Goal: Information Seeking & Learning: Learn about a topic

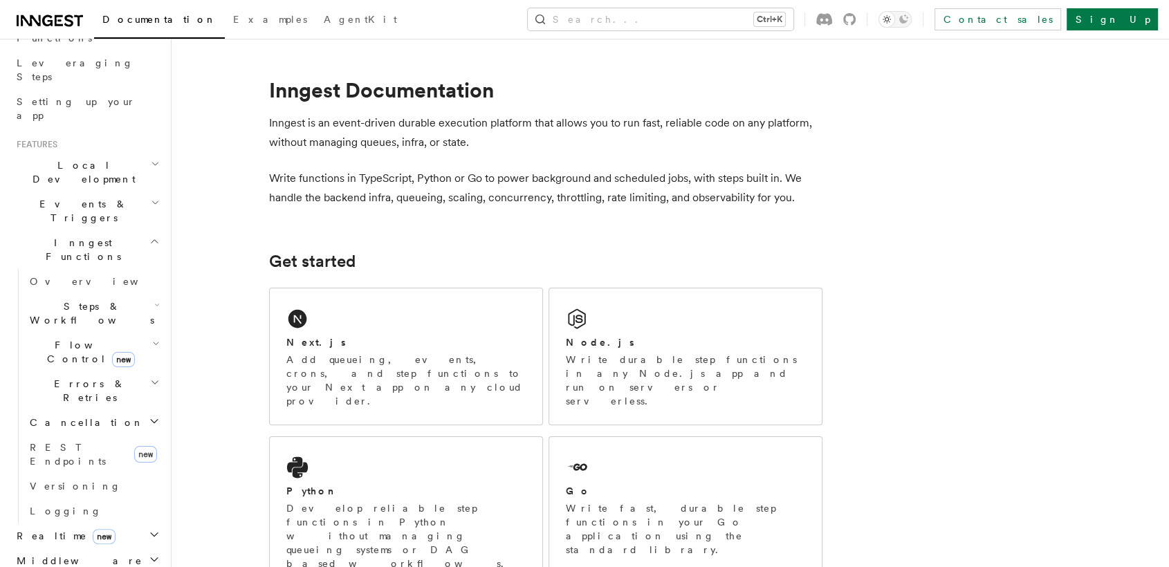
scroll to position [179, 0]
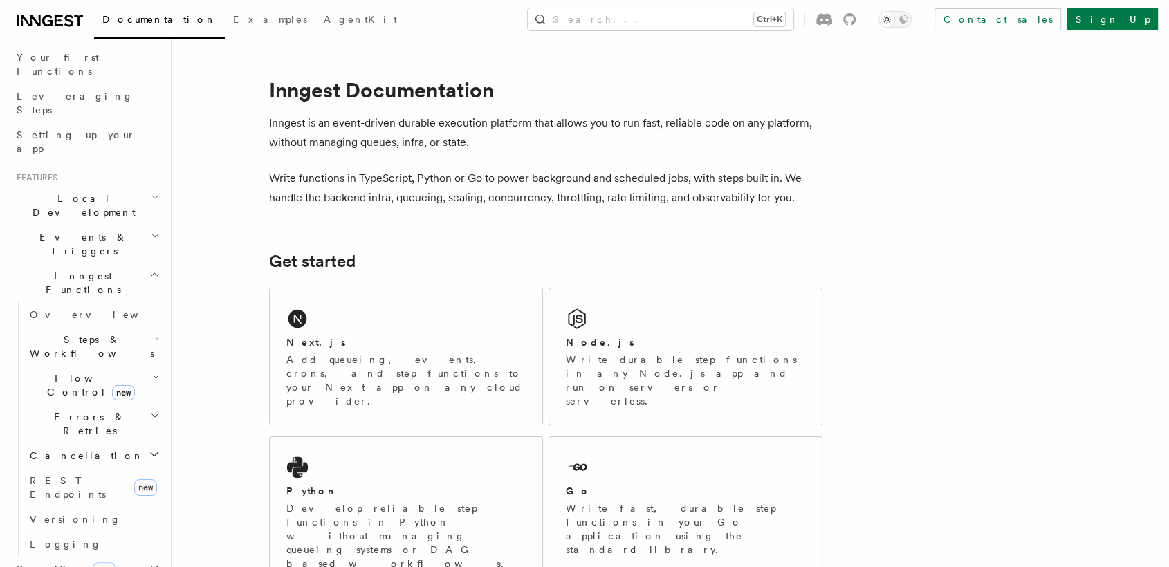
click at [154, 376] on icon "button" at bounding box center [156, 377] width 5 height 3
click at [59, 372] on span "Flow Control new" at bounding box center [88, 386] width 128 height 28
click at [62, 412] on span "Overview" at bounding box center [114, 417] width 143 height 11
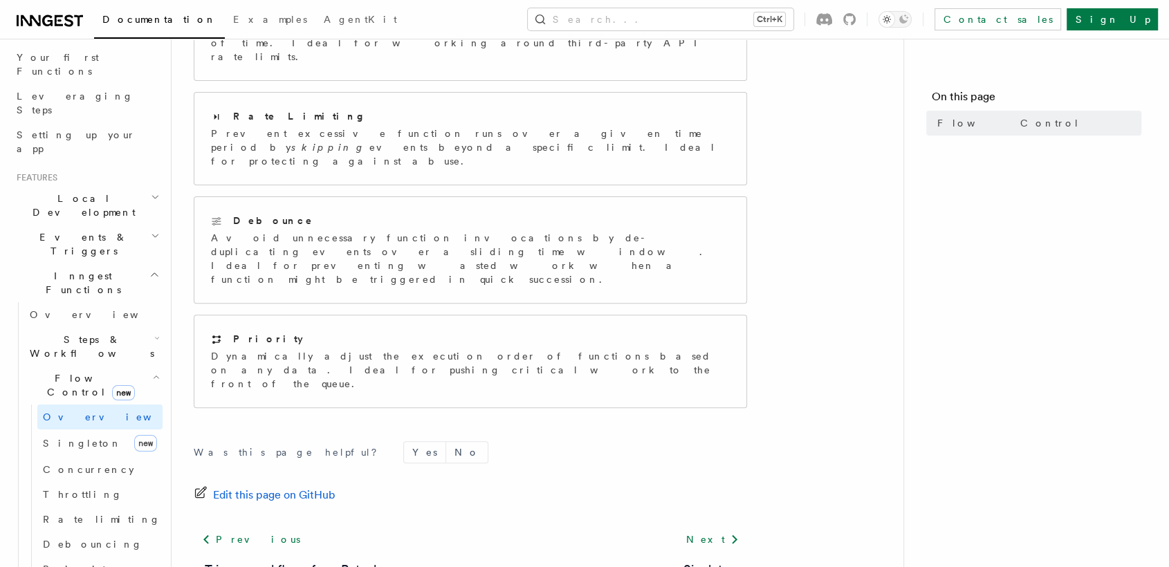
scroll to position [387, 0]
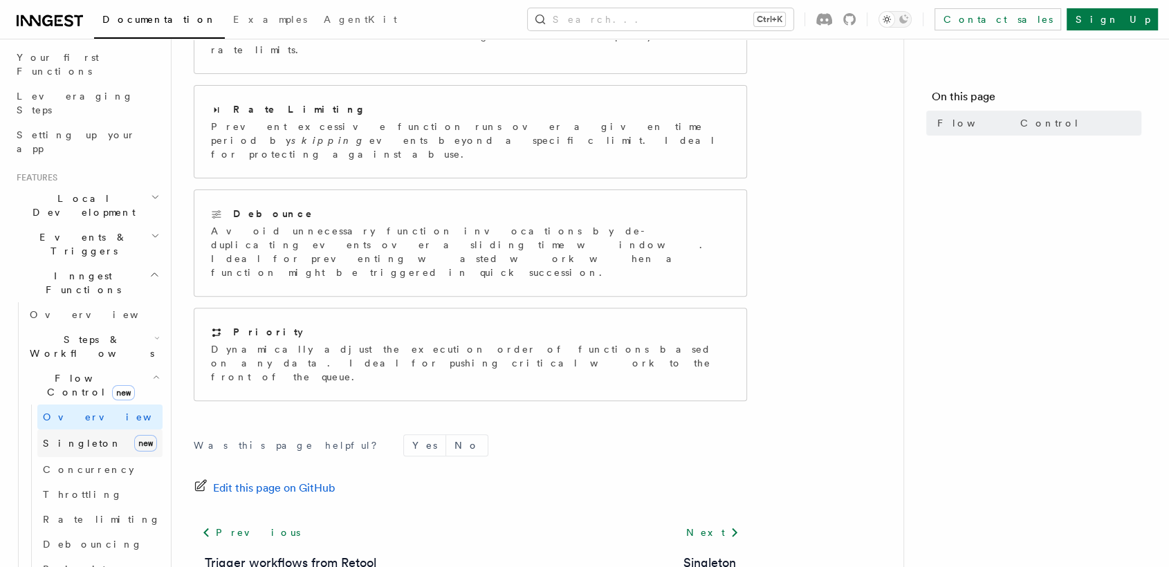
click at [77, 438] on span "Singleton" at bounding box center [82, 443] width 79 height 11
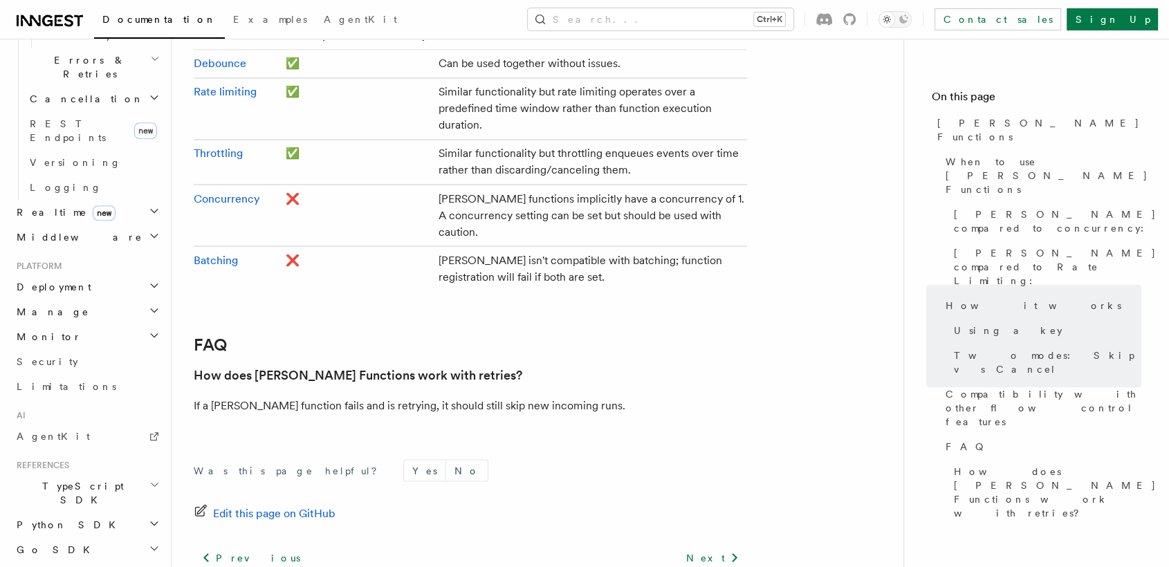
scroll to position [727, 0]
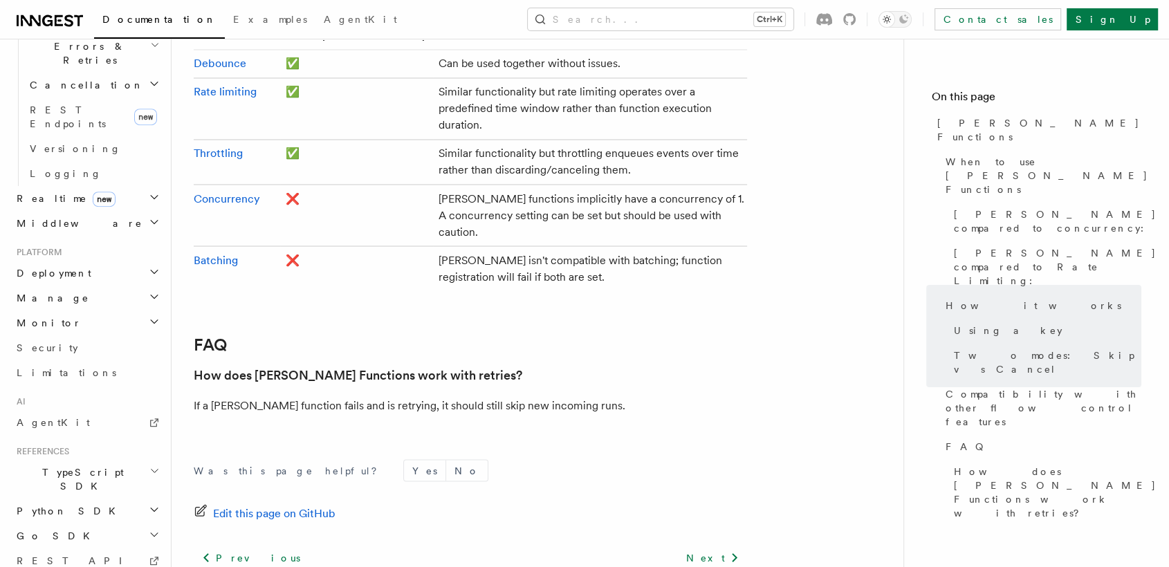
click at [102, 460] on h2 "TypeScript SDK" at bounding box center [87, 479] width 152 height 39
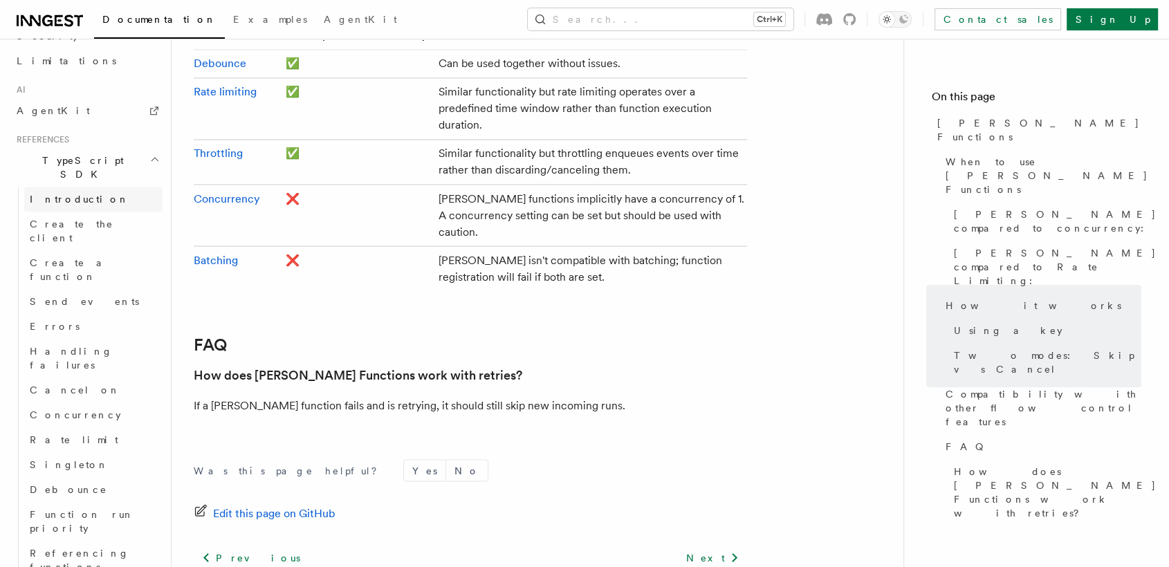
scroll to position [1046, 0]
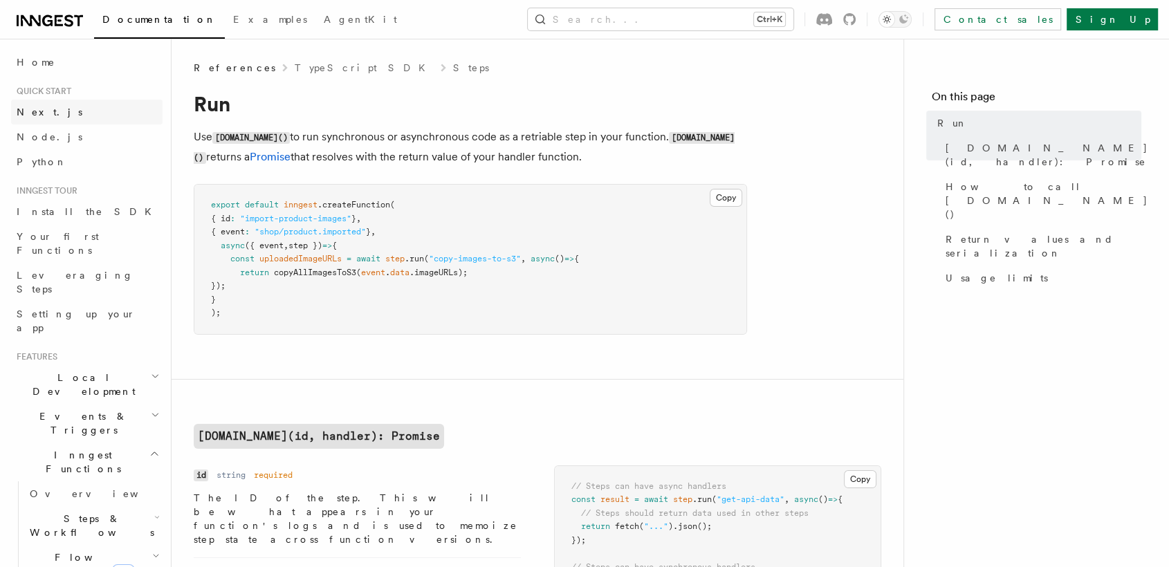
click at [51, 117] on link "Next.js" at bounding box center [87, 112] width 152 height 25
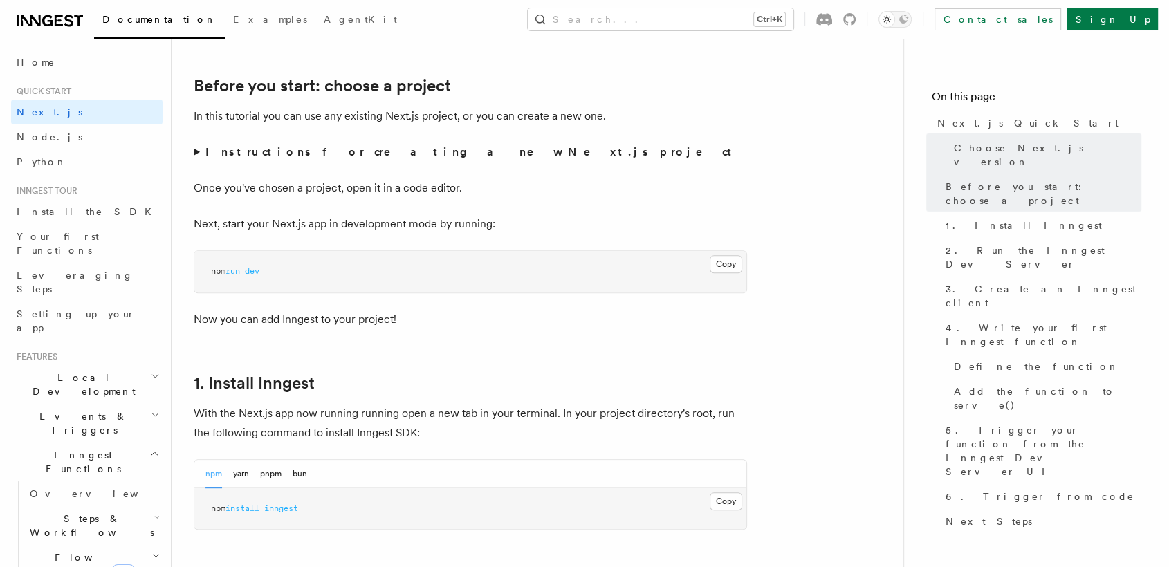
scroll to position [461, 0]
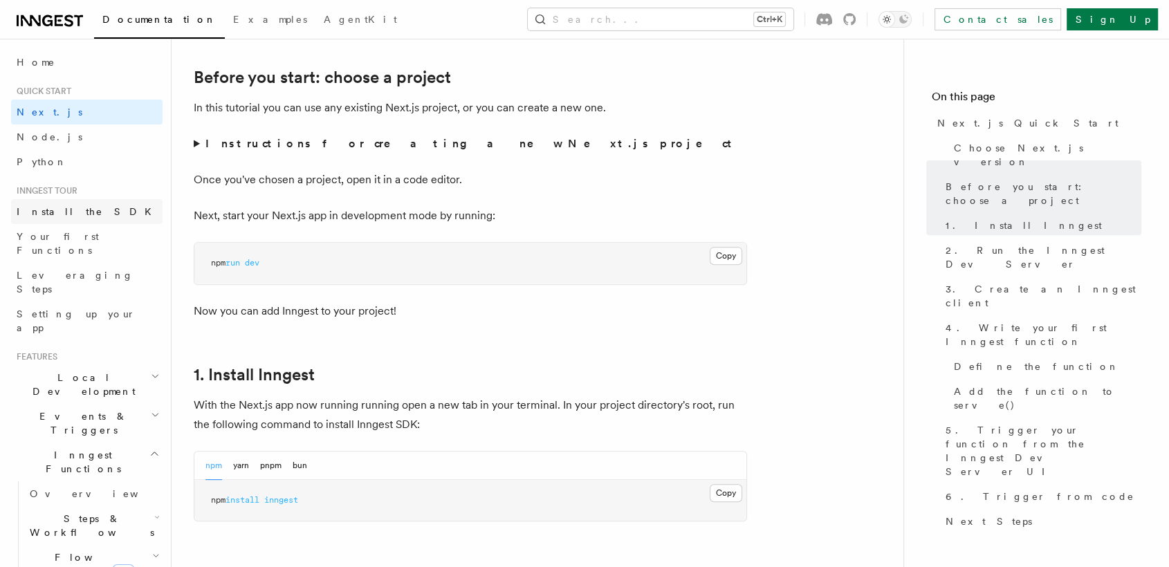
click at [85, 217] on link "Install the SDK" at bounding box center [87, 211] width 152 height 25
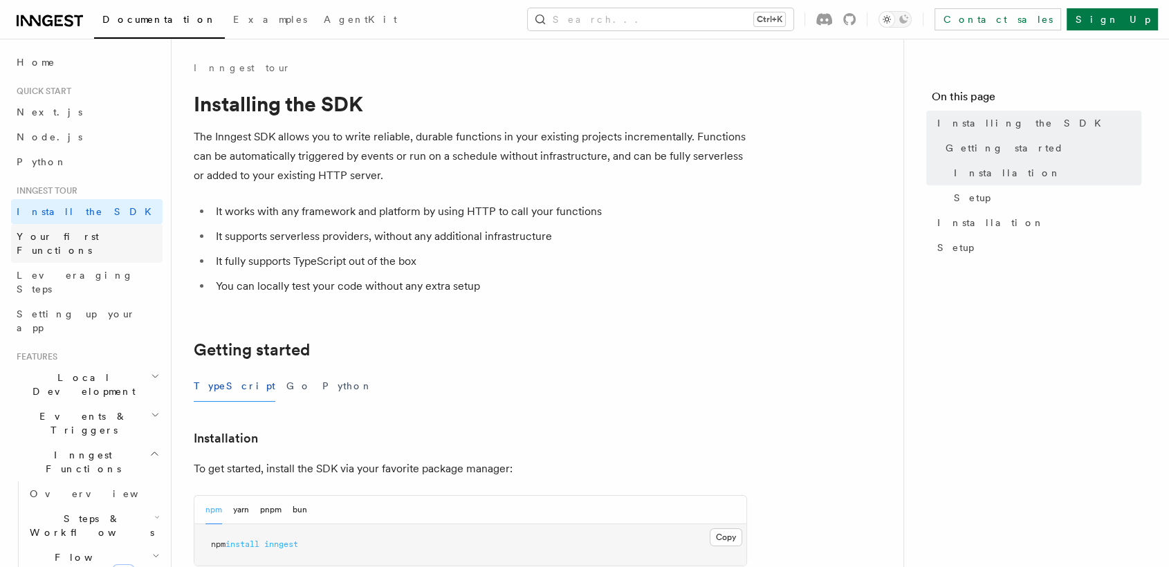
click at [84, 234] on span "Your first Functions" at bounding box center [58, 243] width 82 height 25
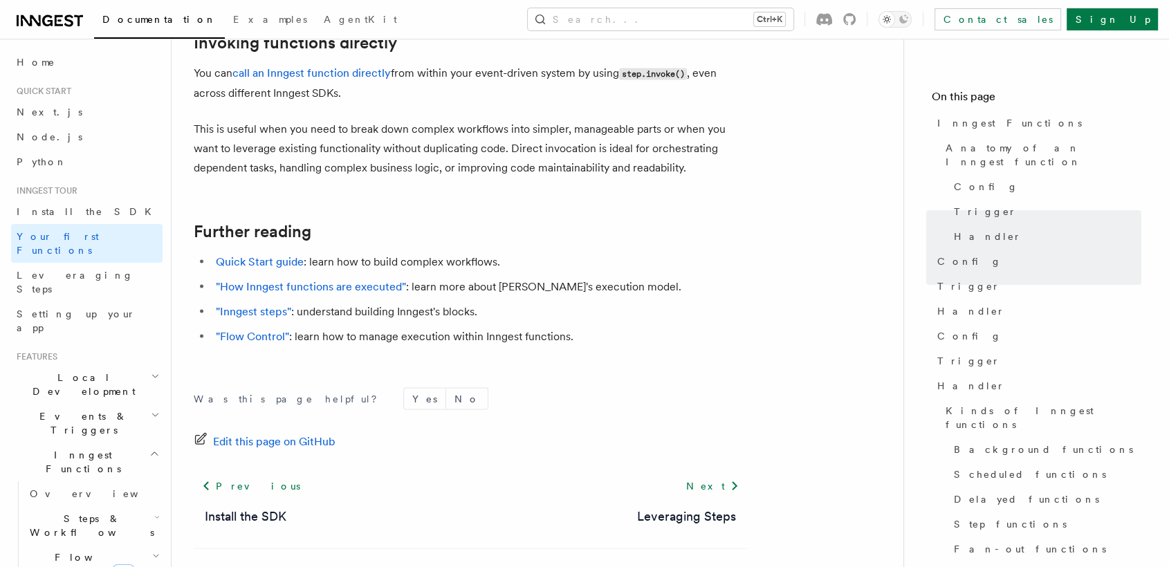
scroll to position [567, 0]
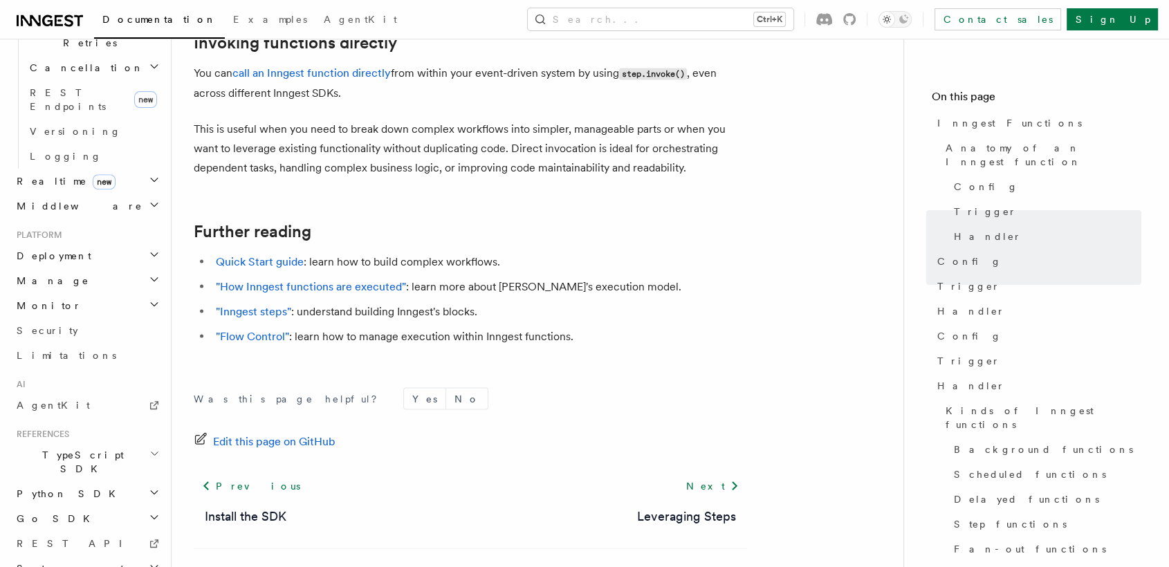
click at [73, 448] on span "TypeScript SDK" at bounding box center [80, 462] width 138 height 28
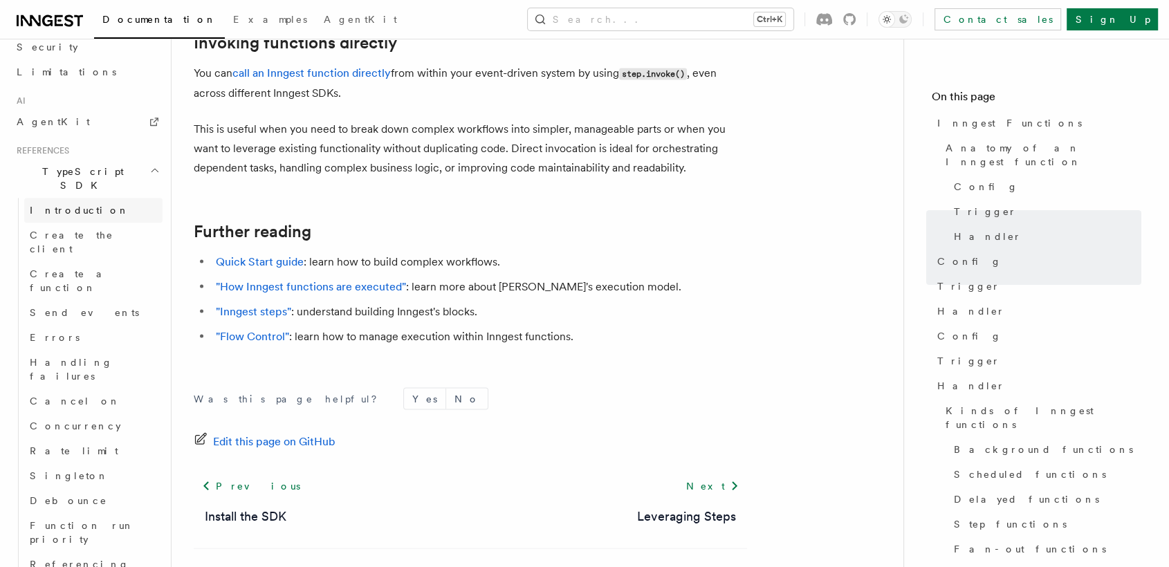
scroll to position [855, 0]
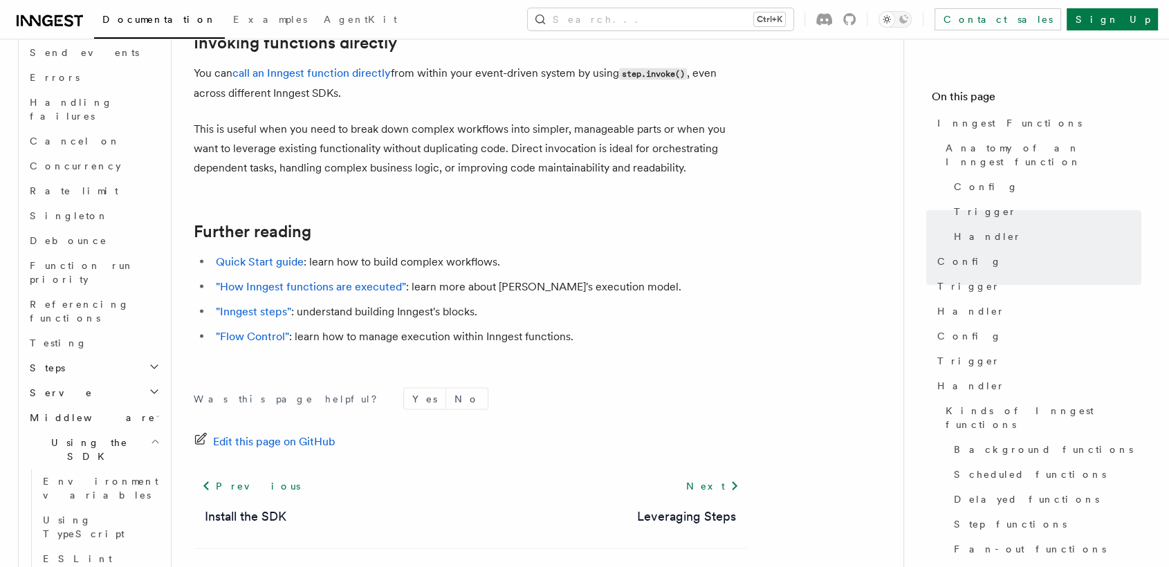
scroll to position [1115, 0]
click at [86, 511] on span "Using TypeScript" at bounding box center [84, 523] width 82 height 25
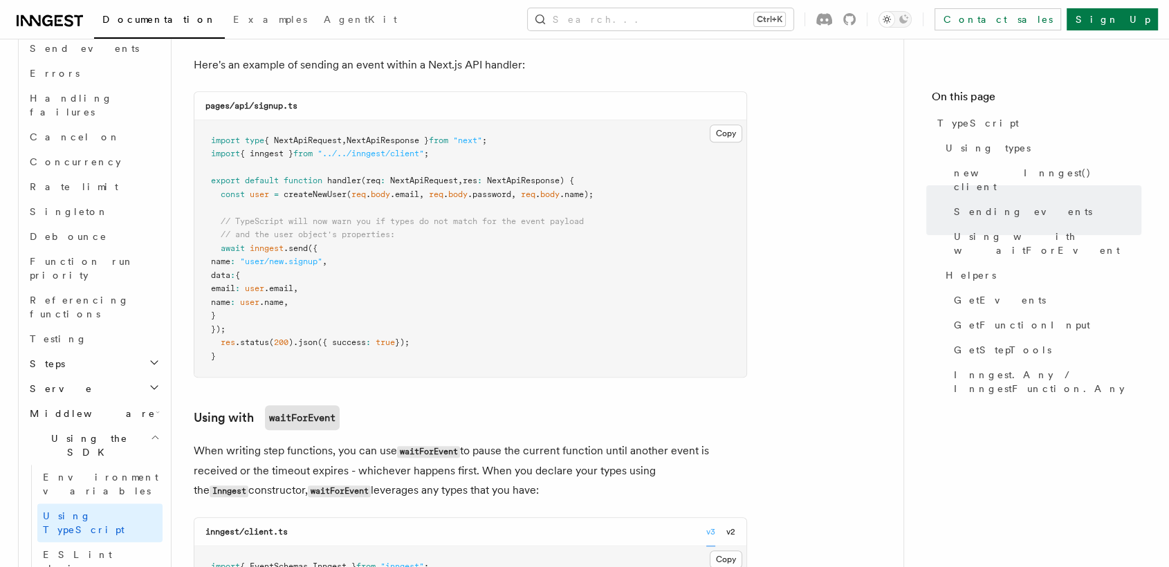
scroll to position [1138, 0]
click at [233, 18] on span "Examples" at bounding box center [270, 19] width 74 height 11
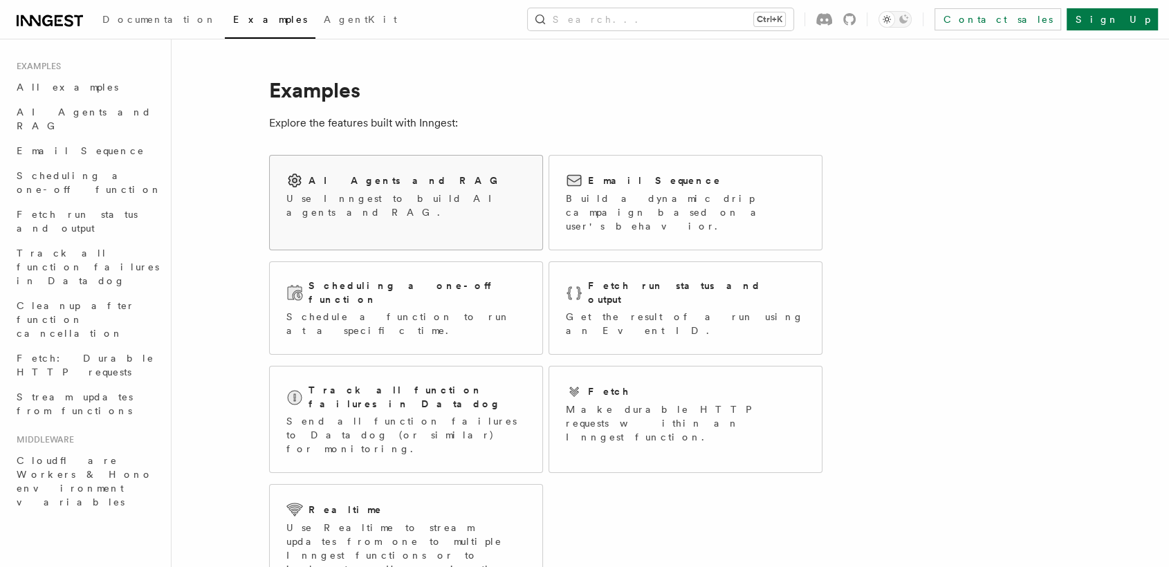
click at [392, 211] on div "AI Agents and RAG Use Inngest to build AI agents and RAG." at bounding box center [406, 196] width 273 height 80
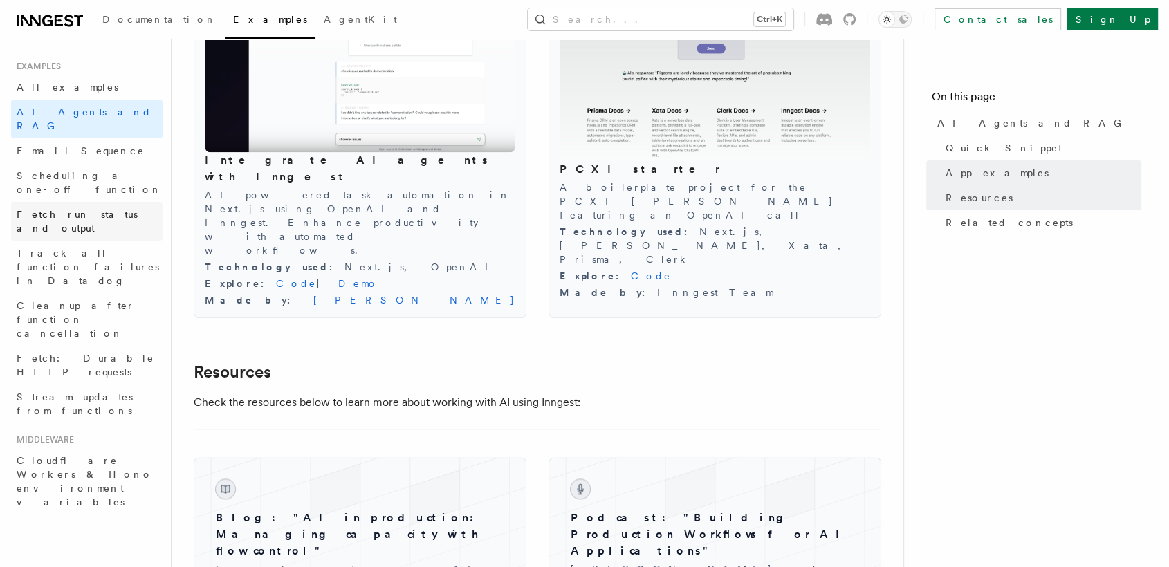
scroll to position [1553, 0]
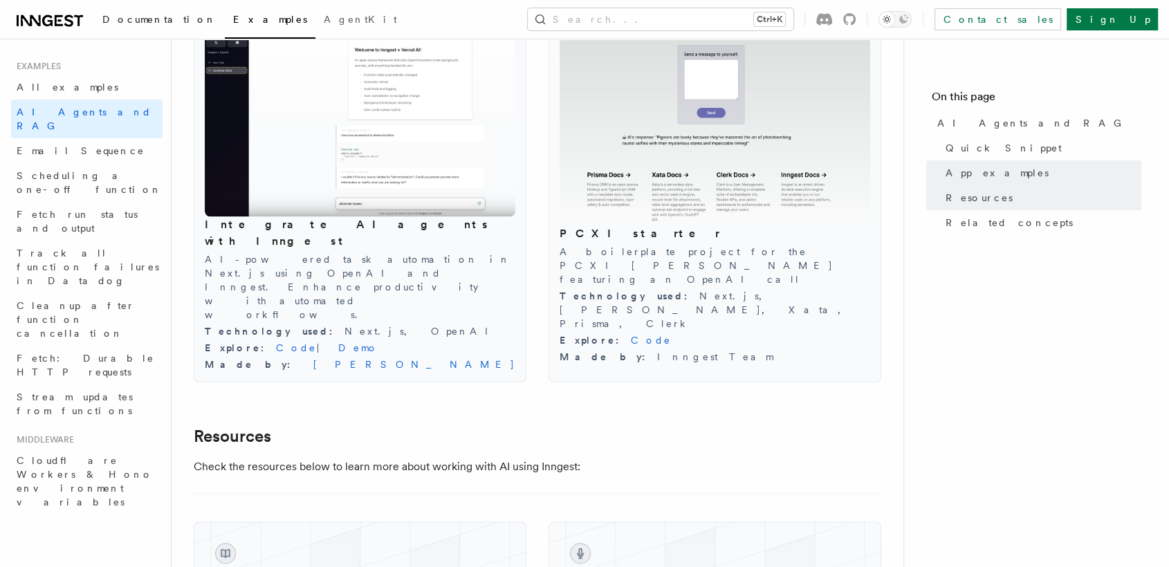
click at [134, 15] on span "Documentation" at bounding box center [159, 19] width 114 height 11
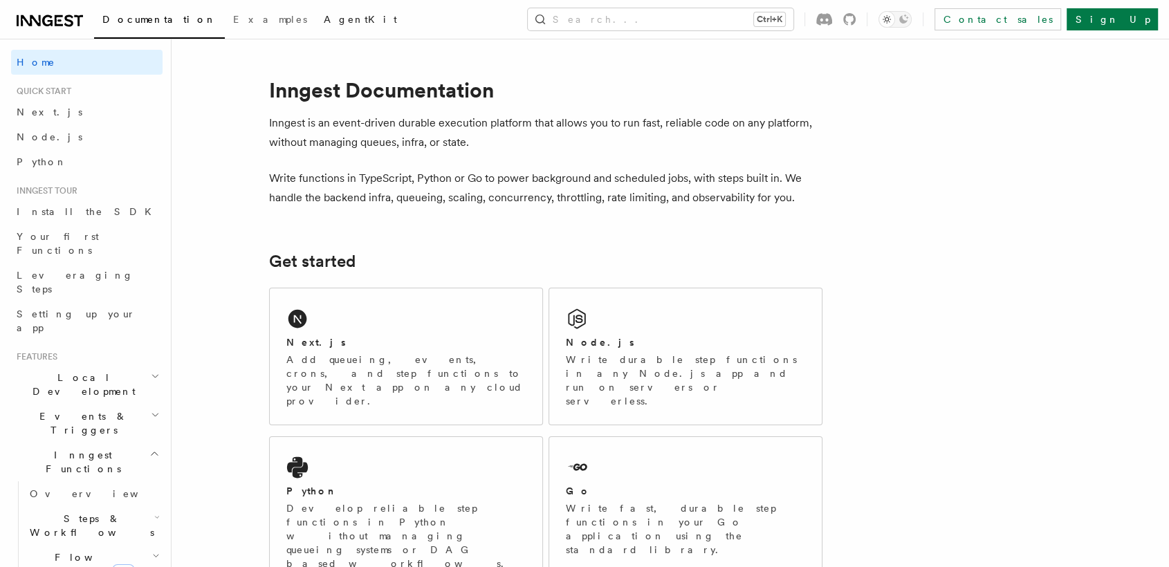
click at [324, 21] on span "AgentKit" at bounding box center [360, 19] width 73 height 11
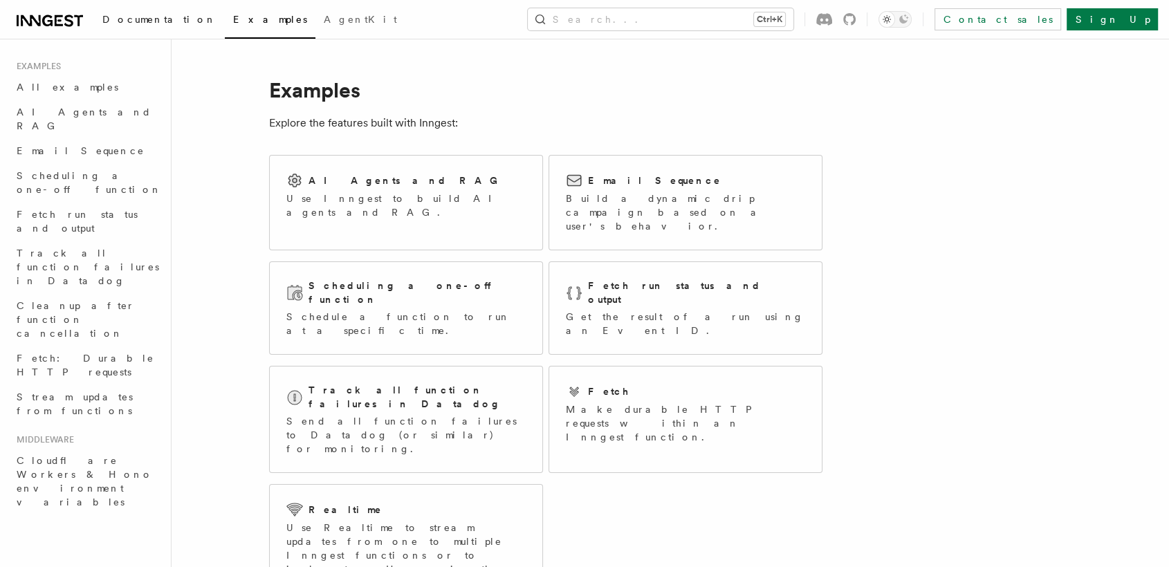
click at [129, 24] on span "Documentation" at bounding box center [159, 19] width 114 height 11
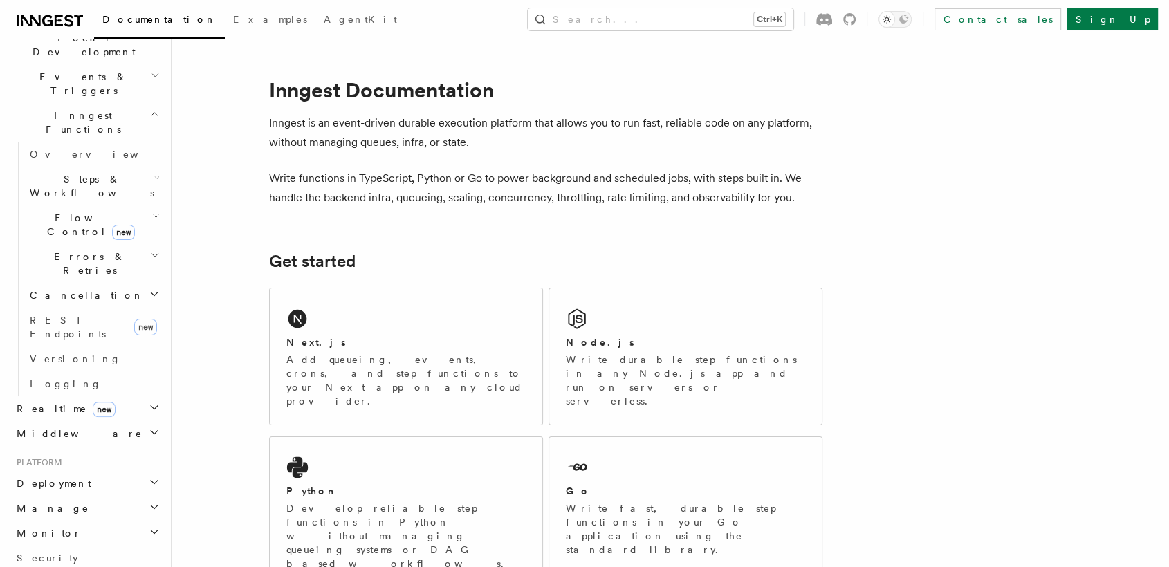
scroll to position [343, 0]
click at [62, 375] on span "Logging" at bounding box center [66, 380] width 72 height 11
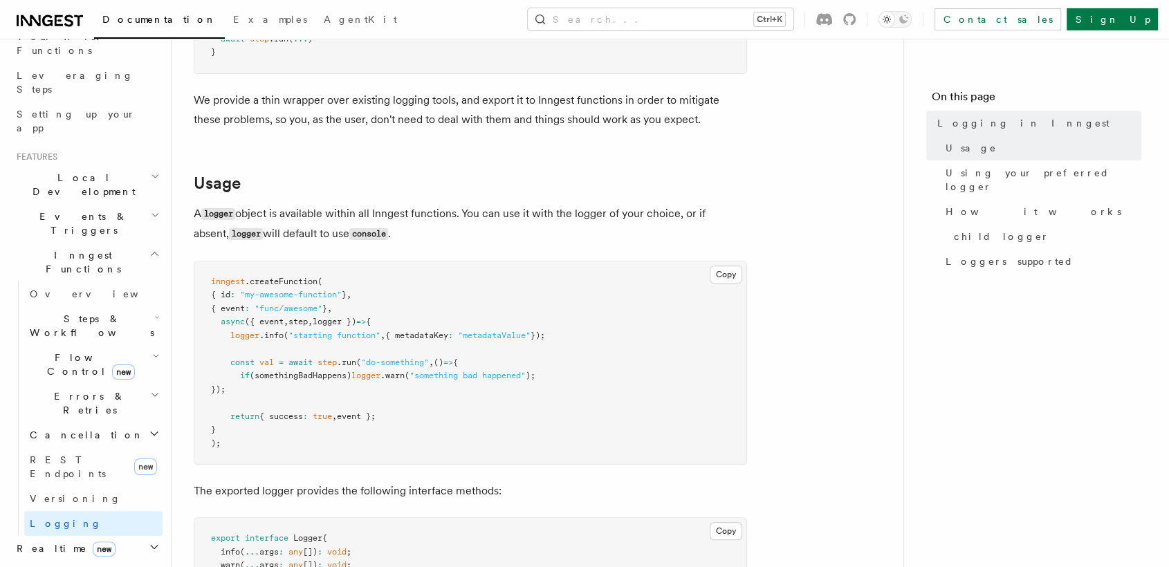
scroll to position [194, 0]
click at [151, 438] on icon "button" at bounding box center [154, 439] width 7 height 3
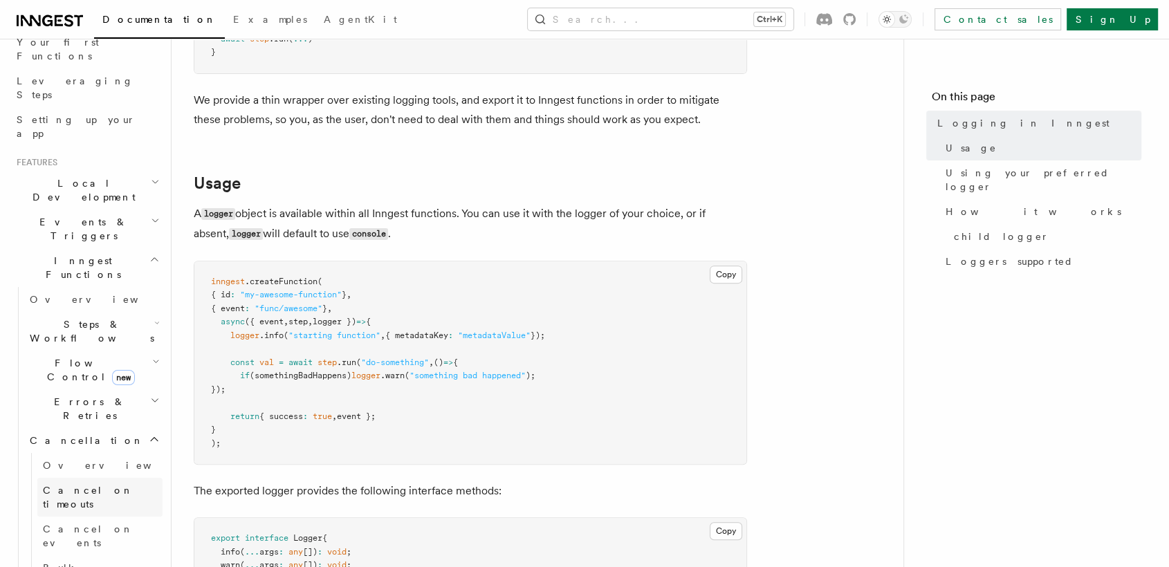
click at [113, 485] on span "Cancel on timeouts" at bounding box center [88, 497] width 91 height 25
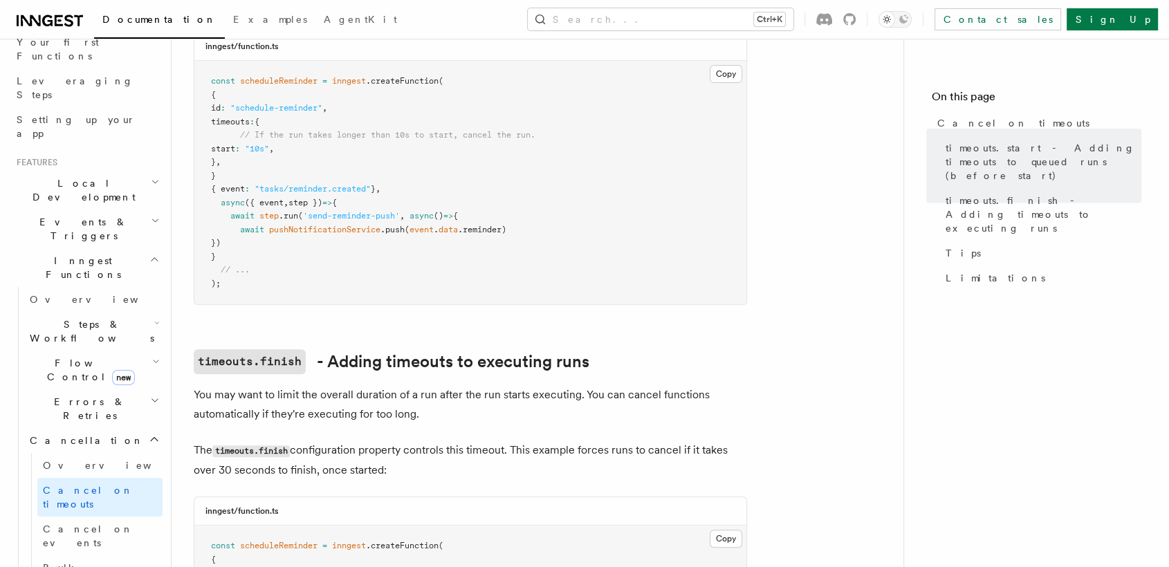
scroll to position [492, 0]
click at [89, 524] on span "Cancel on events" at bounding box center [88, 536] width 91 height 25
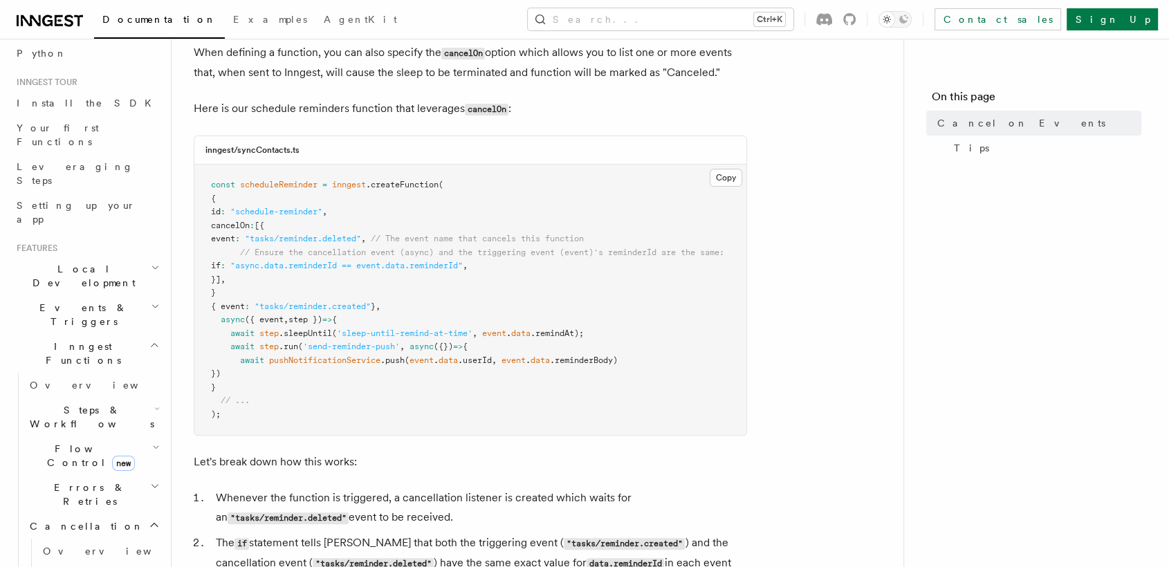
scroll to position [92, 0]
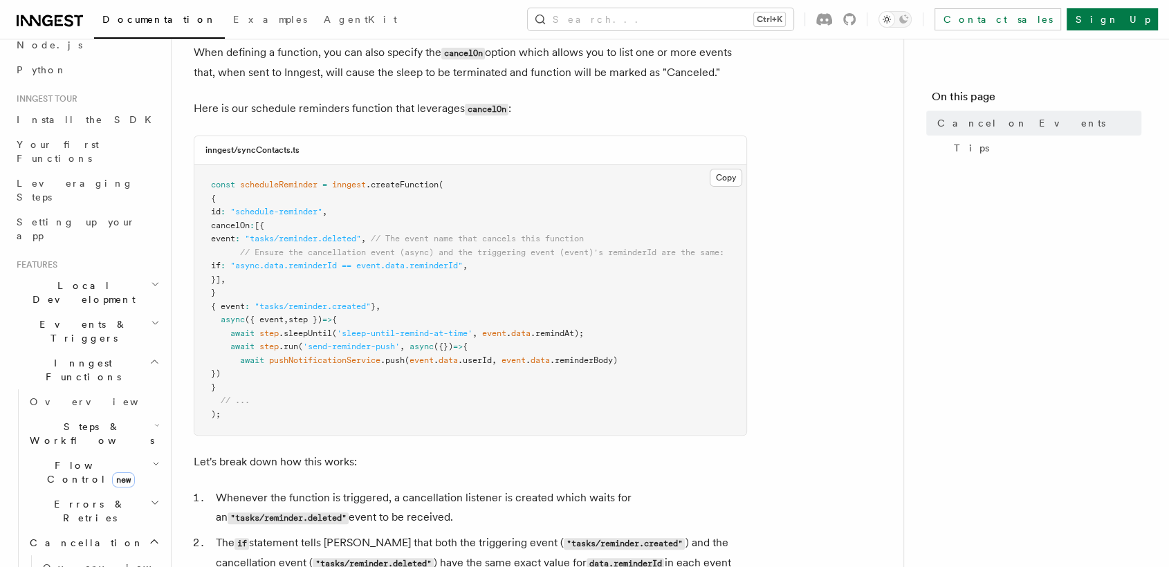
click at [151, 279] on icon "button" at bounding box center [155, 284] width 9 height 11
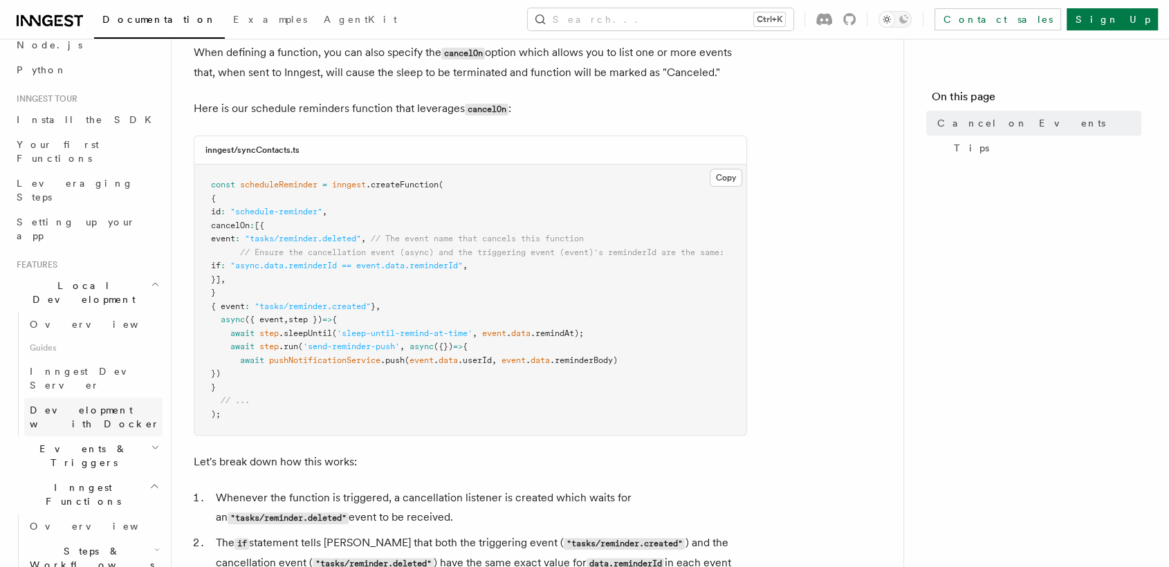
click at [92, 405] on span "Development with Docker" at bounding box center [95, 417] width 130 height 25
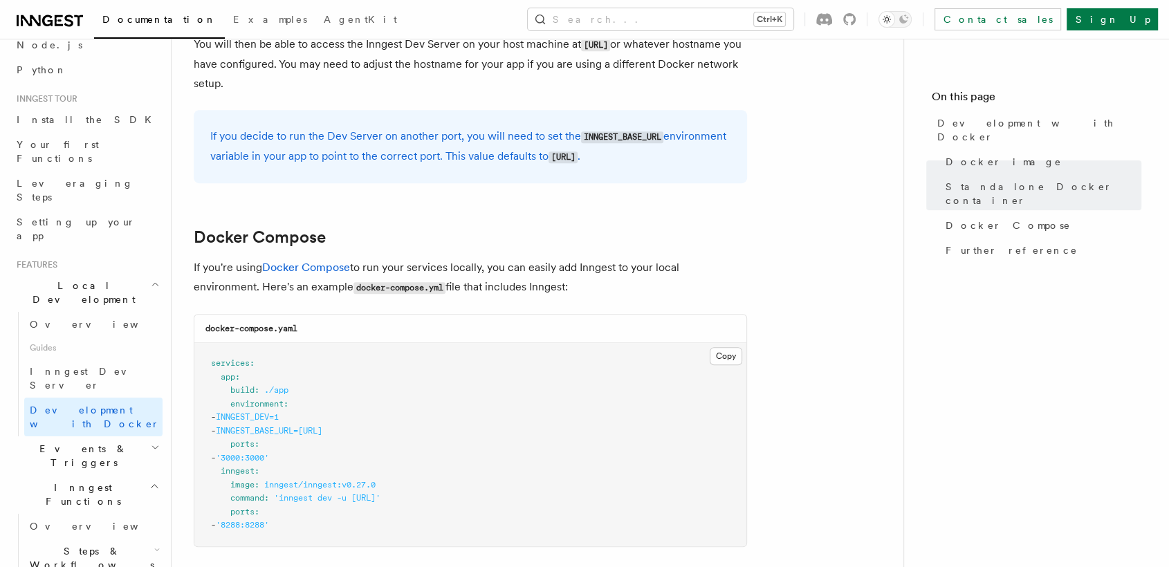
scroll to position [733, 0]
click at [116, 359] on link "Inngest Dev Server" at bounding box center [93, 378] width 138 height 39
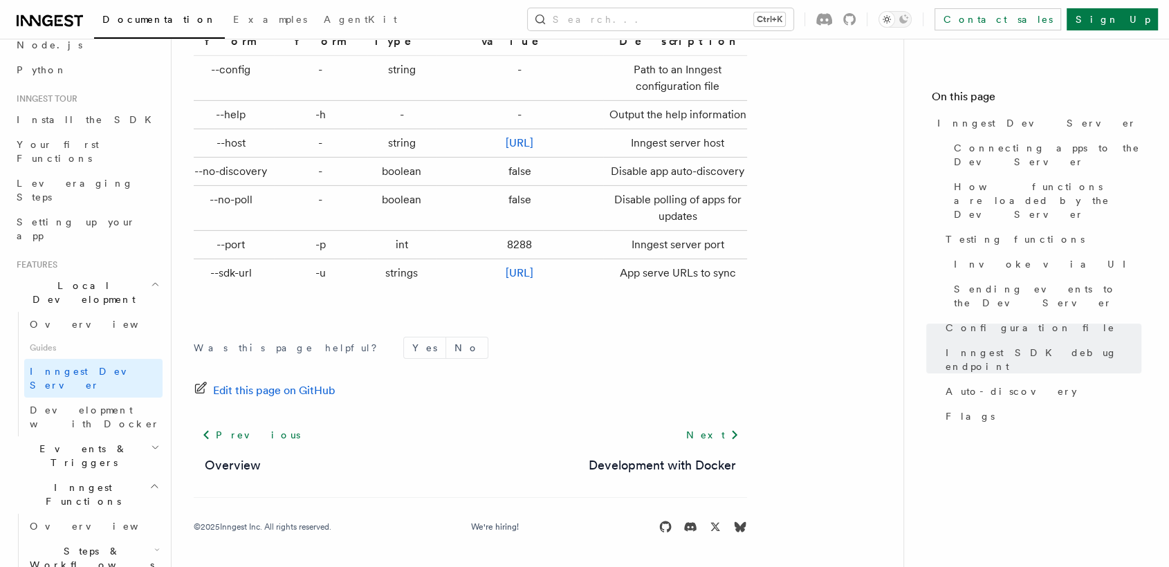
scroll to position [4587, 0]
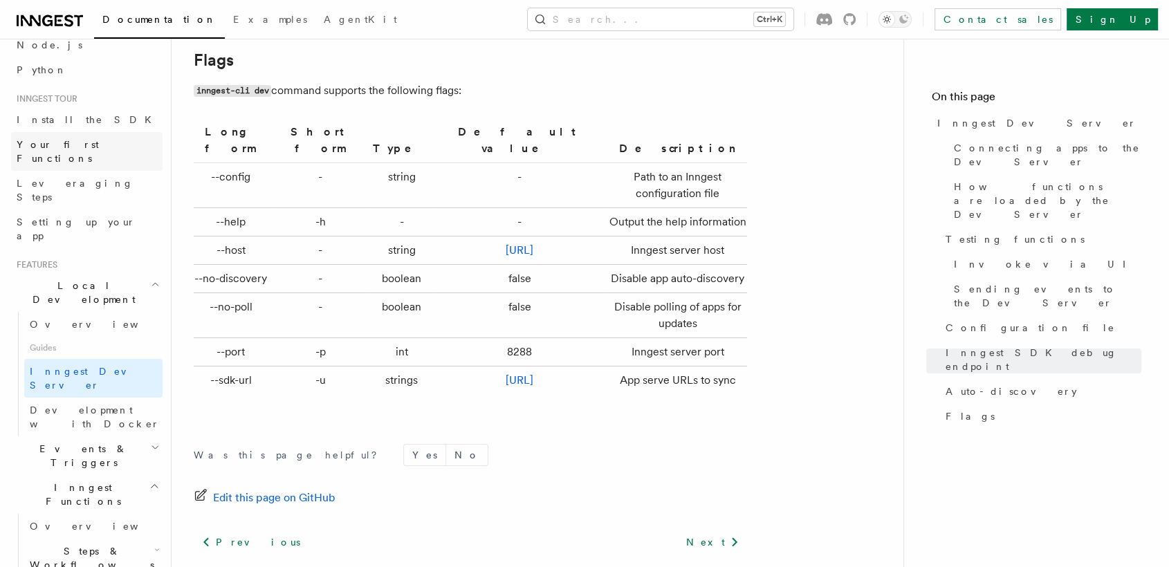
click at [84, 148] on span "Your first Functions" at bounding box center [58, 151] width 82 height 25
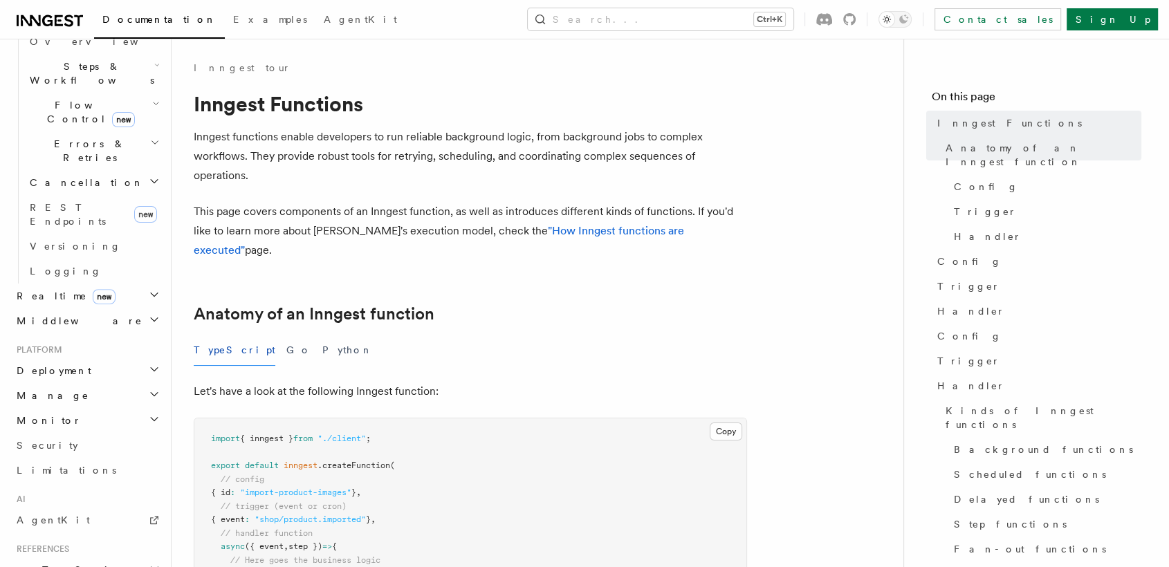
scroll to position [476, 0]
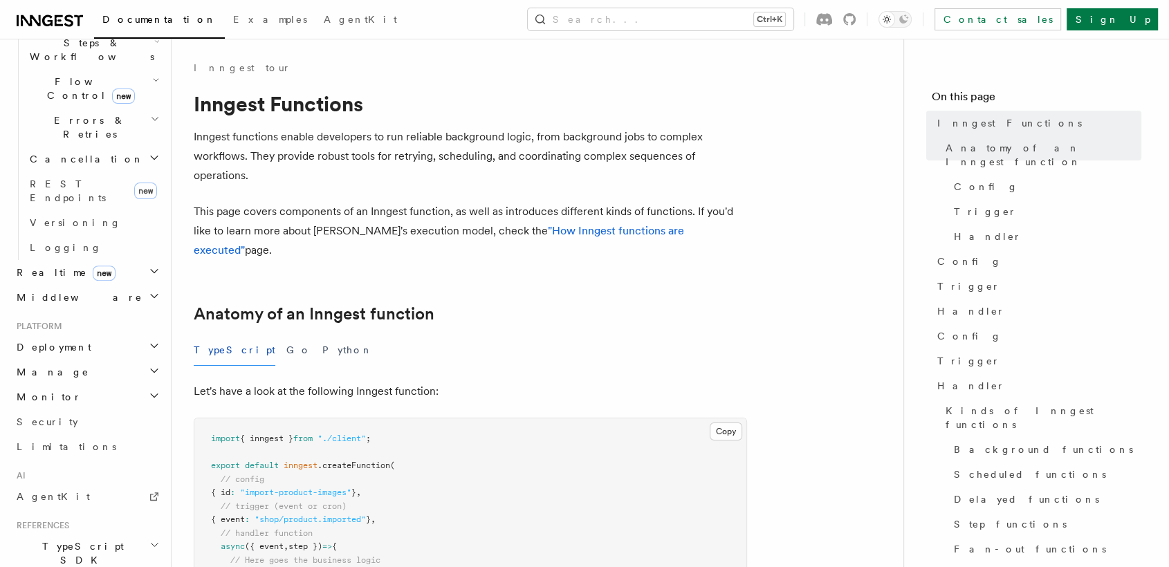
click at [149, 365] on icon "button" at bounding box center [154, 370] width 11 height 11
click at [76, 385] on link "Environments" at bounding box center [93, 397] width 138 height 25
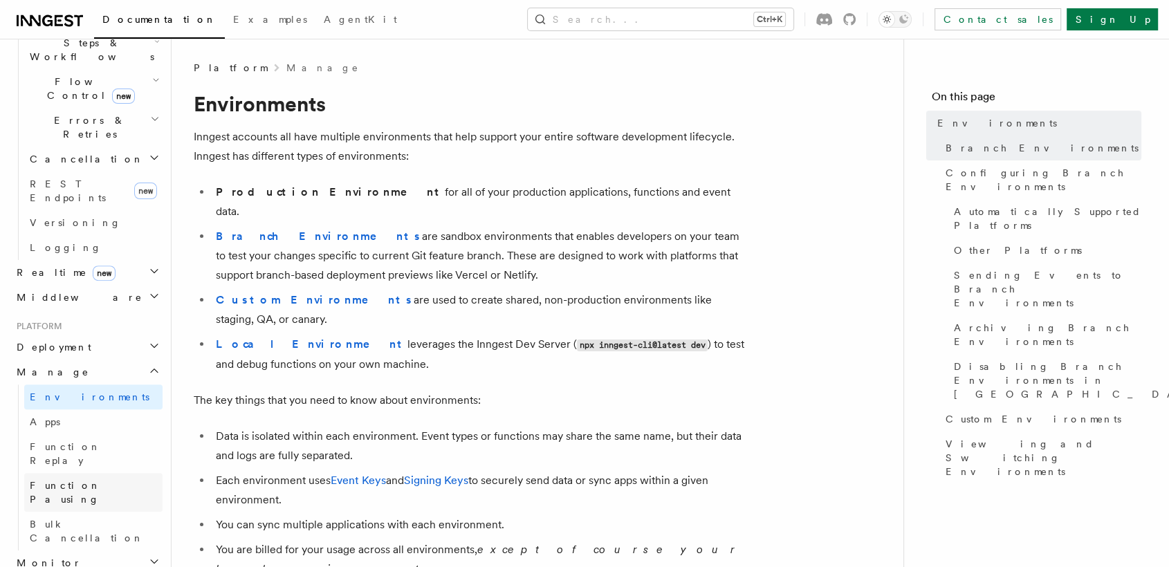
click at [72, 473] on link "Function Pausing" at bounding box center [93, 492] width 138 height 39
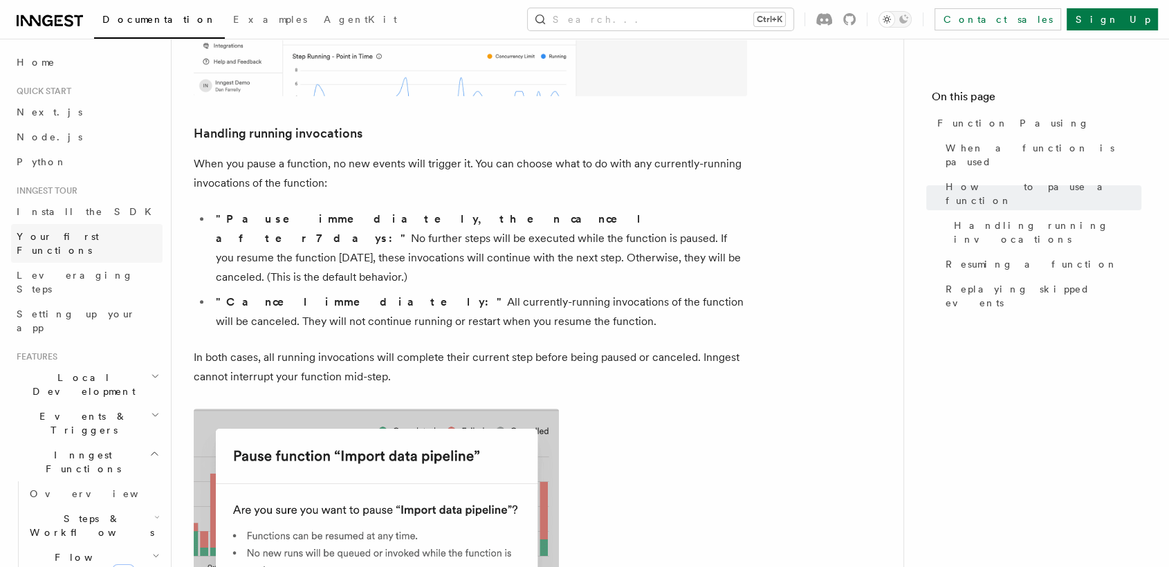
click at [83, 228] on link "Your first Functions" at bounding box center [87, 243] width 152 height 39
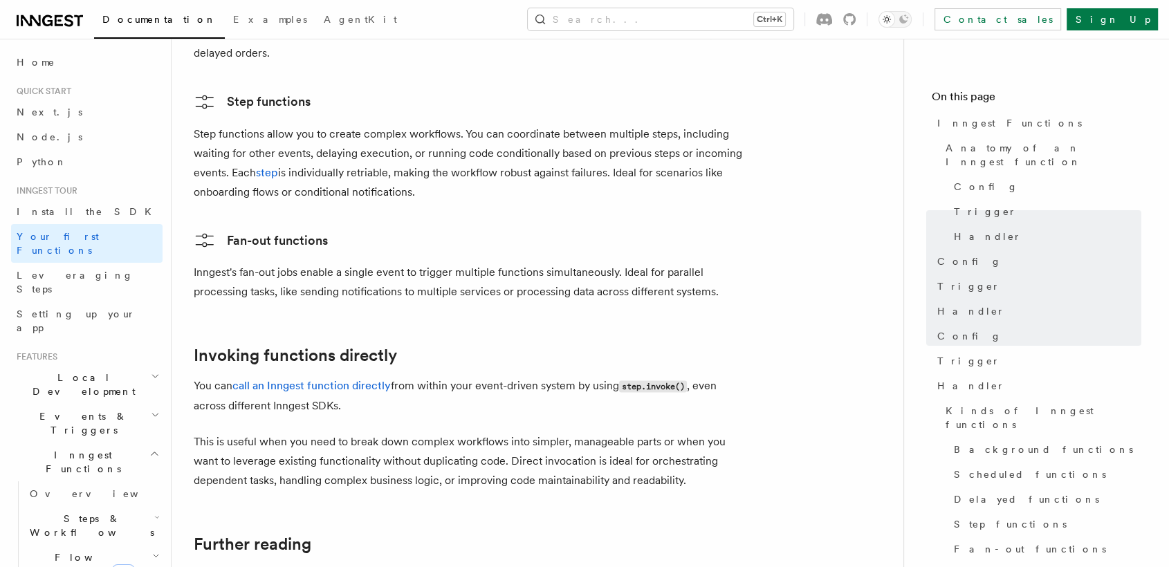
scroll to position [2526, 0]
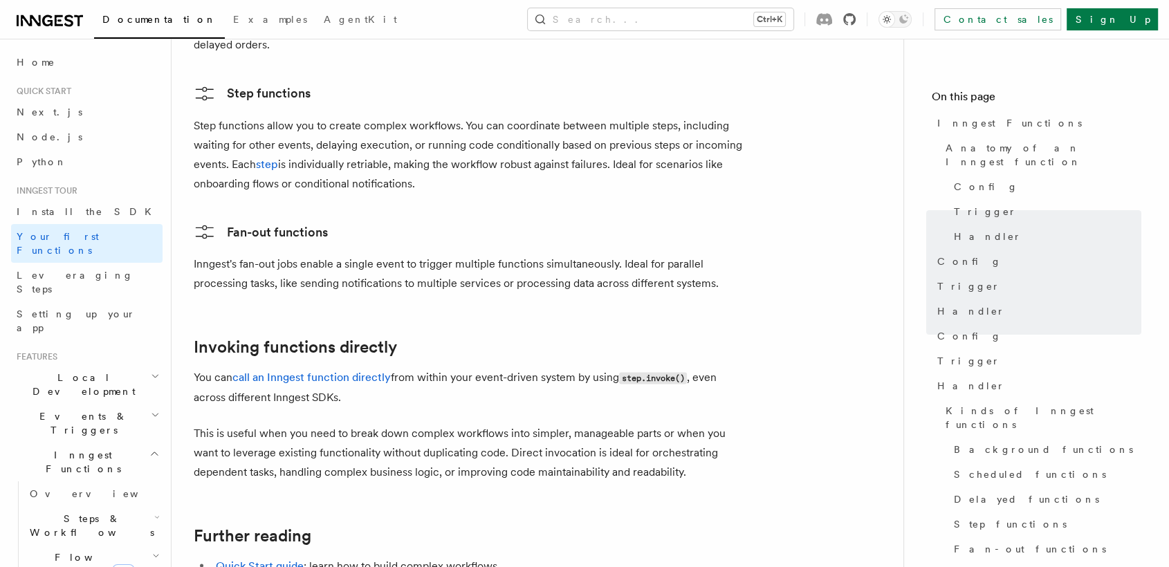
click at [856, 20] on icon at bounding box center [849, 19] width 12 height 12
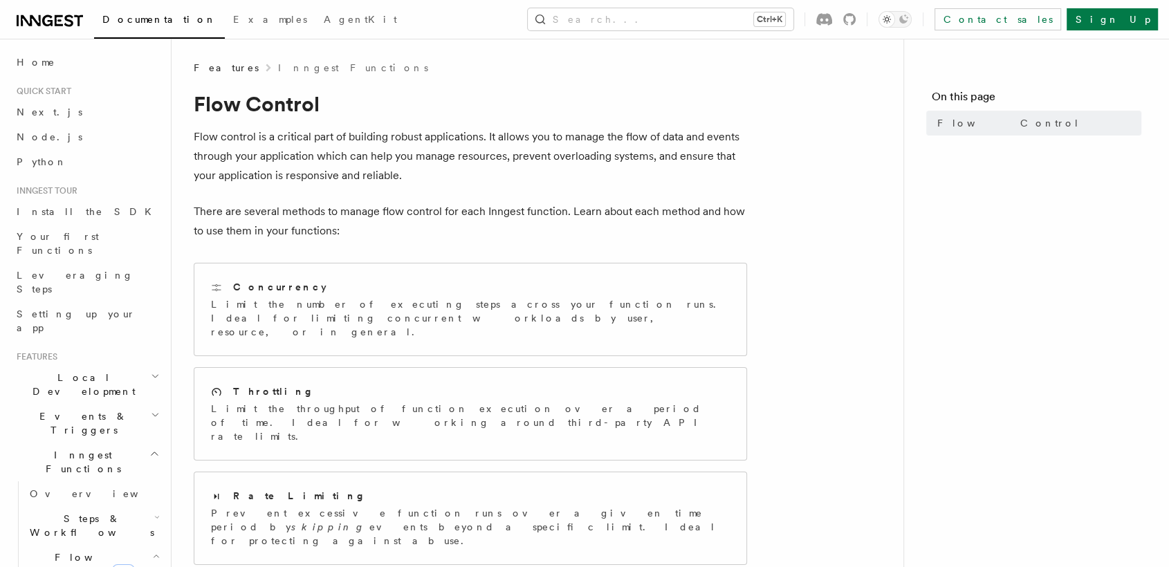
click at [136, 506] on h2 "Steps & Workflows" at bounding box center [93, 525] width 138 height 39
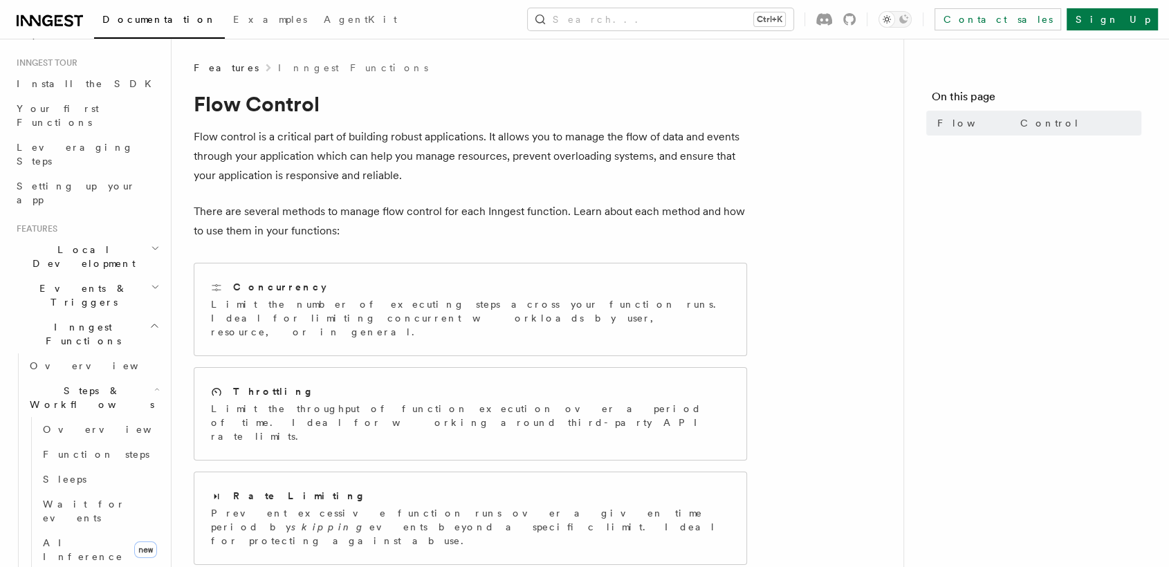
scroll to position [158, 0]
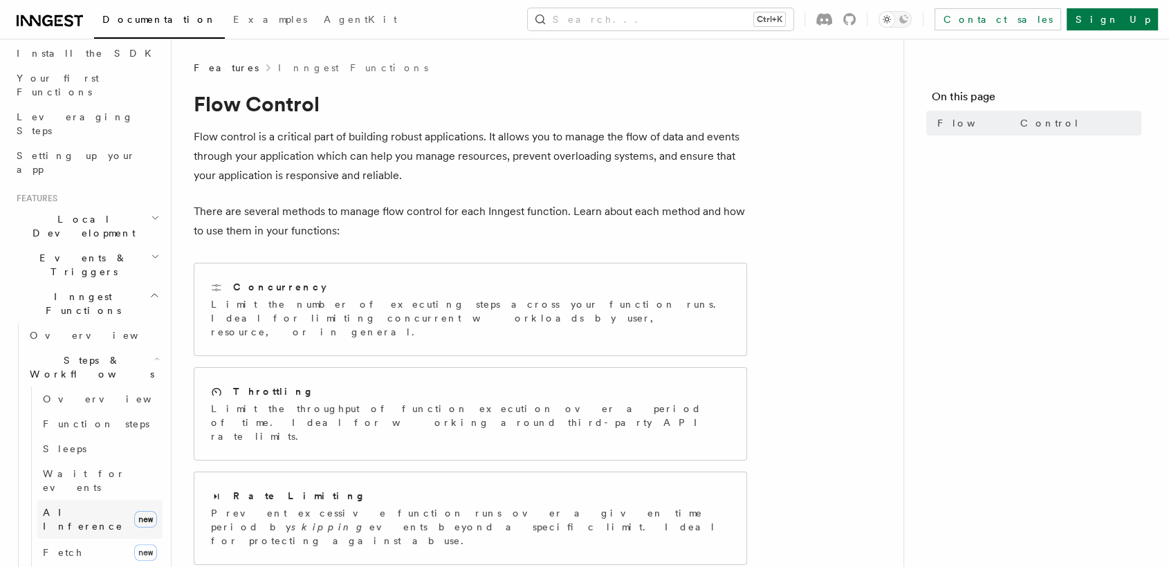
click at [83, 507] on span "AI Inference" at bounding box center [83, 519] width 80 height 25
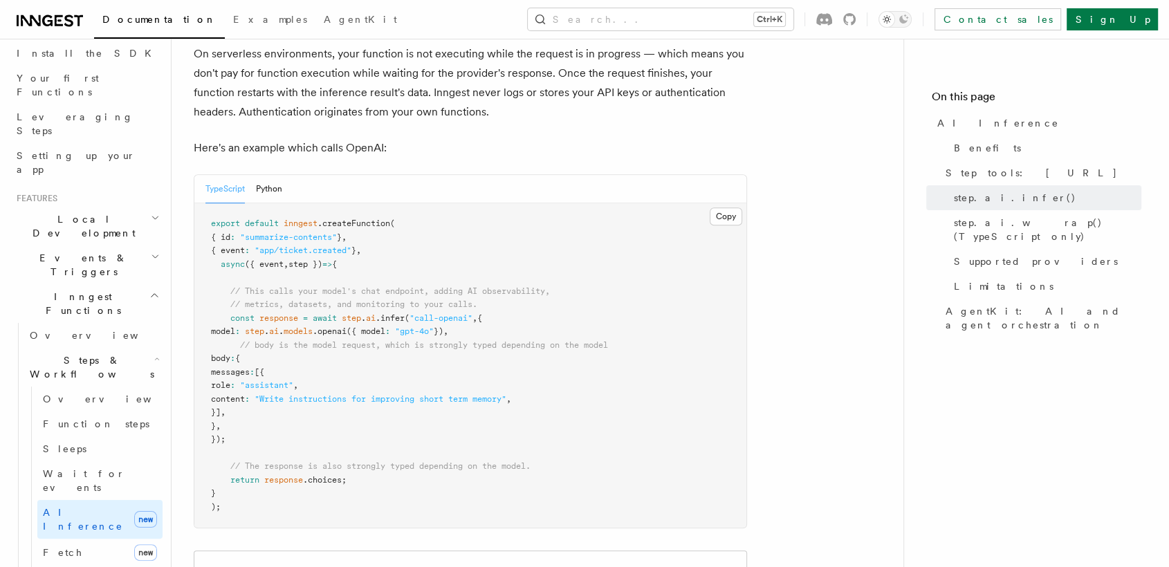
scroll to position [707, 0]
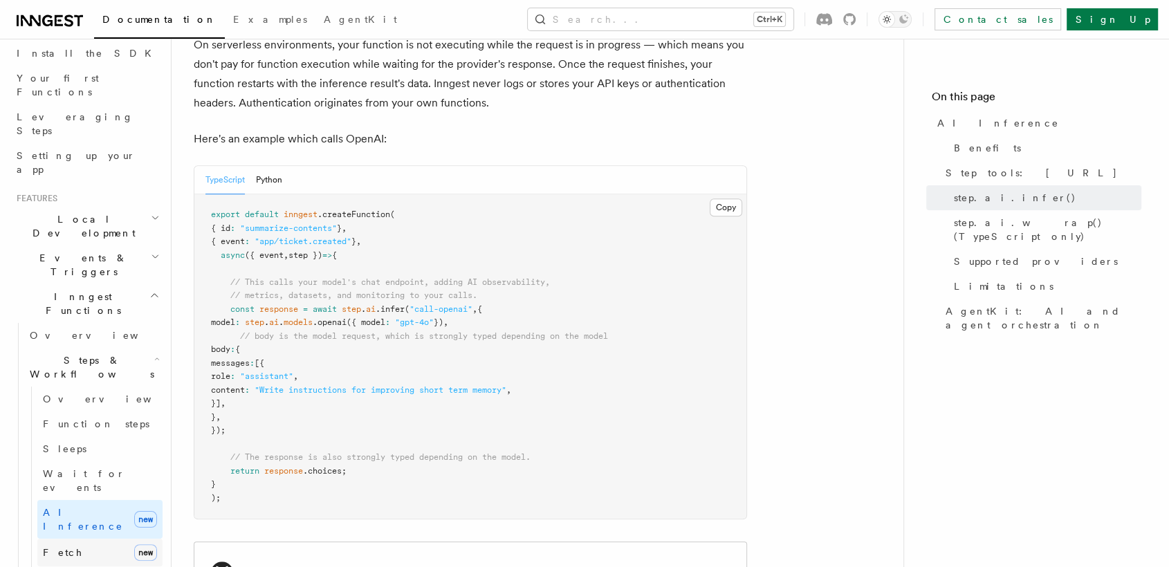
click at [76, 539] on link "Fetch new" at bounding box center [99, 553] width 125 height 28
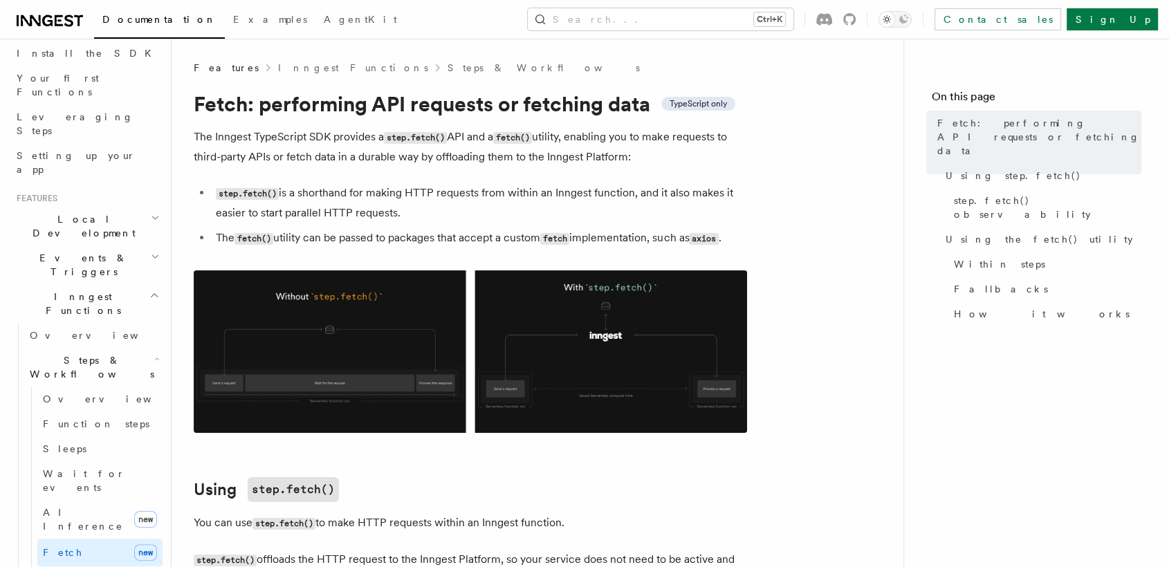
click at [127, 246] on h2 "Events & Triggers" at bounding box center [87, 265] width 152 height 39
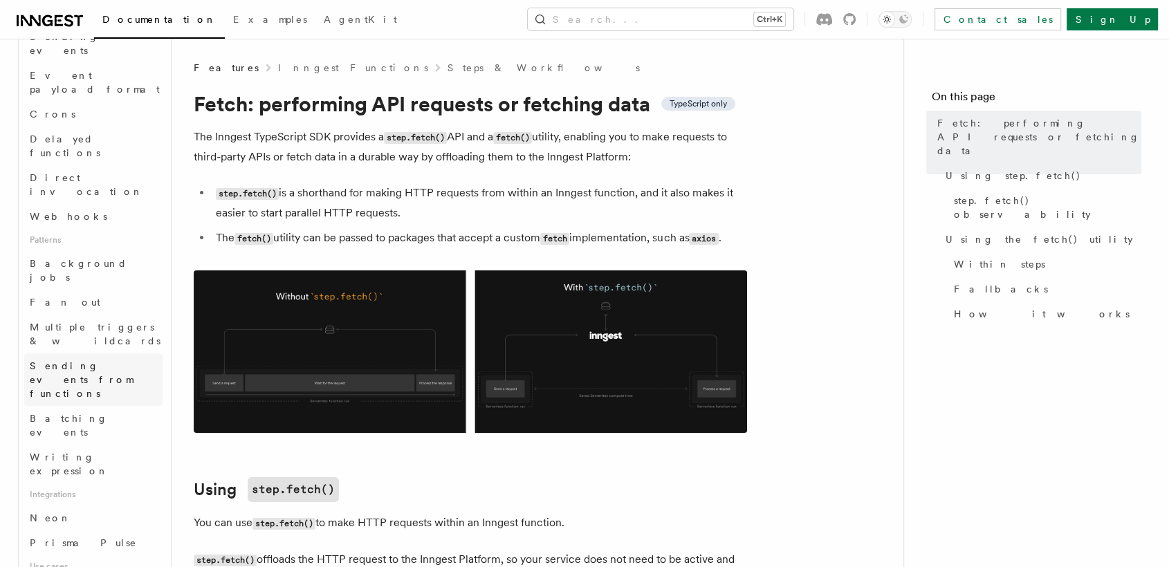
scroll to position [492, 0]
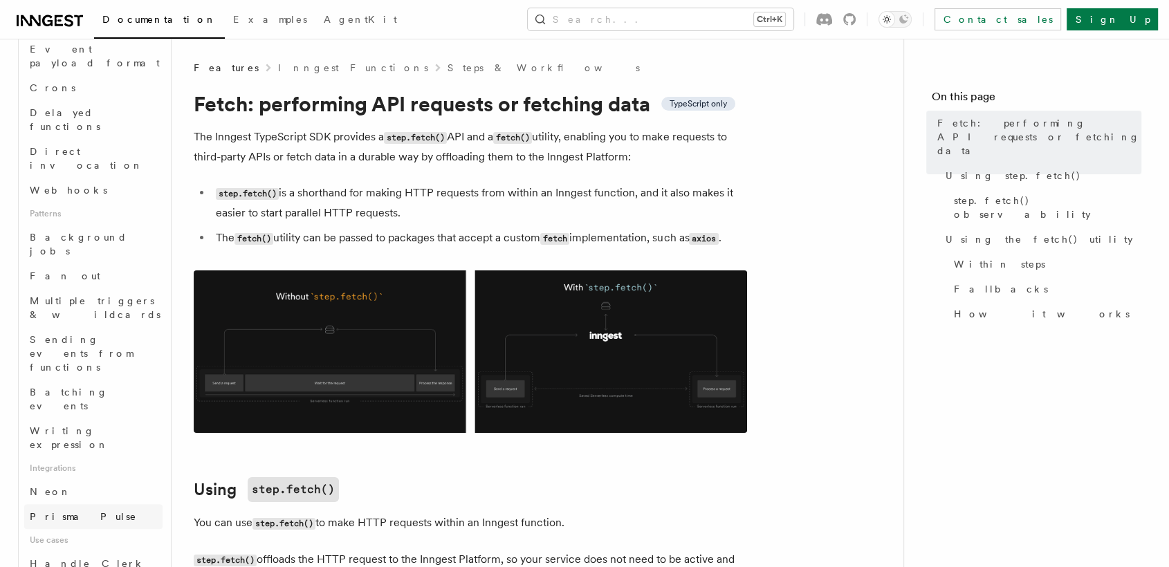
click at [111, 504] on link "Prisma Pulse" at bounding box center [93, 516] width 138 height 25
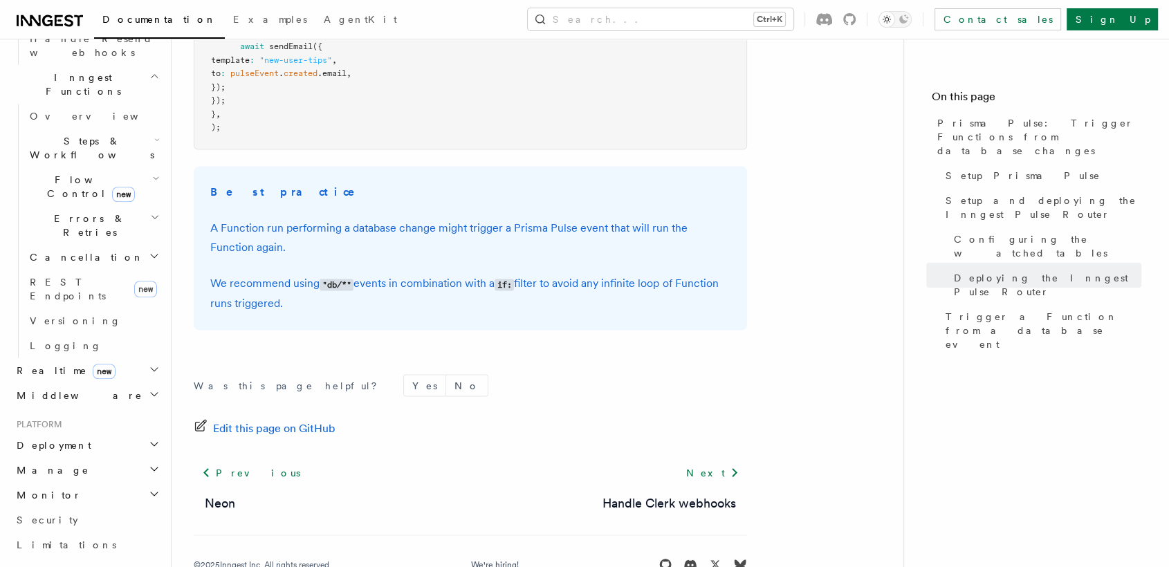
scroll to position [1071, 0]
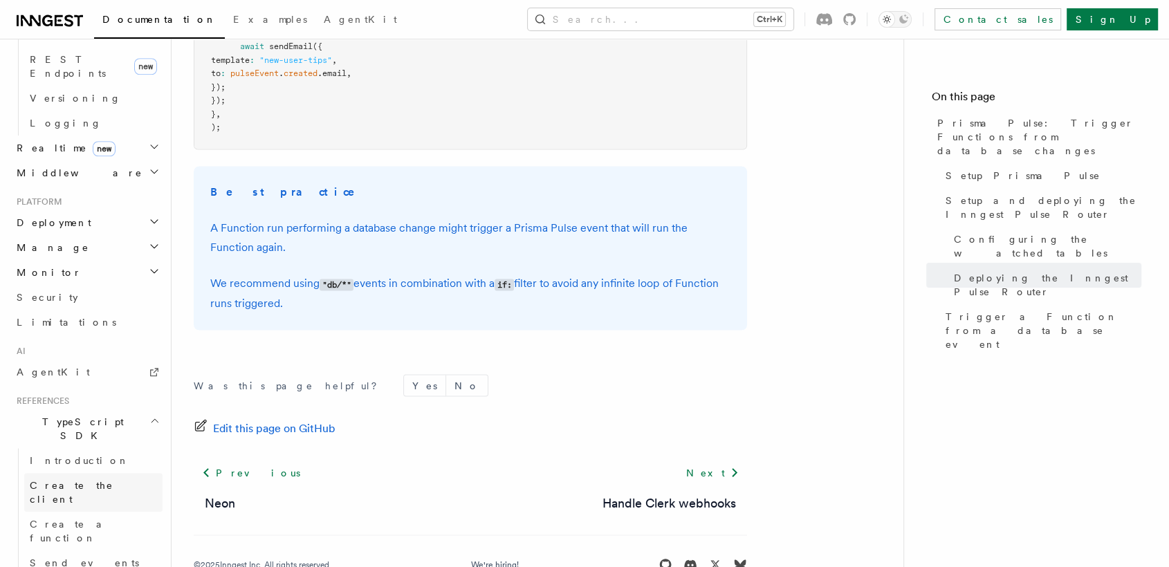
scroll to position [1281, 0]
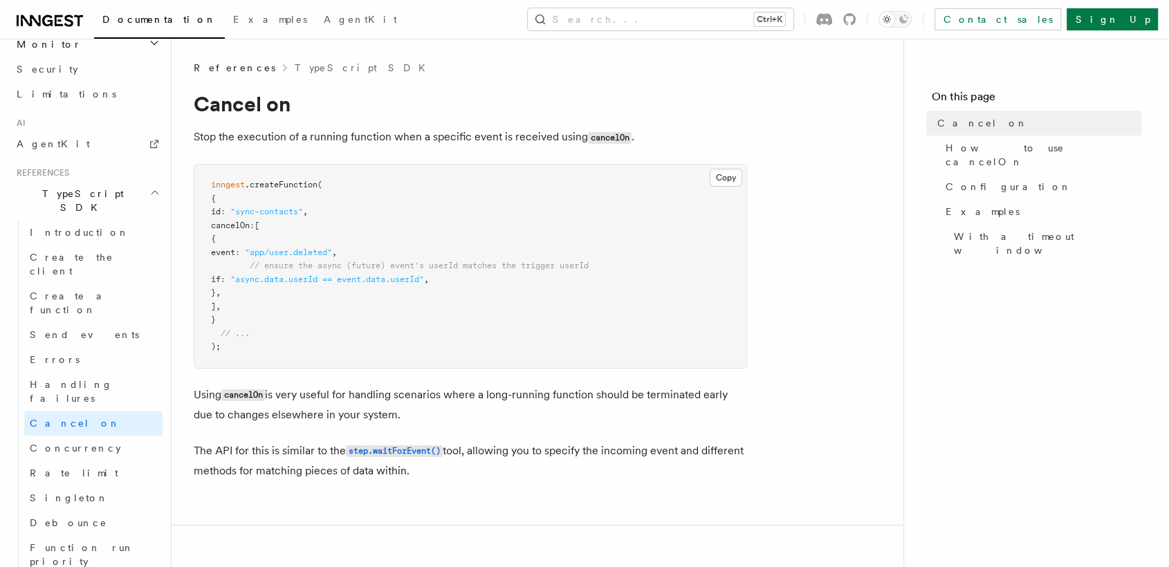
scroll to position [826, 0]
click at [89, 382] on span "Handling failures" at bounding box center [71, 394] width 83 height 25
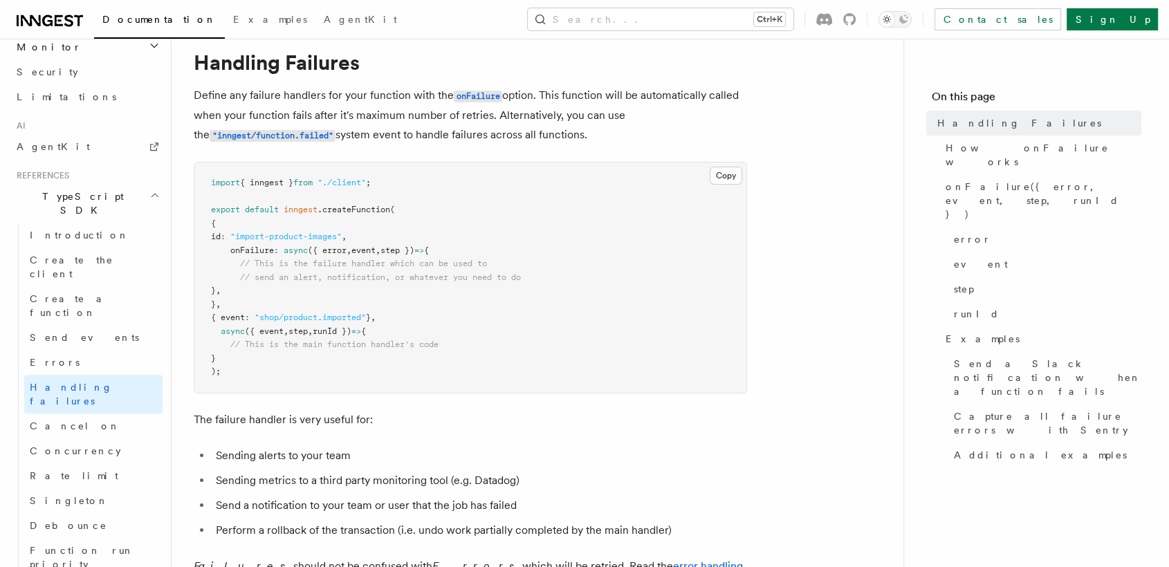
scroll to position [97, 0]
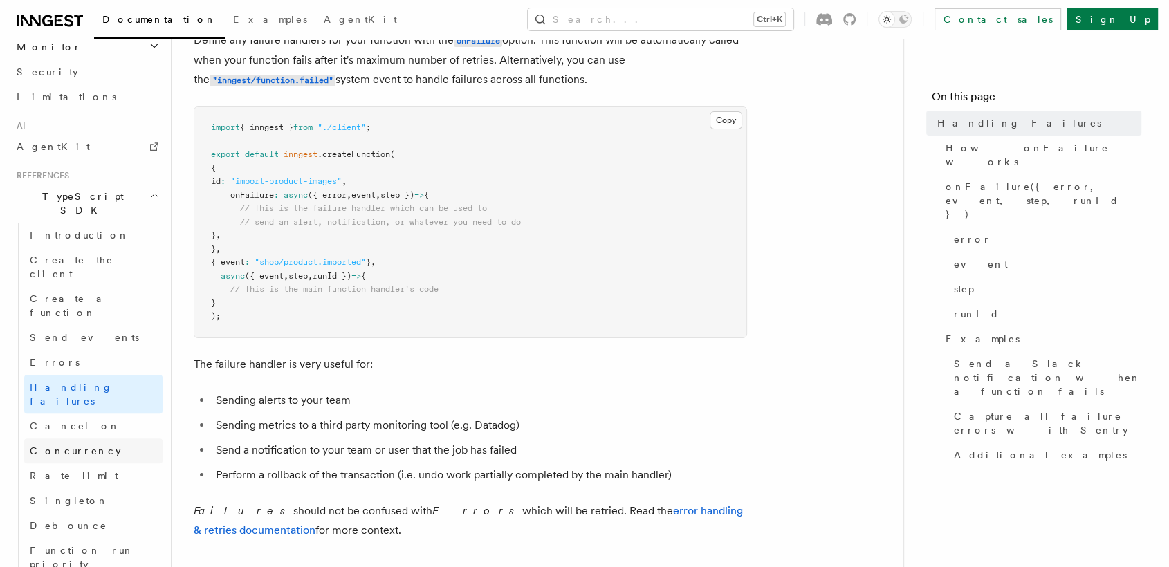
click at [96, 439] on link "Concurrency" at bounding box center [93, 451] width 138 height 25
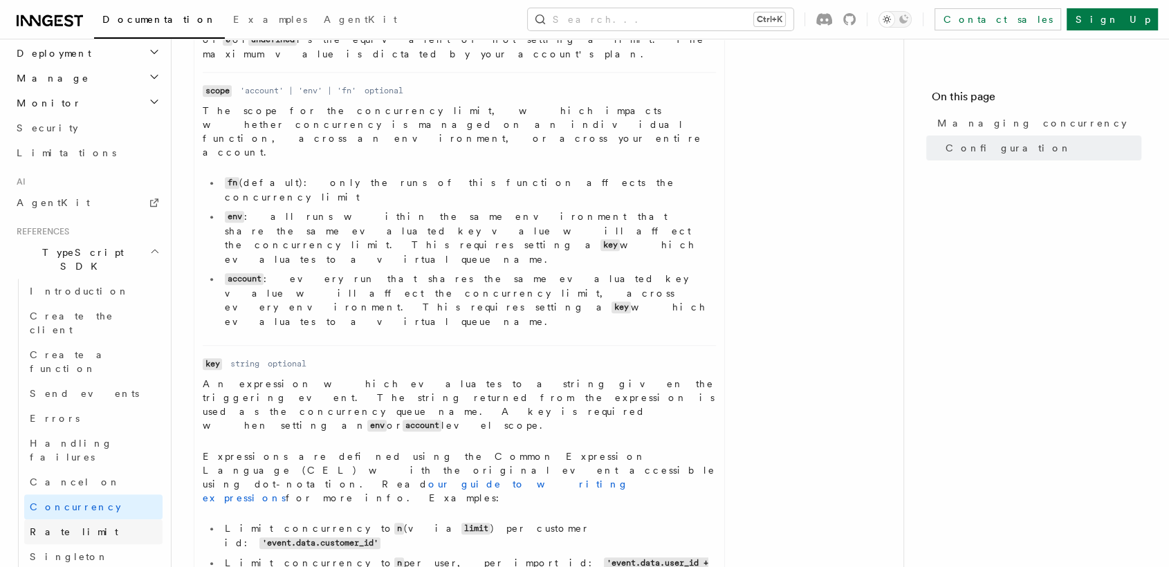
scroll to position [734, 0]
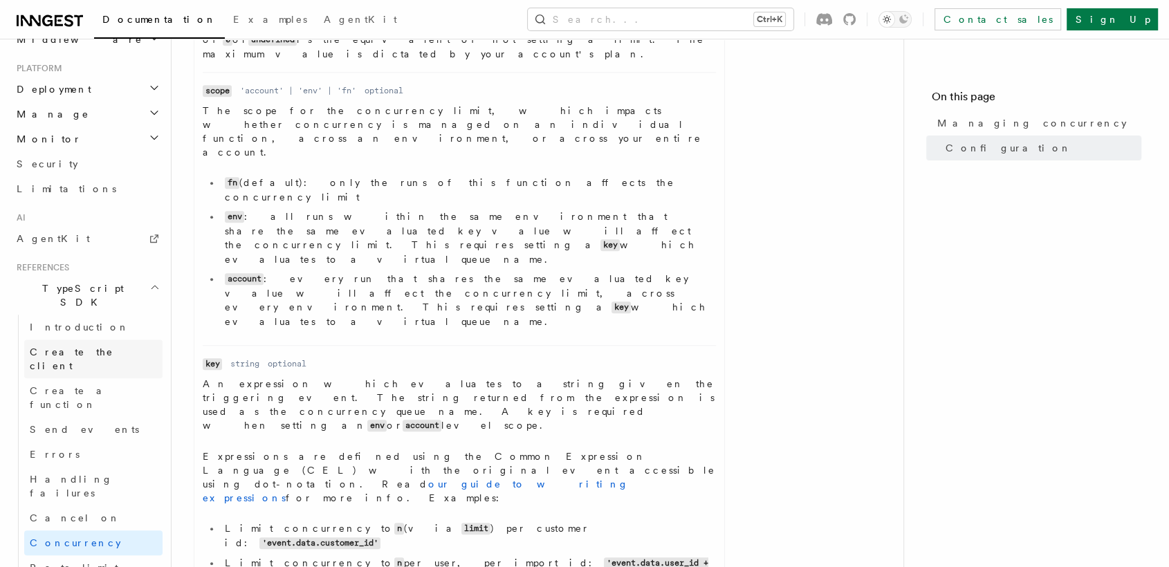
click at [87, 345] on span "Create the client" at bounding box center [96, 359] width 133 height 28
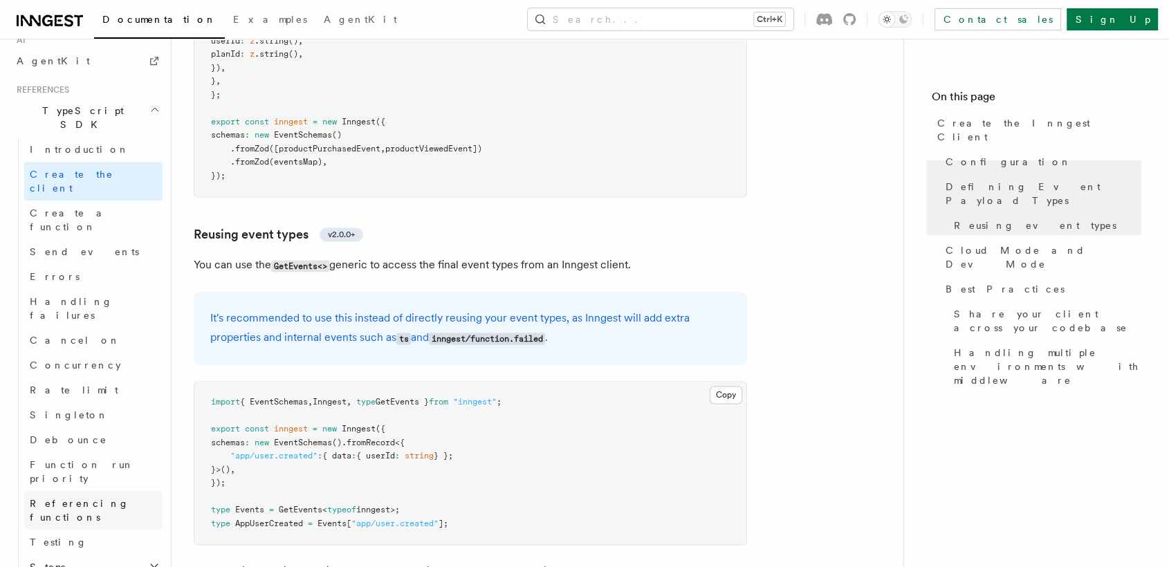
scroll to position [934, 0]
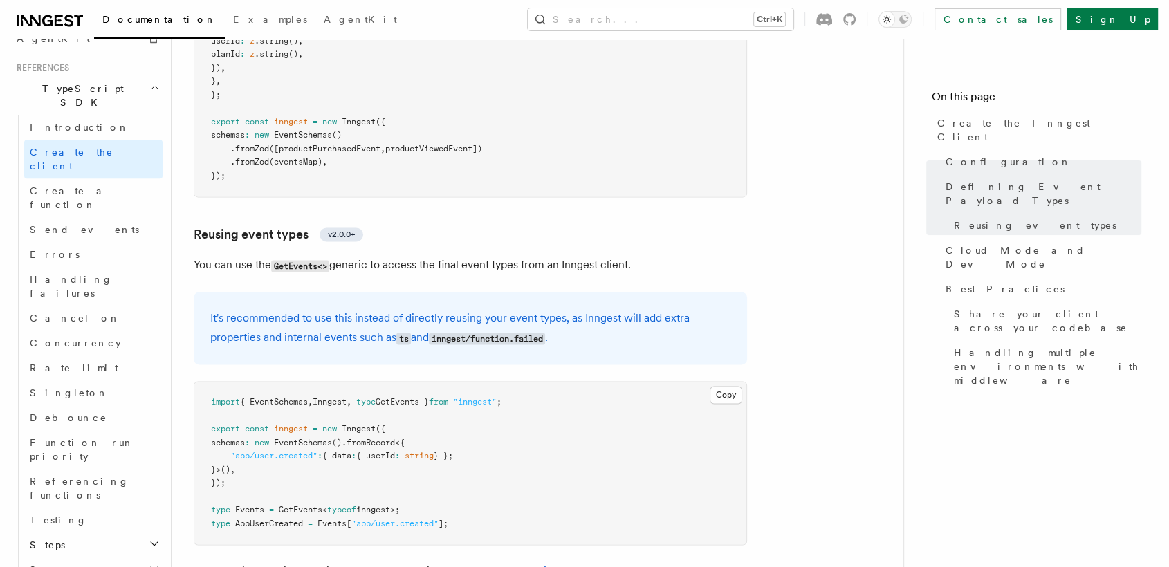
click at [111, 533] on h2 "Steps" at bounding box center [93, 545] width 138 height 25
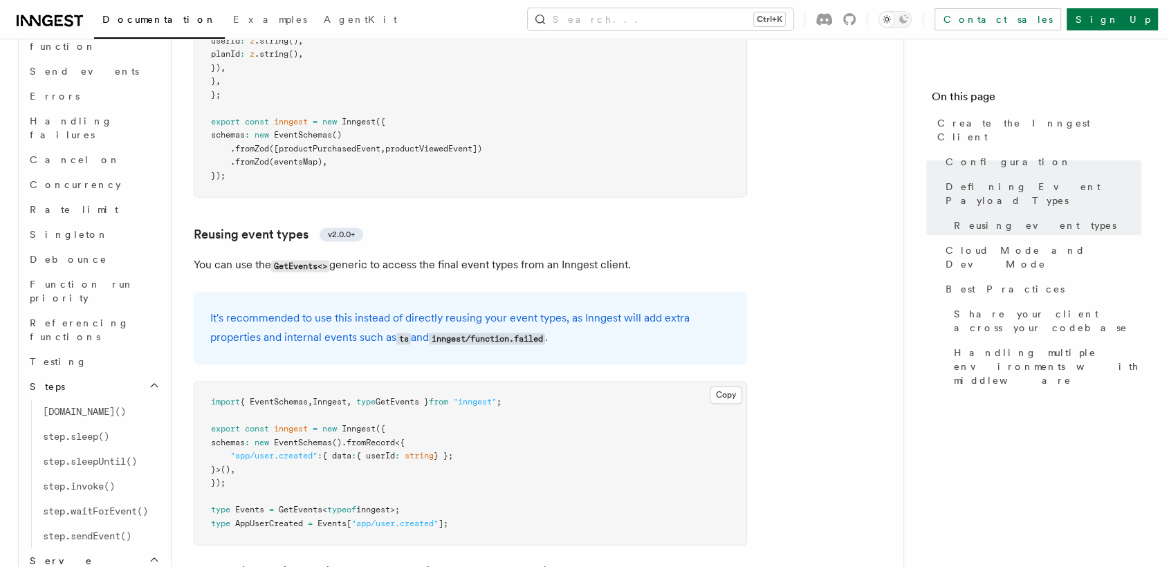
scroll to position [1098, 0]
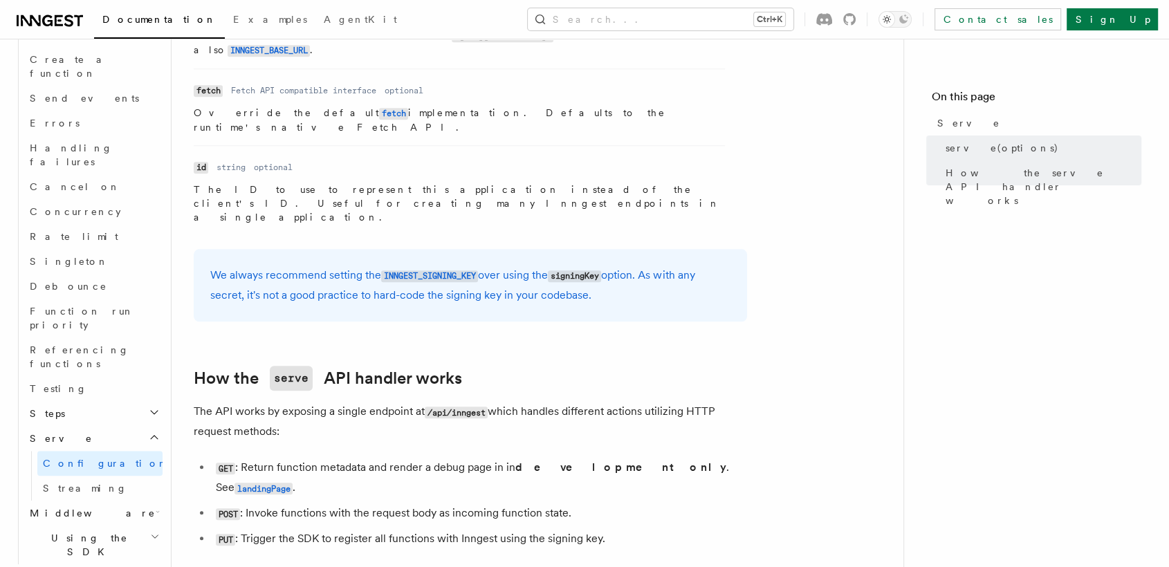
scroll to position [1306, 0]
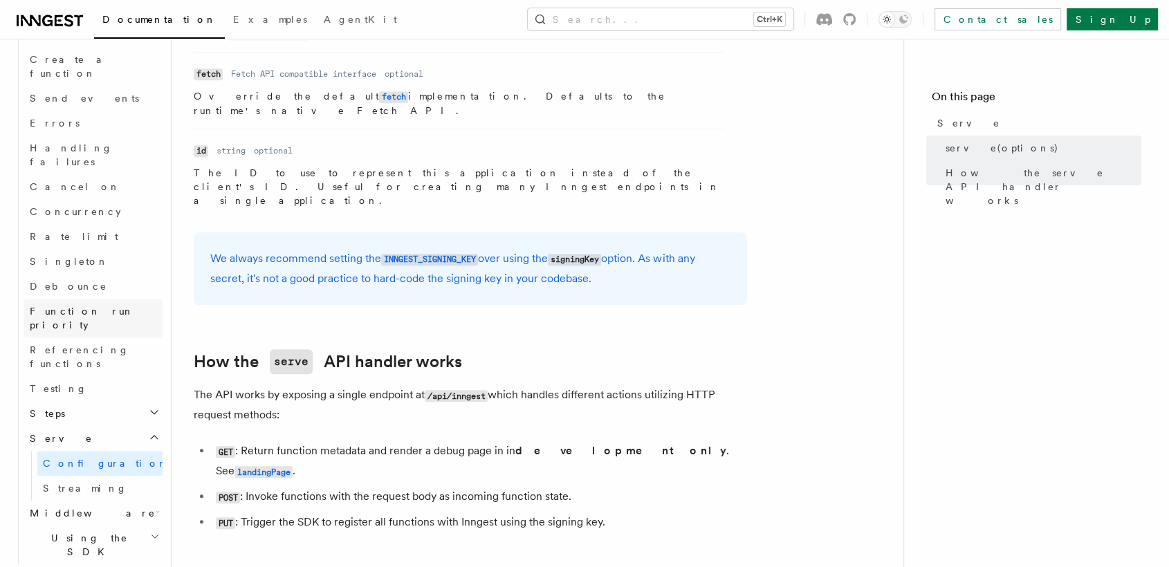
click at [66, 306] on span "Function run priority" at bounding box center [82, 318] width 104 height 25
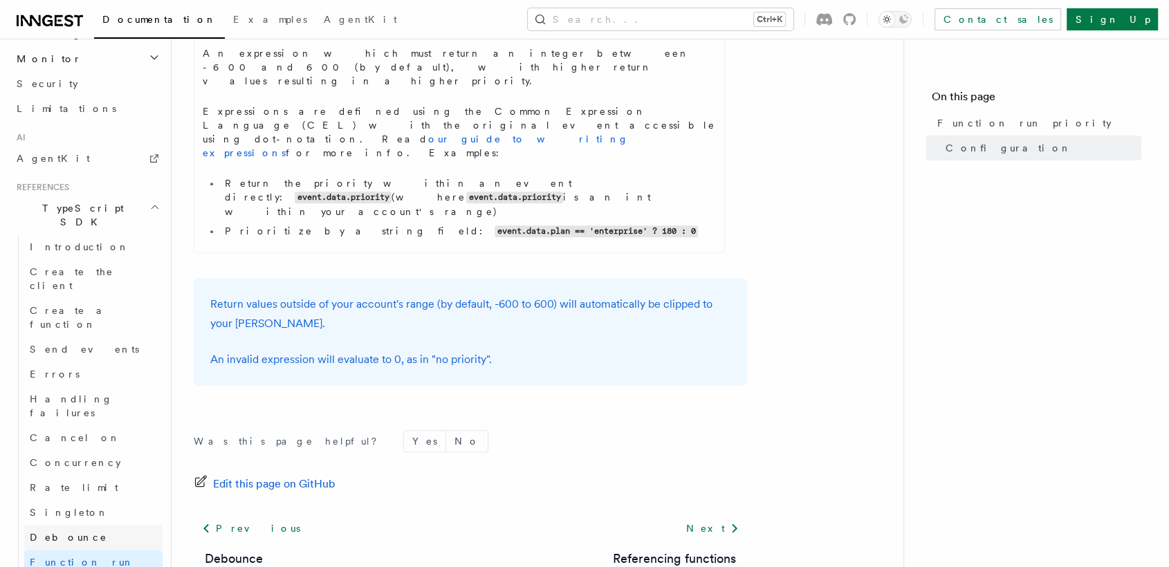
scroll to position [801, 0]
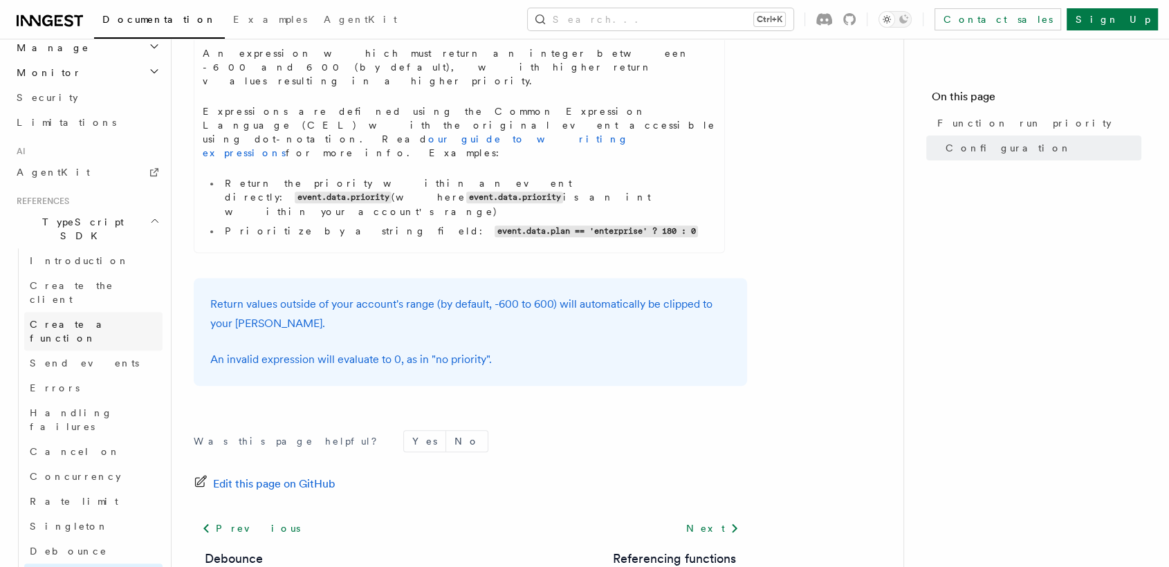
click at [86, 319] on span "Create a function" at bounding box center [71, 331] width 82 height 25
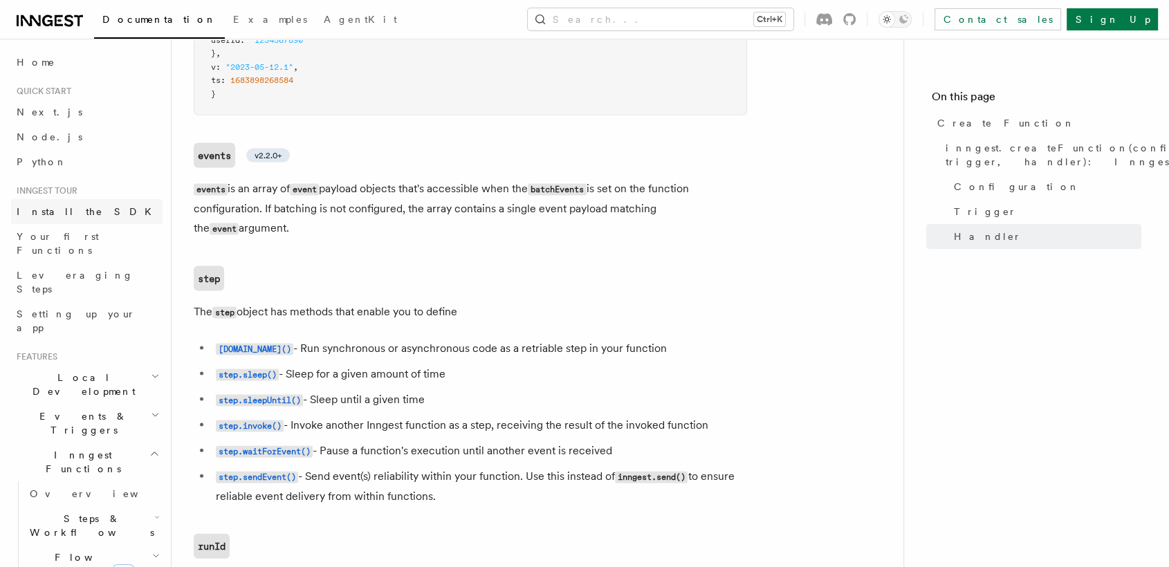
click at [79, 215] on span "Install the SDK" at bounding box center [88, 211] width 143 height 11
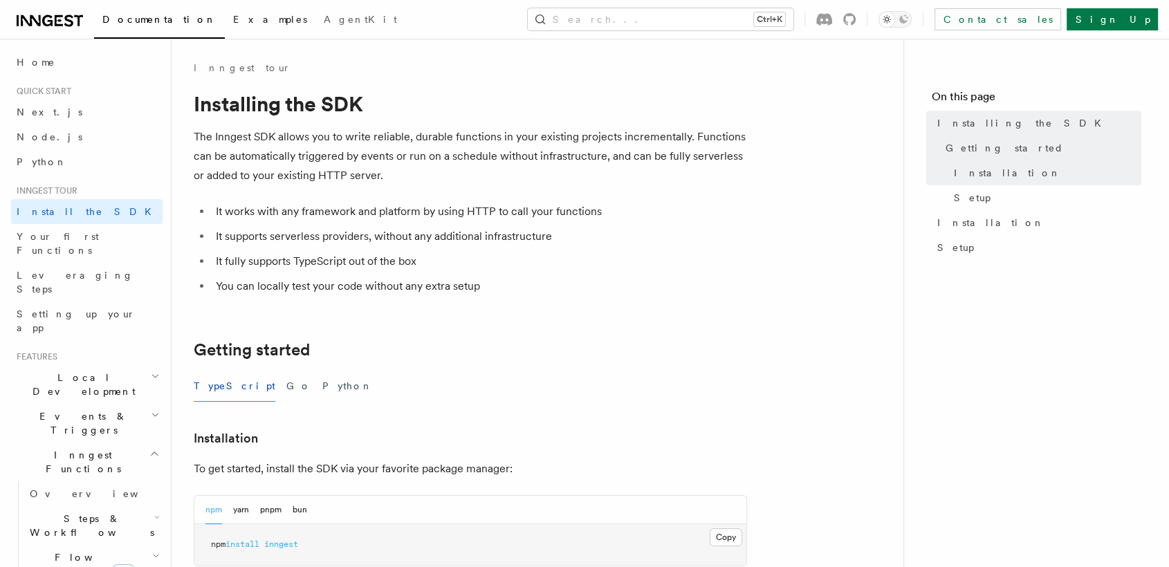
click at [225, 26] on link "Examples" at bounding box center [270, 20] width 91 height 33
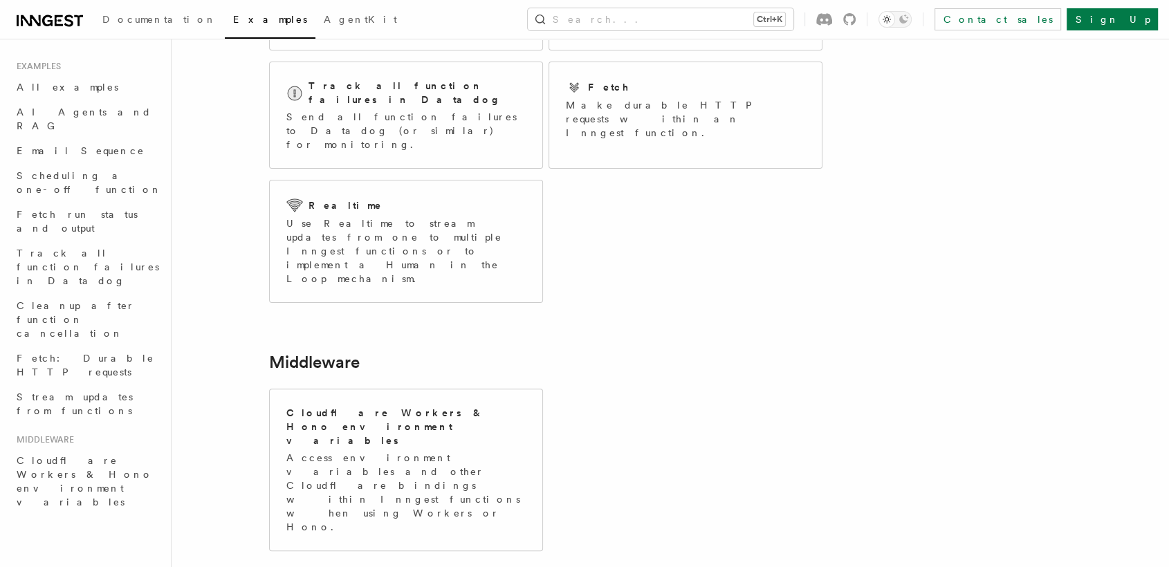
scroll to position [309, 0]
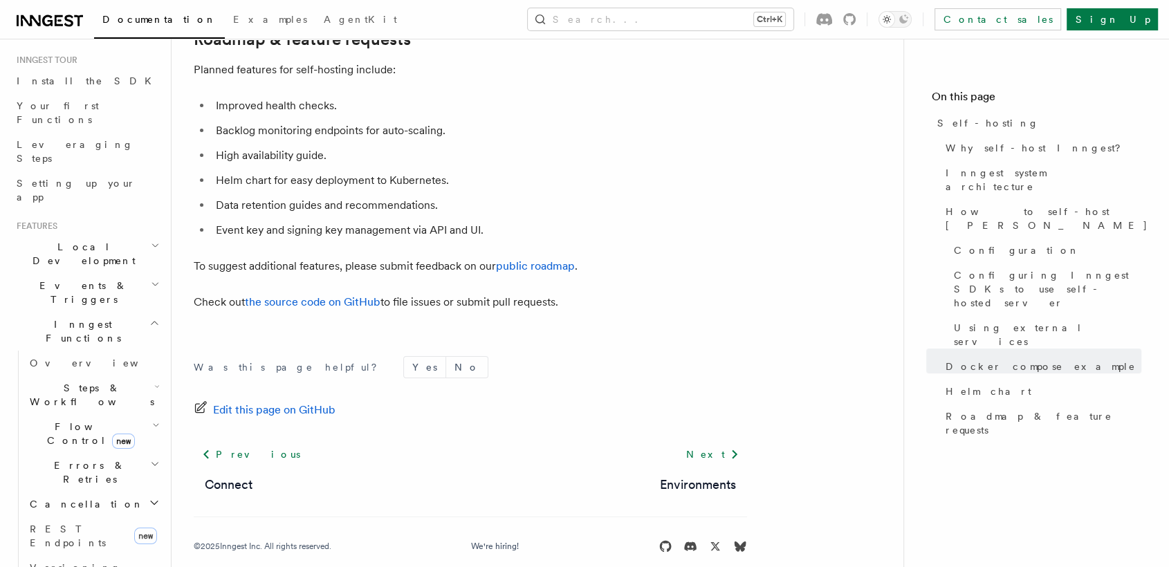
scroll to position [158, 0]
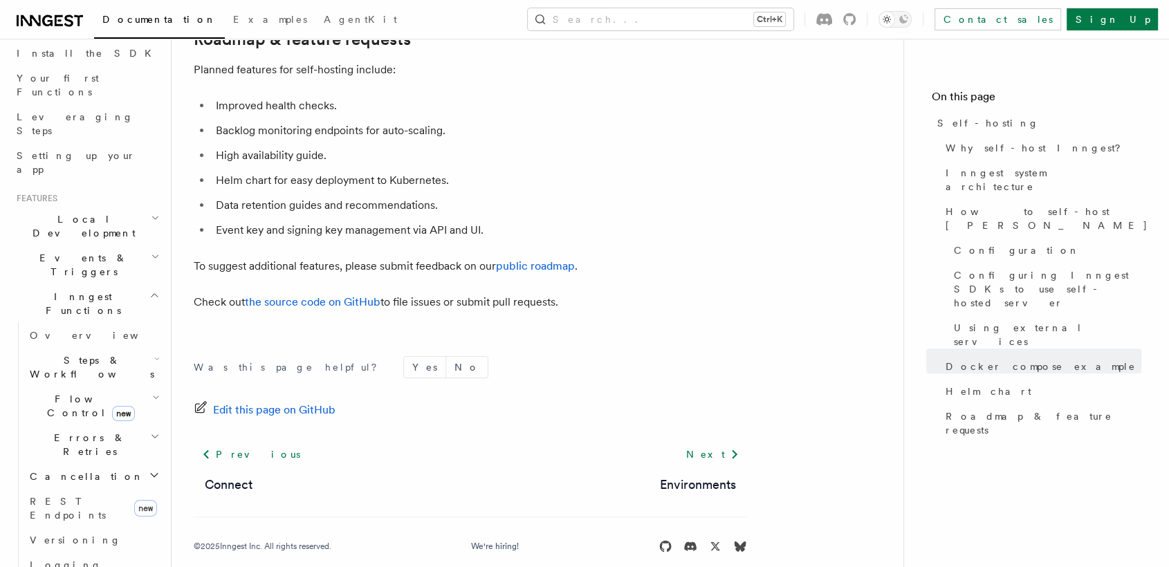
click at [39, 392] on span "Flow Control new" at bounding box center [88, 406] width 128 height 28
click at [81, 510] on span "Throttling" at bounding box center [83, 515] width 80 height 11
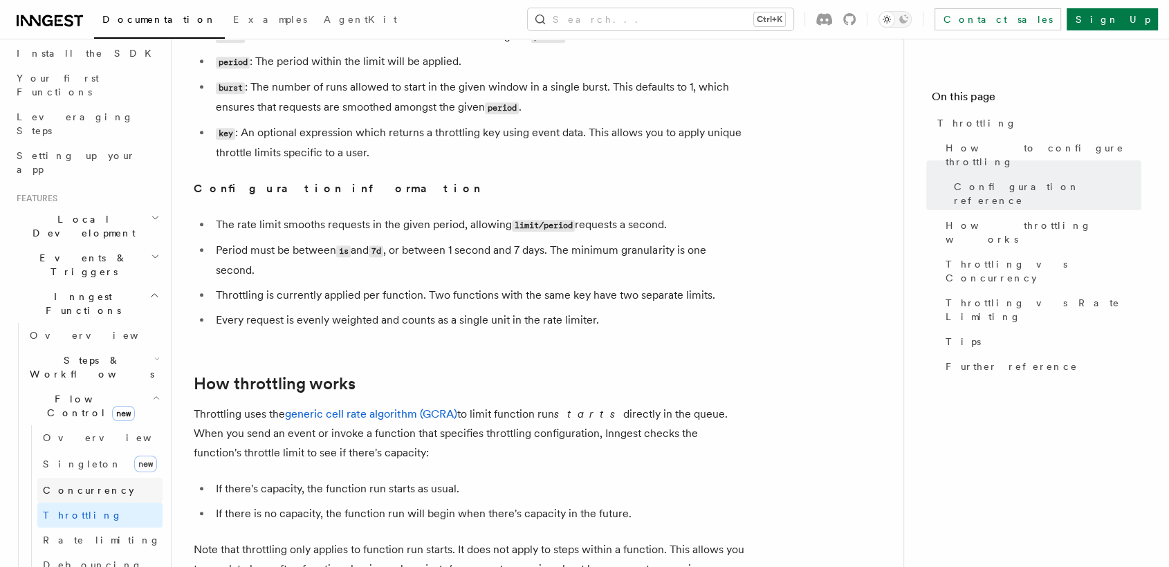
scroll to position [745, 0]
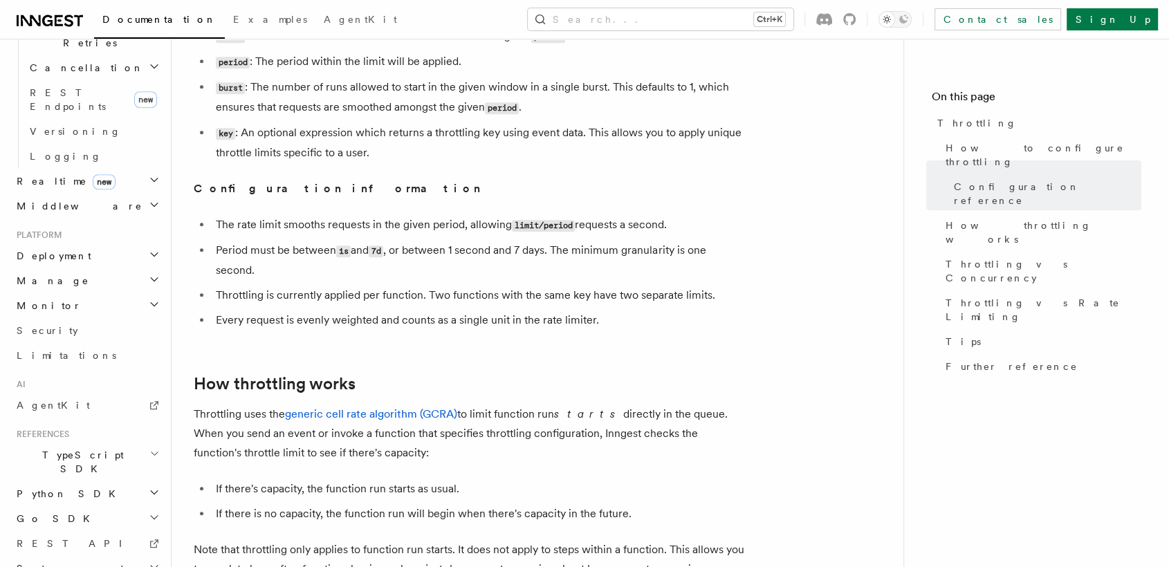
click at [91, 443] on h2 "TypeScript SDK" at bounding box center [87, 462] width 152 height 39
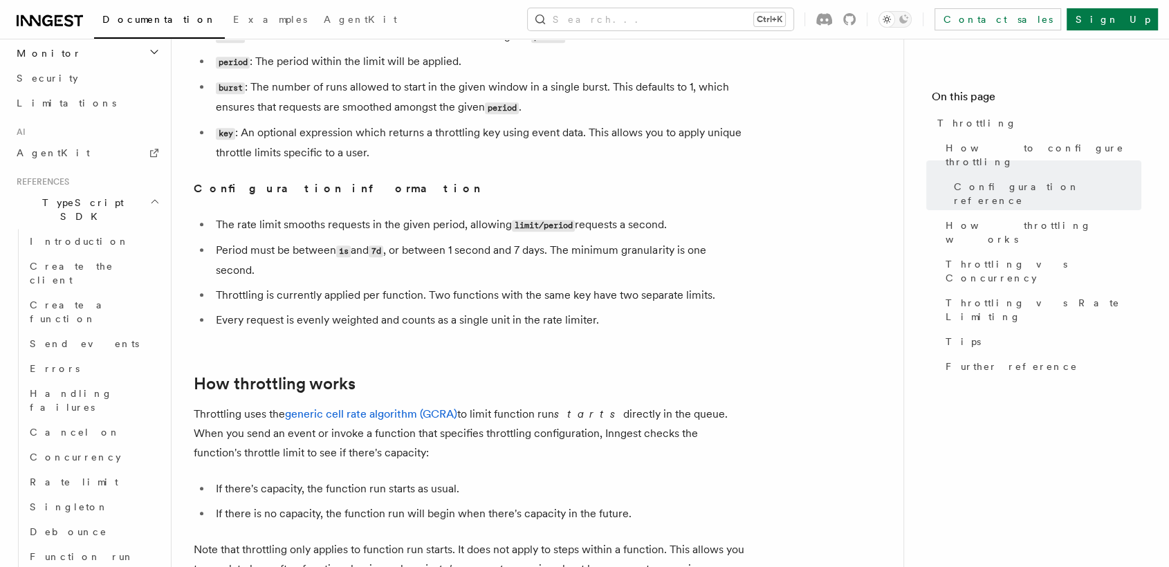
scroll to position [1026, 0]
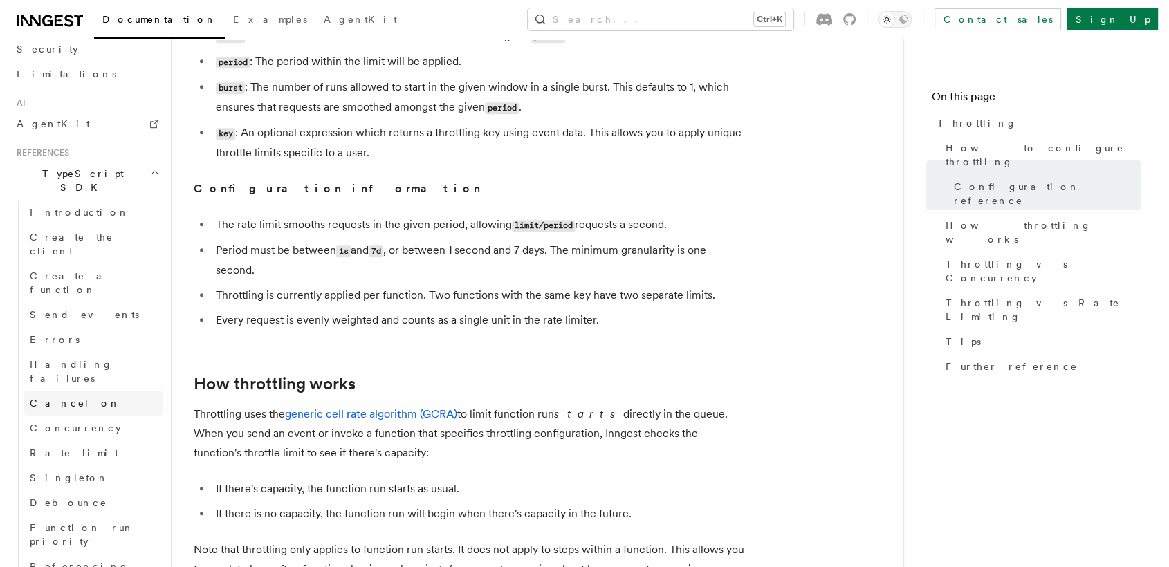
click at [55, 398] on span "Cancel on" at bounding box center [75, 403] width 91 height 11
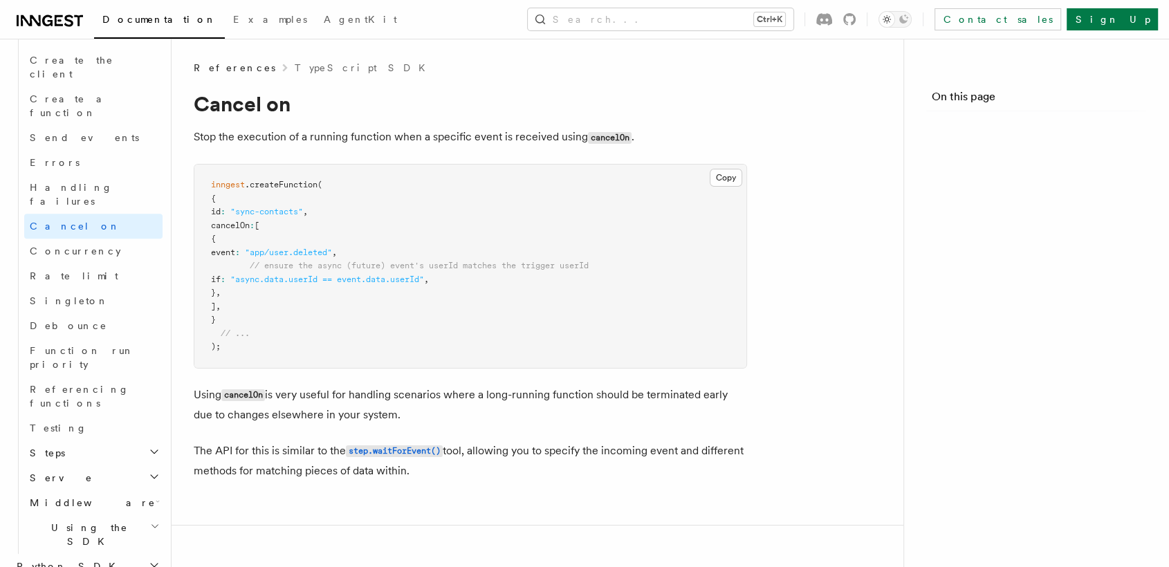
scroll to position [1016, 0]
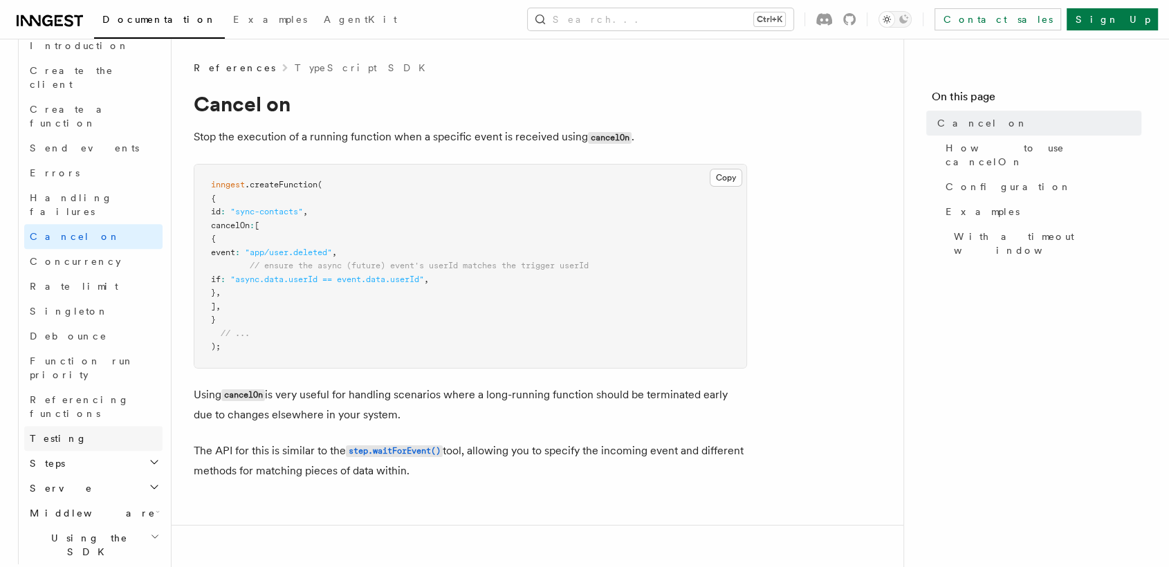
click at [60, 433] on span "Testing" at bounding box center [58, 438] width 57 height 11
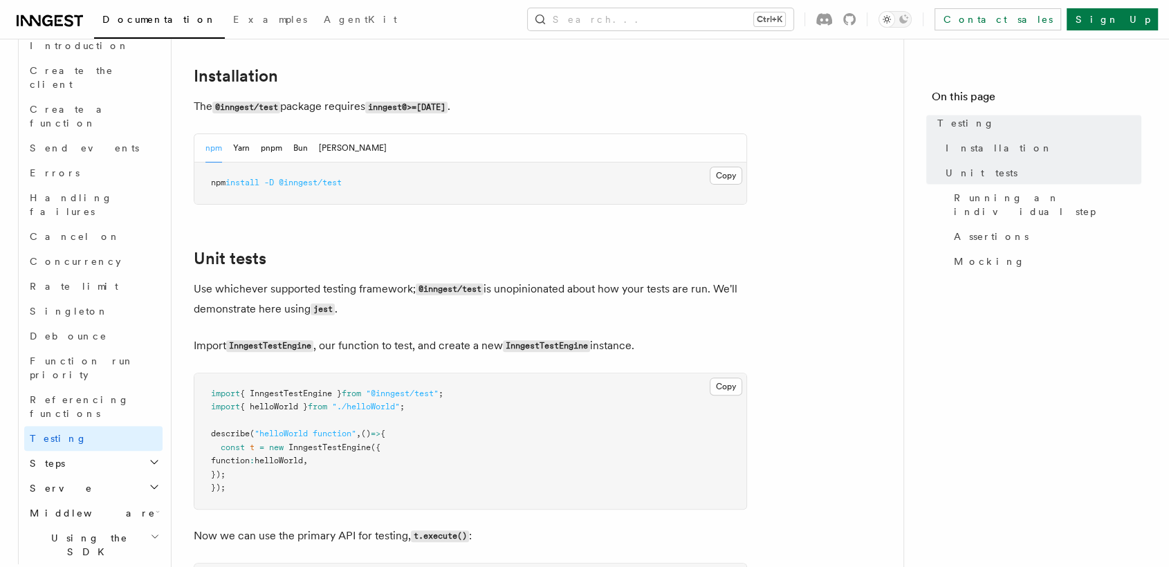
scroll to position [322, 0]
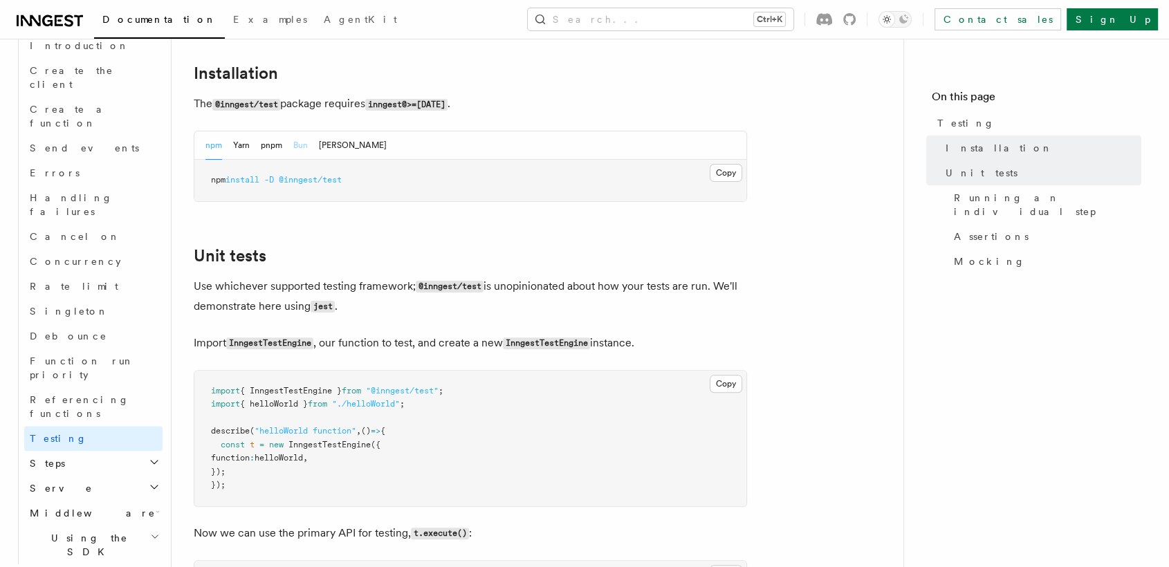
click at [300, 151] on button "Bun" at bounding box center [300, 145] width 15 height 28
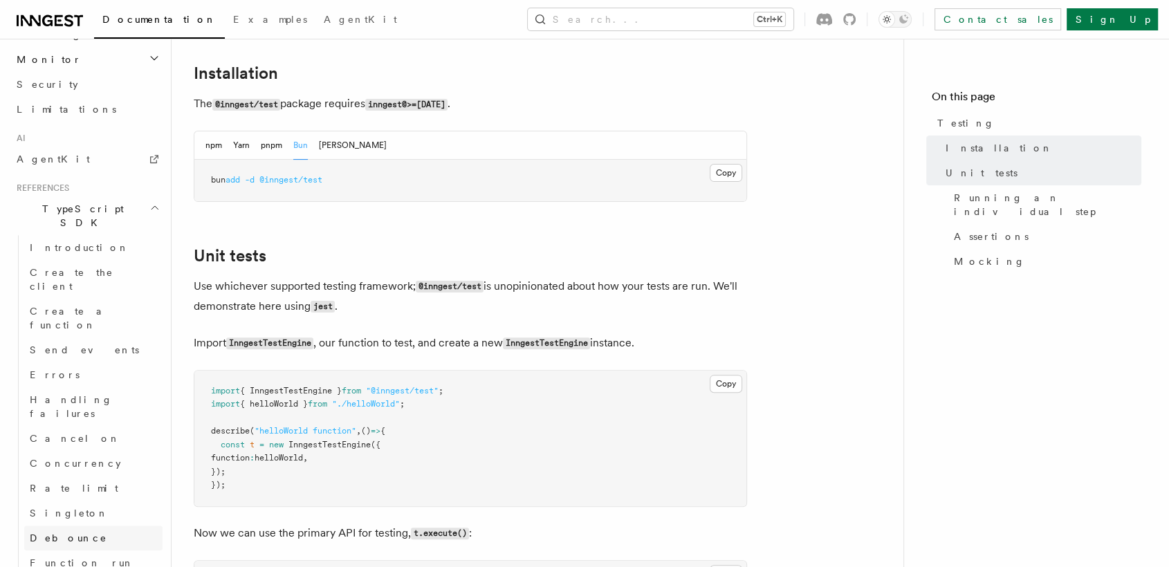
scroll to position [760, 0]
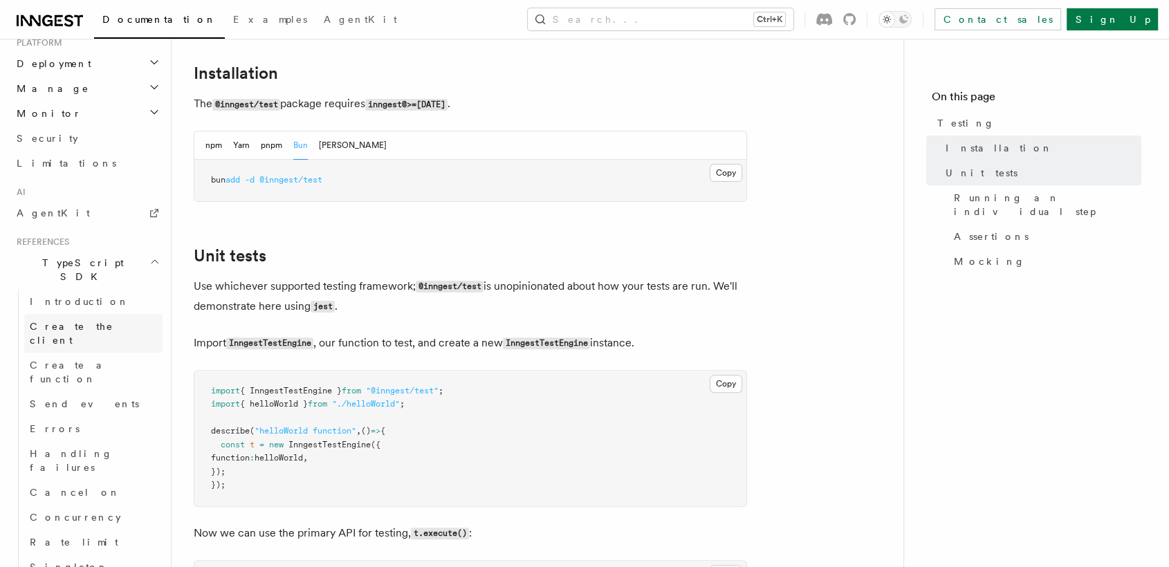
click at [102, 314] on link "Create the client" at bounding box center [93, 333] width 138 height 39
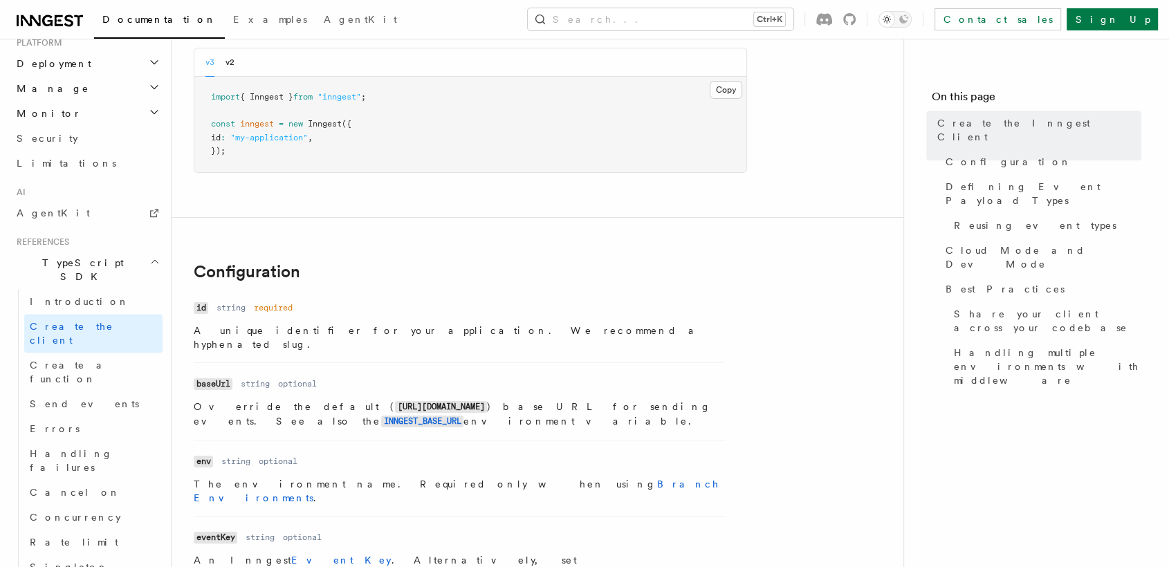
scroll to position [122, 0]
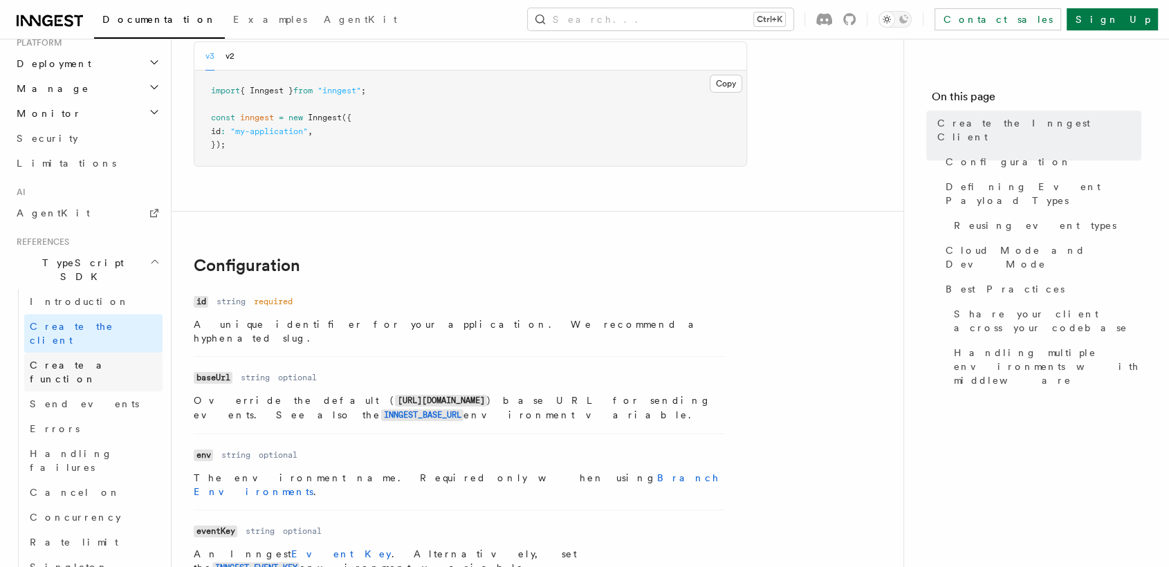
click at [60, 360] on span "Create a function" at bounding box center [71, 372] width 82 height 25
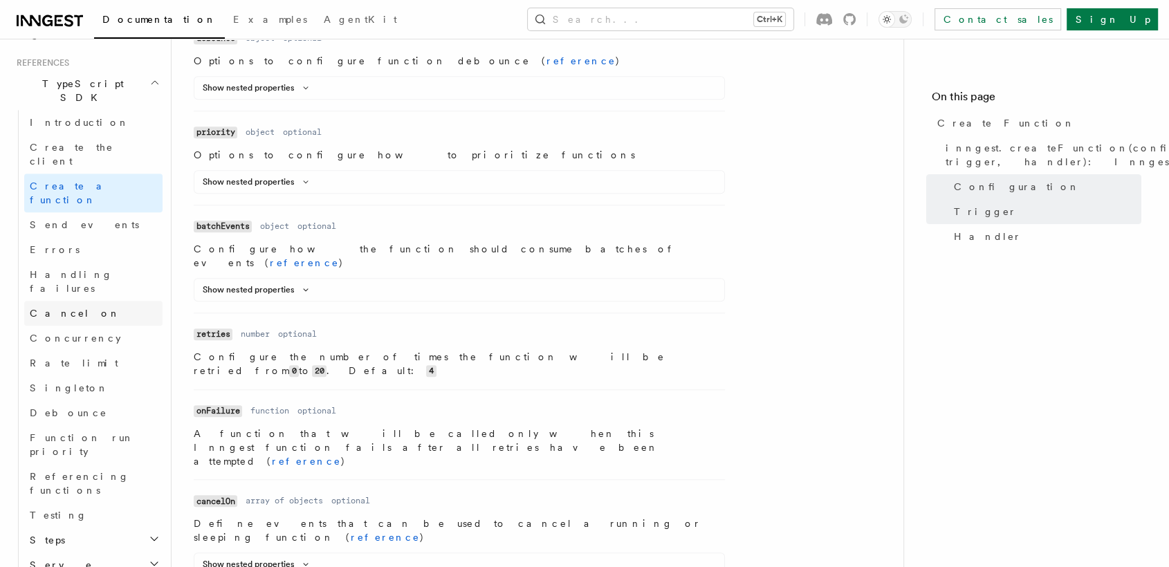
scroll to position [944, 0]
click at [116, 395] on link "Debounce" at bounding box center [93, 407] width 138 height 25
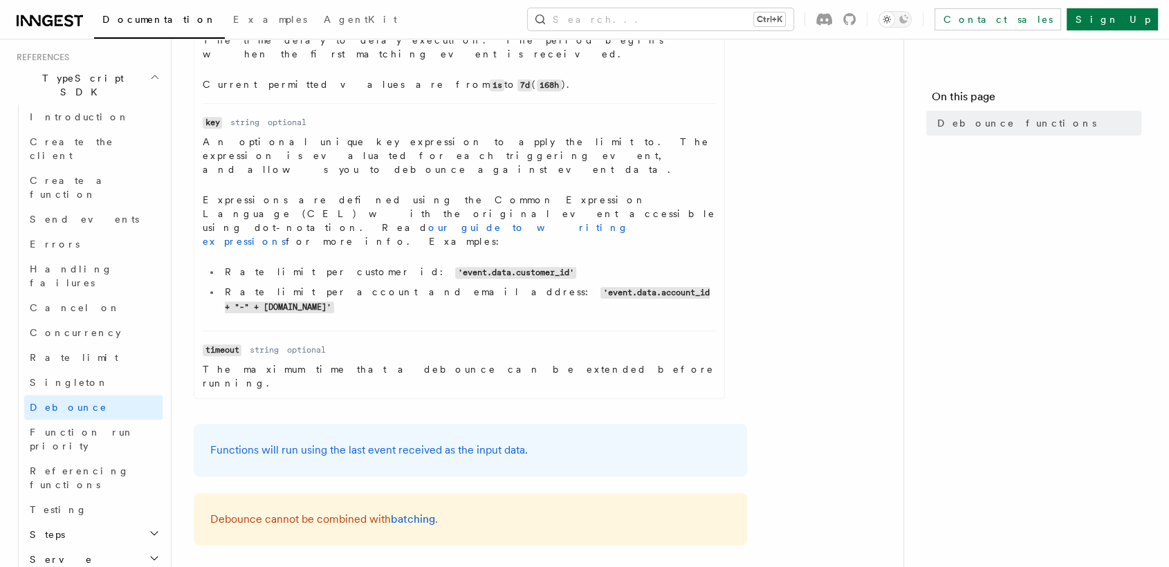
scroll to position [574, 0]
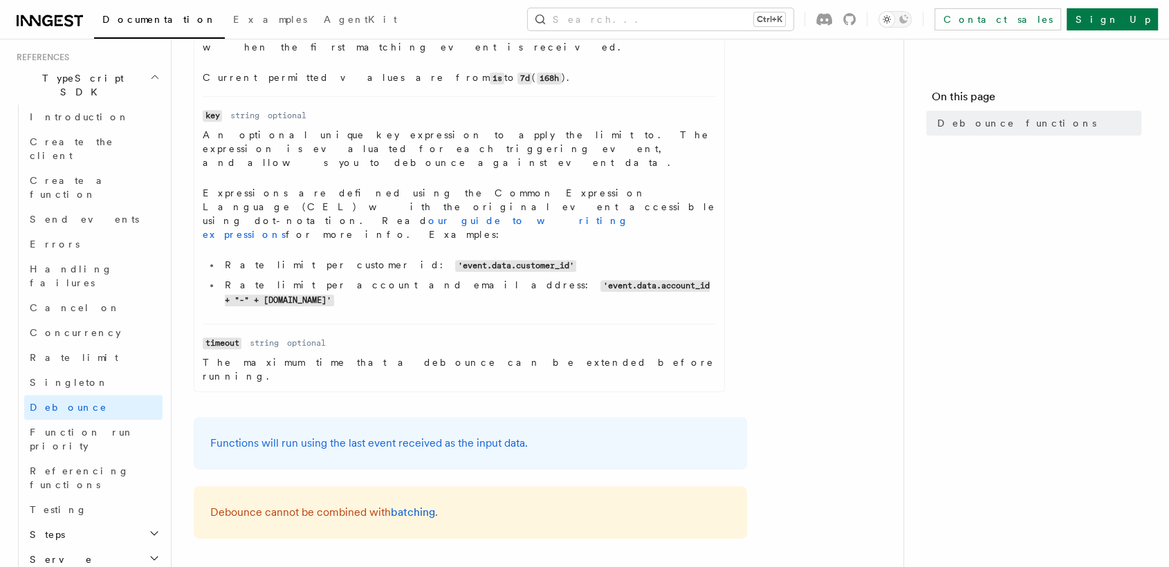
click at [116, 547] on h2 "Serve" at bounding box center [93, 559] width 138 height 25
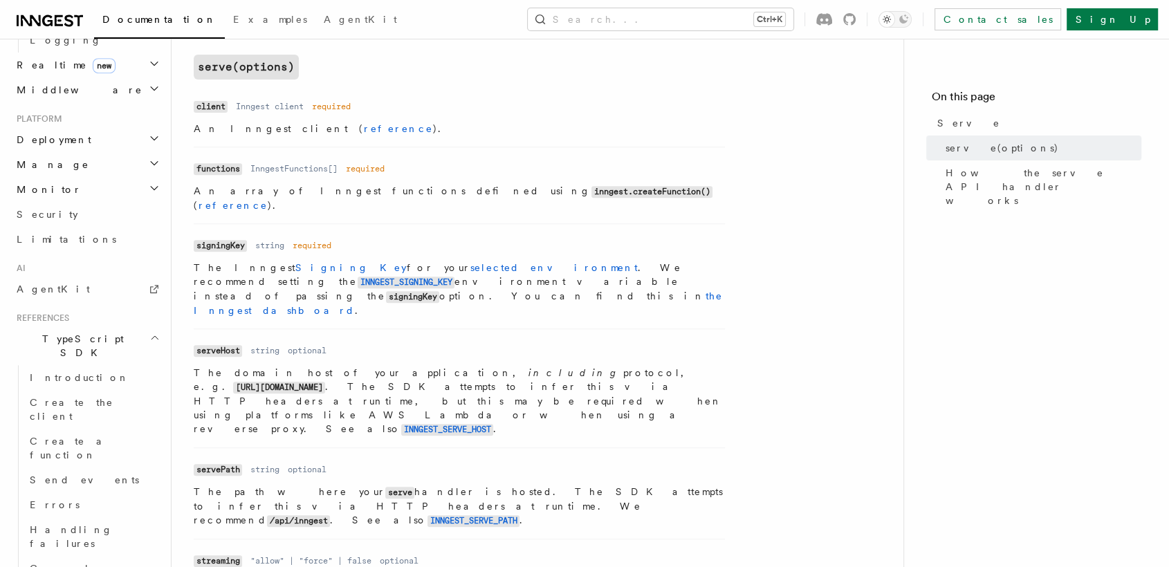
scroll to position [673, 0]
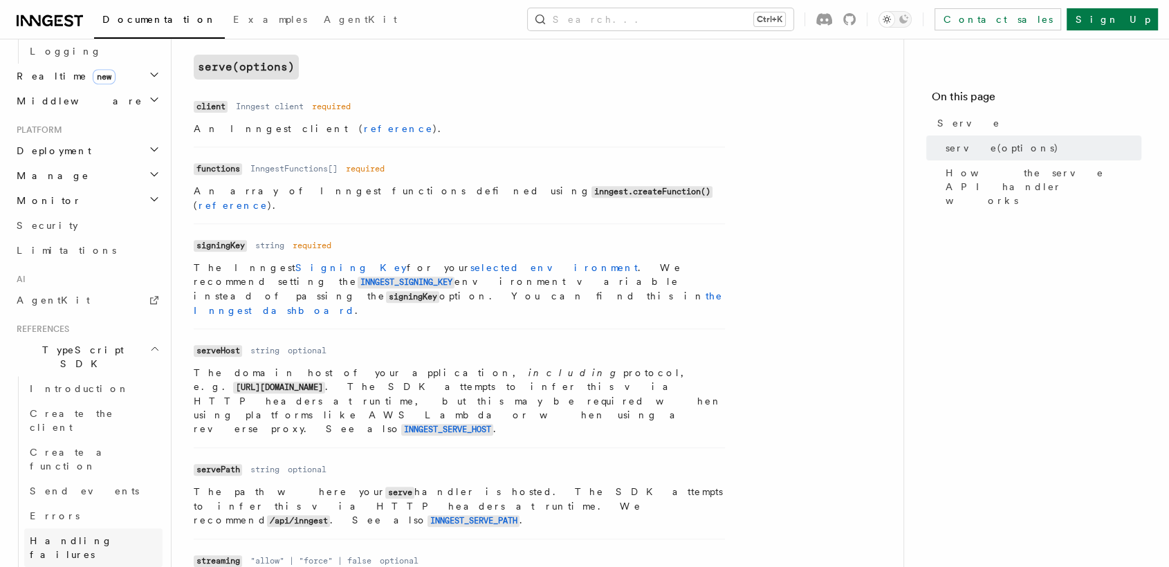
click at [104, 529] on link "Handling failures" at bounding box center [93, 548] width 138 height 39
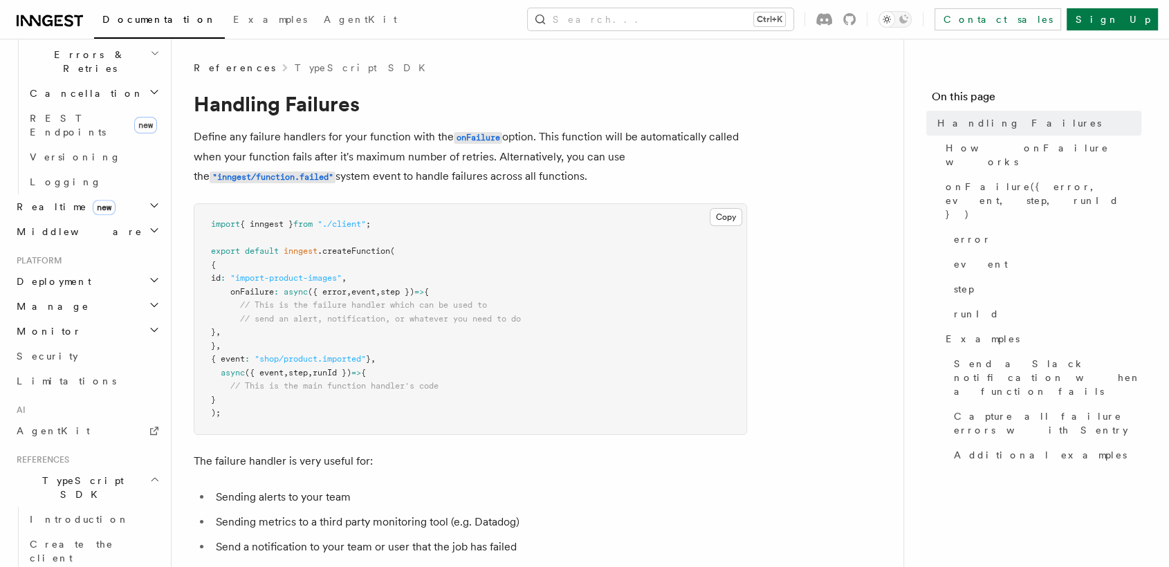
scroll to position [514, 0]
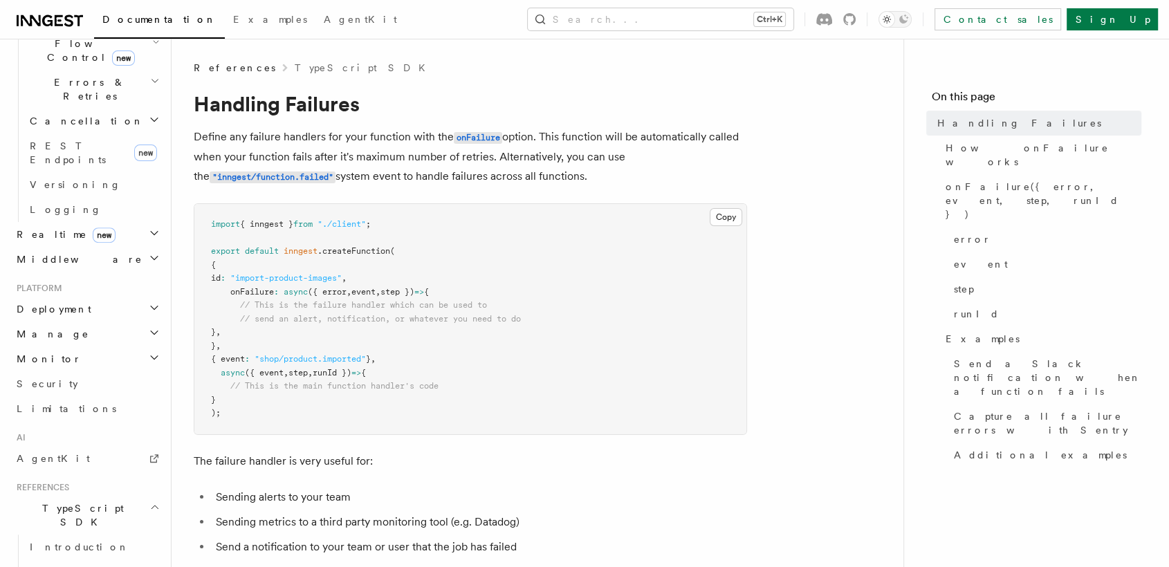
click at [122, 347] on h2 "Monitor" at bounding box center [87, 359] width 152 height 25
click at [75, 372] on link "Insights new" at bounding box center [93, 386] width 138 height 28
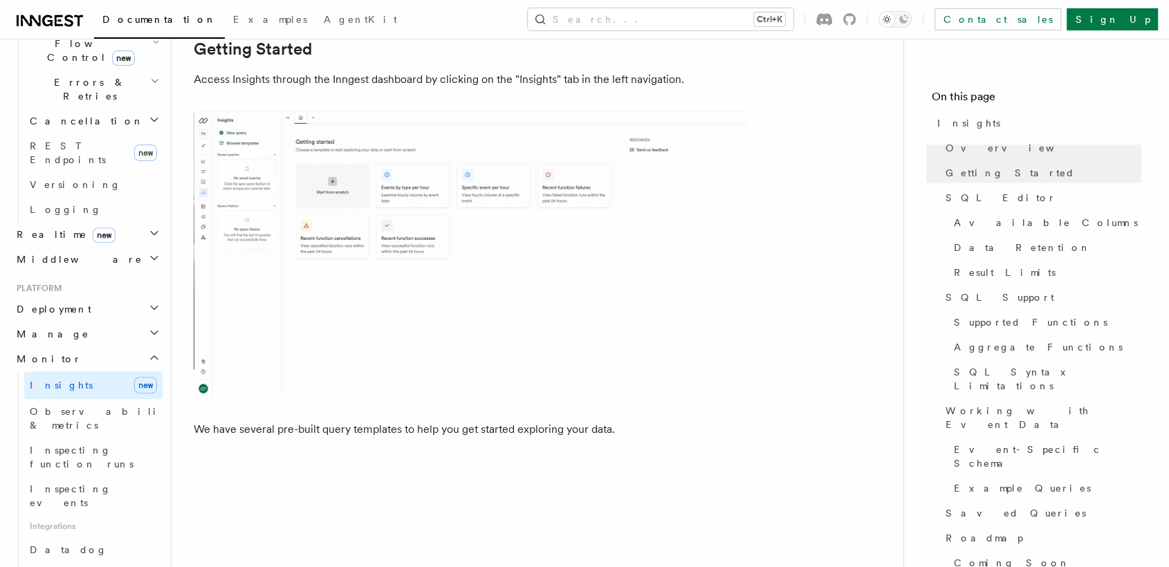
scroll to position [564, 0]
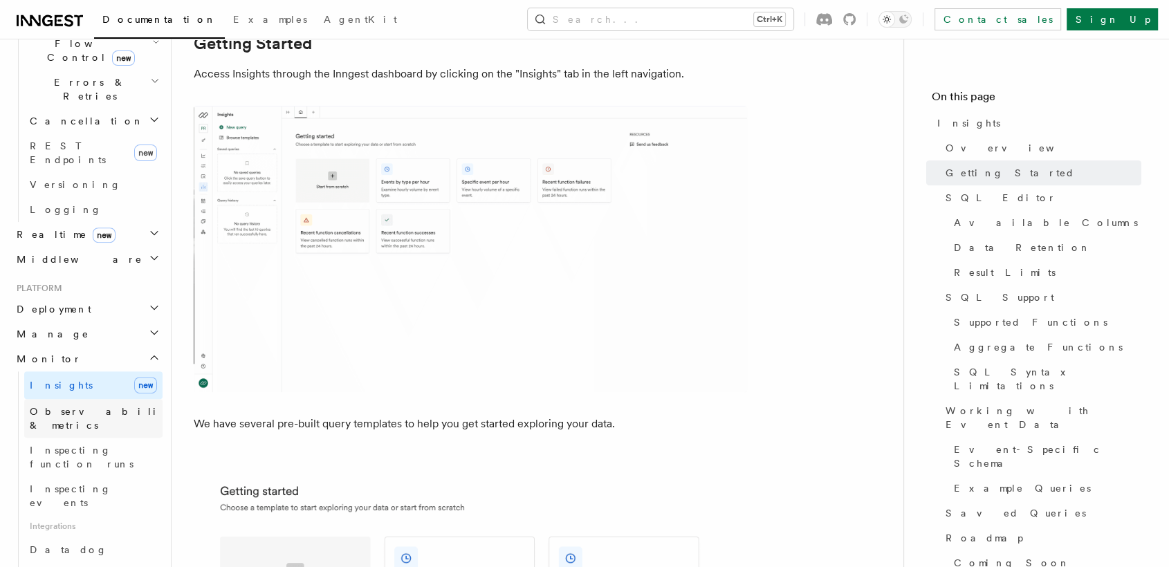
click at [77, 399] on link "Observability & metrics" at bounding box center [93, 418] width 138 height 39
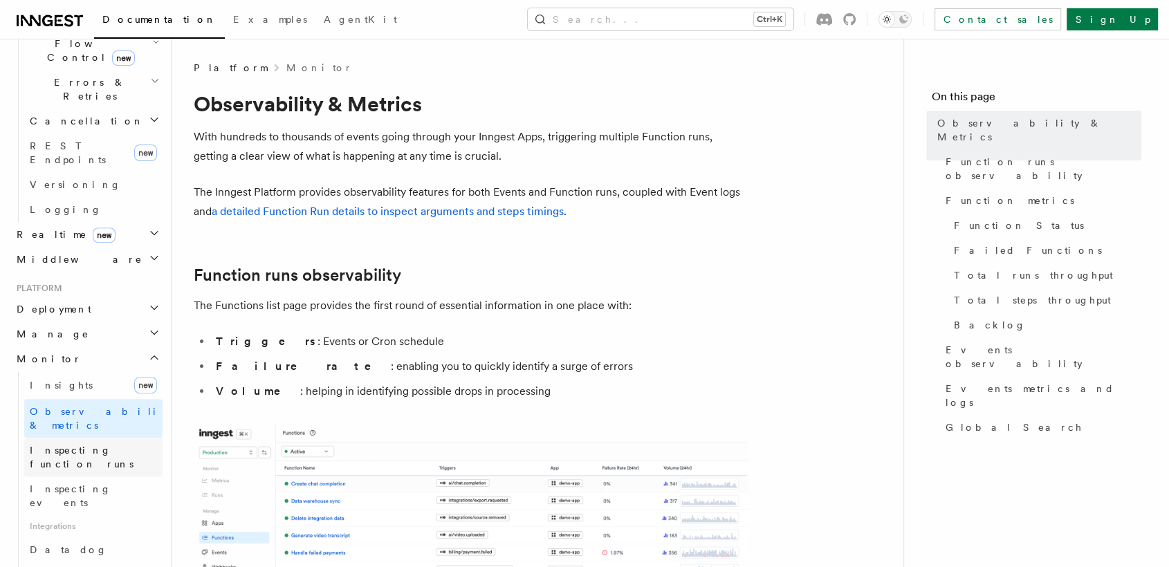
click at [91, 445] on span "Inspecting function runs" at bounding box center [82, 457] width 104 height 25
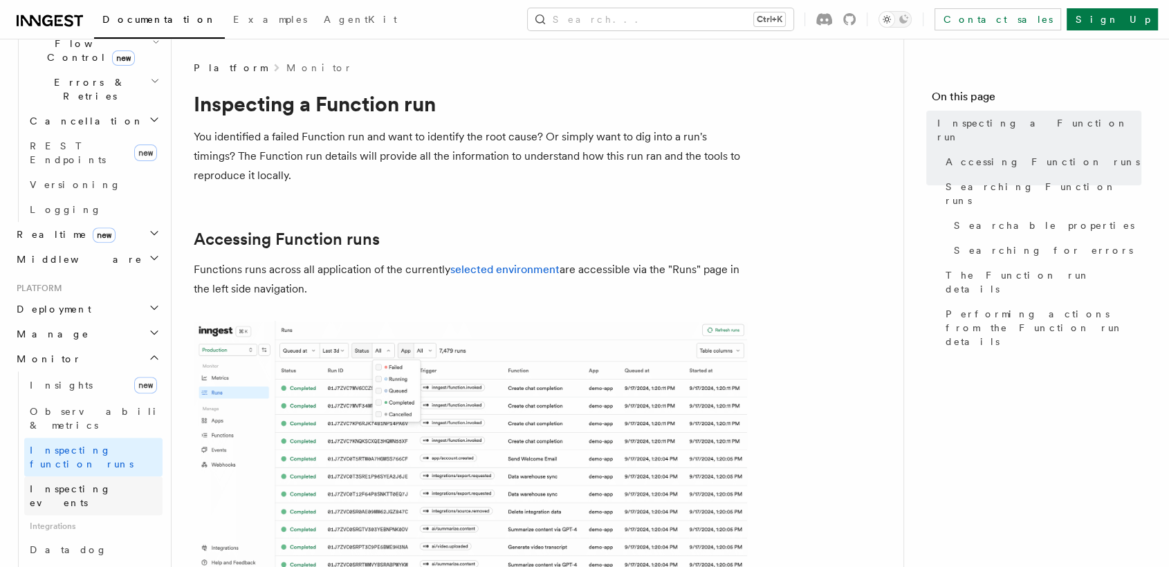
click at [88, 484] on span "Inspecting events" at bounding box center [71, 496] width 82 height 25
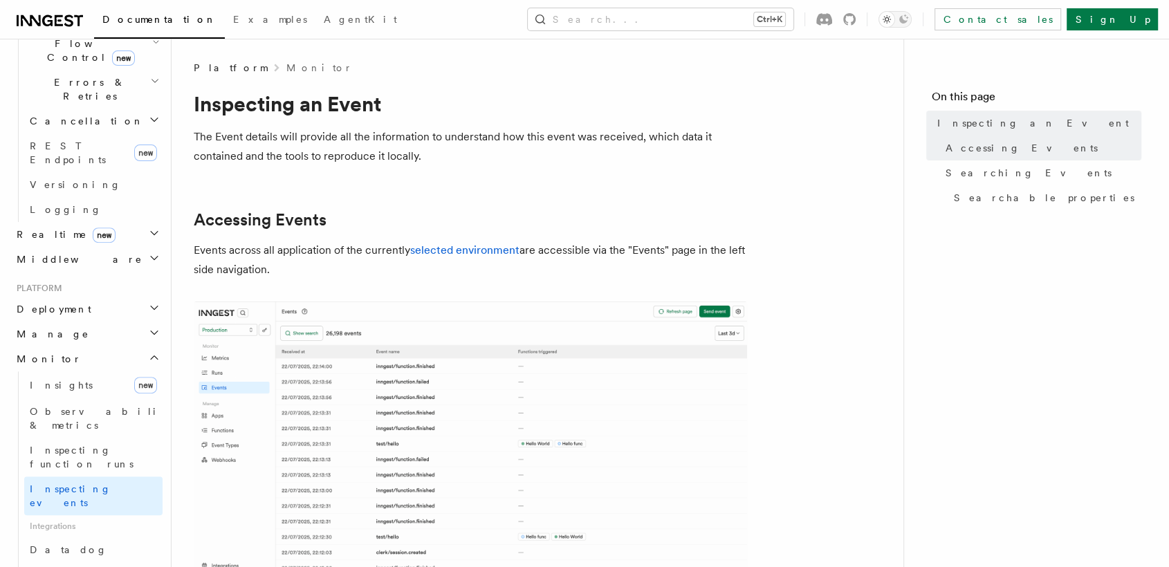
click at [102, 322] on h2 "Manage" at bounding box center [87, 334] width 152 height 25
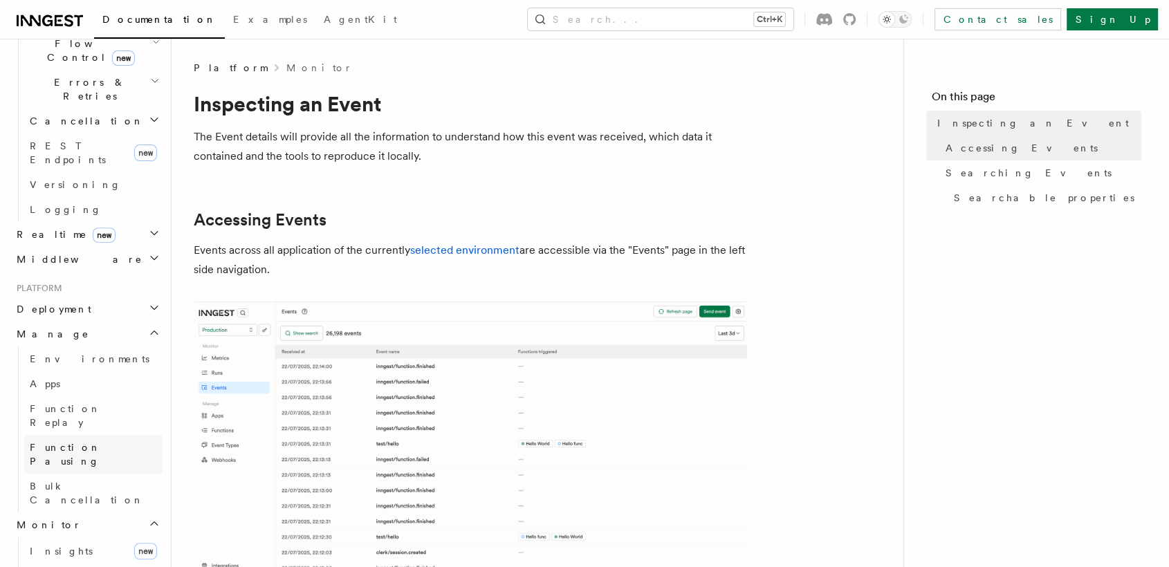
click at [75, 442] on span "Function Pausing" at bounding box center [65, 454] width 71 height 25
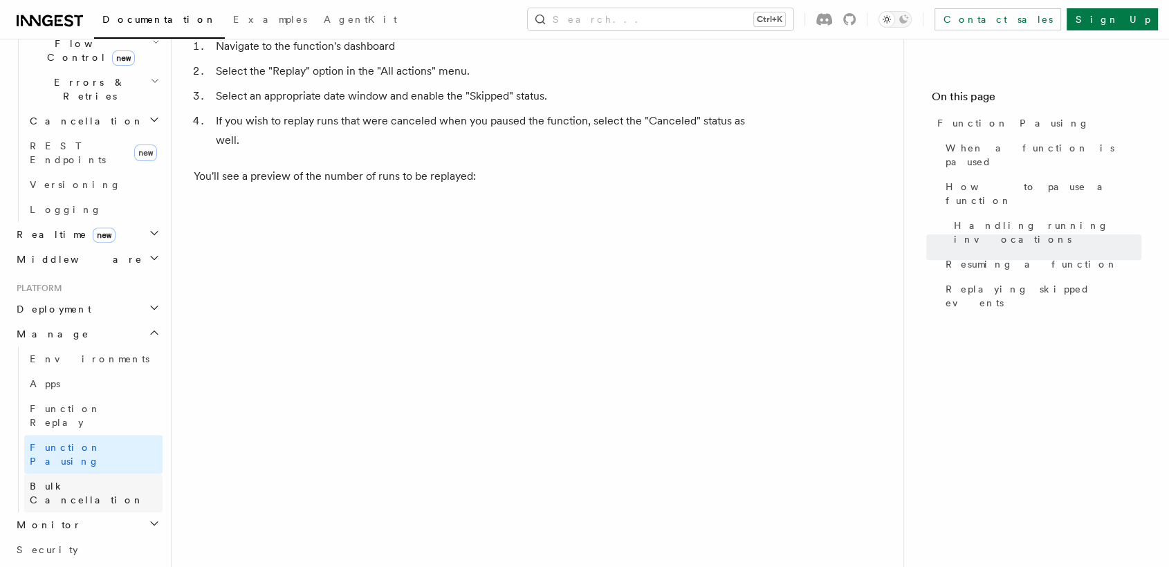
scroll to position [2157, 0]
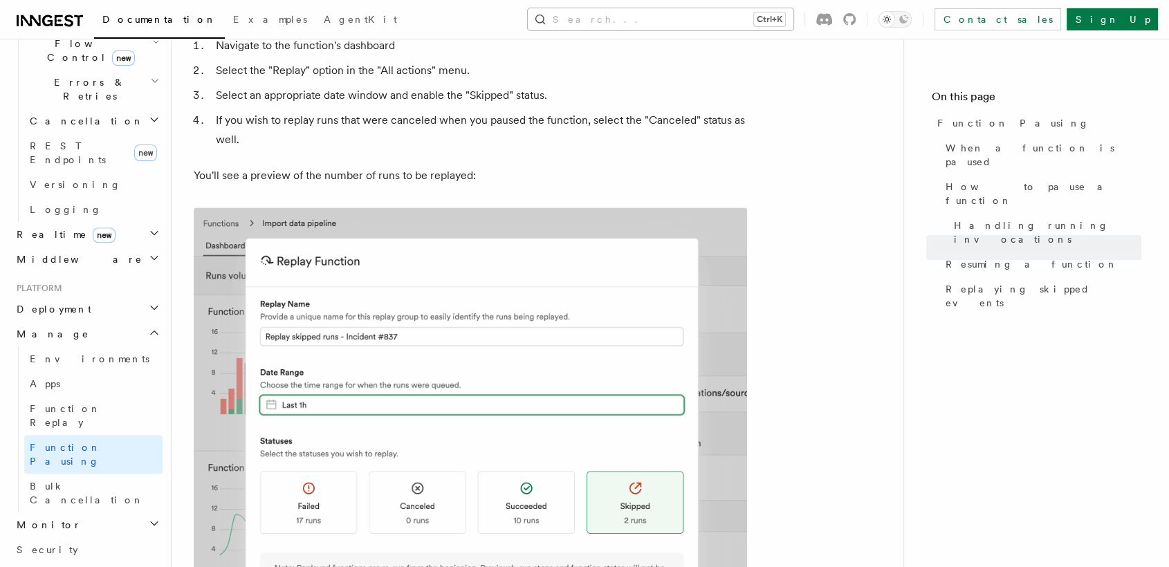
click at [729, 20] on button "Search... Ctrl+K" at bounding box center [661, 19] width 266 height 22
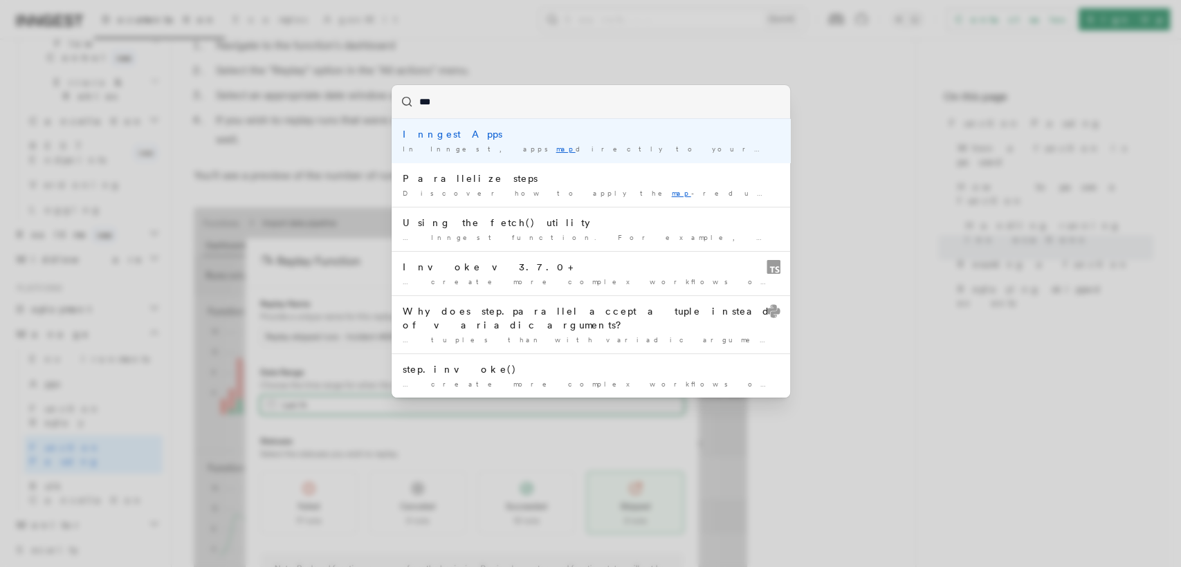
type input "***"
click at [769, 479] on div "*** Inngest Apps In Inngest, apps map directly to your projects or services … P…" at bounding box center [590, 283] width 1181 height 567
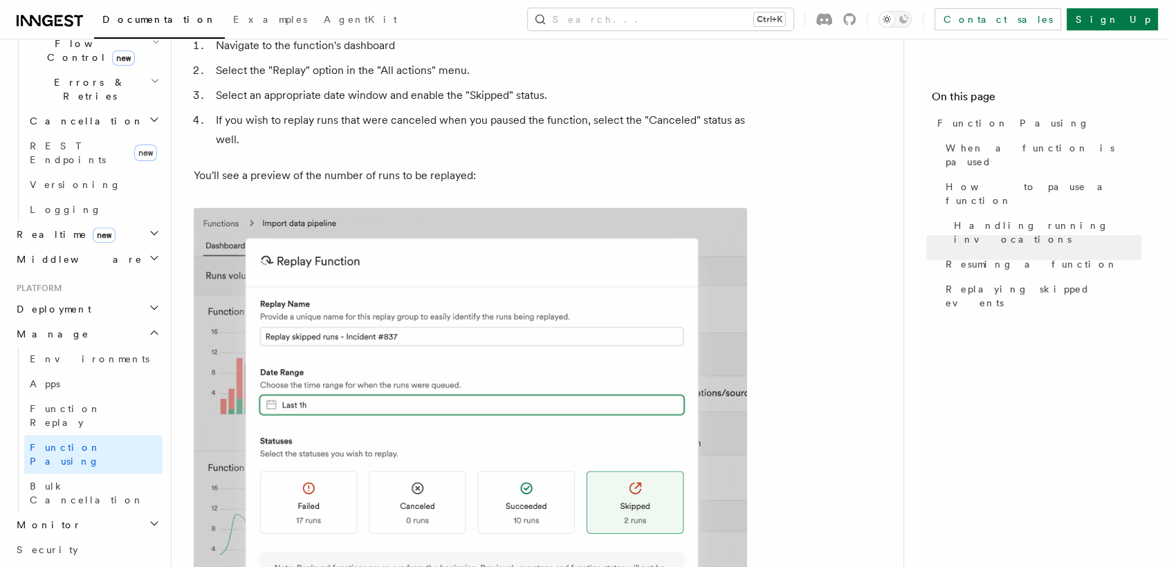
click at [135, 247] on h2 "Middleware" at bounding box center [87, 259] width 152 height 25
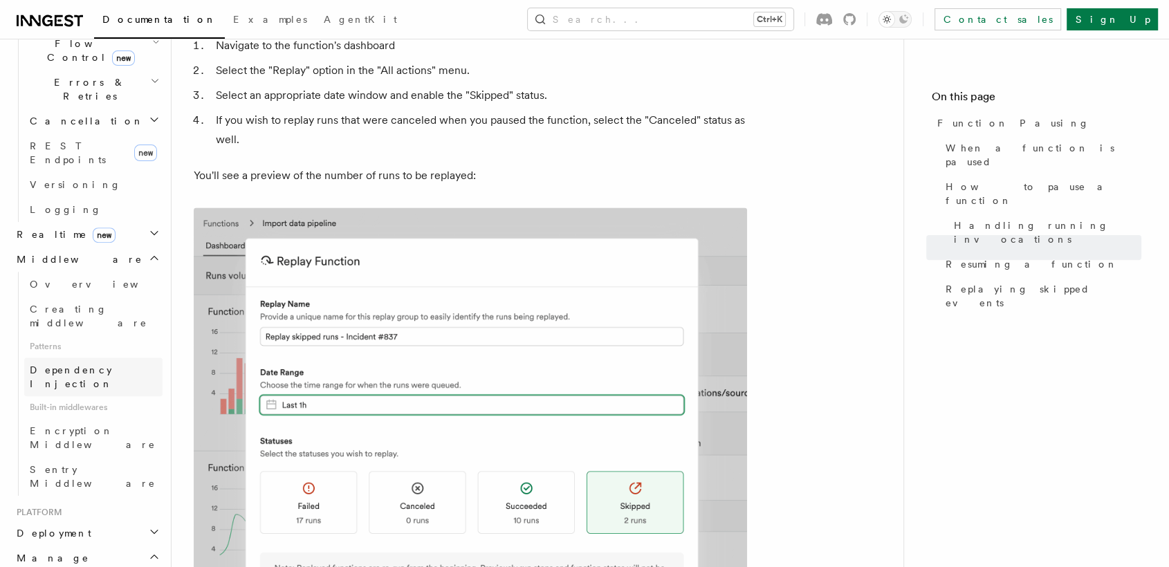
click at [91, 365] on span "Dependency Injection" at bounding box center [71, 377] width 83 height 25
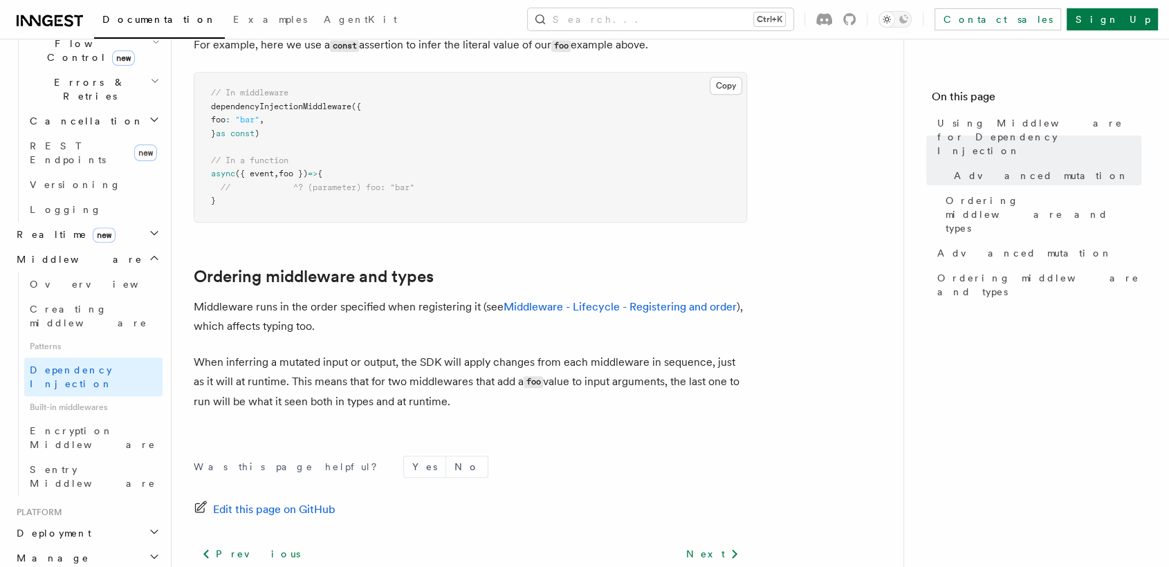
scroll to position [1117, 0]
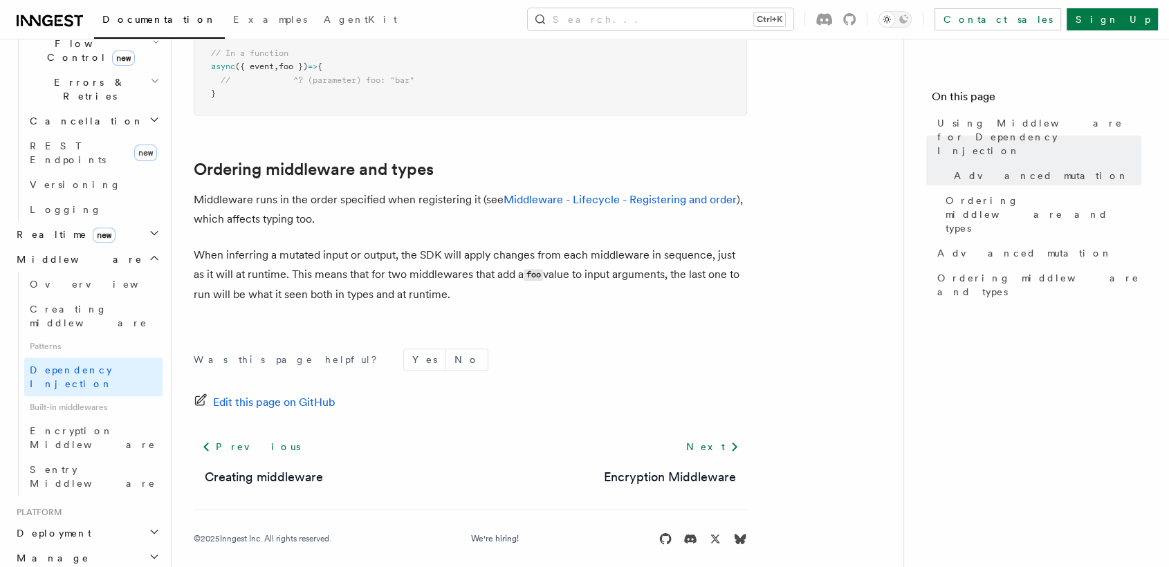
drag, startPoint x: 216, startPoint y: 378, endPoint x: 100, endPoint y: 250, distance: 173.4
click at [100, 396] on span "Built-in middlewares" at bounding box center [93, 407] width 138 height 22
click at [95, 426] on span "Encryption Middleware" at bounding box center [93, 438] width 126 height 25
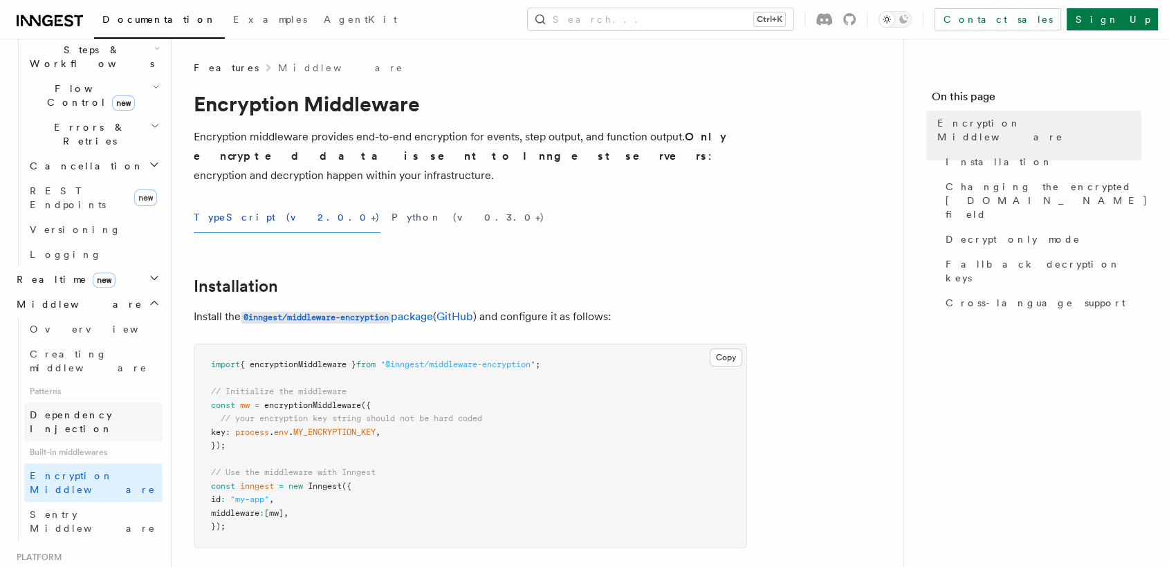
scroll to position [421, 0]
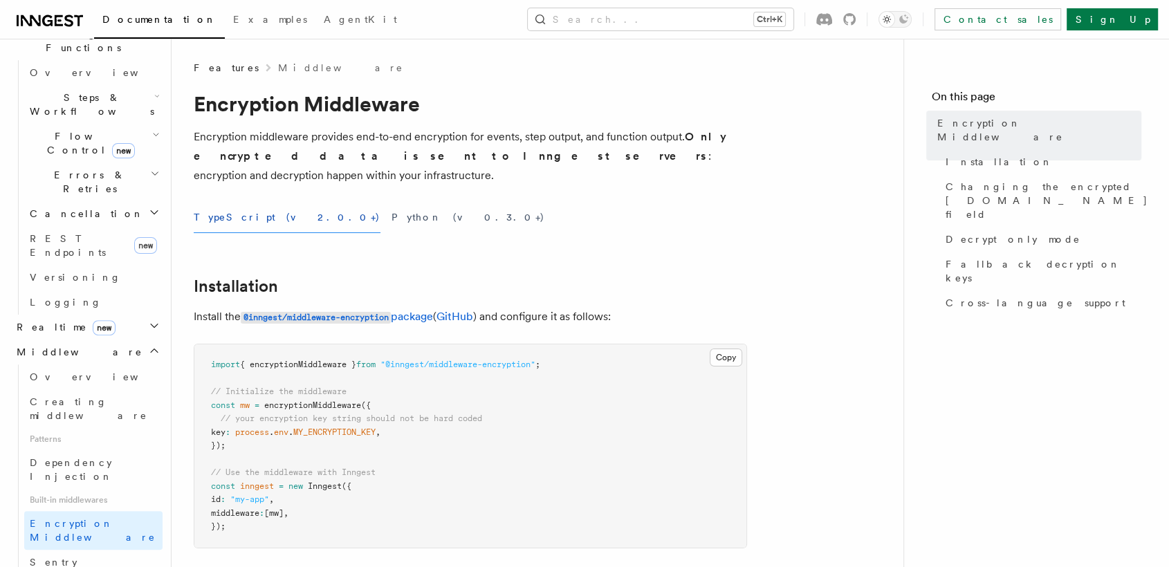
click at [113, 315] on h2 "Realtime new" at bounding box center [87, 327] width 152 height 25
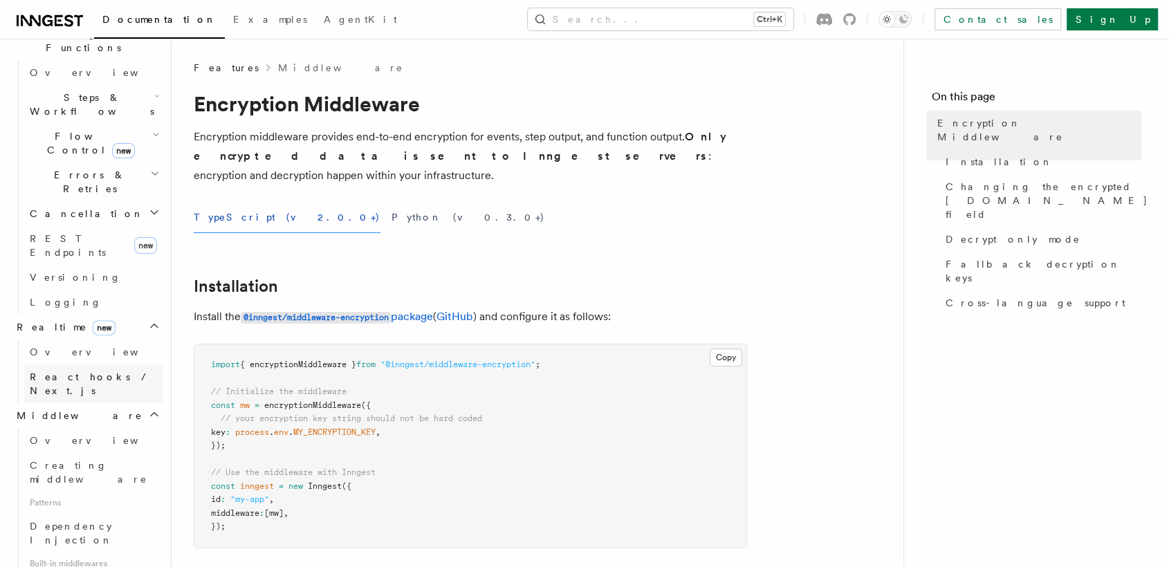
click at [100, 372] on span "React hooks / Next.js" at bounding box center [91, 384] width 122 height 25
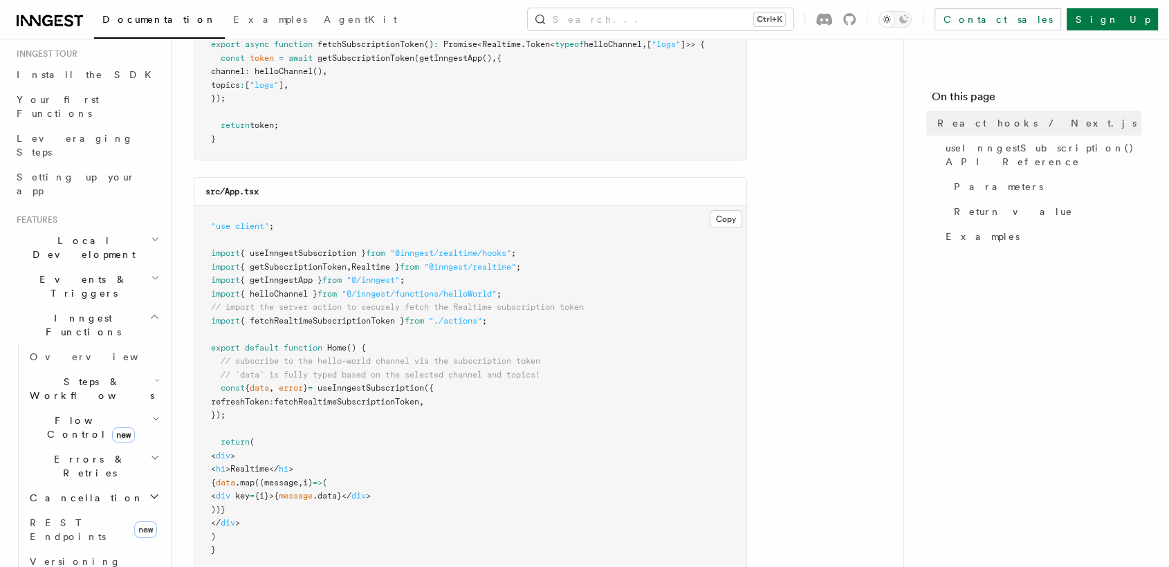
scroll to position [129, 0]
click at [72, 241] on span "Local Development" at bounding box center [81, 255] width 140 height 28
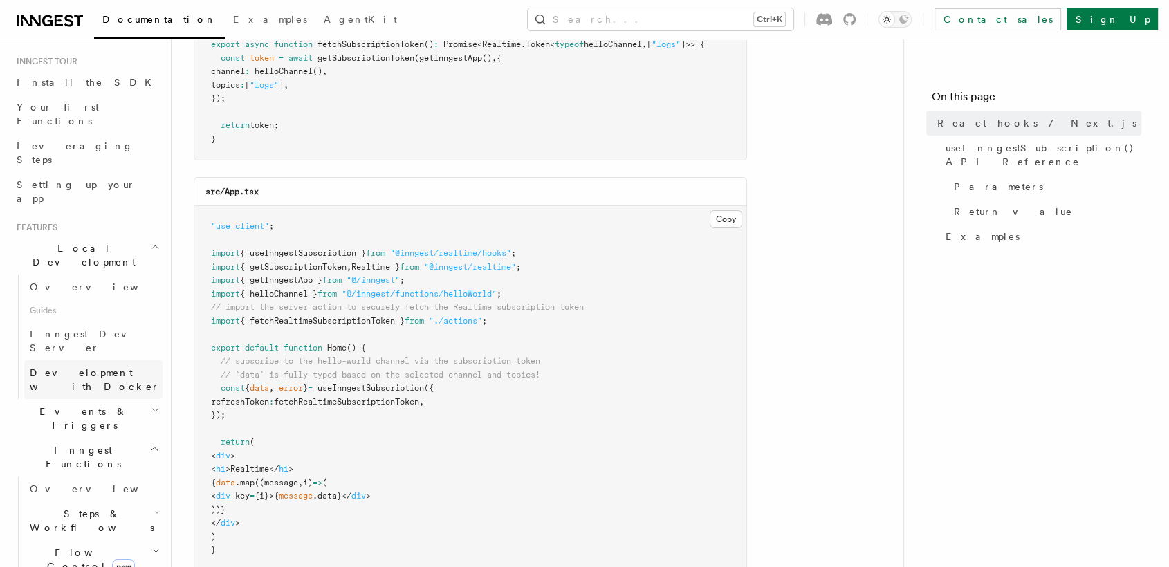
click at [67, 366] on span "Development with Docker" at bounding box center [96, 380] width 133 height 28
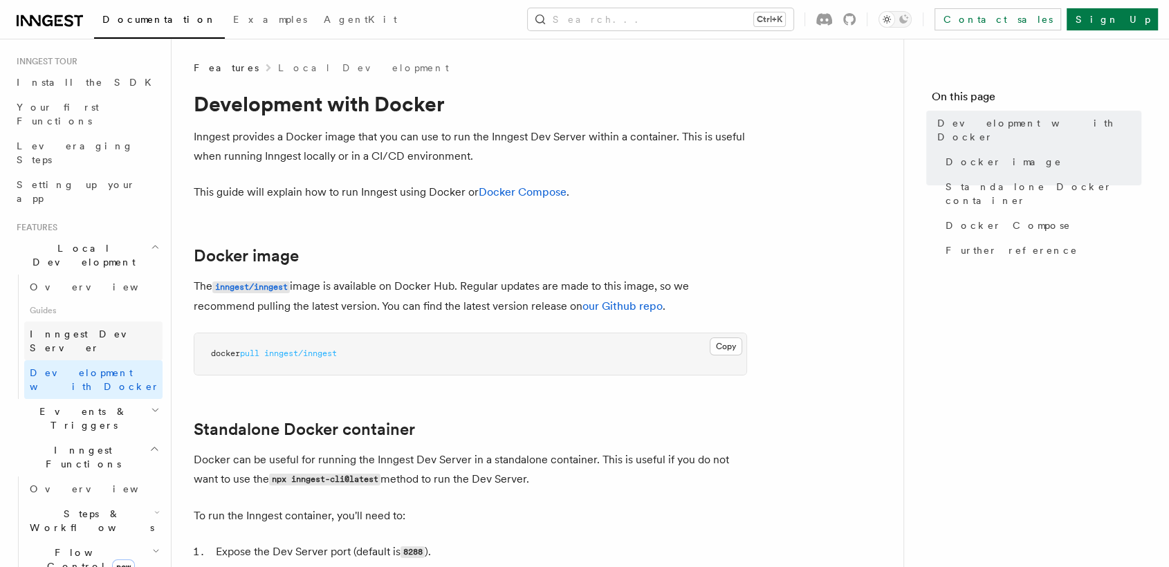
click at [84, 329] on span "Inngest Dev Server" at bounding box center [89, 341] width 118 height 25
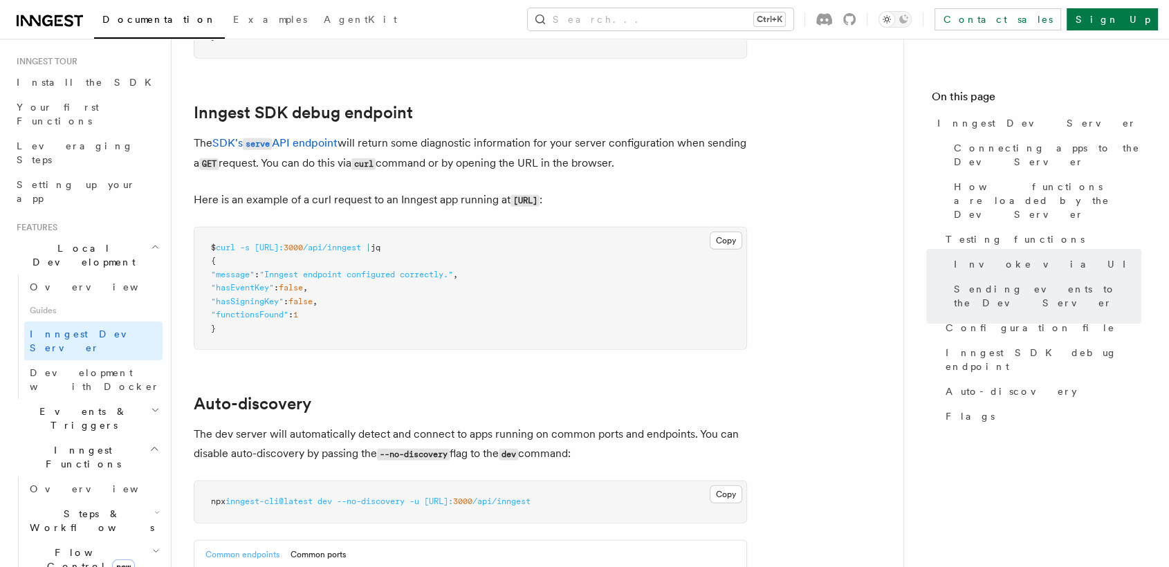
scroll to position [3608, 0]
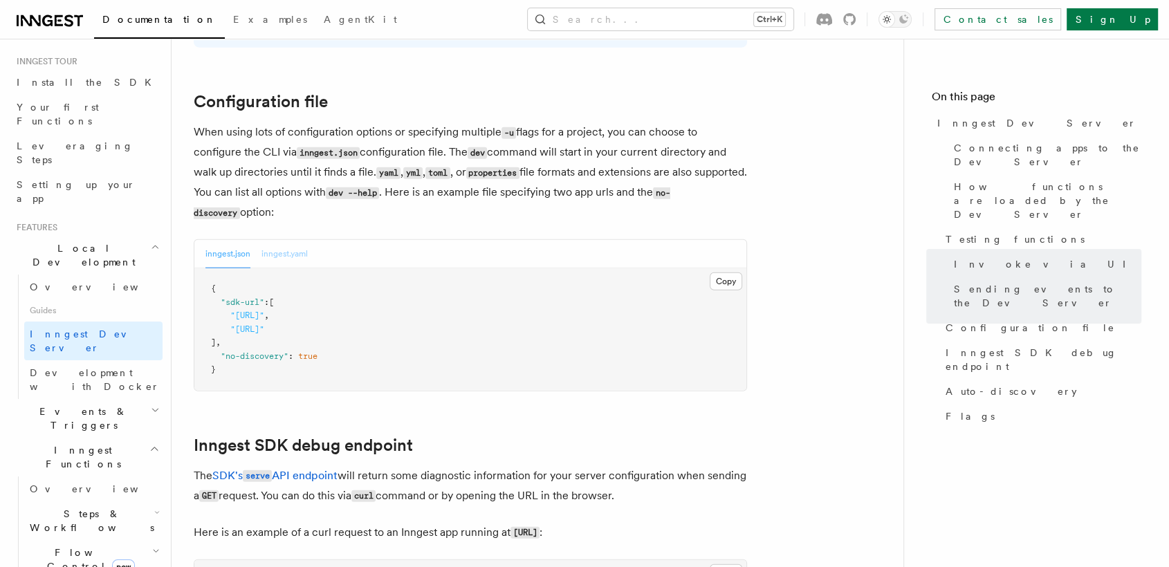
click at [295, 240] on button "inngest.yaml" at bounding box center [285, 254] width 46 height 28
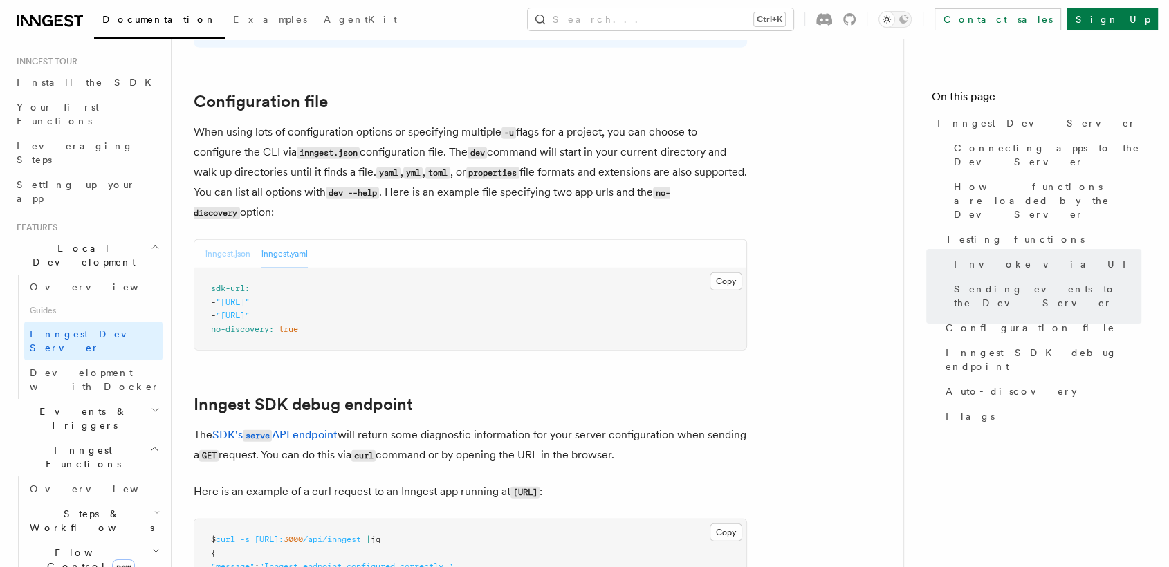
click at [226, 244] on button "inngest.json" at bounding box center [228, 254] width 45 height 28
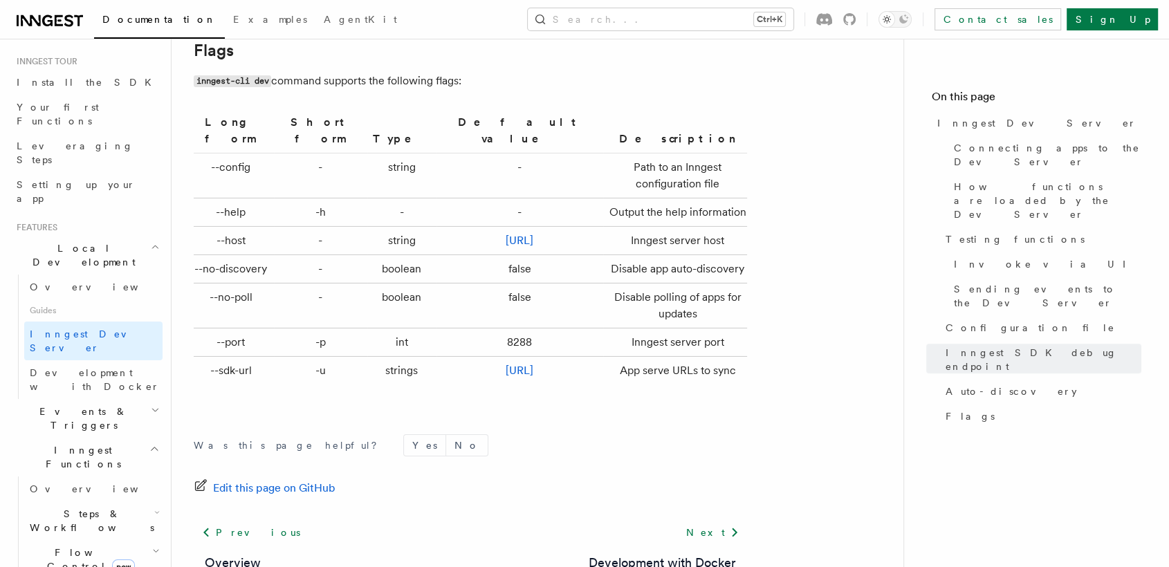
scroll to position [4597, 0]
click at [69, 275] on link "Overview" at bounding box center [93, 287] width 138 height 25
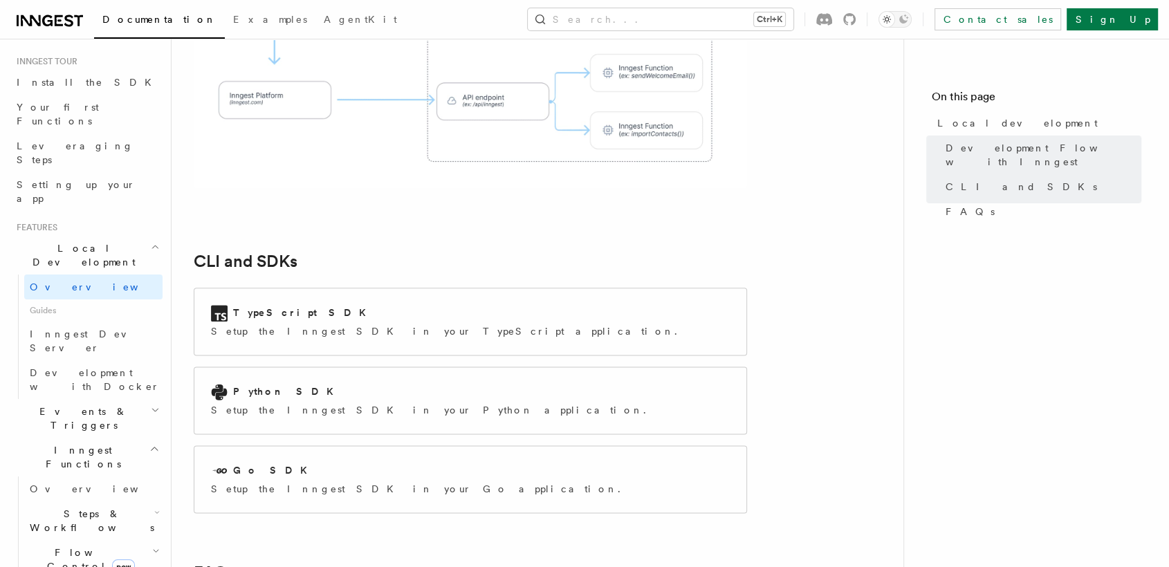
scroll to position [1645, 0]
click at [126, 399] on h2 "Events & Triggers" at bounding box center [87, 418] width 152 height 39
click at [89, 438] on link "Overview" at bounding box center [93, 450] width 138 height 25
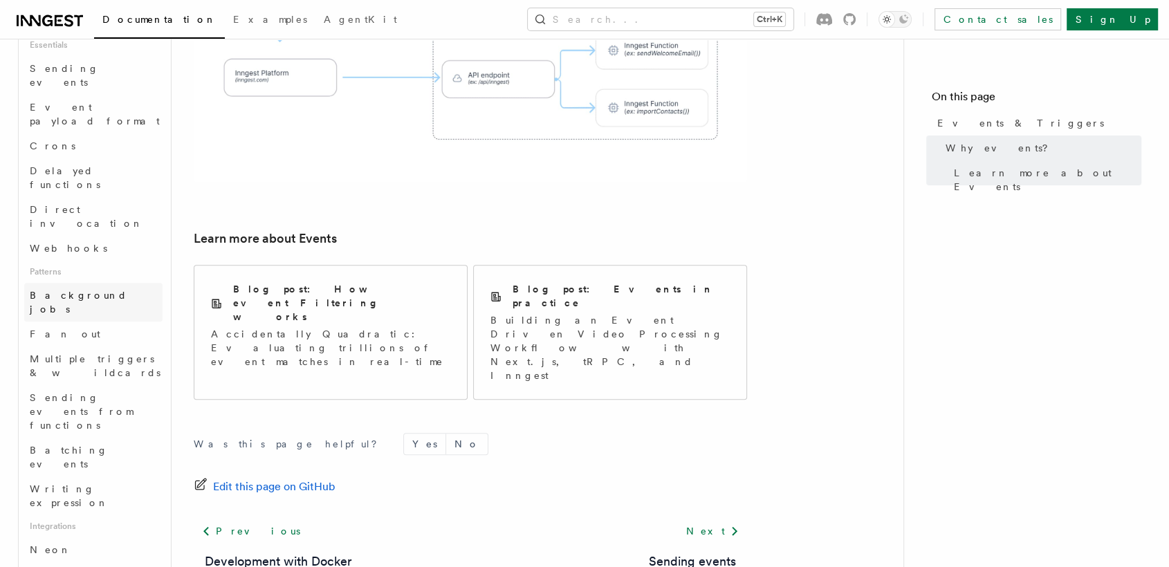
scroll to position [437, 0]
click at [107, 534] on link "Neon" at bounding box center [93, 546] width 138 height 25
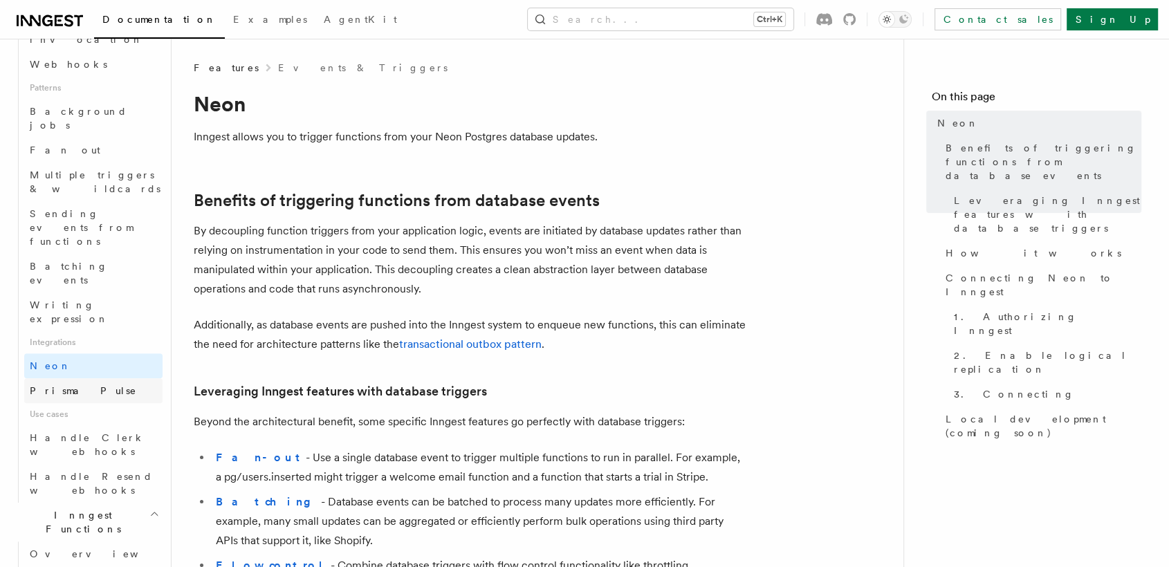
scroll to position [642, 0]
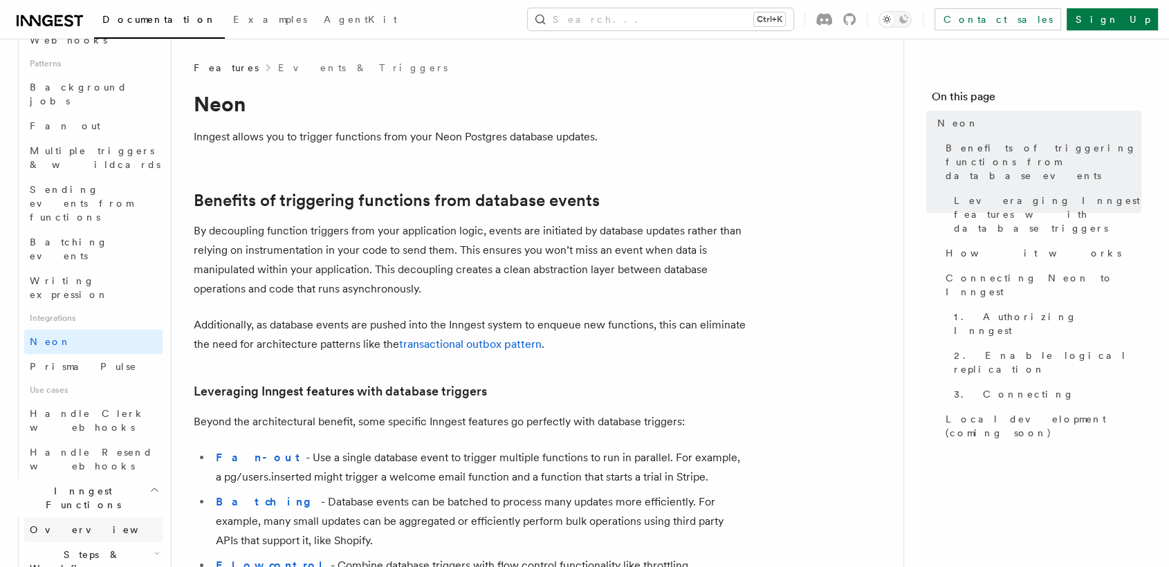
click at [127, 518] on link "Overview" at bounding box center [93, 530] width 138 height 25
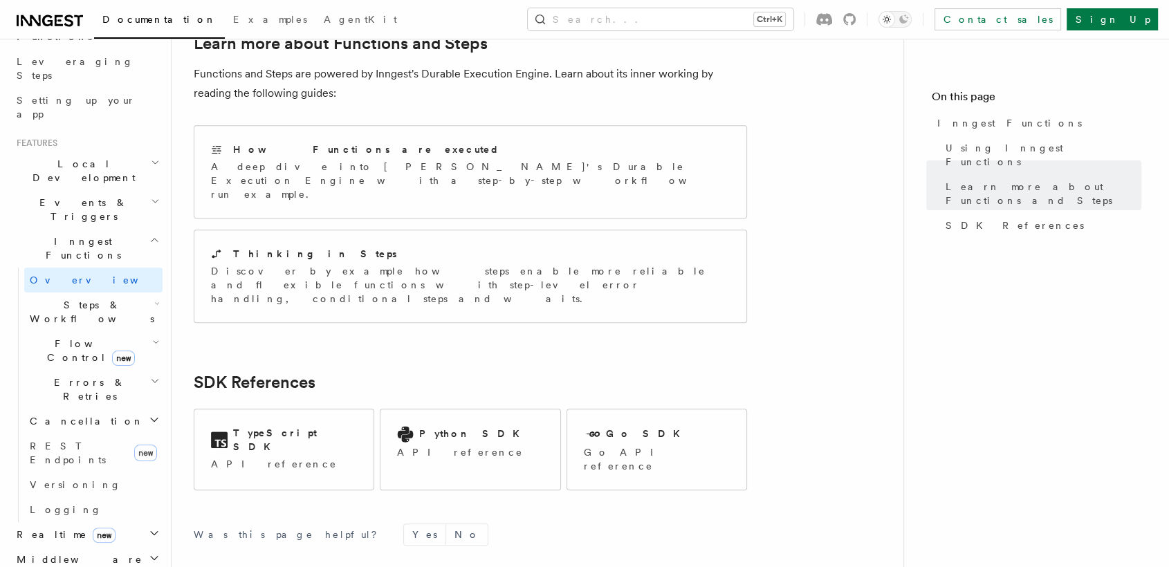
scroll to position [1061, 0]
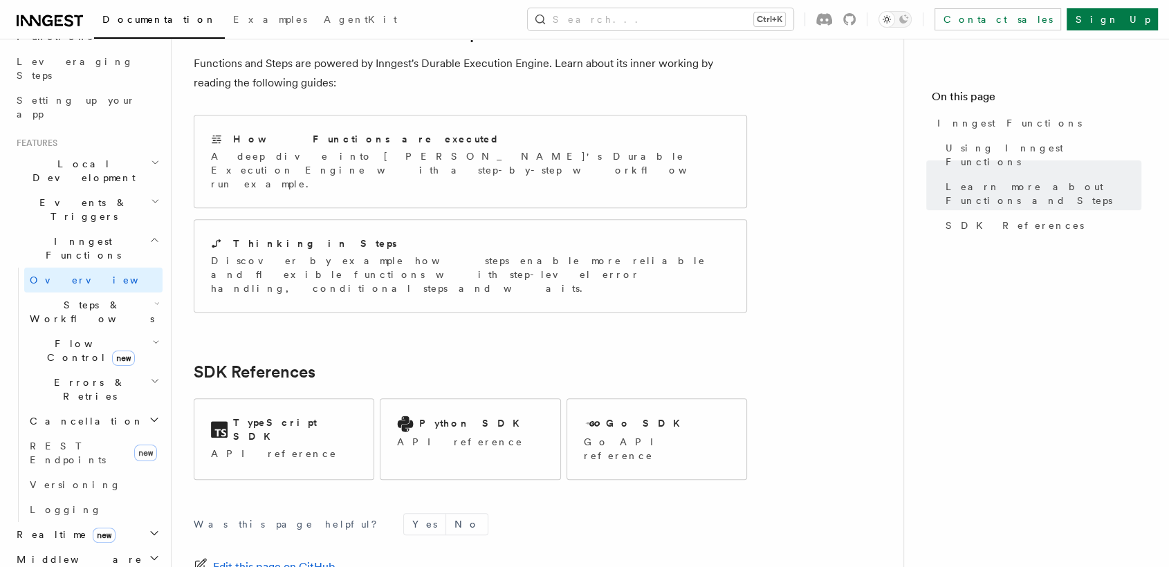
click at [141, 293] on h2 "Steps & Workflows" at bounding box center [93, 312] width 138 height 39
click at [154, 298] on icon "button" at bounding box center [157, 303] width 6 height 11
click at [115, 331] on link "Overview" at bounding box center [99, 343] width 125 height 25
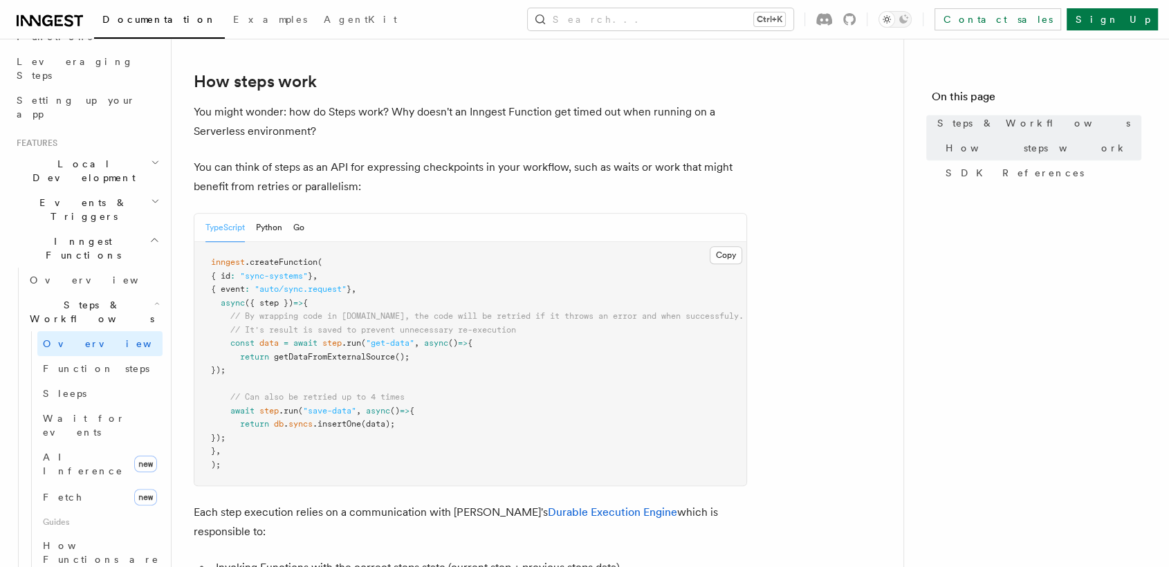
scroll to position [554, 0]
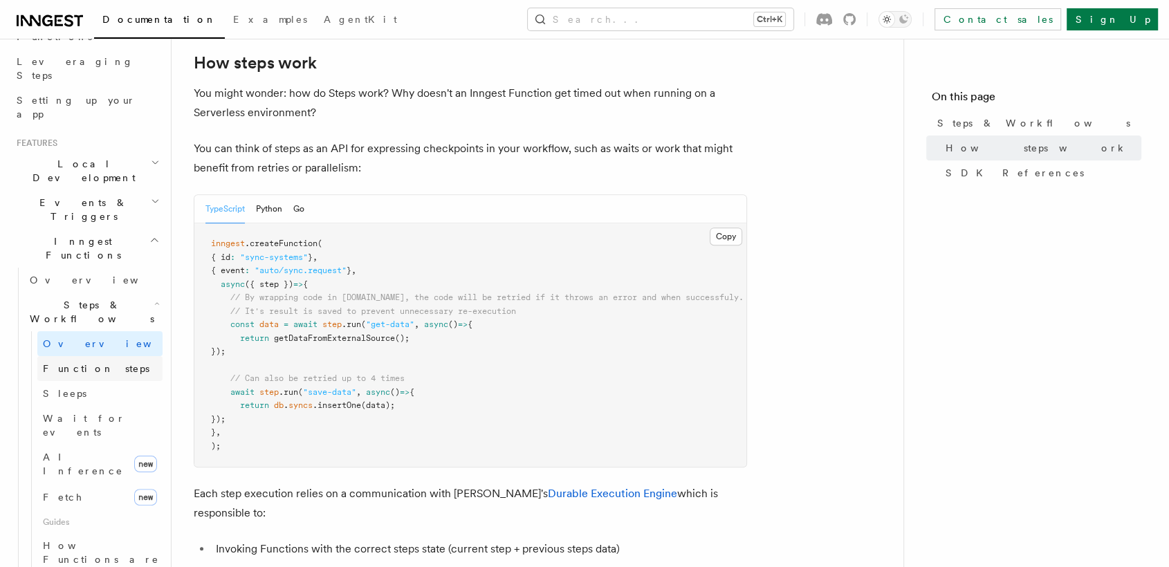
click at [116, 356] on link "Function steps" at bounding box center [99, 368] width 125 height 25
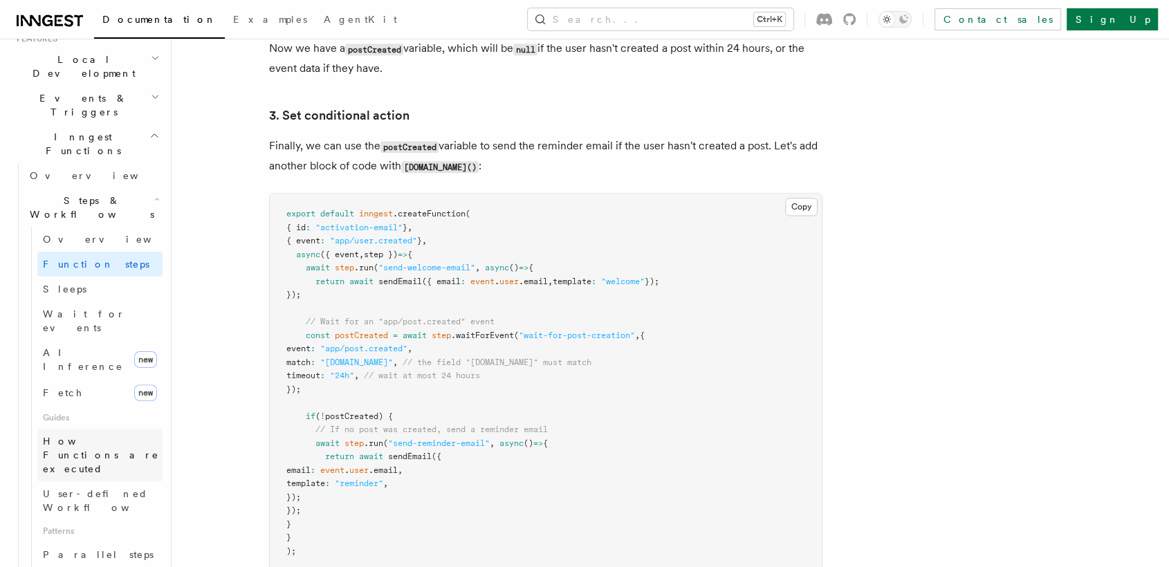
scroll to position [327, 0]
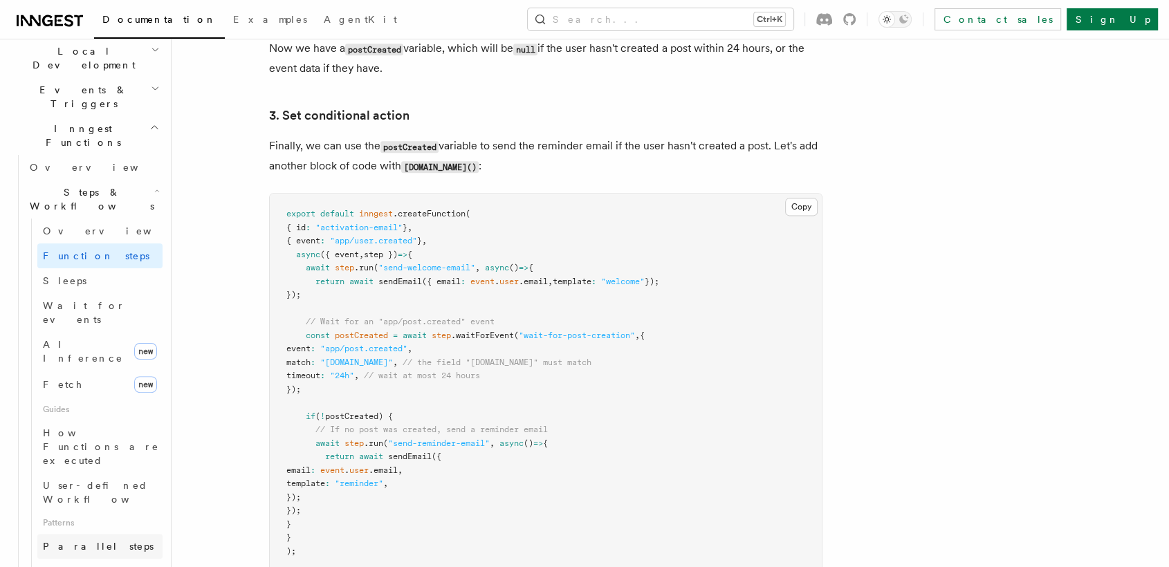
click at [113, 534] on link "Parallel steps" at bounding box center [99, 546] width 125 height 25
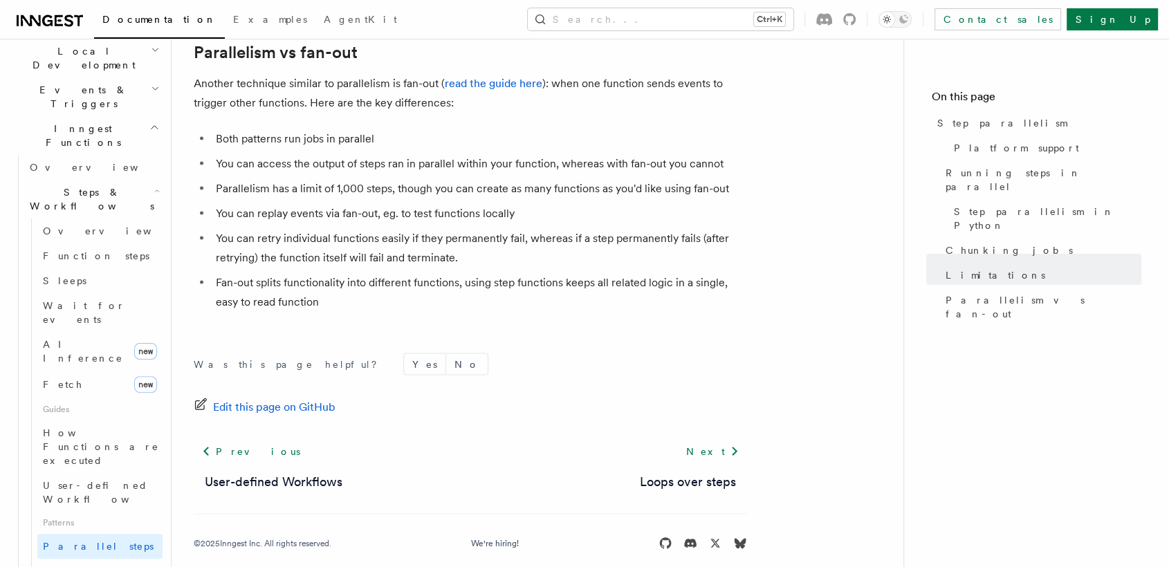
scroll to position [2557, 0]
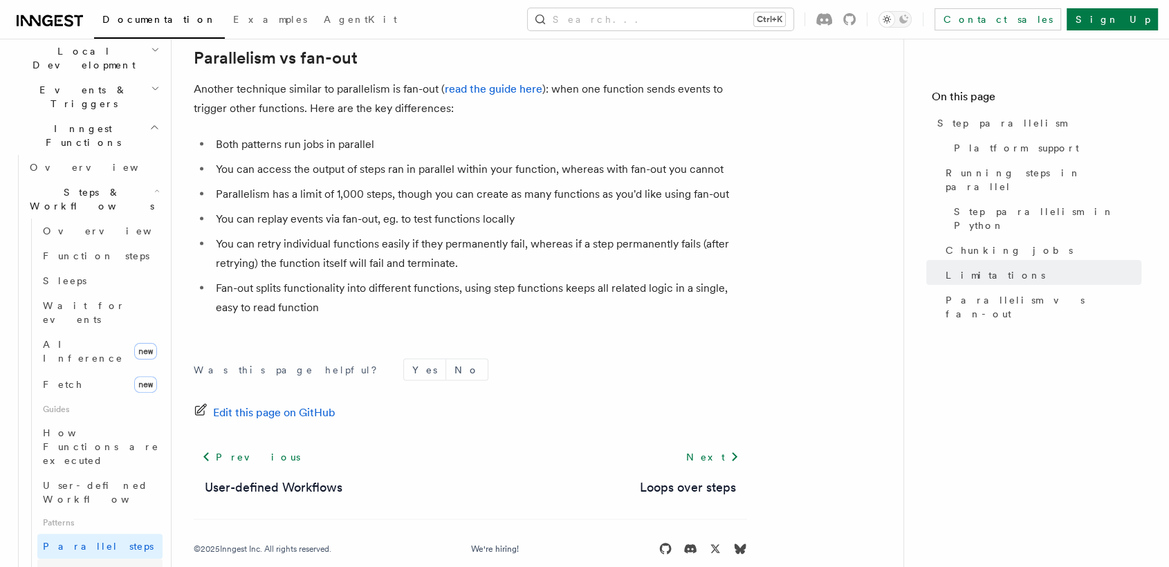
click at [100, 566] on span "Loops over steps" at bounding box center [96, 578] width 106 height 25
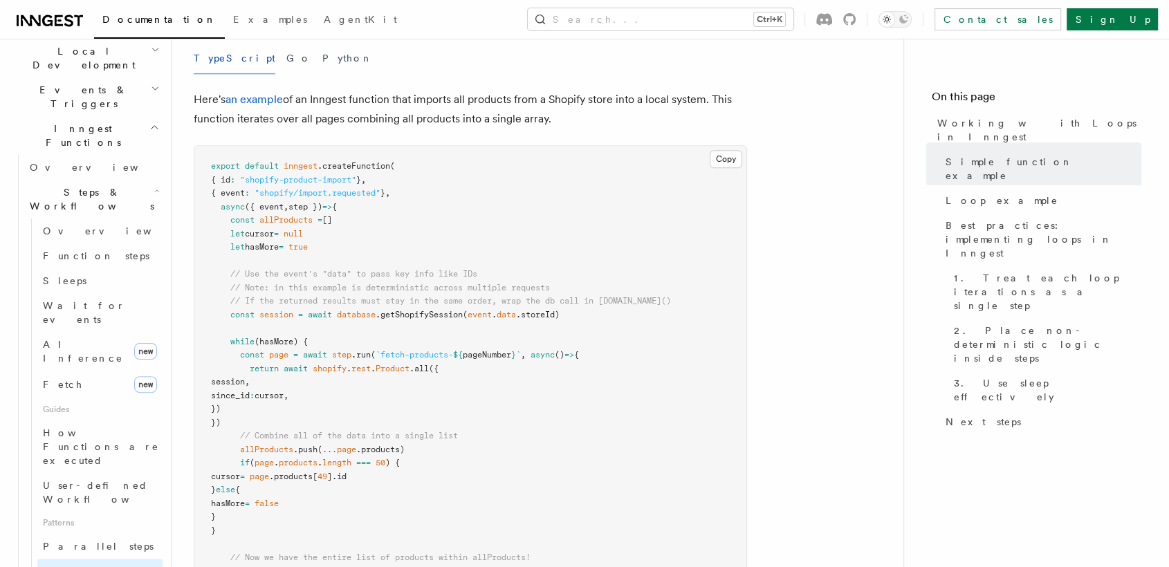
scroll to position [1348, 0]
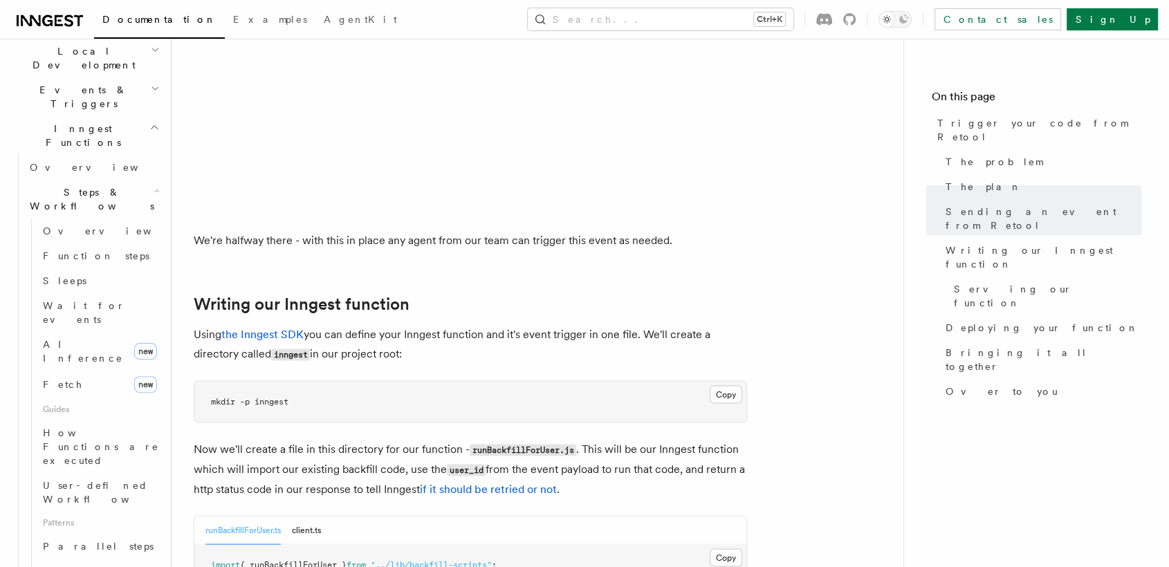
scroll to position [2967, 0]
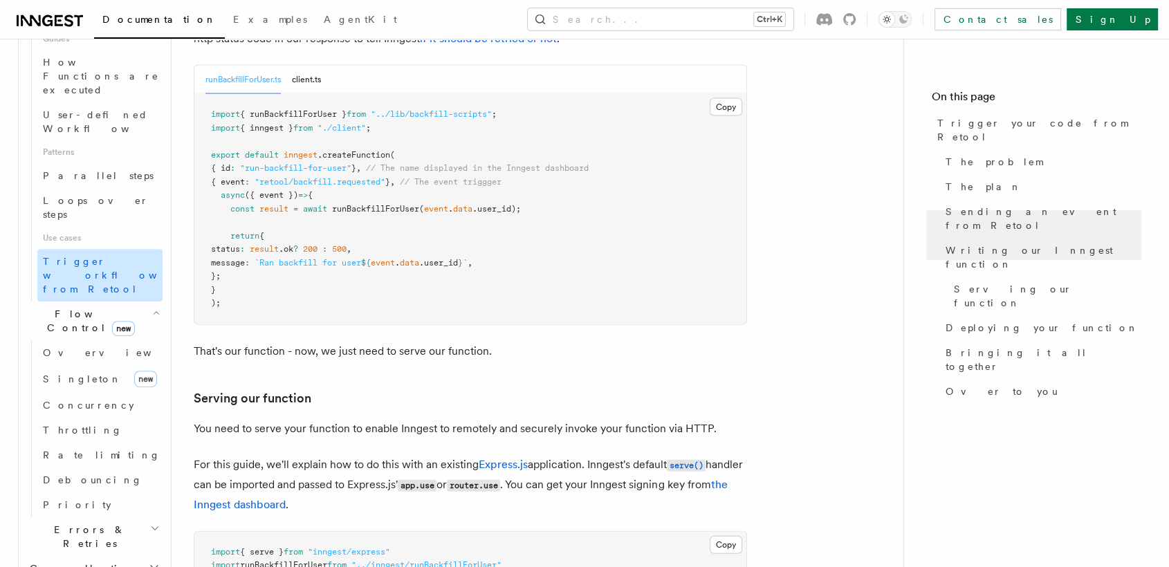
scroll to position [701, 0]
click at [61, 344] on span "Overview" at bounding box center [114, 349] width 143 height 11
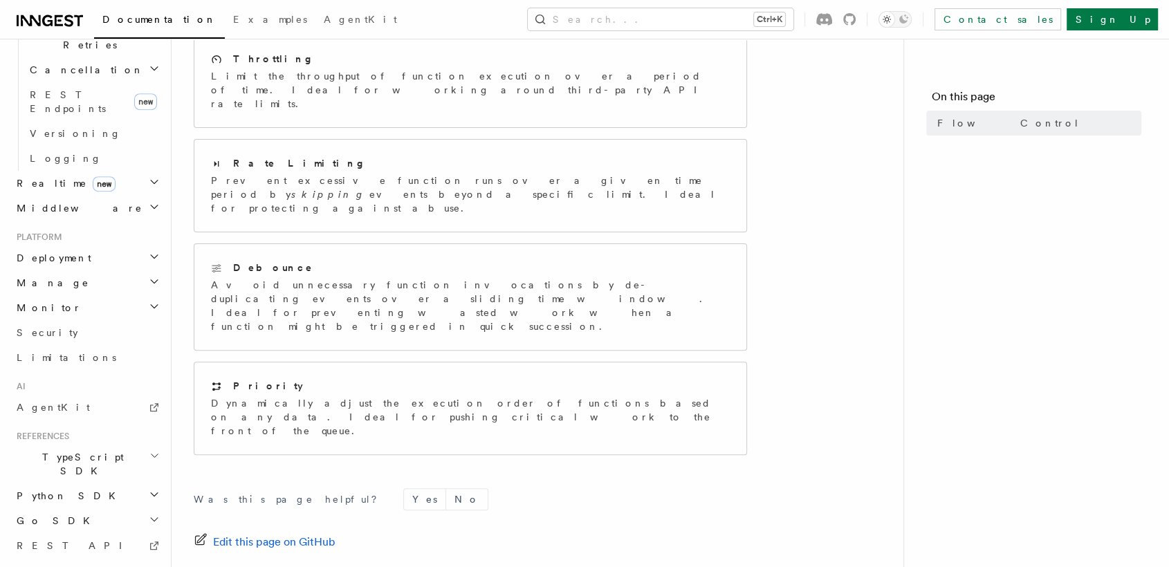
scroll to position [745, 0]
click at [71, 448] on span "TypeScript SDK" at bounding box center [80, 462] width 138 height 28
click at [64, 482] on link "Introduction" at bounding box center [93, 494] width 138 height 25
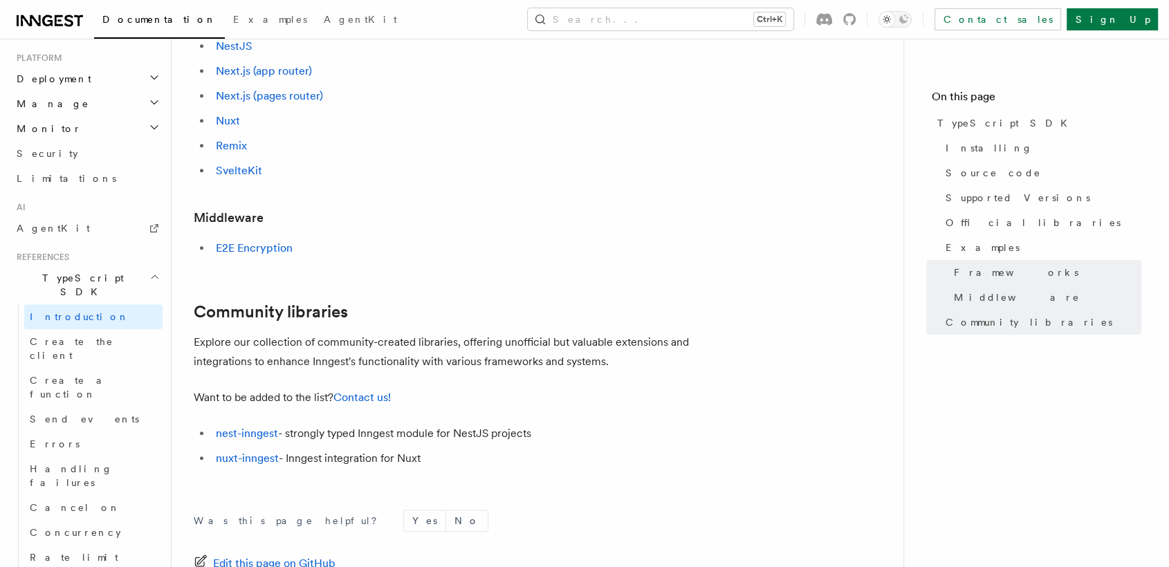
scroll to position [764, 0]
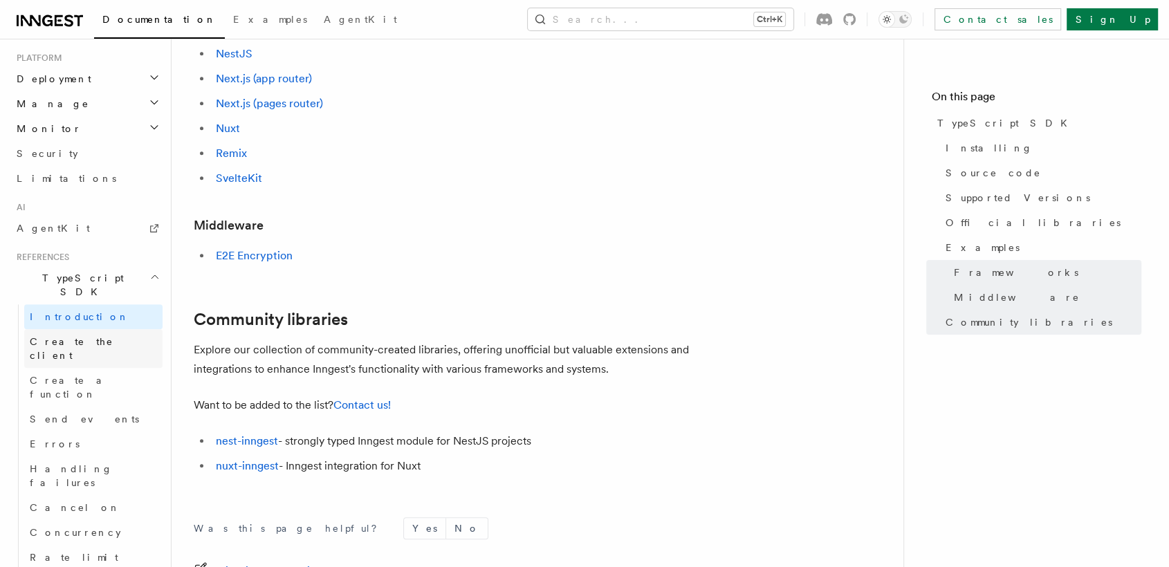
click at [47, 336] on span "Create the client" at bounding box center [72, 348] width 84 height 25
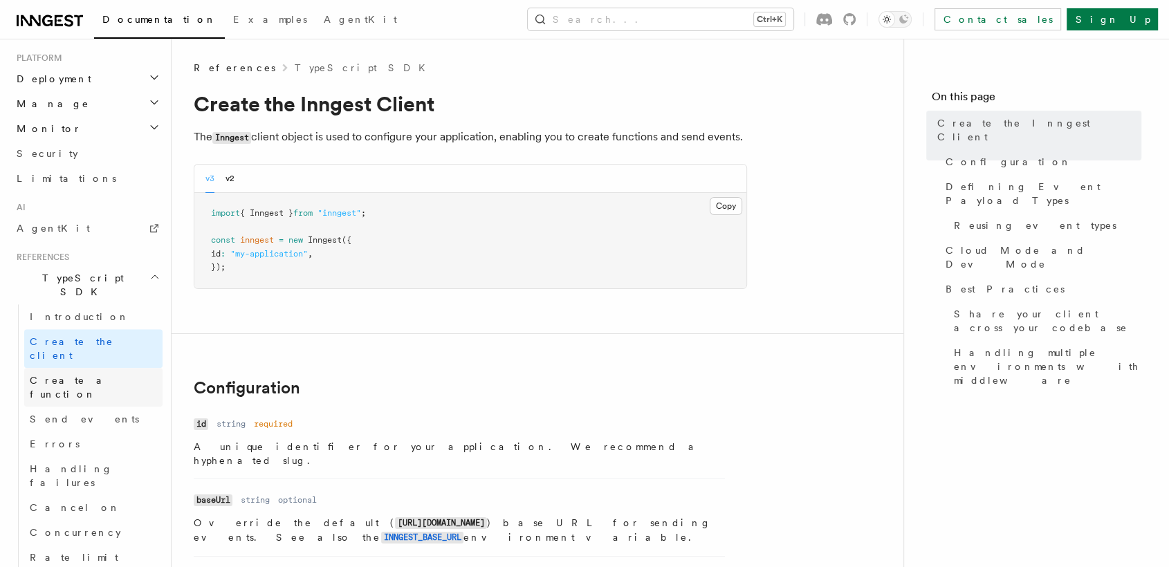
click at [121, 368] on link "Create a function" at bounding box center [93, 387] width 138 height 39
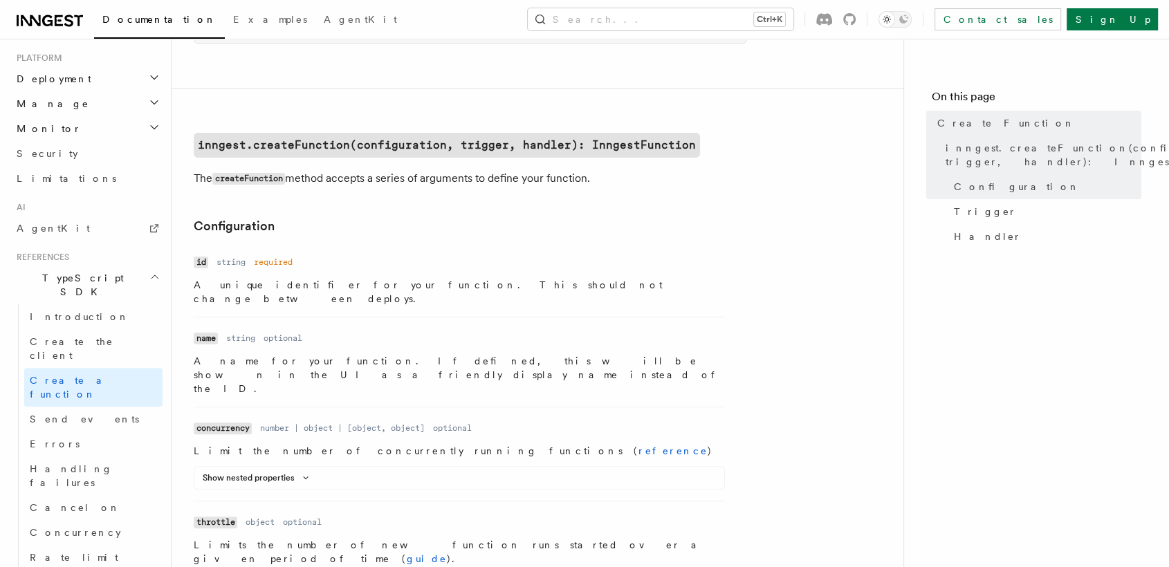
scroll to position [271, 0]
click at [247, 354] on p "A name for your function. If defined, this will be shown in the UI as a friendl…" at bounding box center [459, 375] width 531 height 42
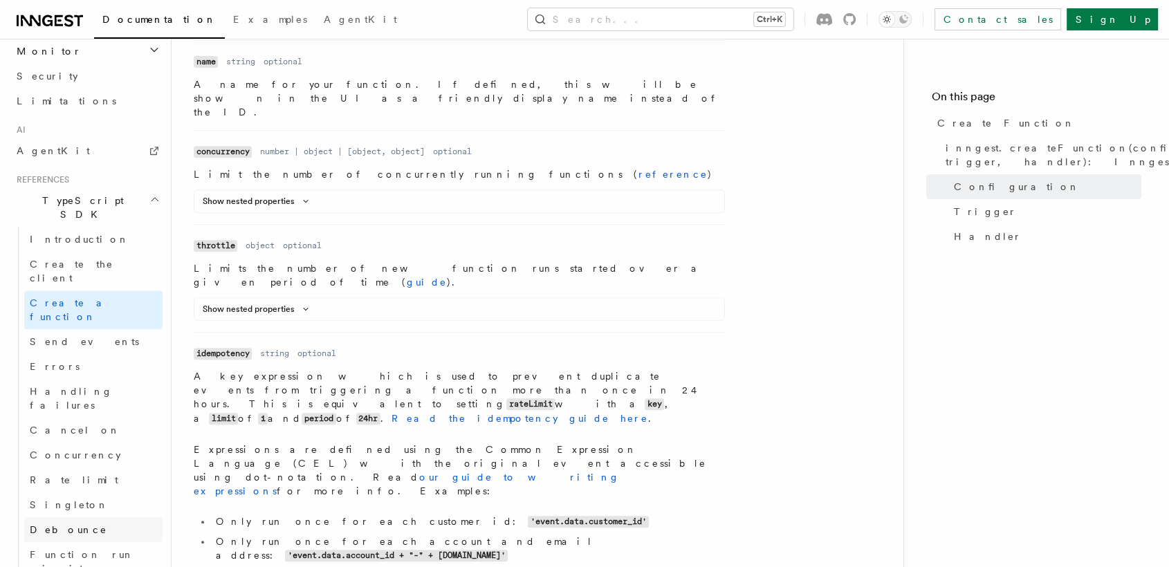
scroll to position [826, 0]
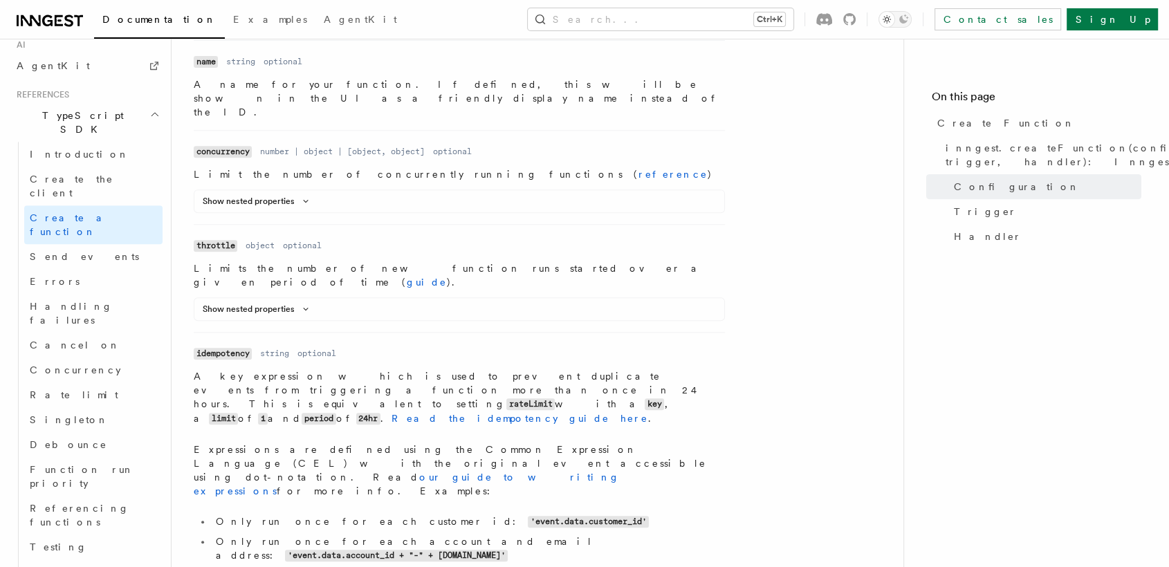
scroll to position [944, 0]
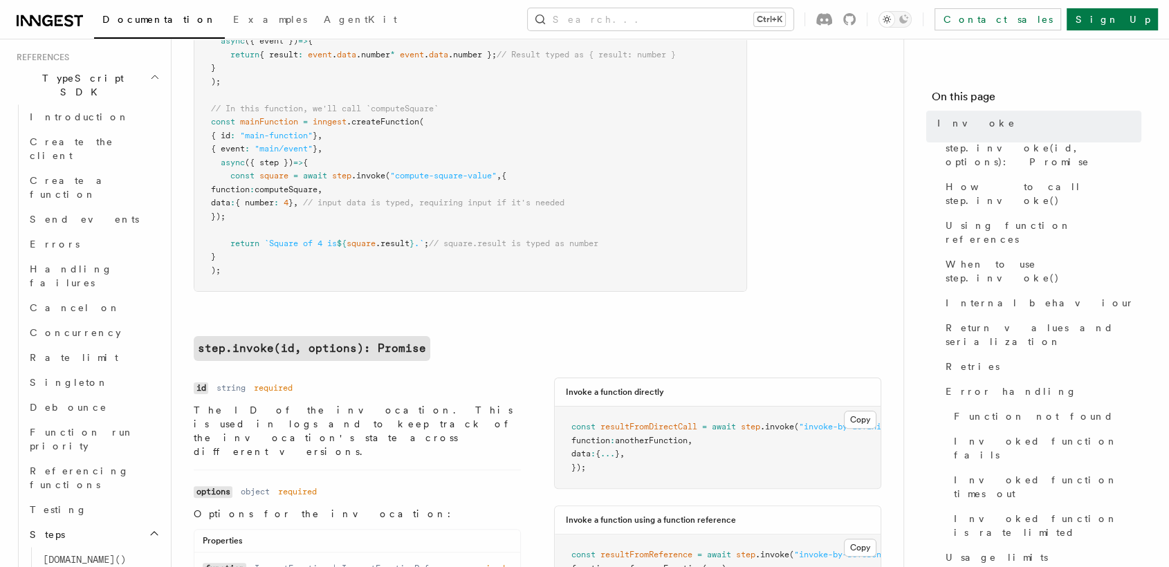
scroll to position [246, 0]
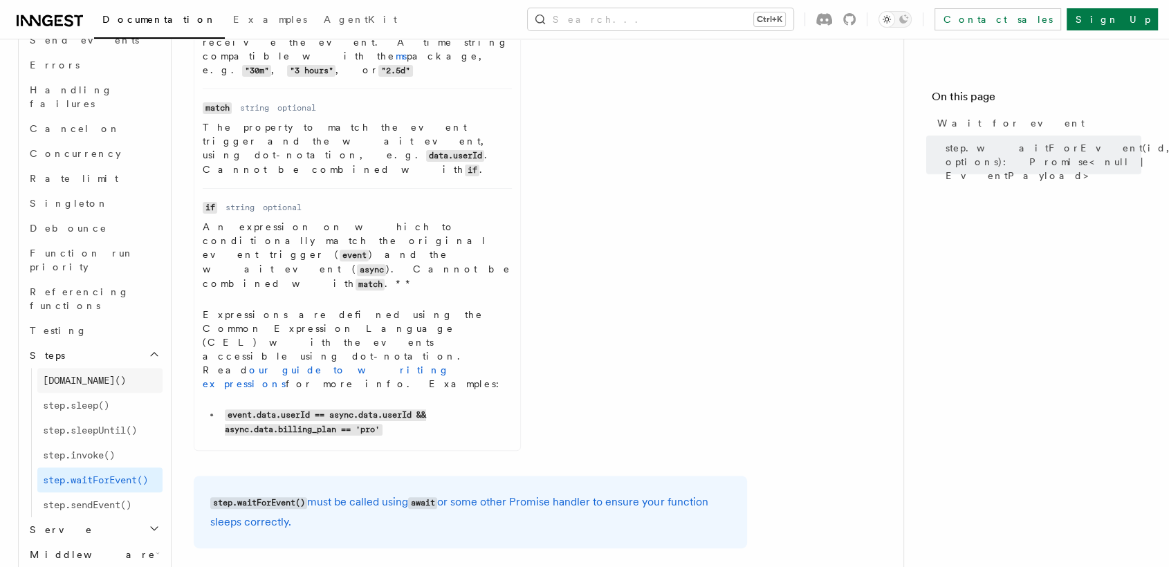
scroll to position [1124, 0]
click at [128, 518] on h2 "Serve" at bounding box center [93, 530] width 138 height 25
click at [102, 549] on span "Configuration" at bounding box center [106, 554] width 126 height 11
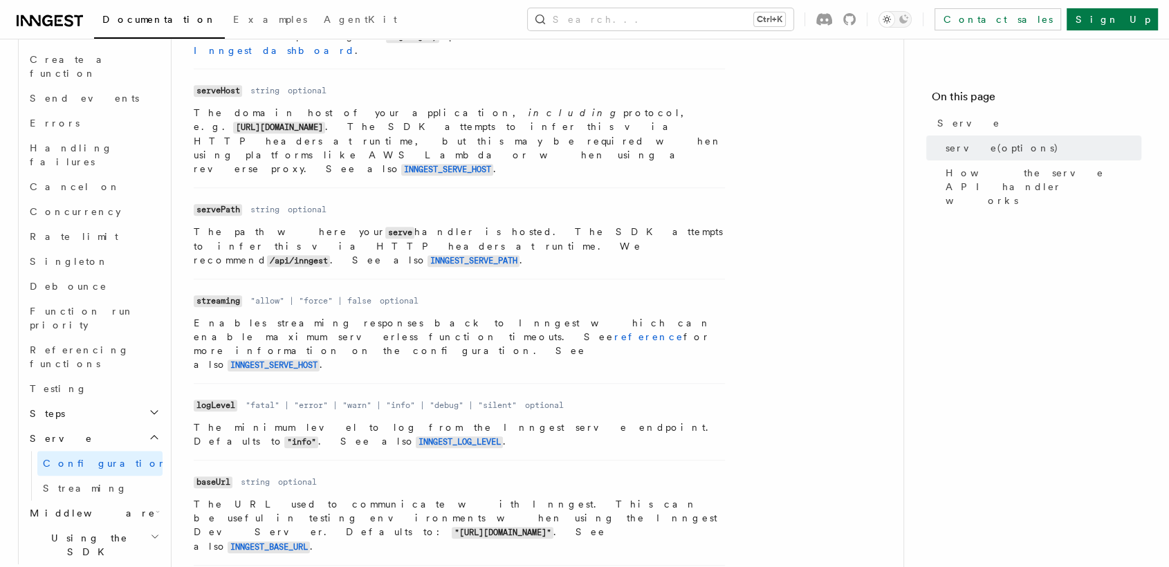
scroll to position [799, 0]
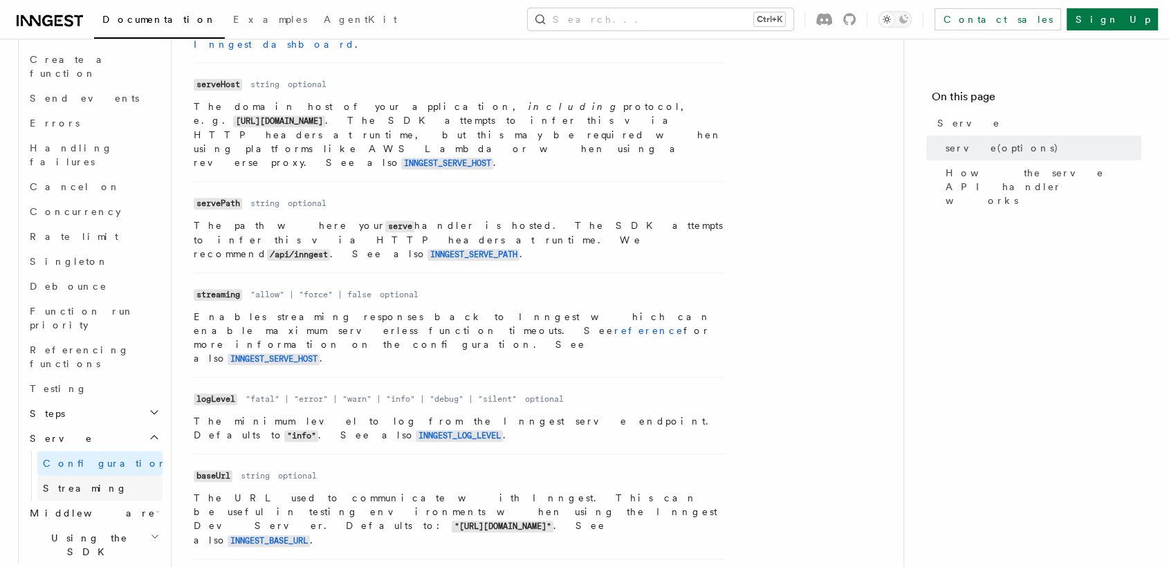
click at [105, 476] on link "Streaming" at bounding box center [99, 488] width 125 height 25
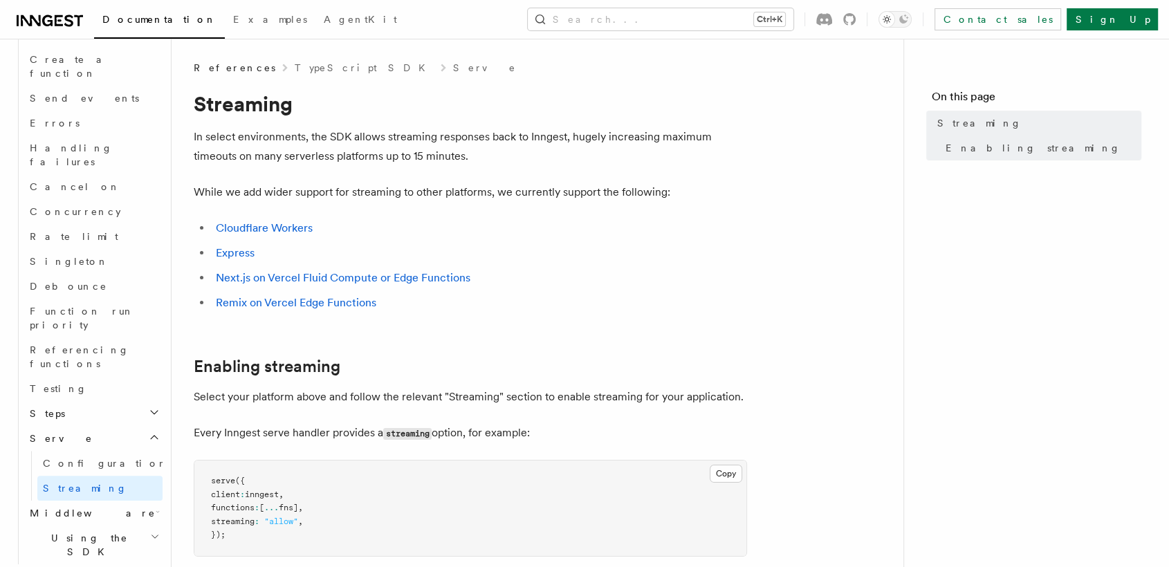
click at [110, 501] on h2 "Middleware" at bounding box center [93, 513] width 138 height 25
click at [102, 526] on link "Lifecycle" at bounding box center [99, 538] width 125 height 25
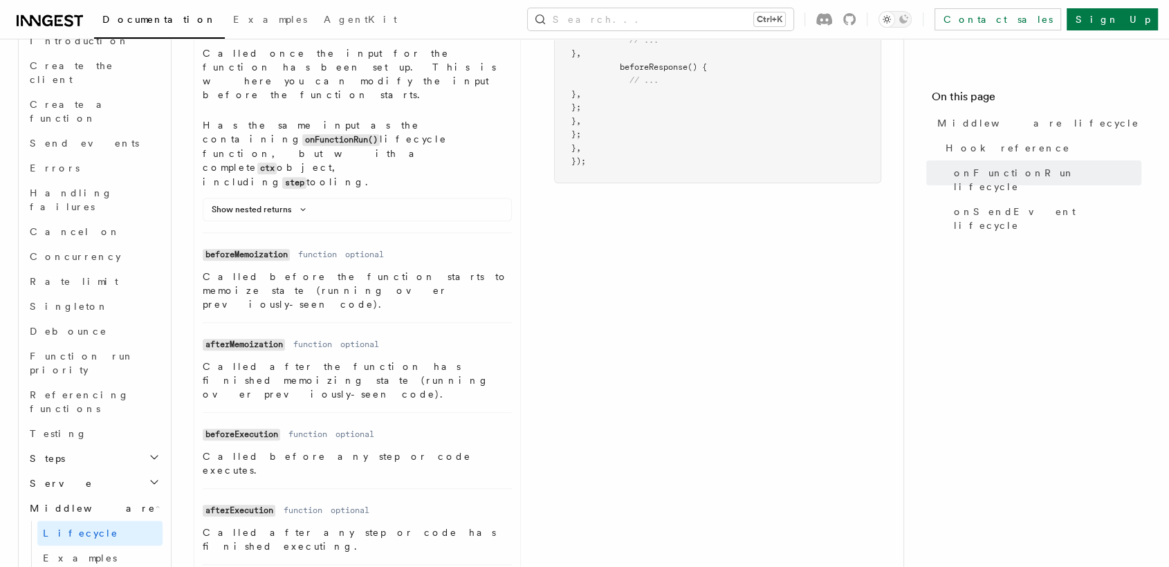
scroll to position [784, 0]
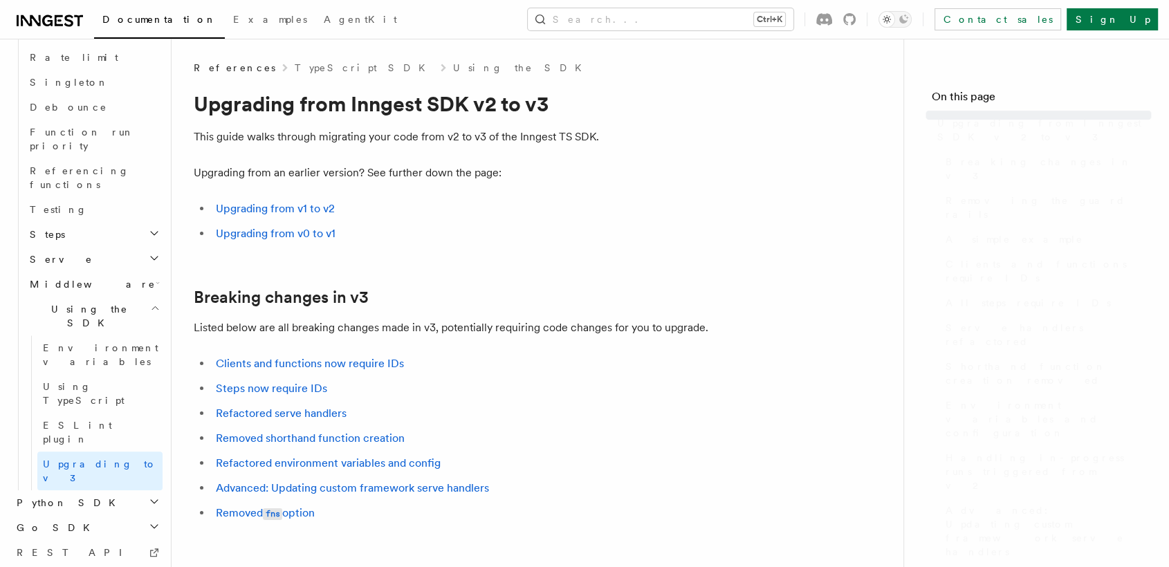
scroll to position [1115, 0]
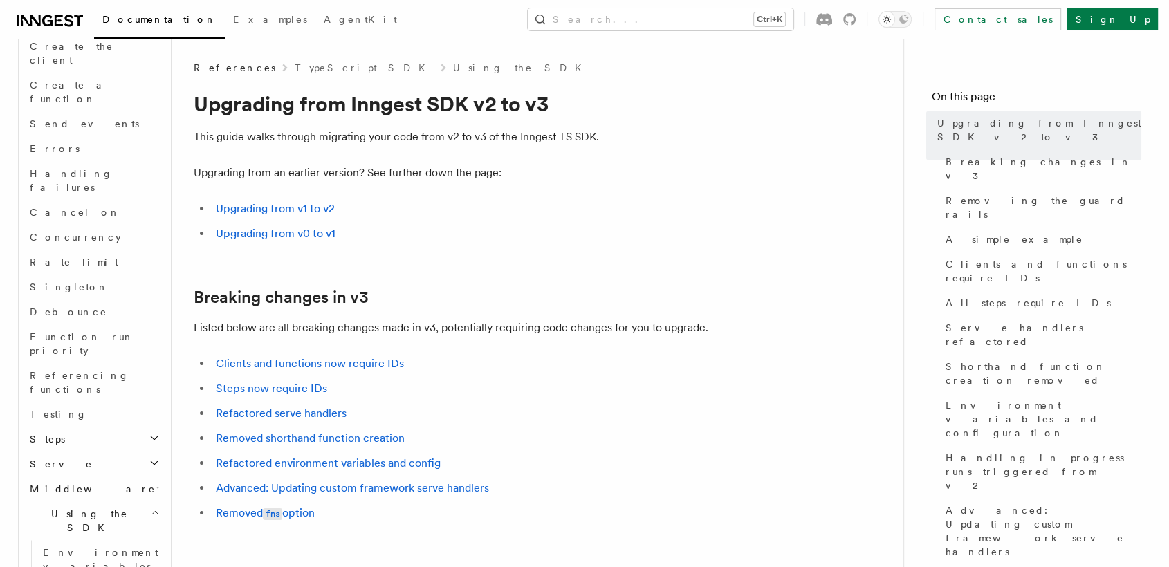
scroll to position [992, 0]
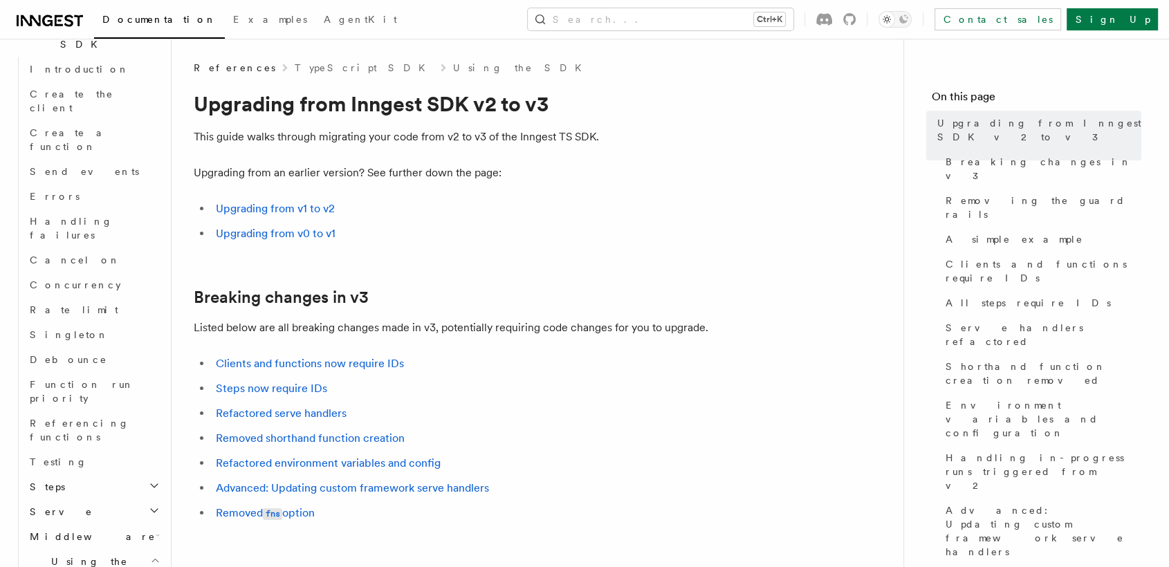
click at [149, 505] on icon "button" at bounding box center [154, 510] width 11 height 11
click at [89, 549] on link "Streaming" at bounding box center [99, 561] width 125 height 25
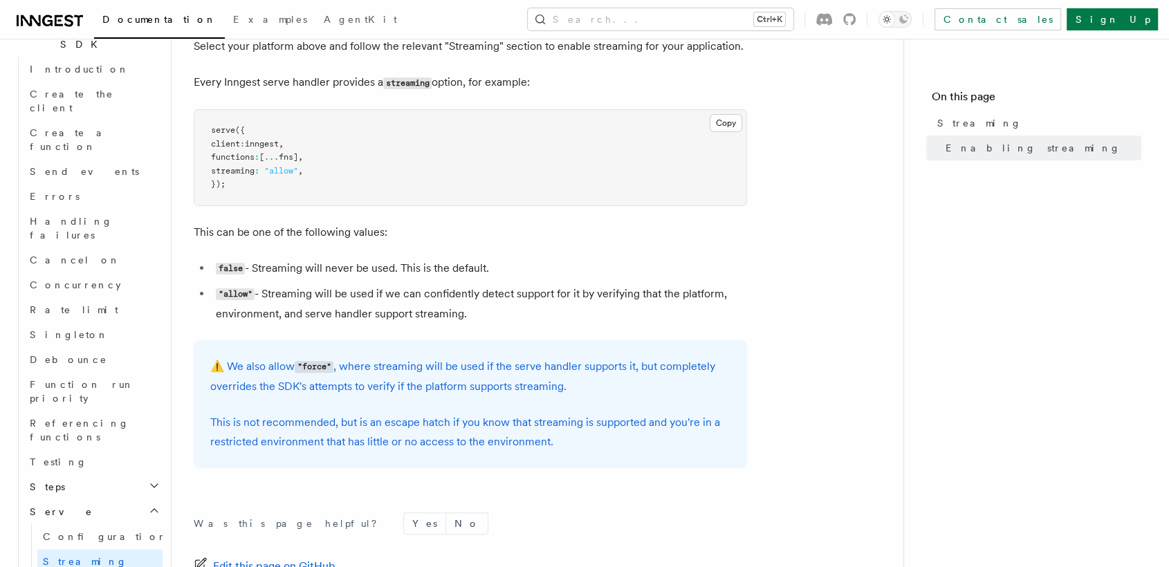
scroll to position [354, 0]
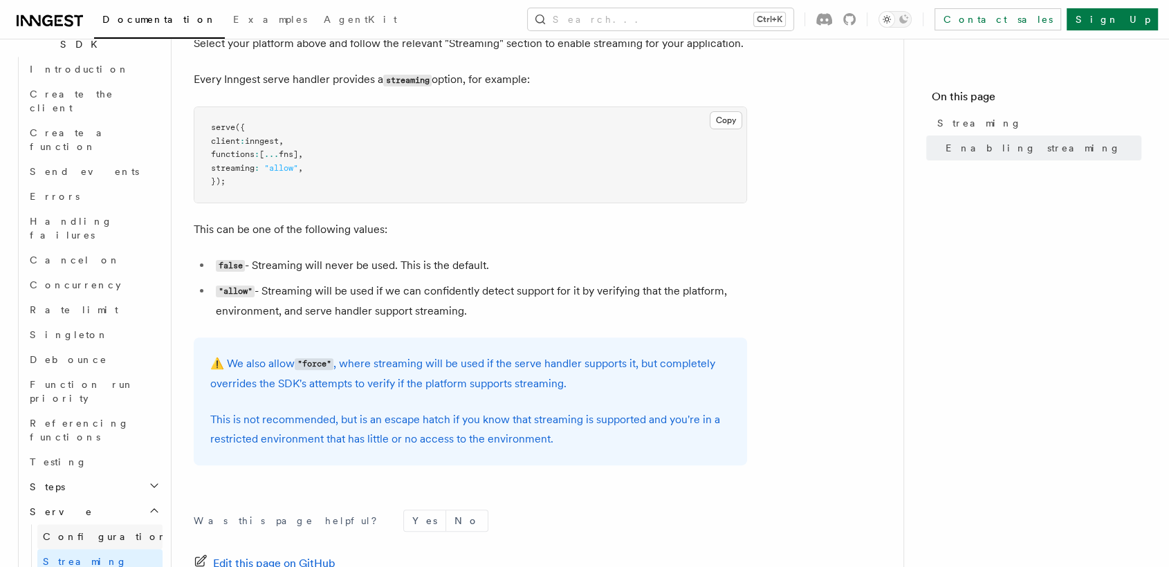
click at [137, 524] on link "Configuration" at bounding box center [99, 536] width 125 height 25
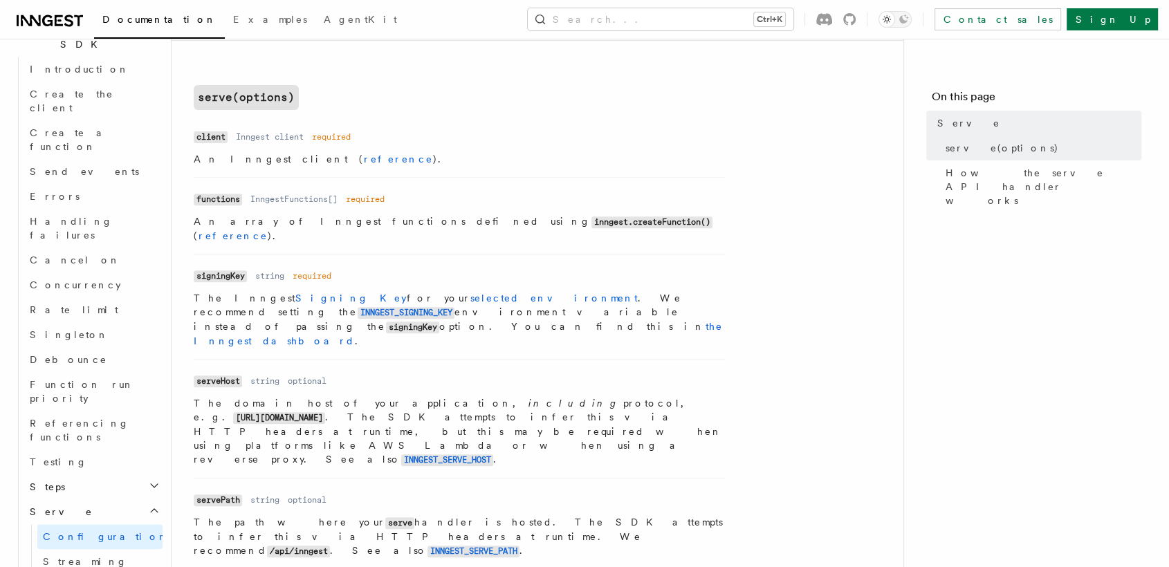
scroll to position [507, 0]
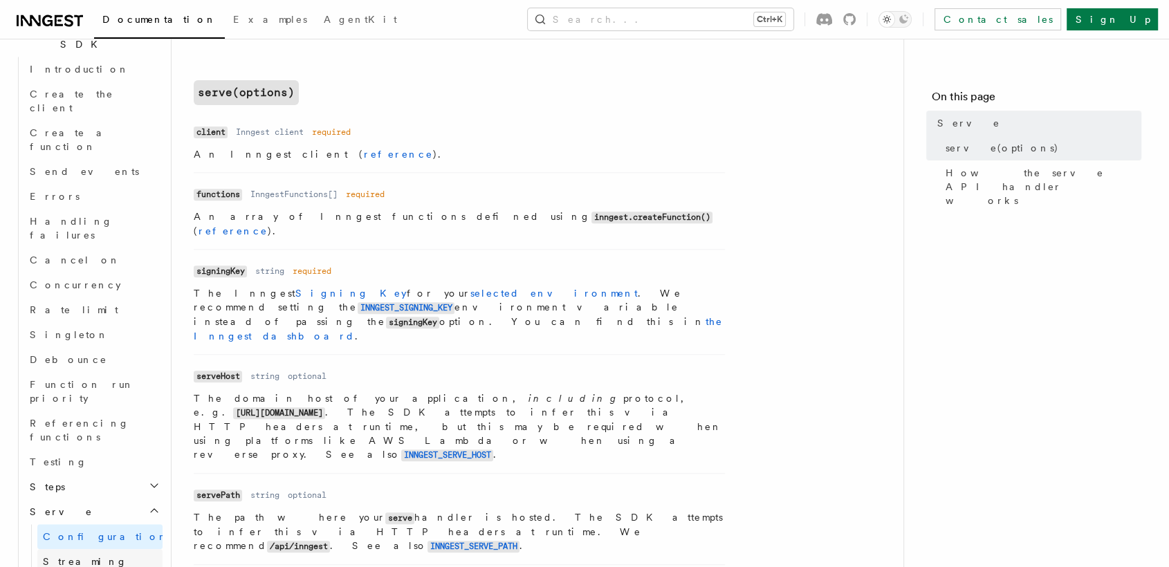
click at [66, 556] on span "Streaming" at bounding box center [85, 561] width 84 height 11
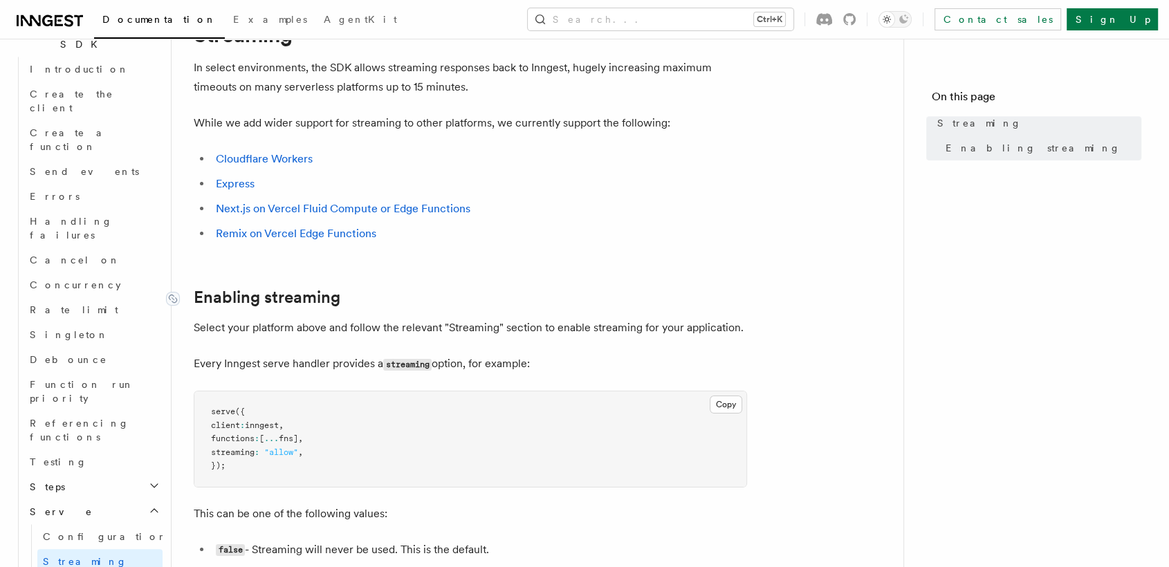
scroll to position [66, 0]
click at [111, 524] on link "Configuration" at bounding box center [99, 536] width 125 height 25
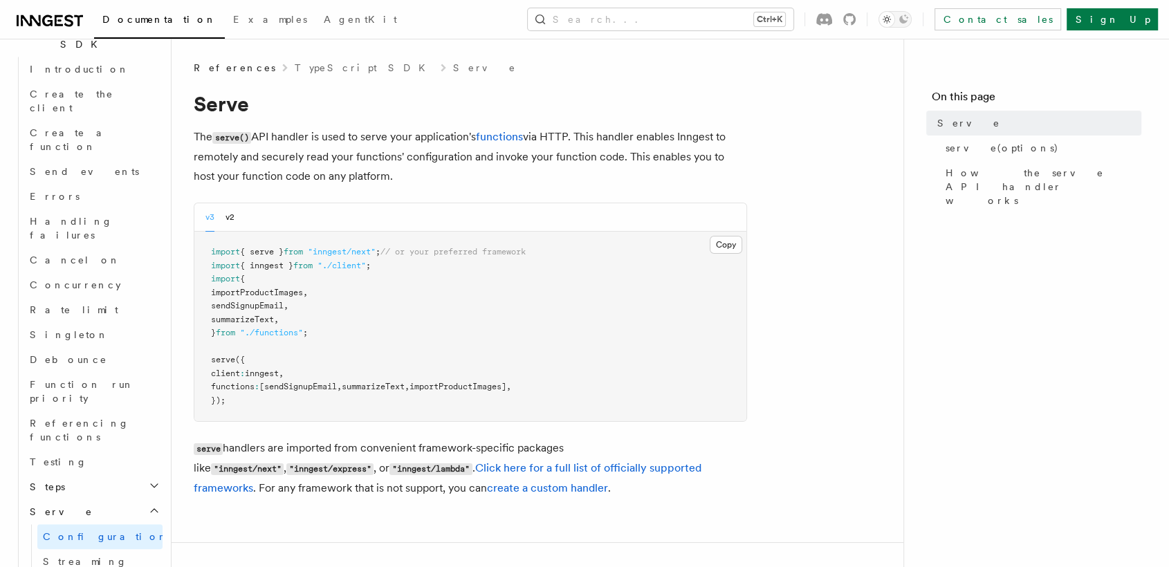
click at [127, 475] on h2 "Steps" at bounding box center [93, 487] width 138 height 25
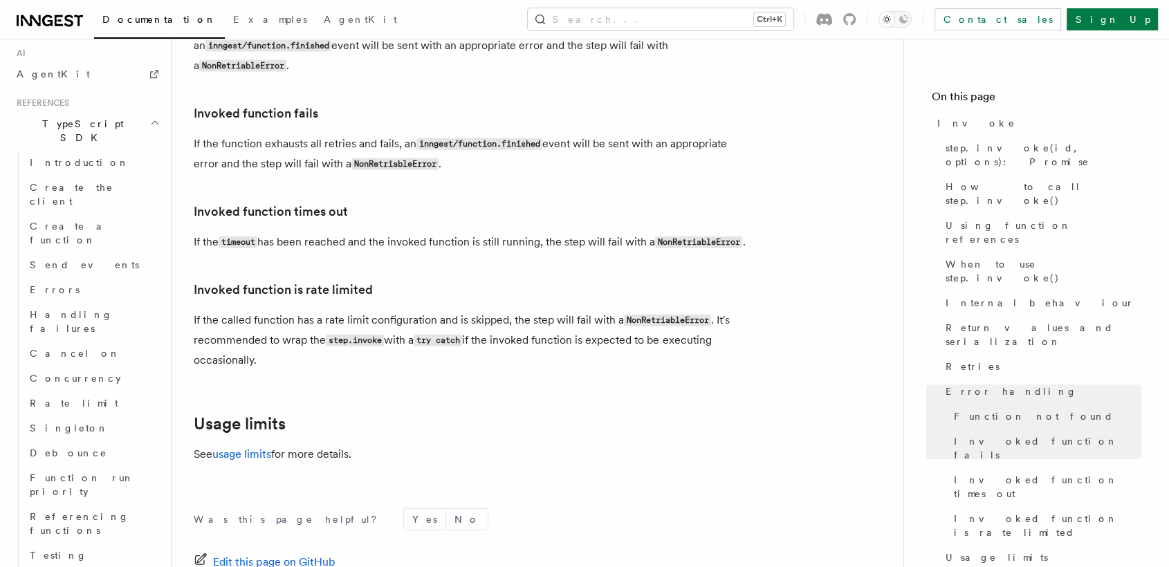
scroll to position [885, 0]
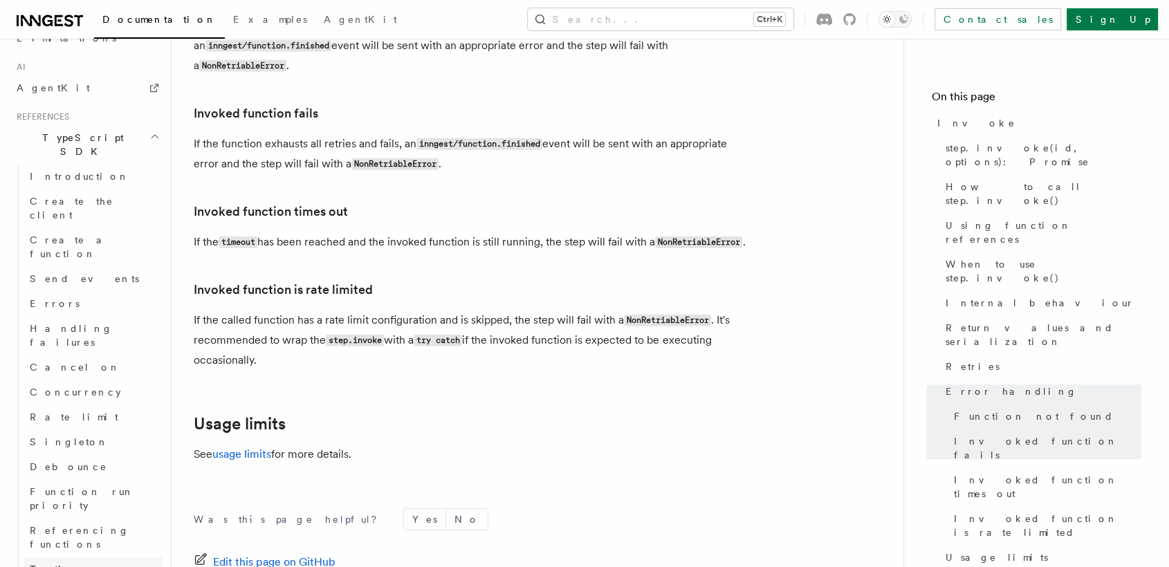
click at [78, 557] on link "Testing" at bounding box center [93, 569] width 138 height 25
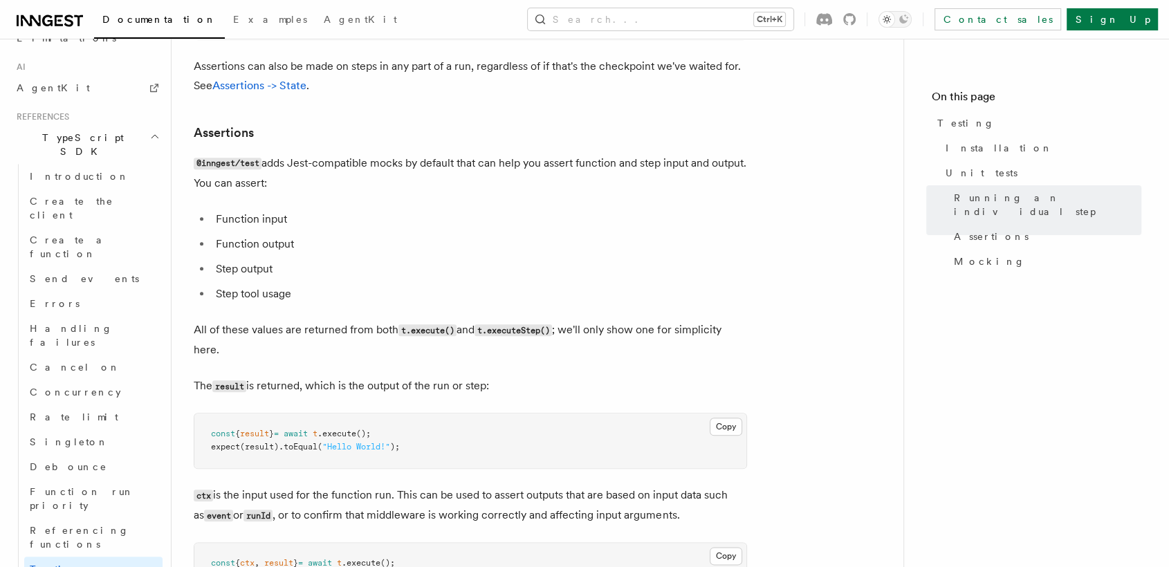
scroll to position [1445, 0]
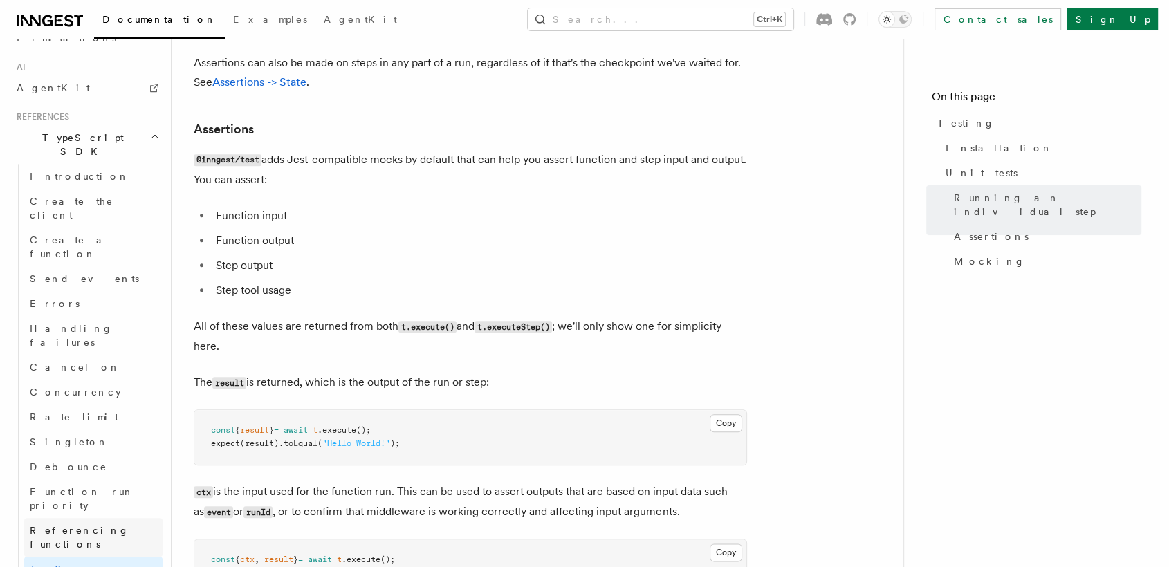
click at [93, 525] on span "Referencing functions" at bounding box center [80, 537] width 100 height 25
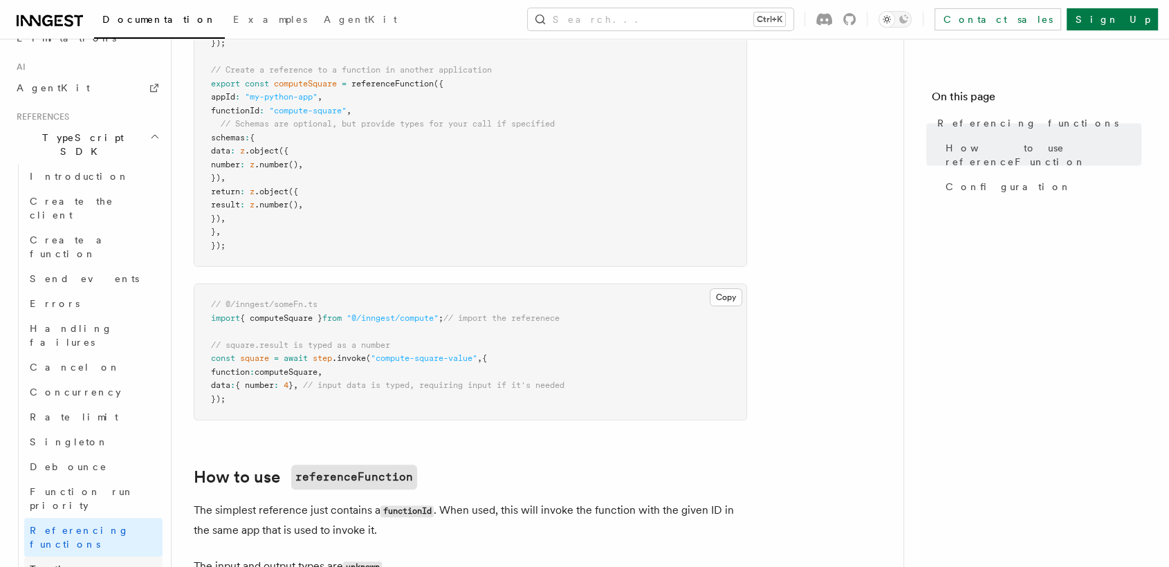
scroll to position [246, 0]
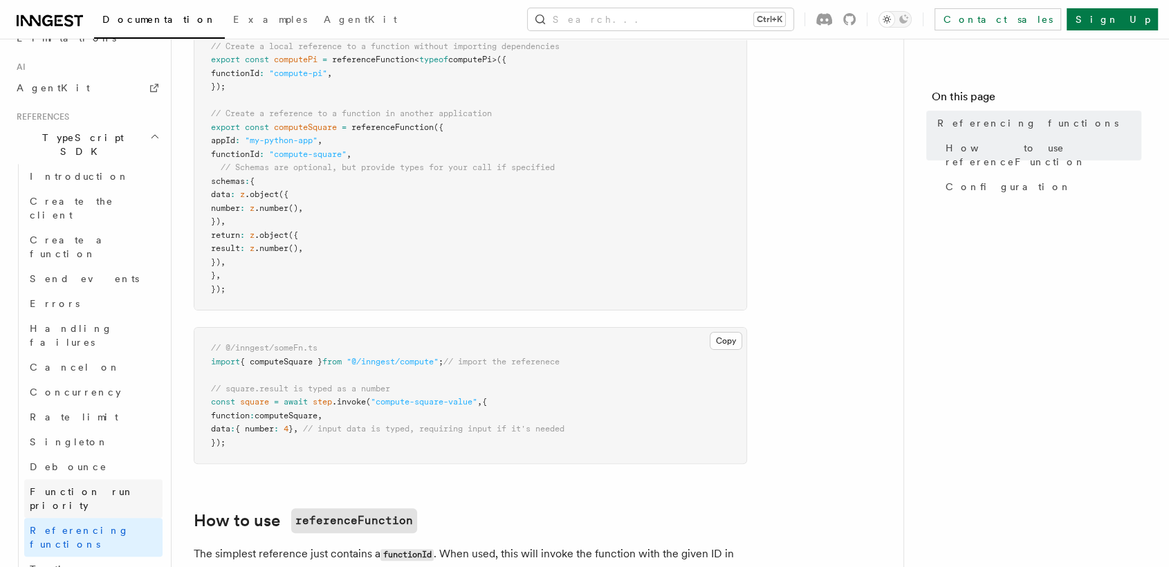
click at [105, 486] on span "Function run priority" at bounding box center [82, 498] width 104 height 25
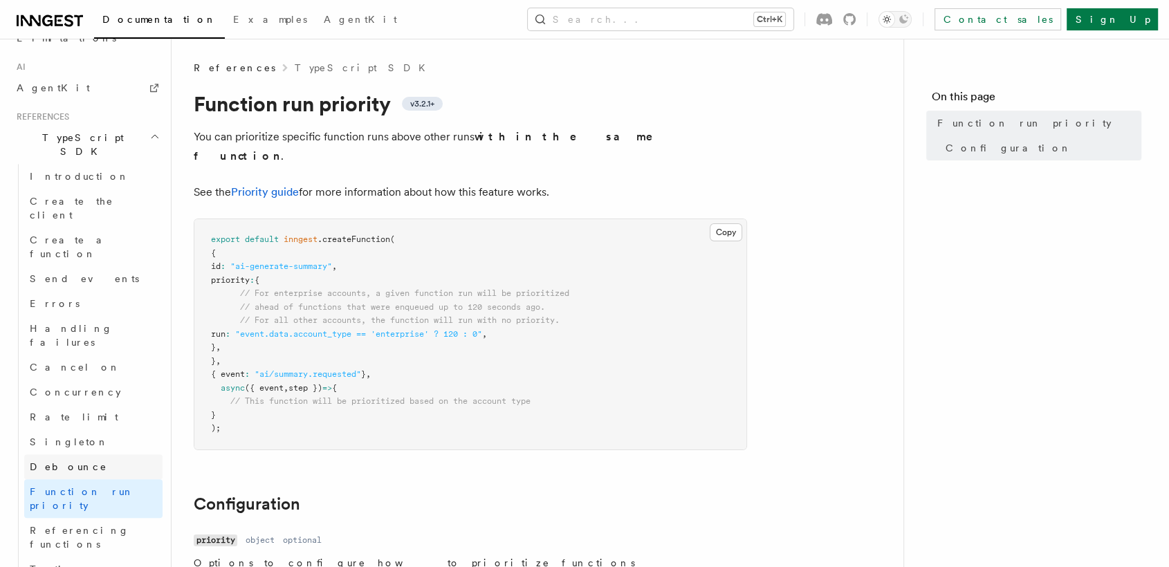
click at [83, 455] on link "Debounce" at bounding box center [93, 467] width 138 height 25
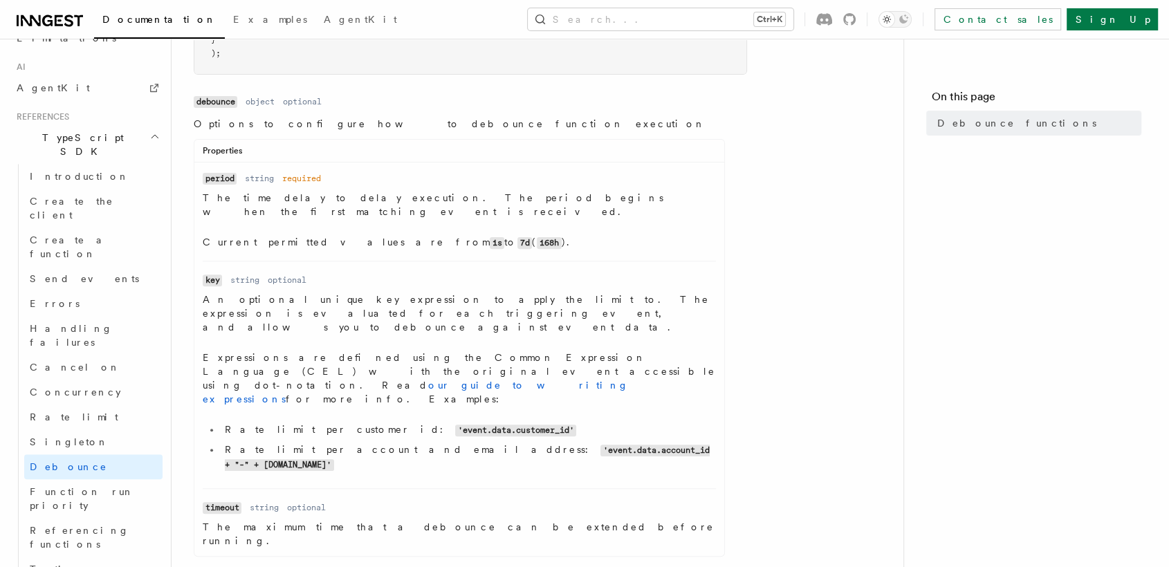
scroll to position [410, 0]
click at [81, 380] on link "Concurrency" at bounding box center [93, 392] width 138 height 25
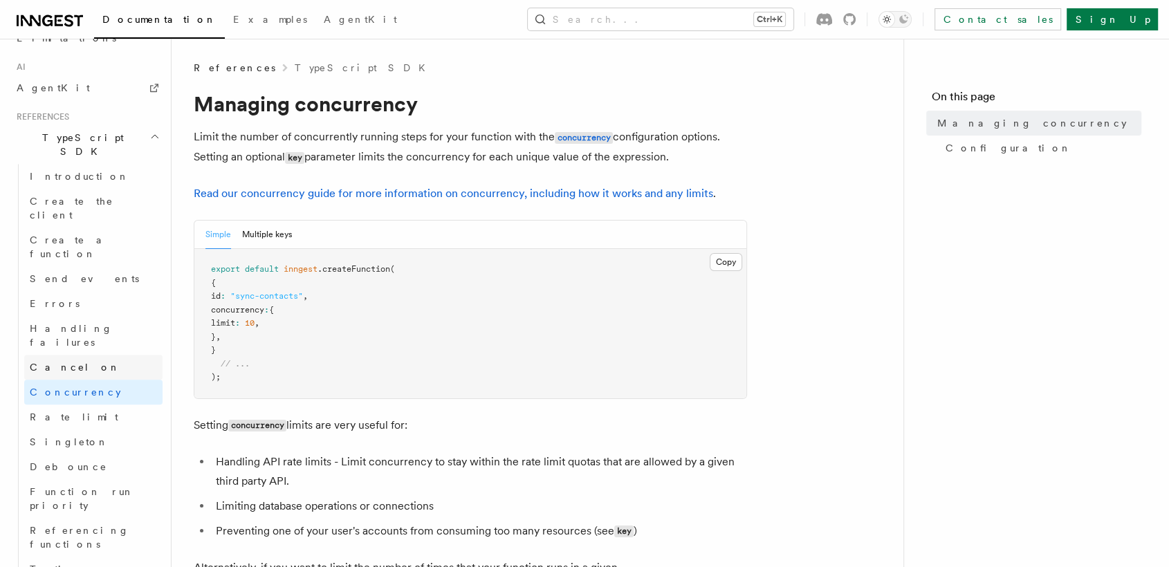
click at [115, 355] on link "Cancel on" at bounding box center [93, 367] width 138 height 25
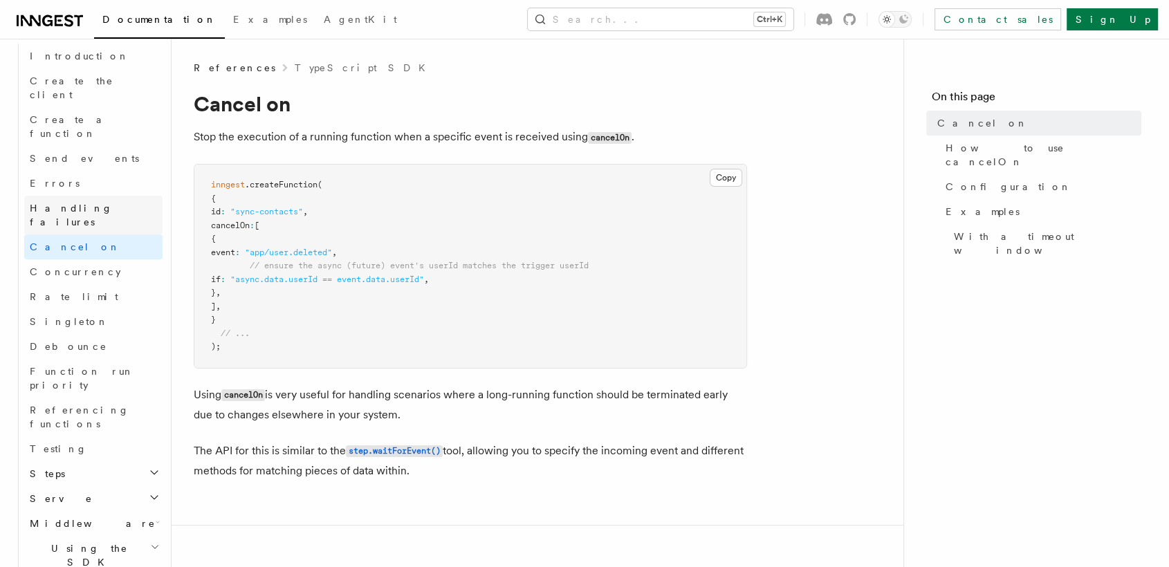
scroll to position [1016, 0]
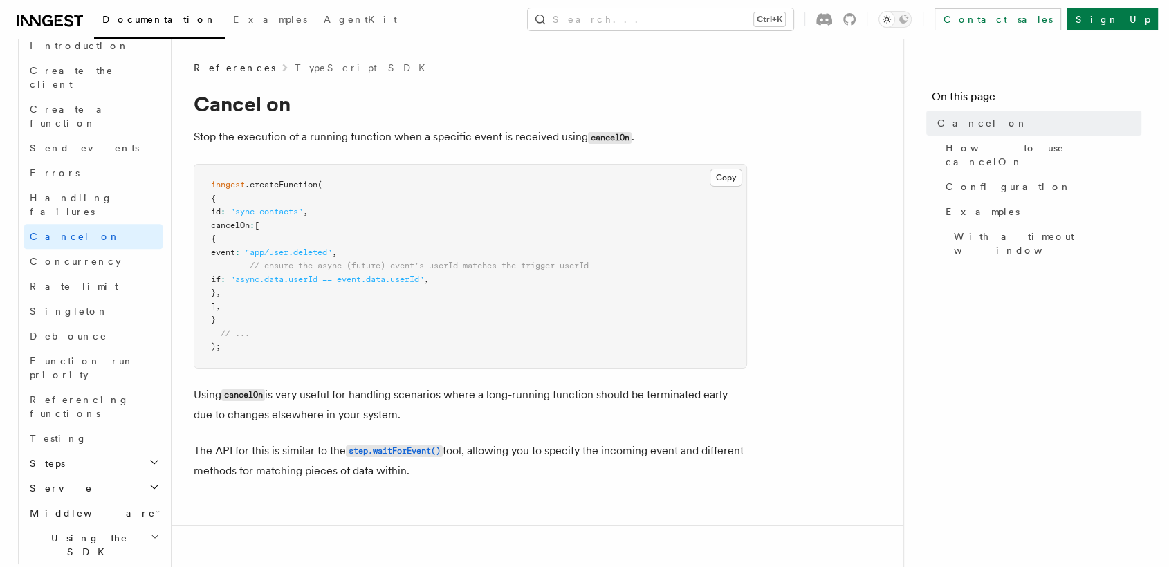
click at [94, 526] on h2 "Using the SDK" at bounding box center [93, 545] width 138 height 39
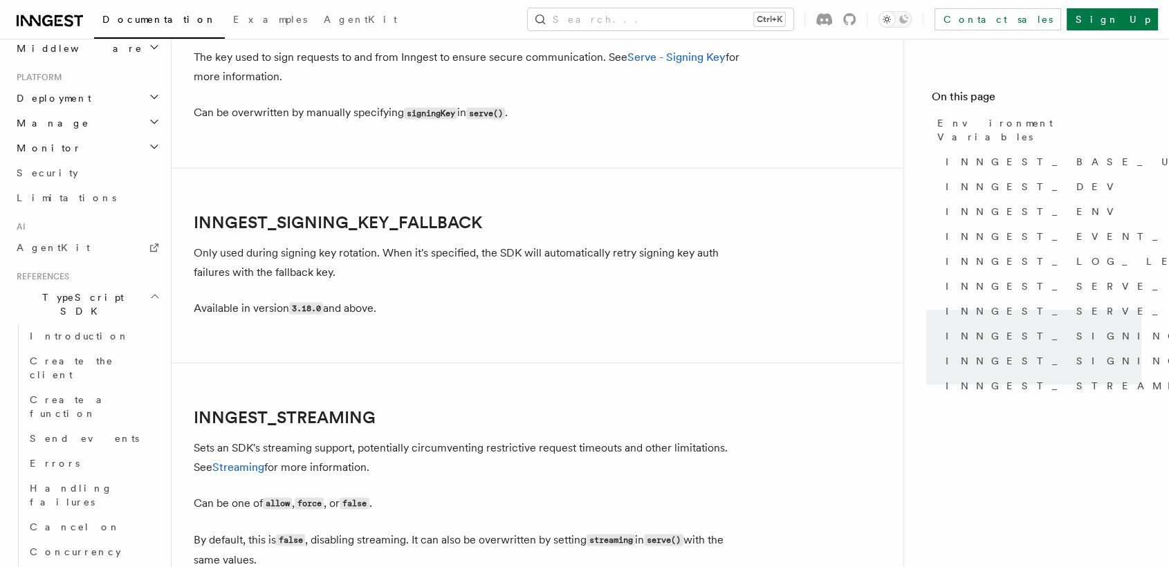
scroll to position [705, 0]
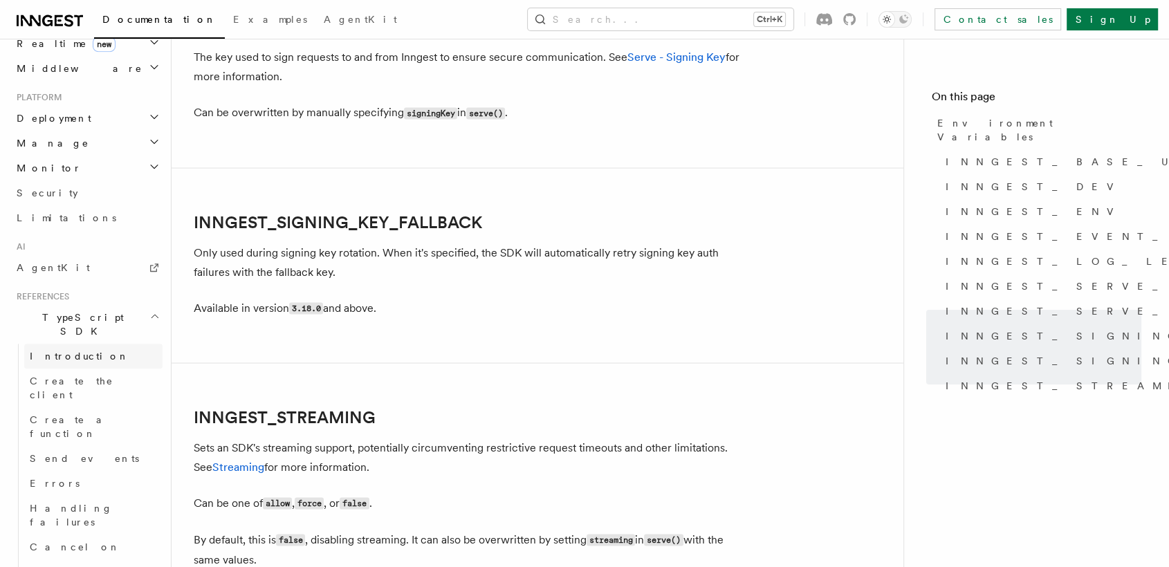
click at [95, 344] on link "Introduction" at bounding box center [93, 356] width 138 height 25
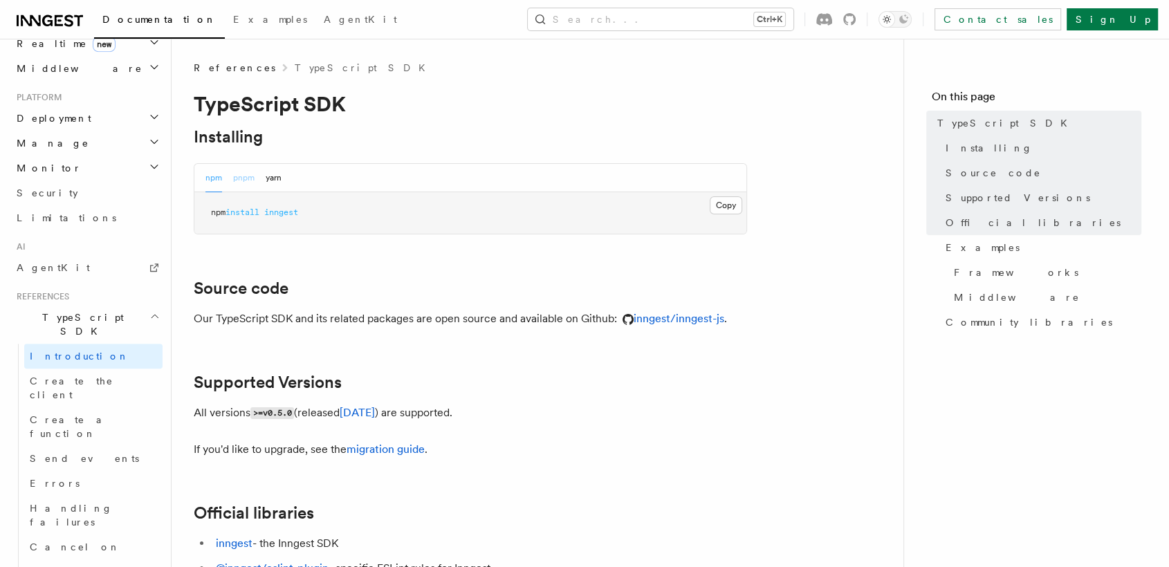
click at [248, 183] on button "pnpm" at bounding box center [243, 178] width 21 height 28
click at [278, 180] on button "yarn" at bounding box center [274, 178] width 16 height 28
click at [248, 176] on button "pnpm" at bounding box center [243, 178] width 21 height 28
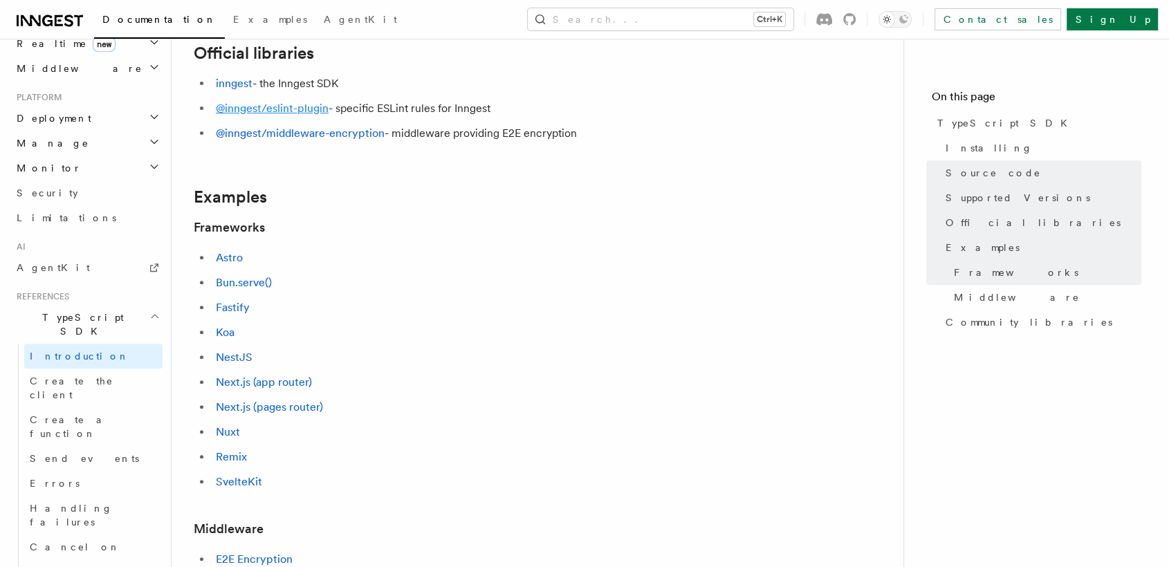
scroll to position [461, 0]
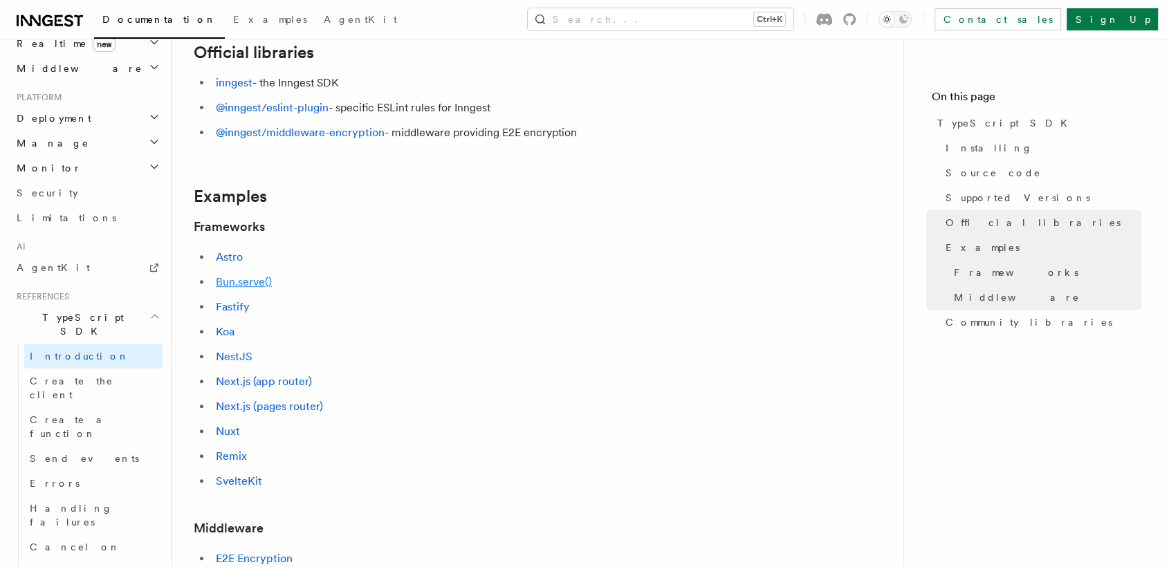
click at [257, 283] on link "Bun.serve()" at bounding box center [244, 281] width 56 height 13
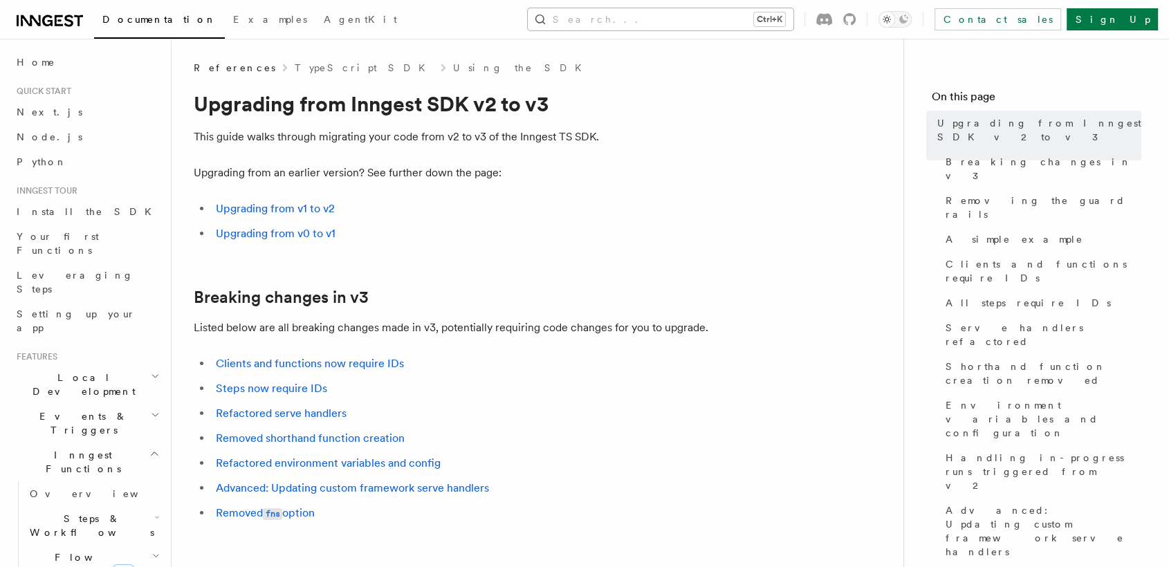
click at [785, 26] on kbd "Ctrl+K" at bounding box center [769, 19] width 31 height 14
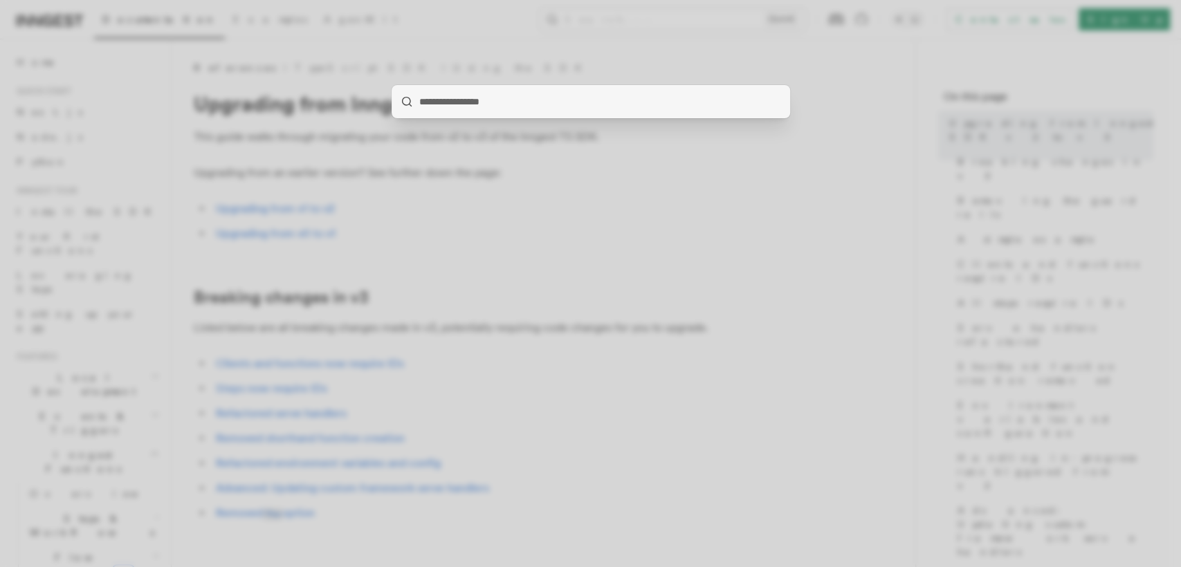
click at [465, 41] on div at bounding box center [590, 283] width 1181 height 567
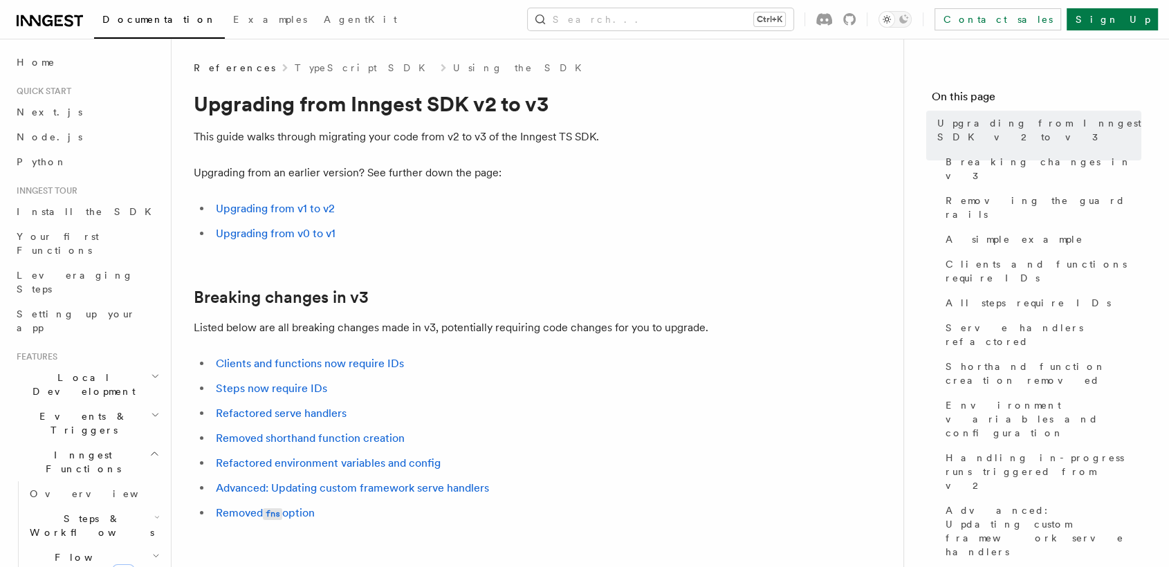
click at [298, 68] on link "TypeScript SDK" at bounding box center [364, 68] width 139 height 14
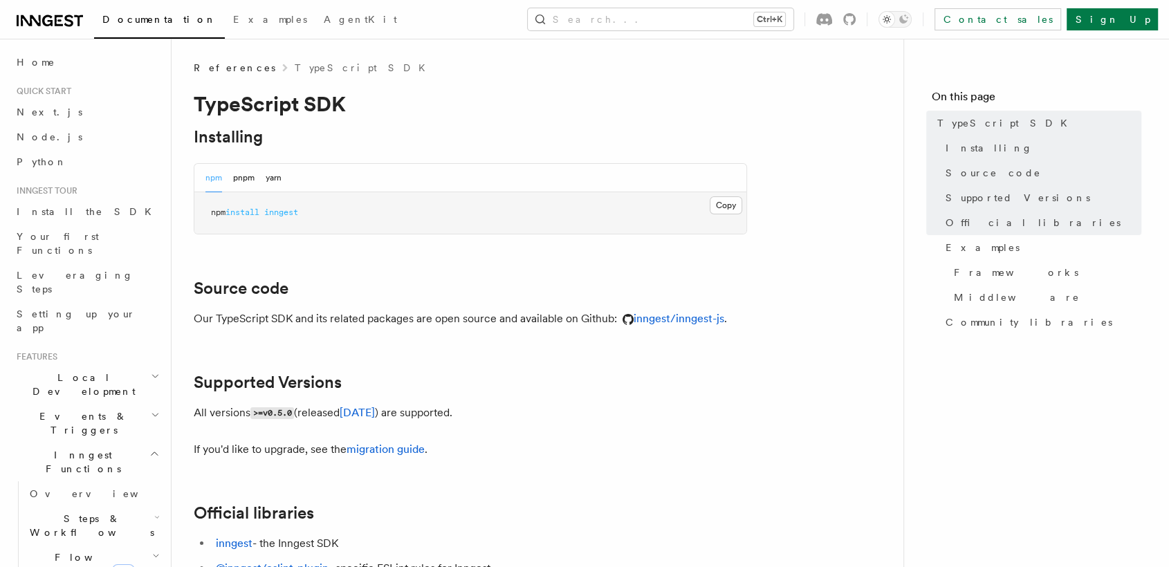
click at [138, 24] on span "Documentation" at bounding box center [159, 19] width 114 height 11
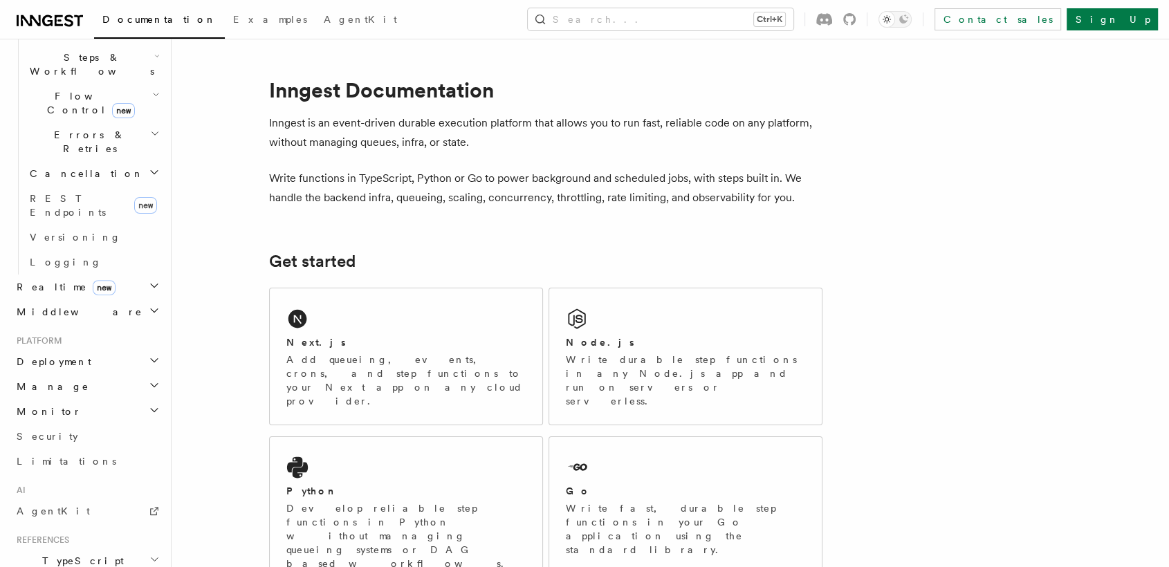
scroll to position [459, 0]
click at [75, 556] on span "TypeScript SDK" at bounding box center [80, 570] width 138 height 28
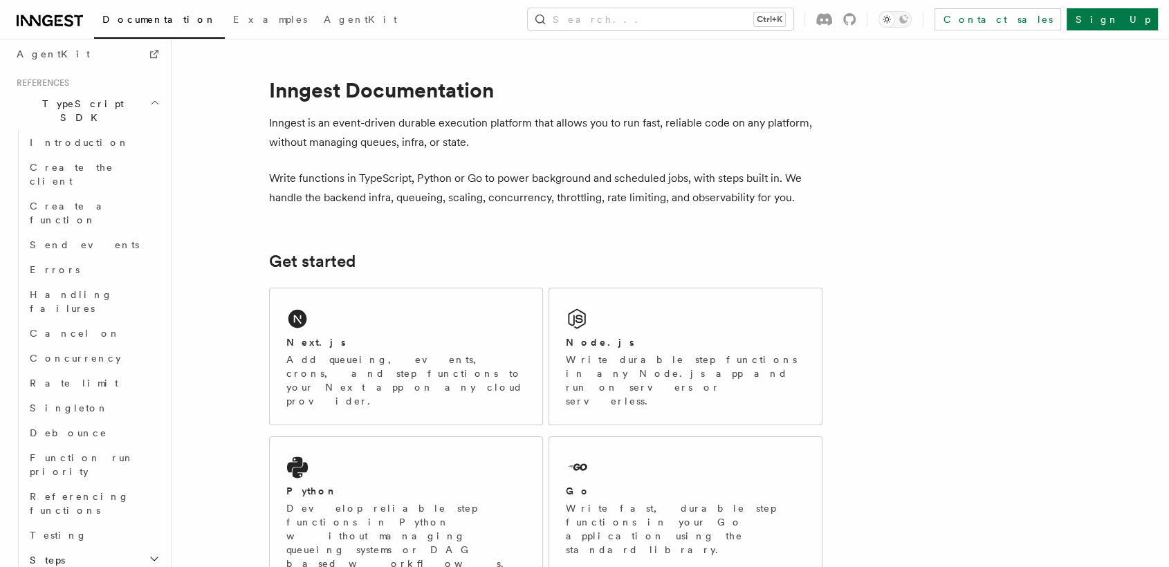
scroll to position [931, 0]
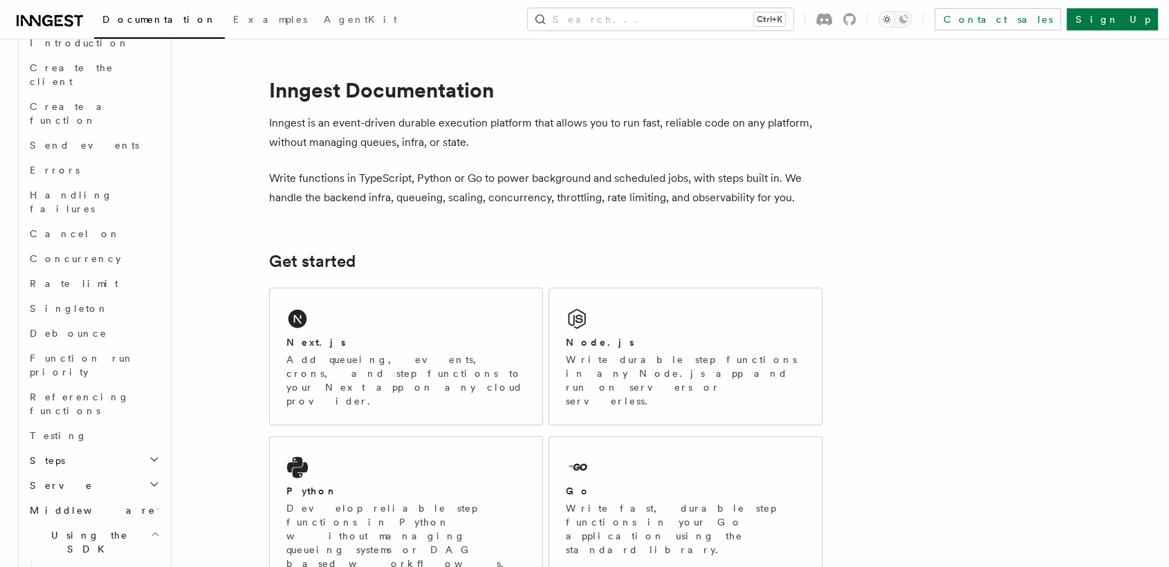
scroll to position [1024, 0]
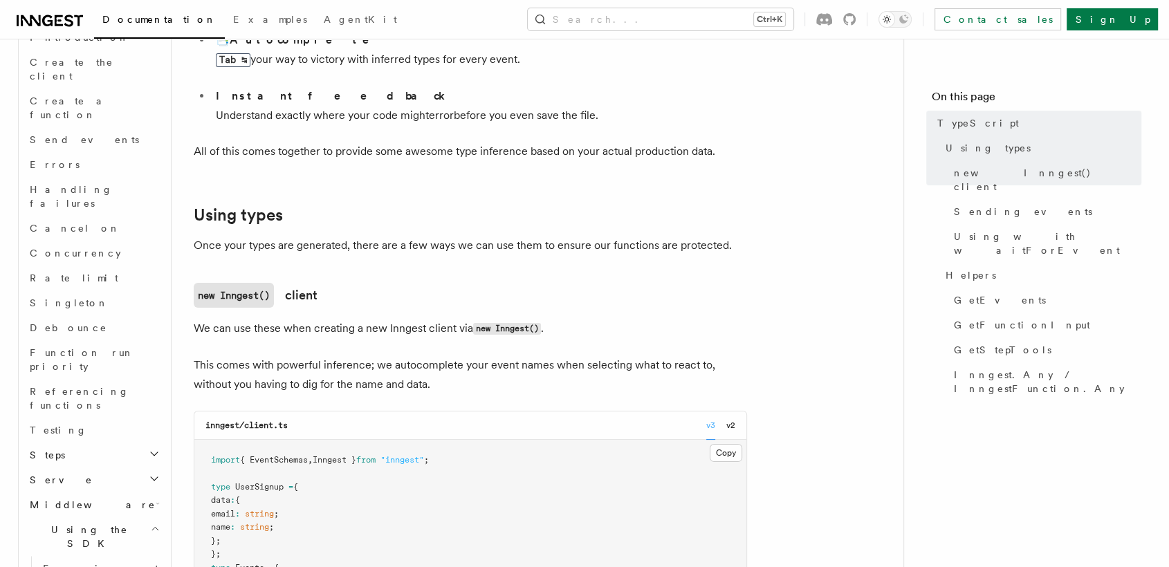
scroll to position [152, 0]
click at [156, 498] on icon "button" at bounding box center [158, 503] width 4 height 11
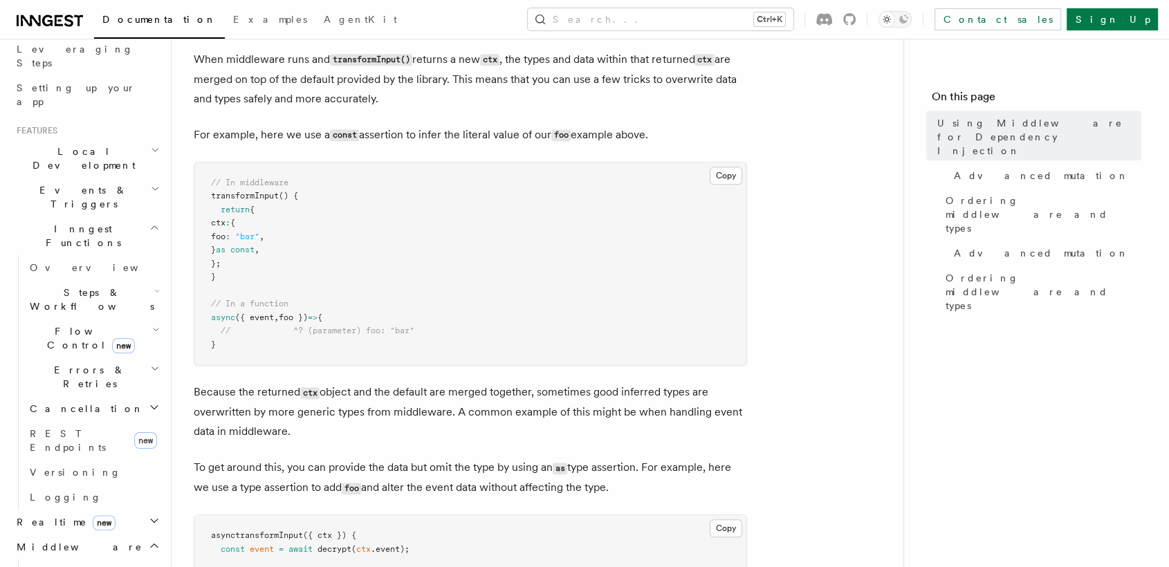
scroll to position [226, 0]
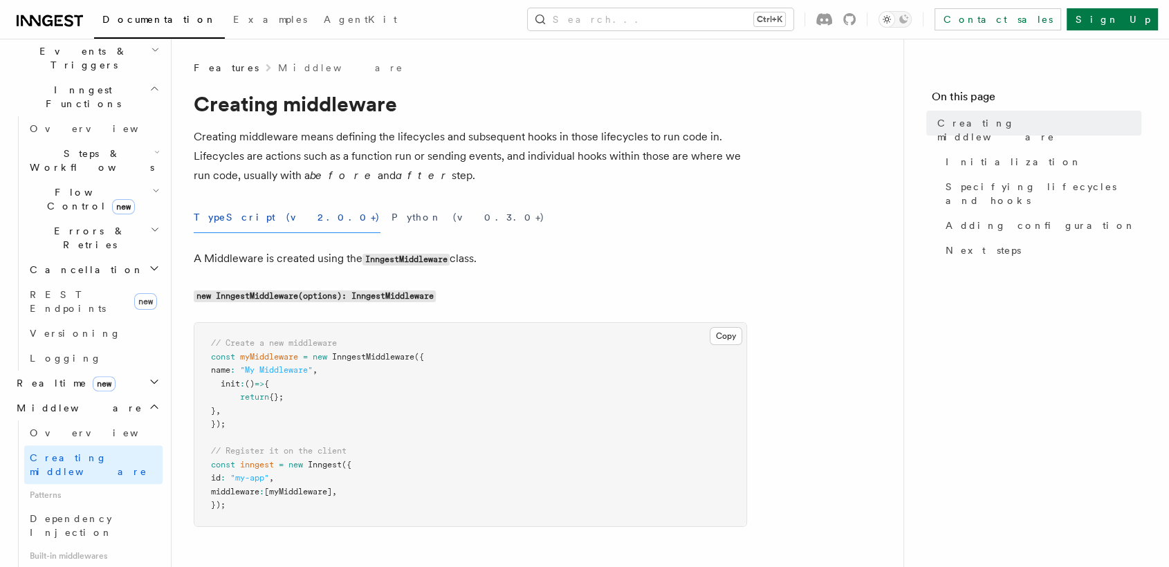
scroll to position [384, 0]
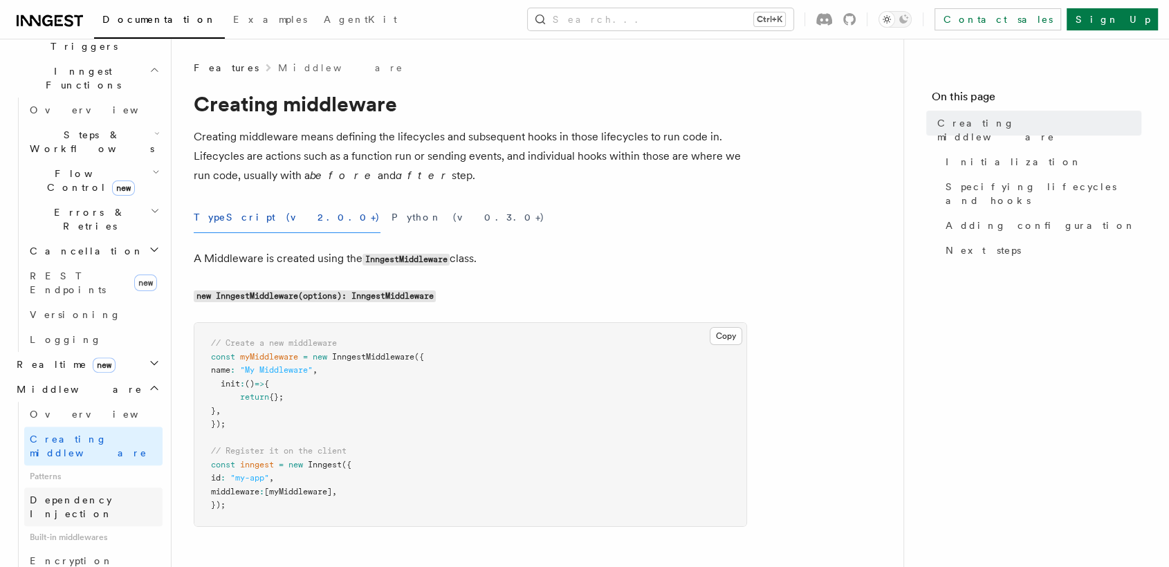
click at [111, 495] on span "Dependency Injection" at bounding box center [71, 507] width 83 height 25
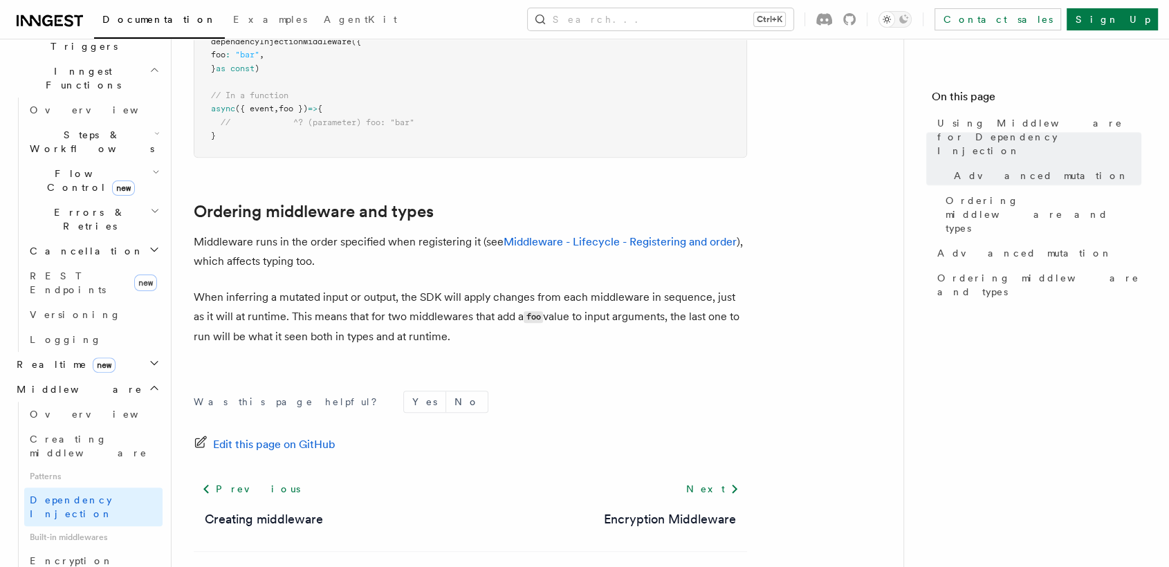
scroll to position [1081, 0]
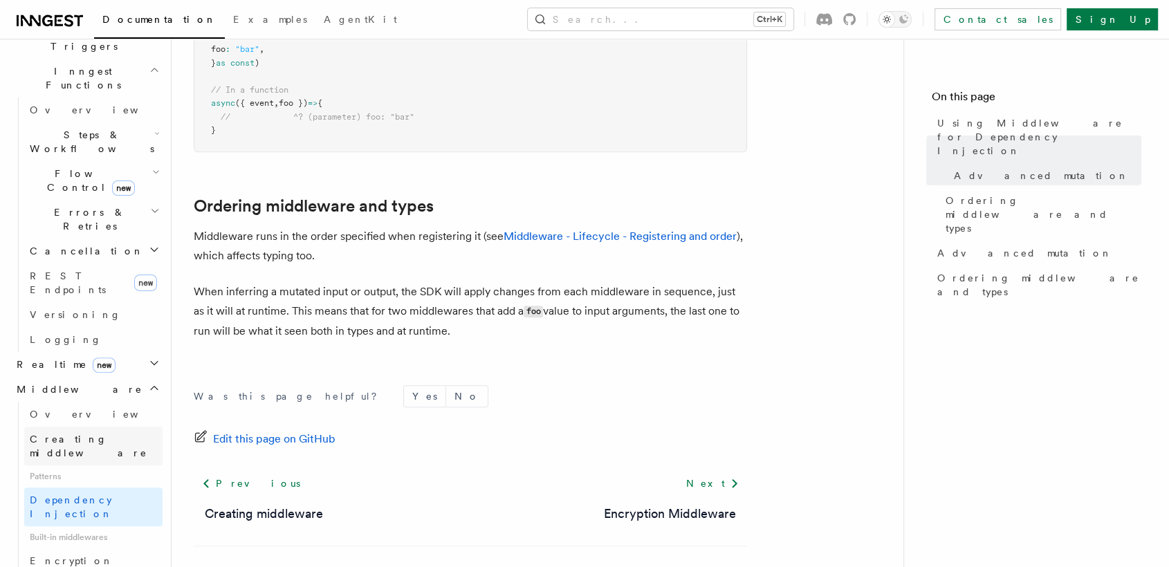
click at [114, 434] on span "Creating middleware" at bounding box center [89, 446] width 118 height 25
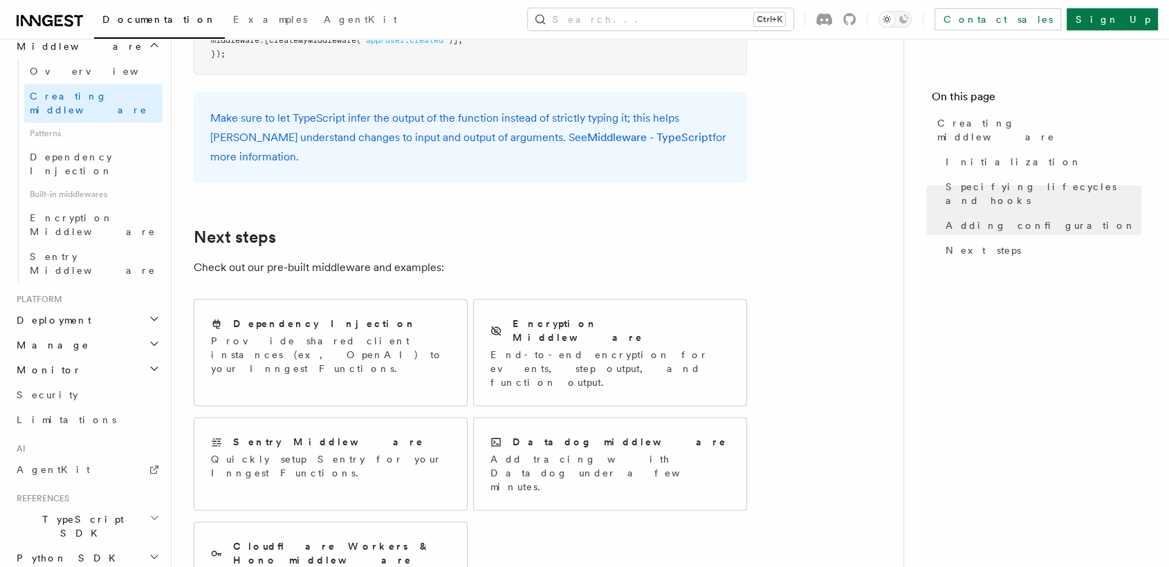
scroll to position [736, 0]
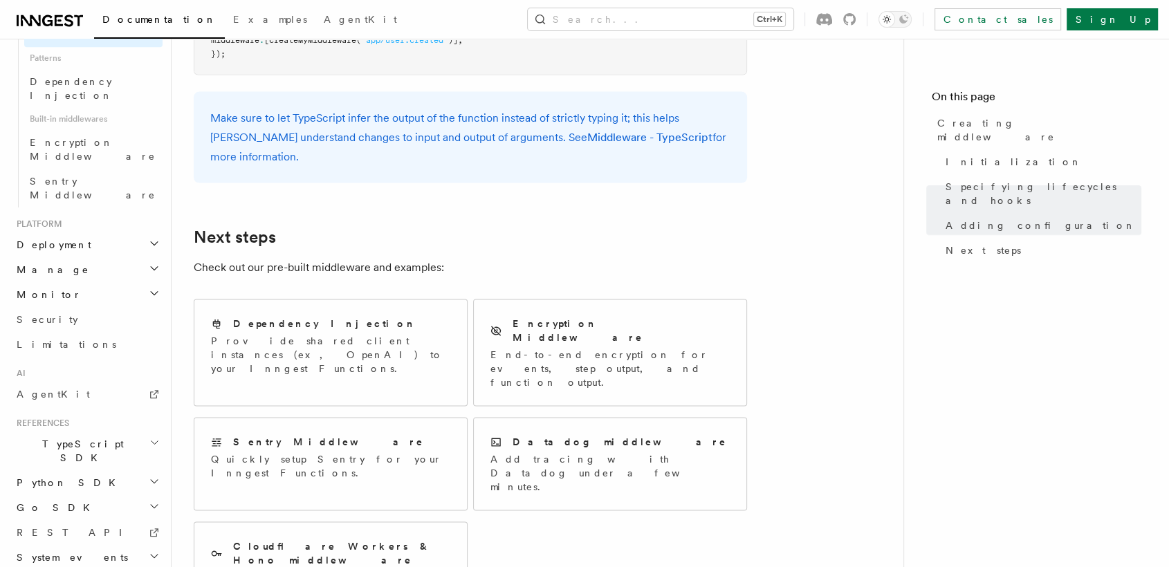
scroll to position [861, 0]
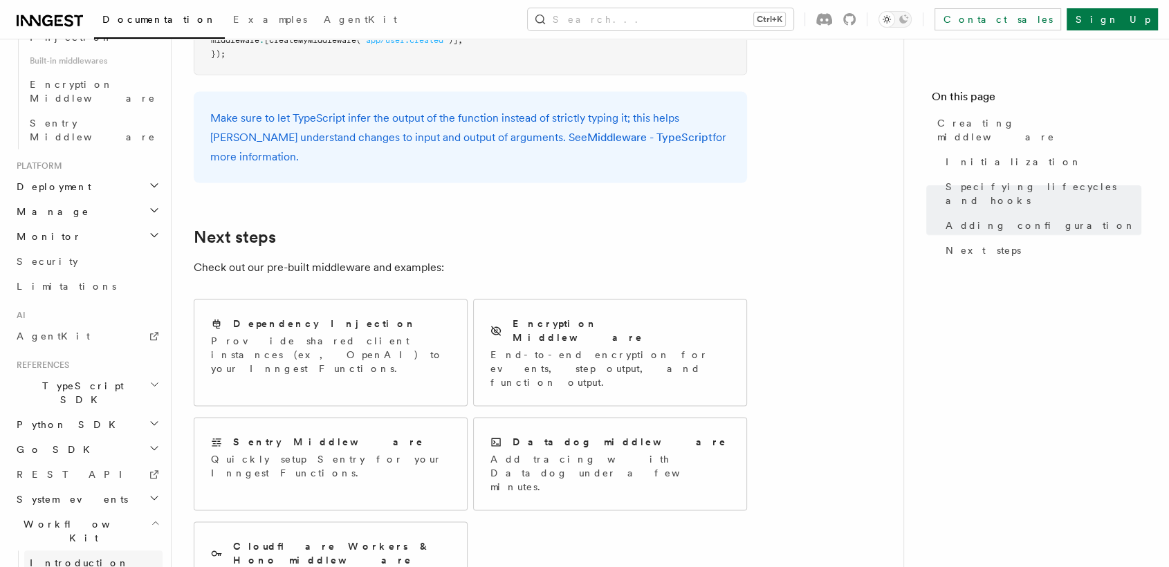
click at [71, 558] on span "Introduction" at bounding box center [80, 563] width 100 height 11
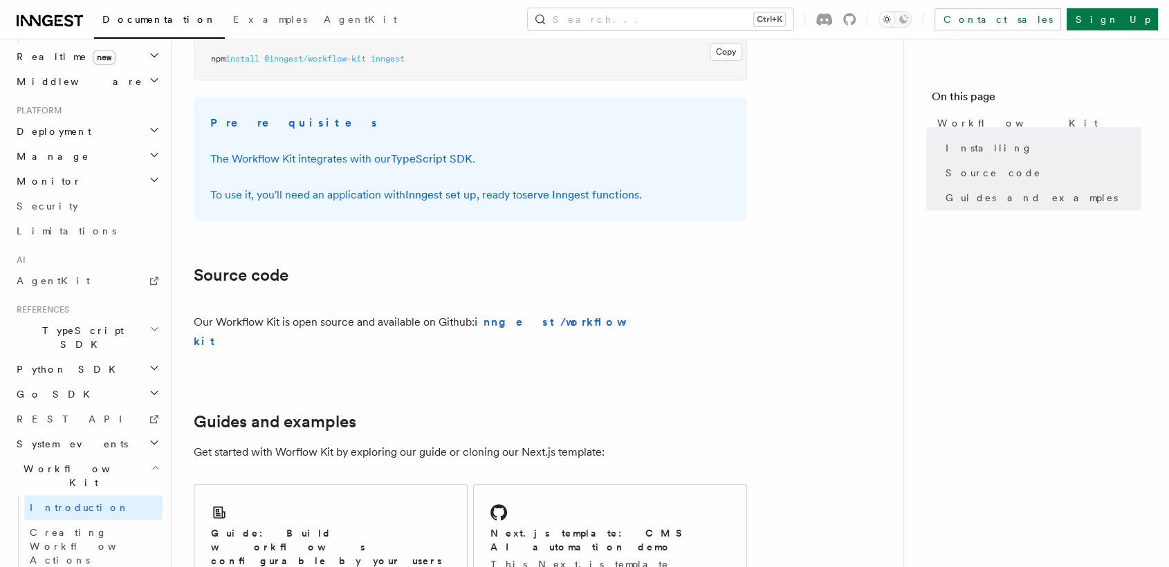
scroll to position [626, 0]
click at [84, 527] on span "Creating Workflow Actions" at bounding box center [90, 546] width 120 height 39
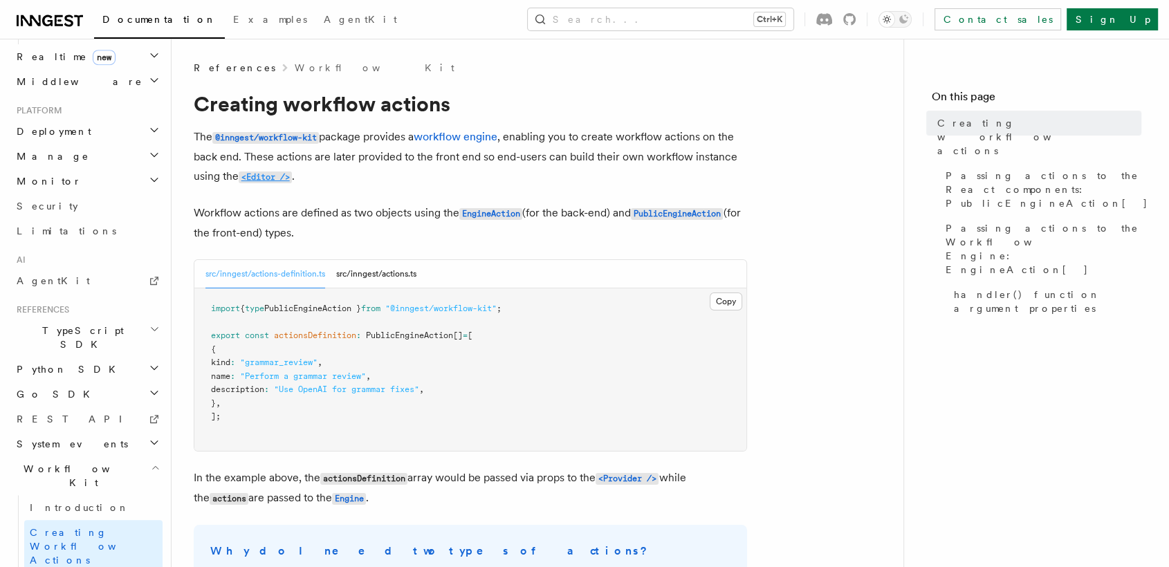
click at [270, 174] on code "<Editor />" at bounding box center [265, 178] width 53 height 12
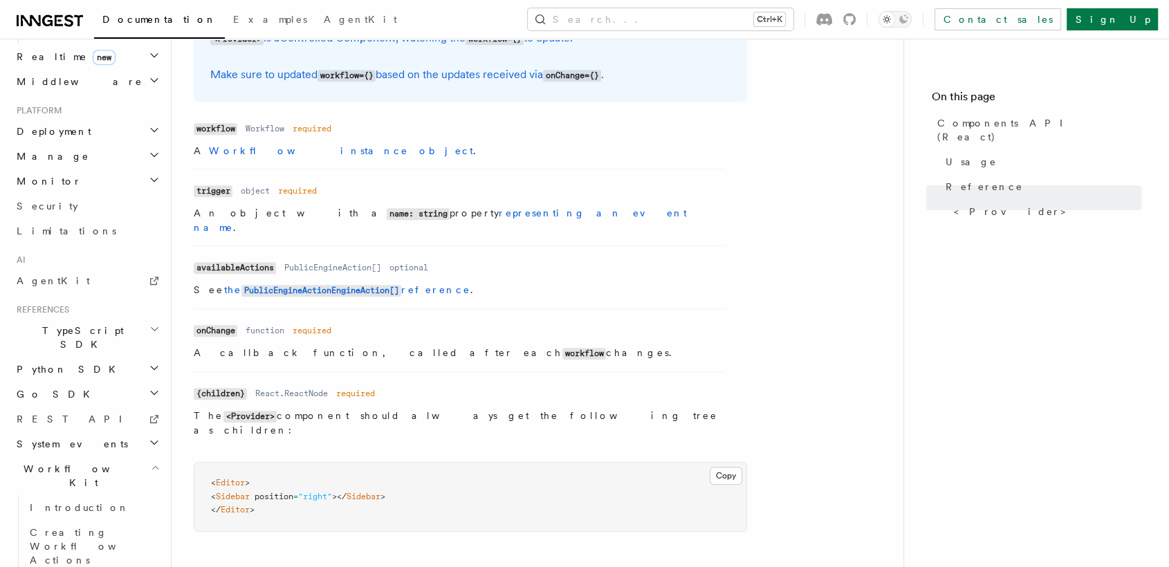
scroll to position [1308, 0]
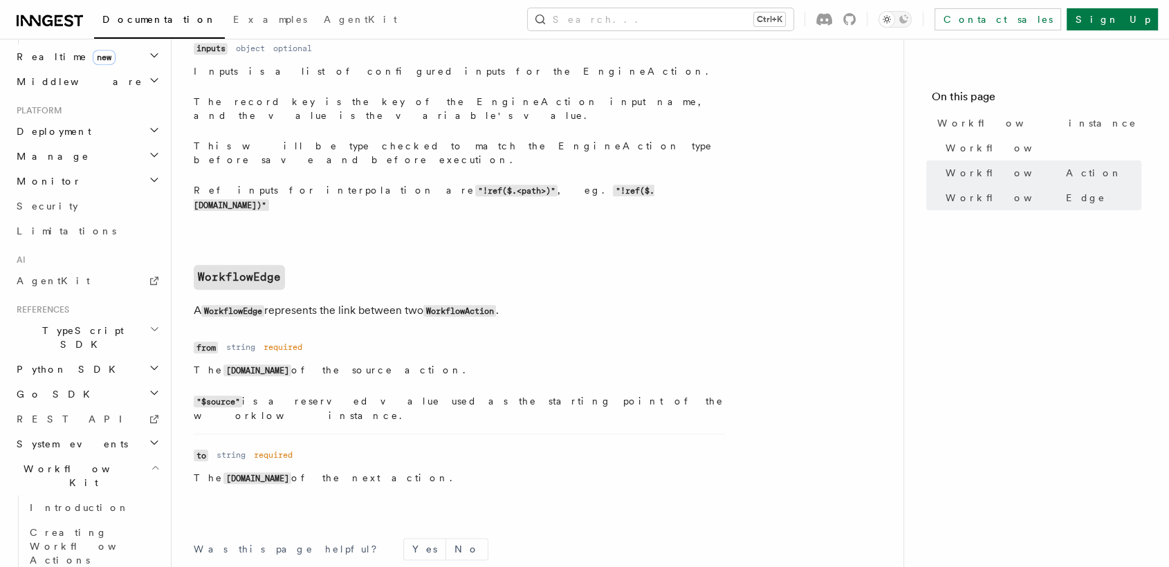
scroll to position [1511, 0]
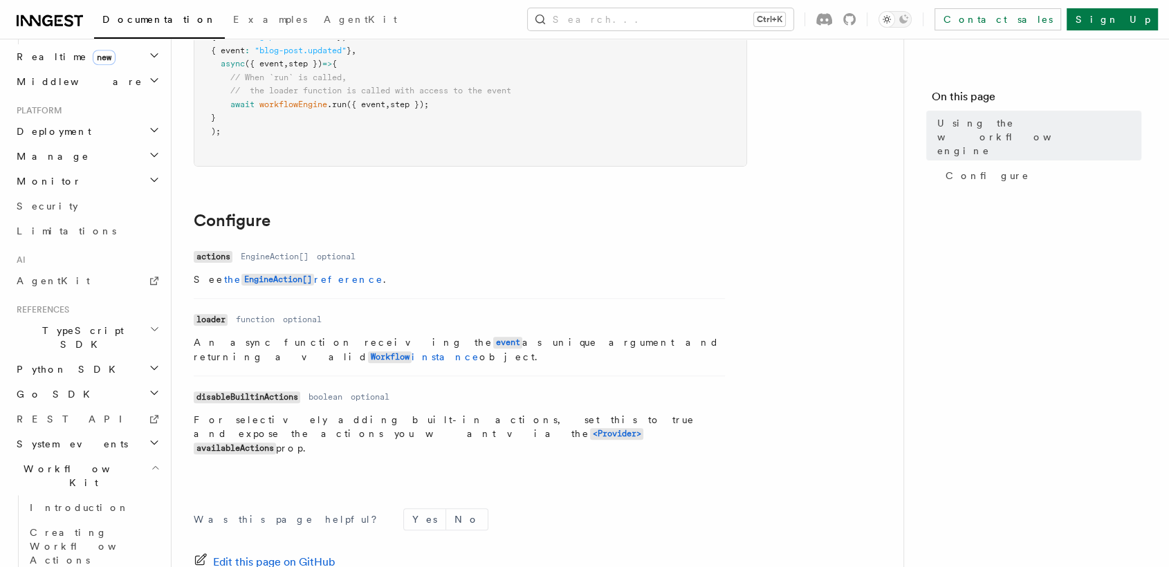
scroll to position [369, 0]
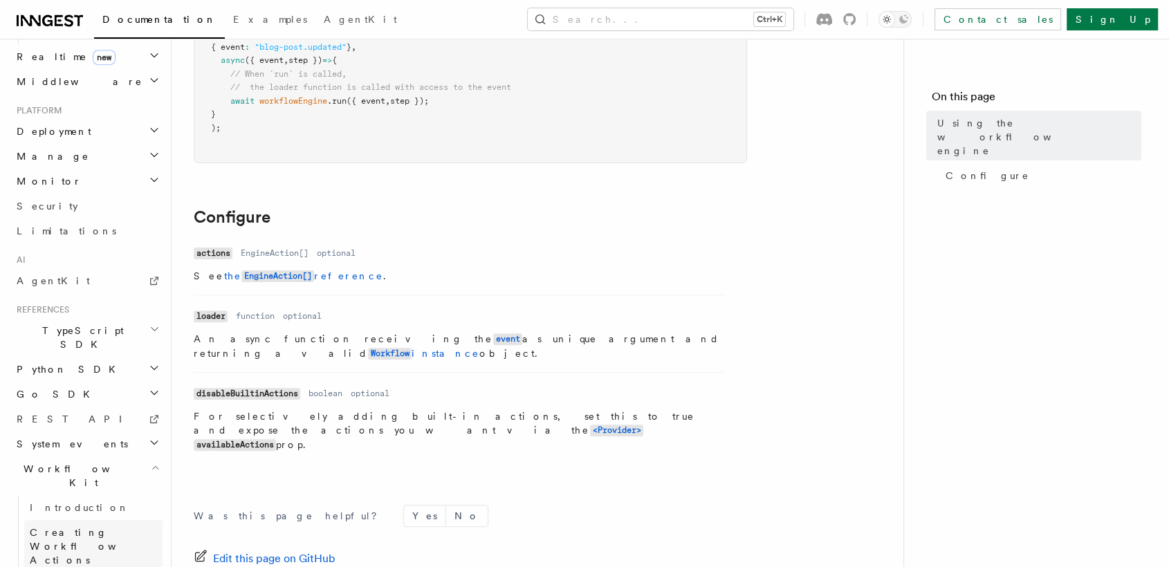
click at [116, 526] on span "Creating Workflow Actions" at bounding box center [96, 547] width 133 height 42
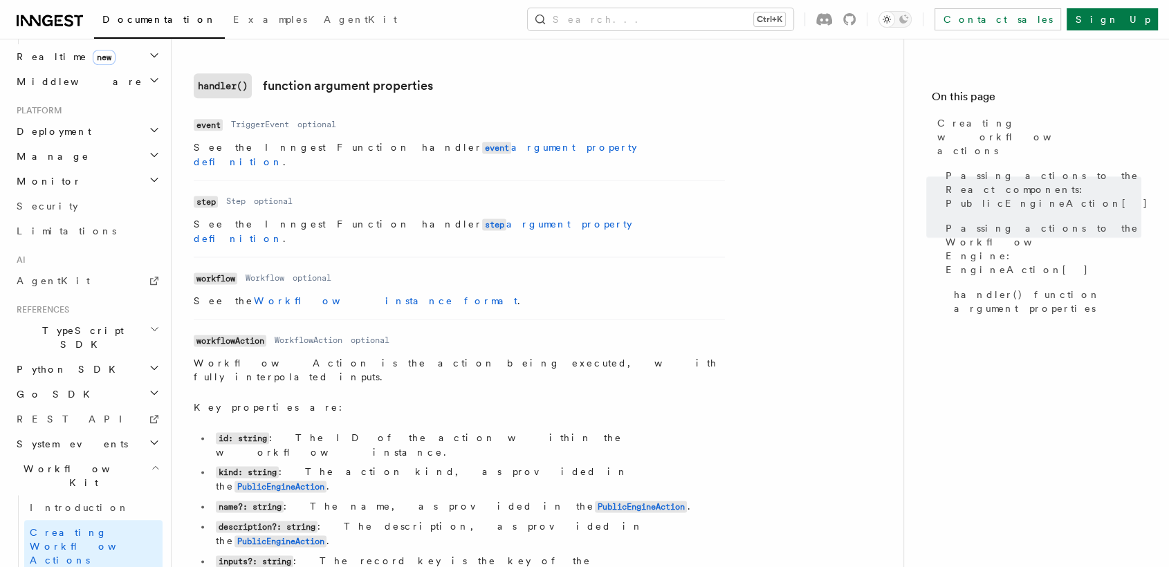
scroll to position [1835, 0]
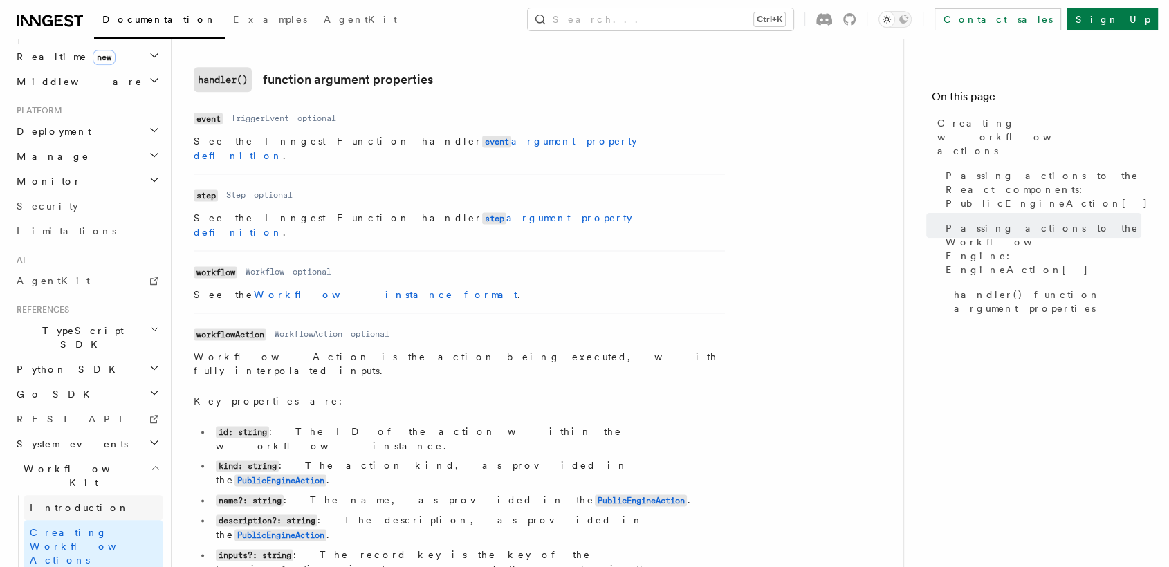
click at [139, 495] on link "Introduction" at bounding box center [93, 507] width 138 height 25
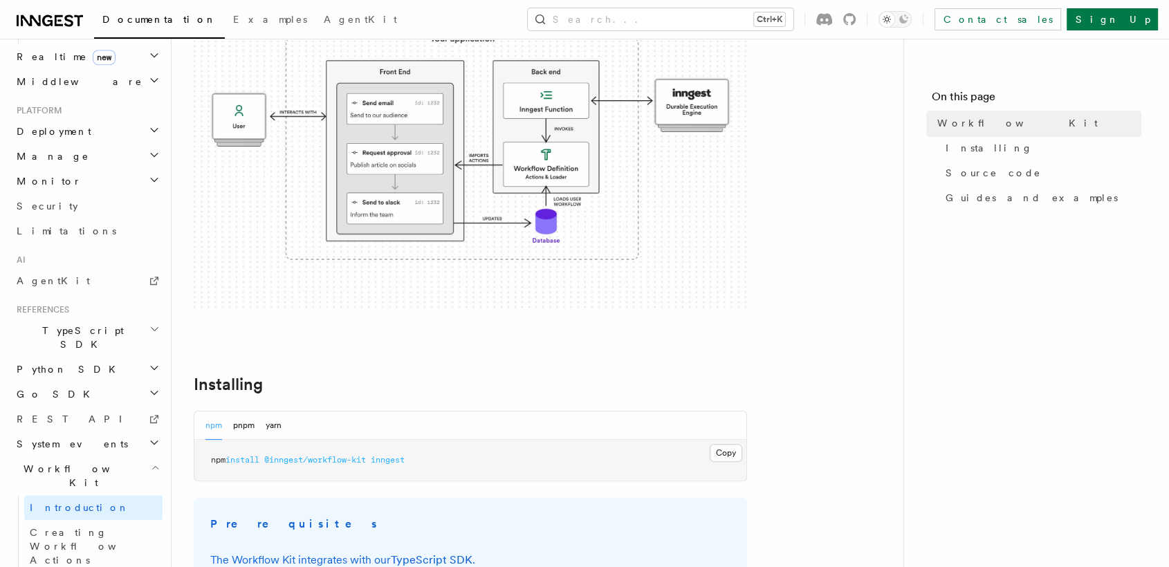
scroll to position [230, 0]
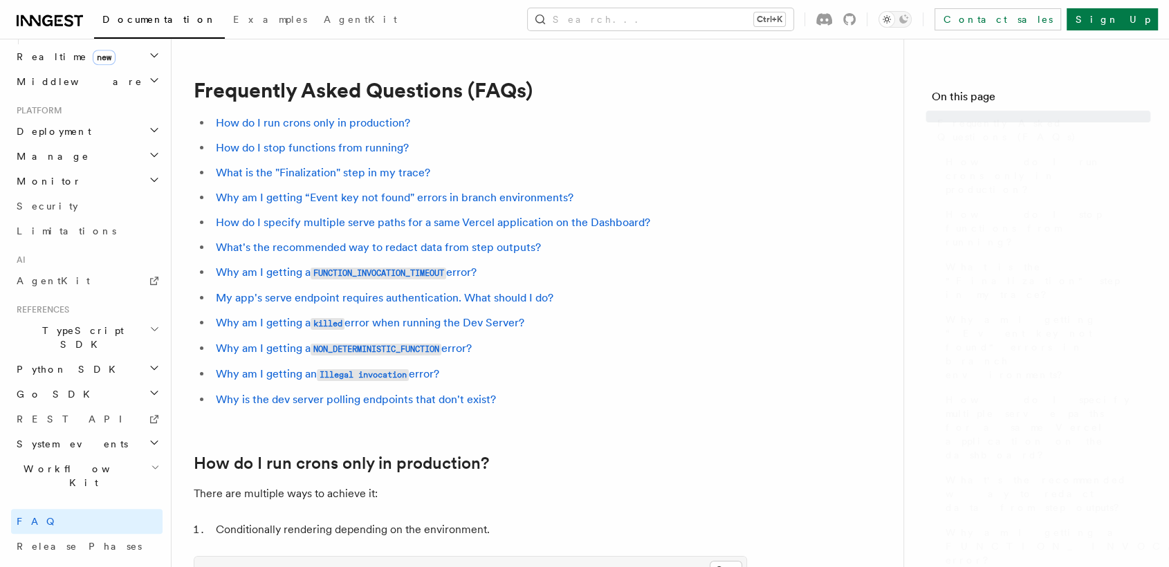
scroll to position [567, 0]
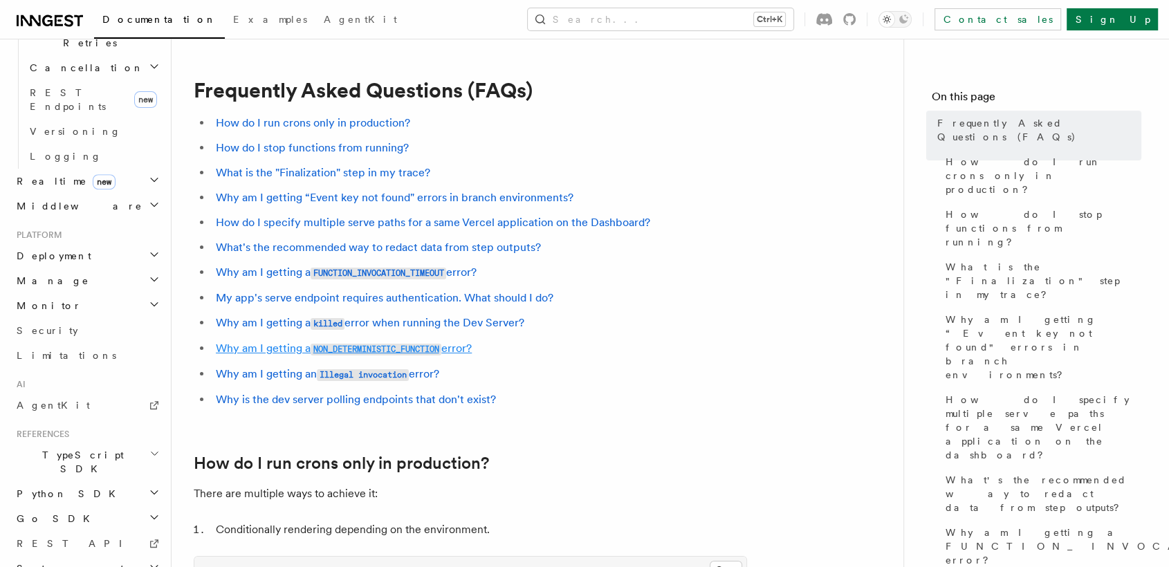
click at [368, 346] on code "NON_DETERMINISTIC_FUNCTION" at bounding box center [376, 350] width 131 height 12
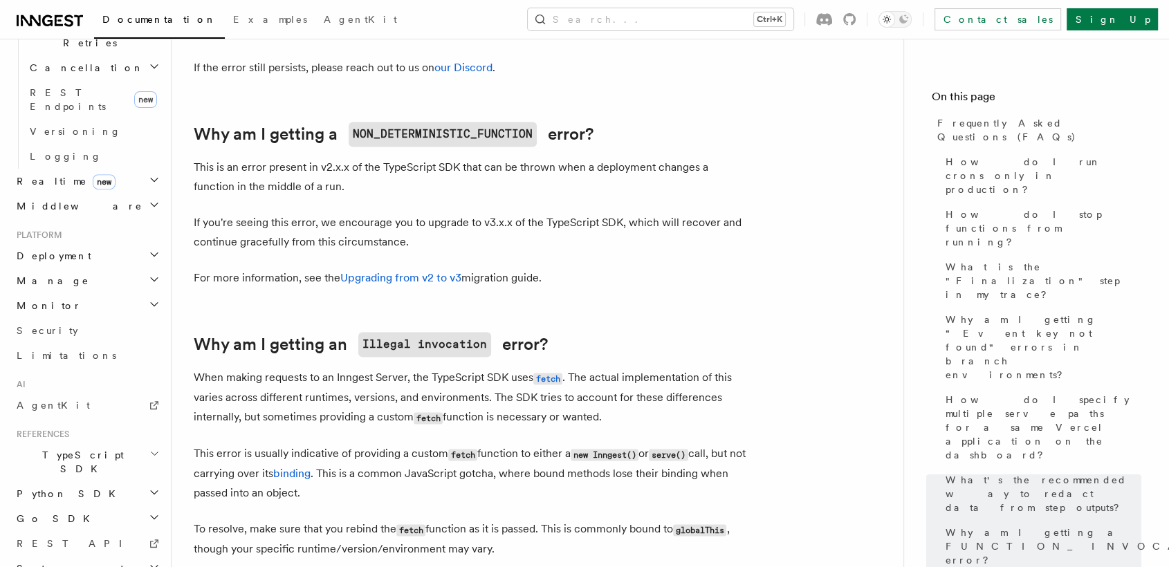
scroll to position [2045, 0]
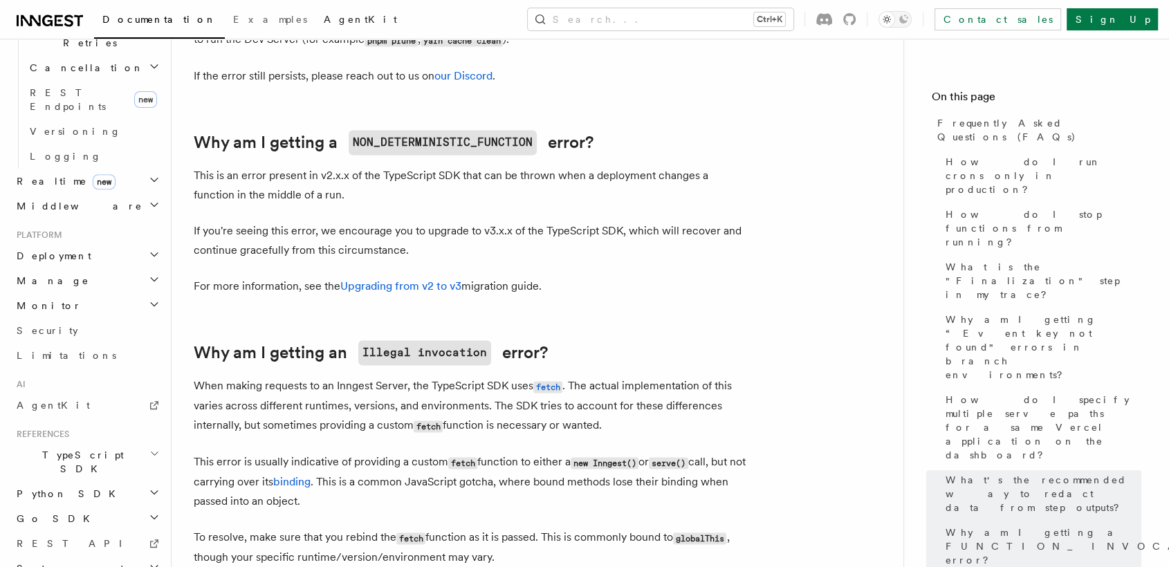
click at [324, 15] on span "AgentKit" at bounding box center [360, 19] width 73 height 11
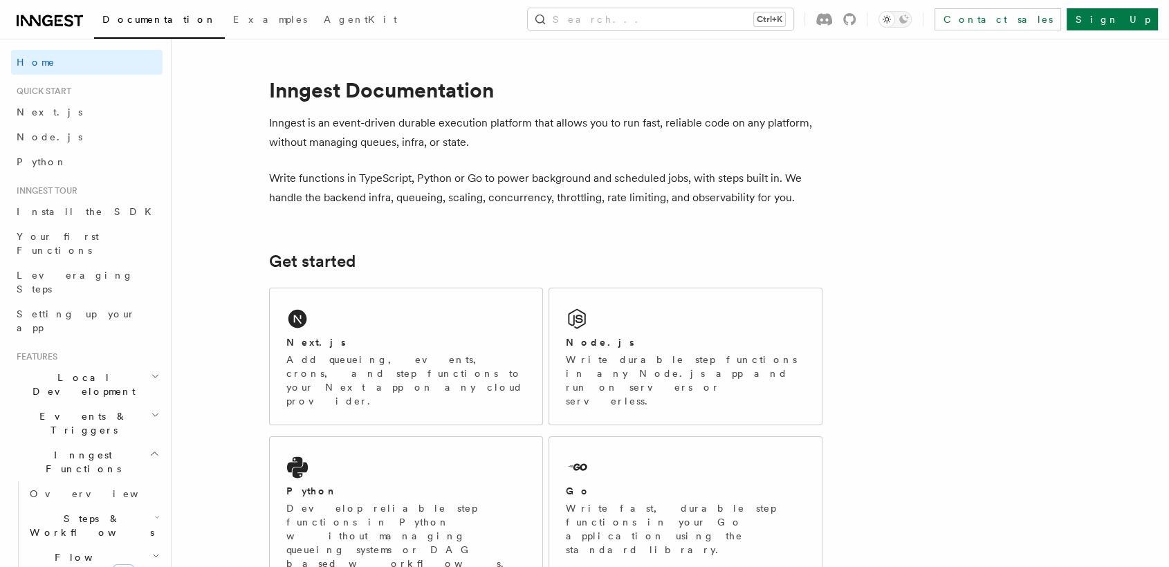
click at [57, 551] on span "Flow Control new" at bounding box center [88, 565] width 128 height 28
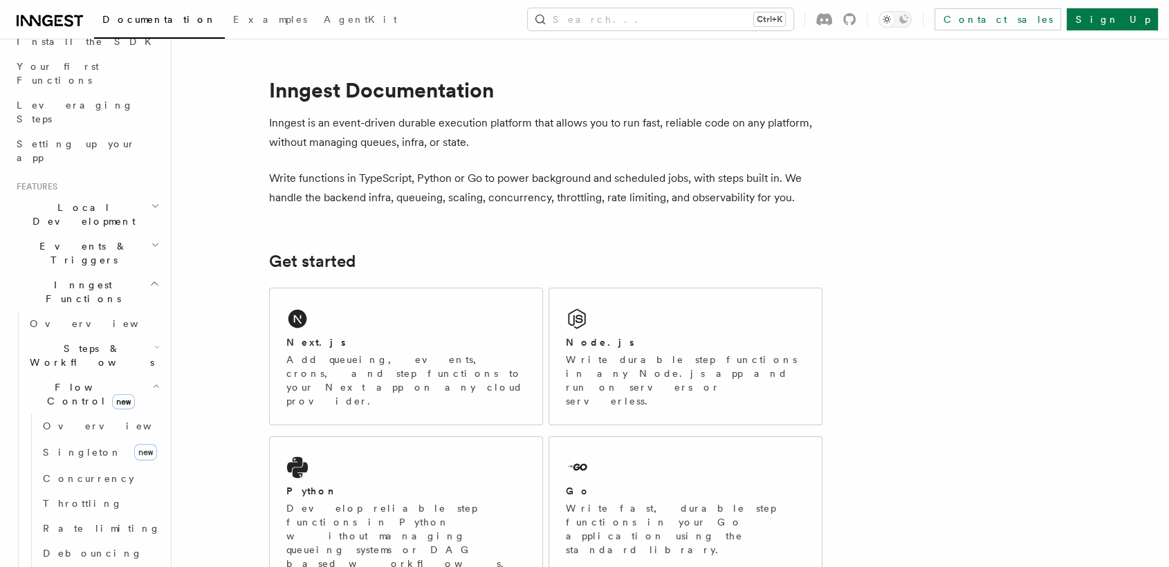
scroll to position [194, 0]
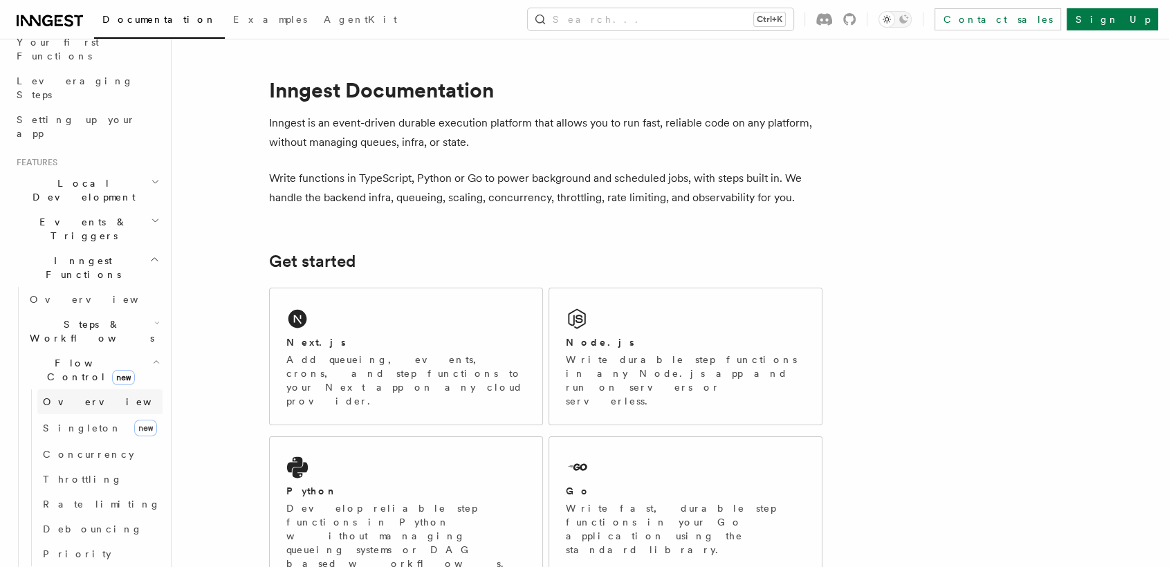
click at [83, 395] on span "Overview" at bounding box center [114, 402] width 143 height 14
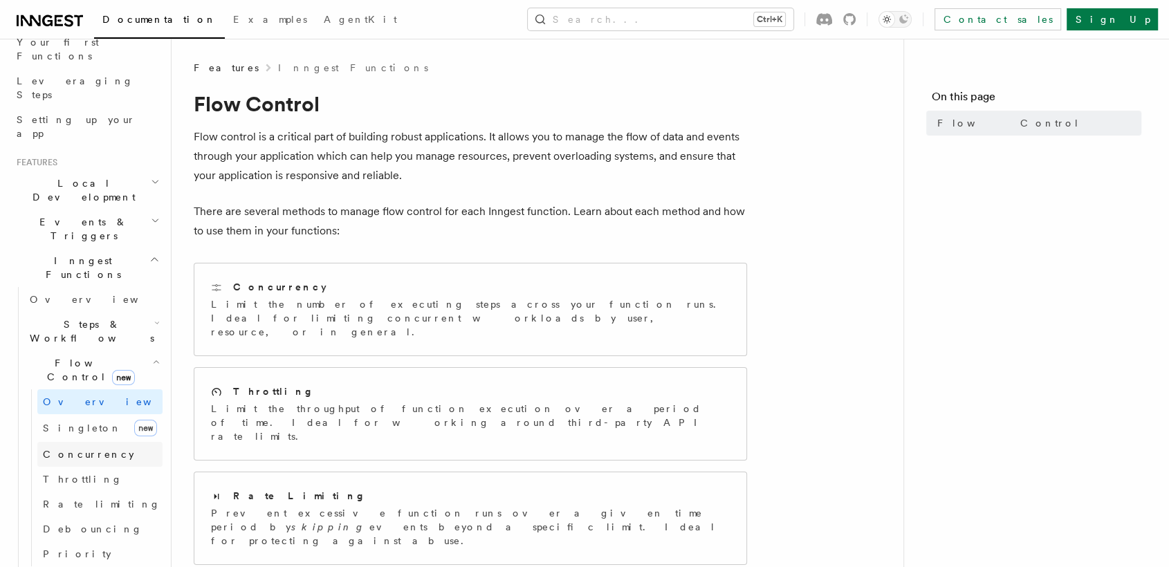
click at [80, 449] on span "Concurrency" at bounding box center [88, 454] width 91 height 11
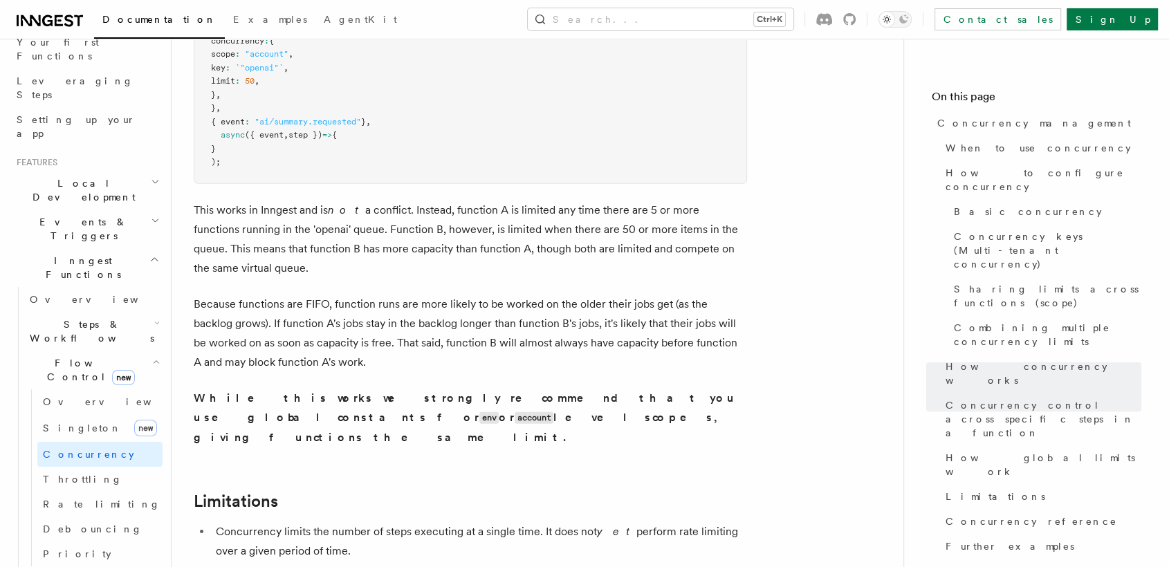
scroll to position [4116, 0]
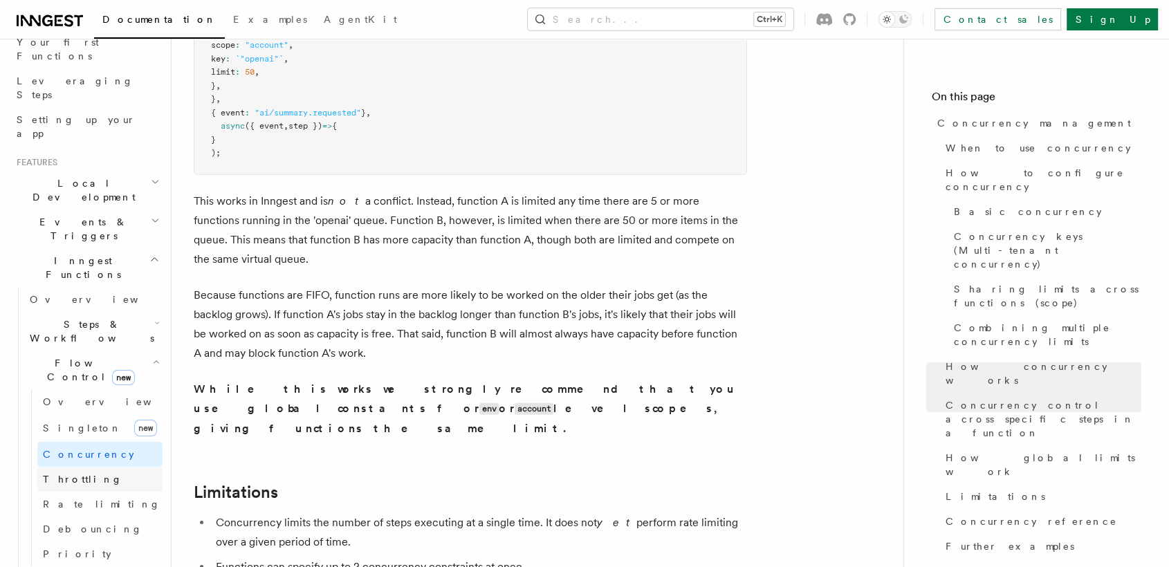
click at [84, 467] on link "Throttling" at bounding box center [99, 479] width 125 height 25
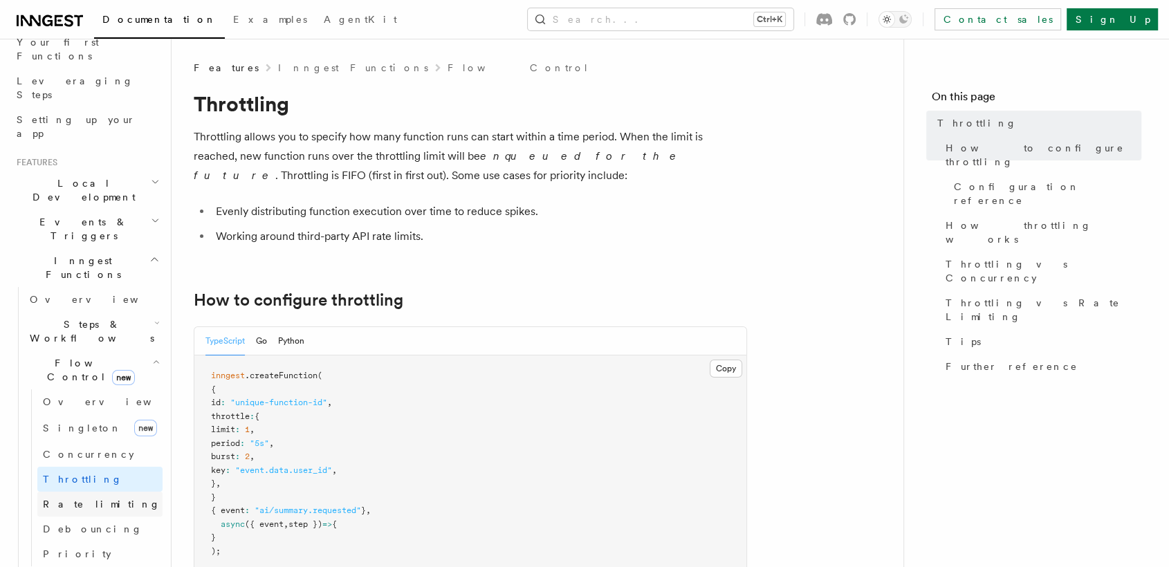
click at [94, 499] on span "Rate limiting" at bounding box center [102, 504] width 118 height 11
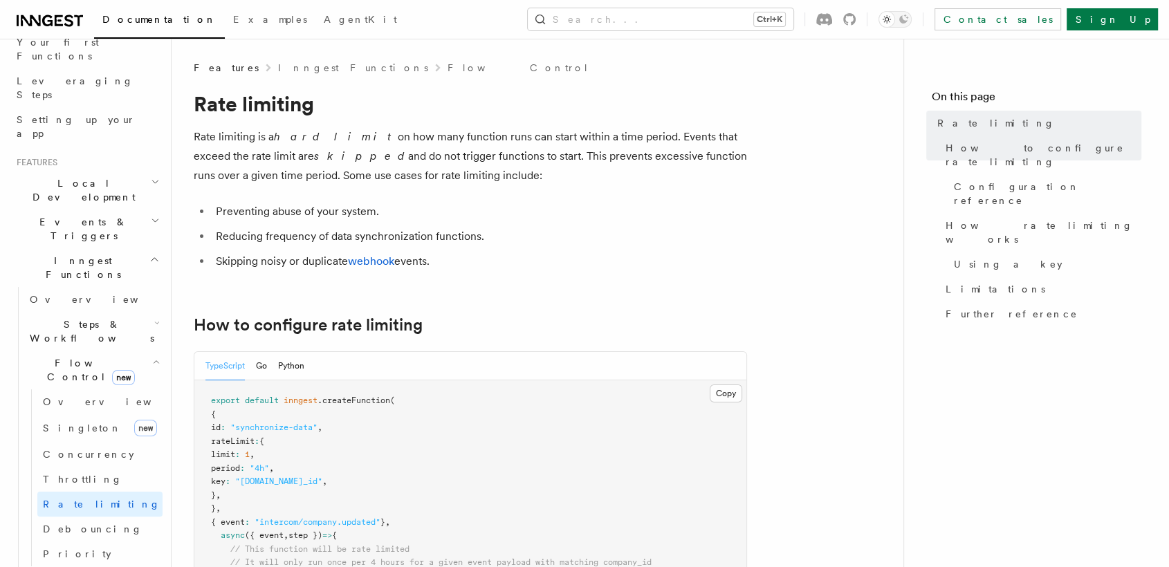
drag, startPoint x: 131, startPoint y: 250, endPoint x: 129, endPoint y: 240, distance: 10.6
click at [129, 312] on h2 "Steps & Workflows" at bounding box center [93, 331] width 138 height 39
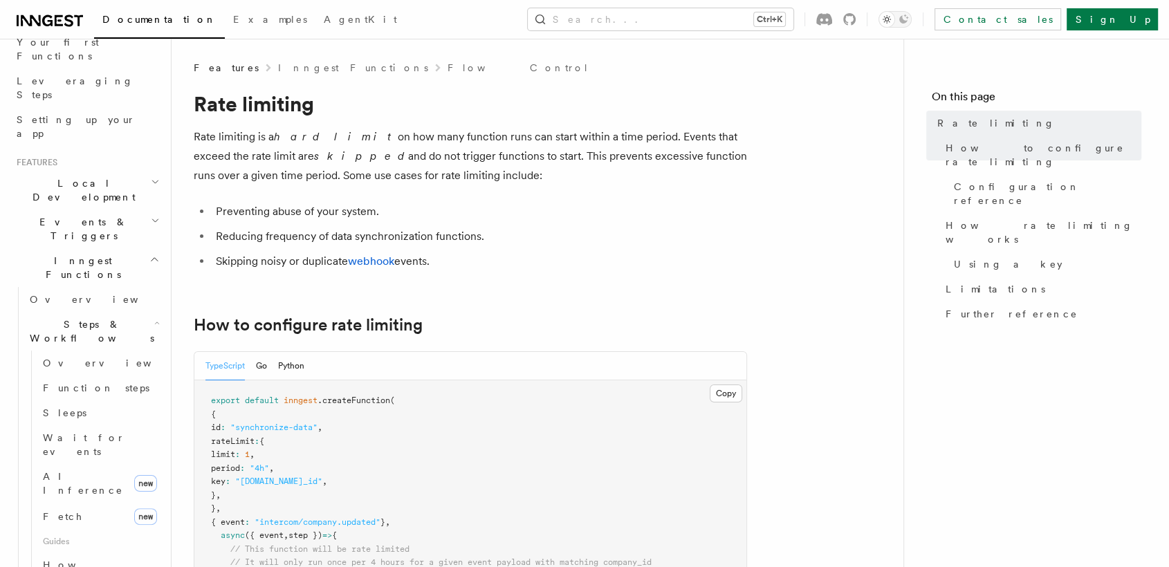
click at [129, 312] on h2 "Steps & Workflows" at bounding box center [93, 331] width 138 height 39
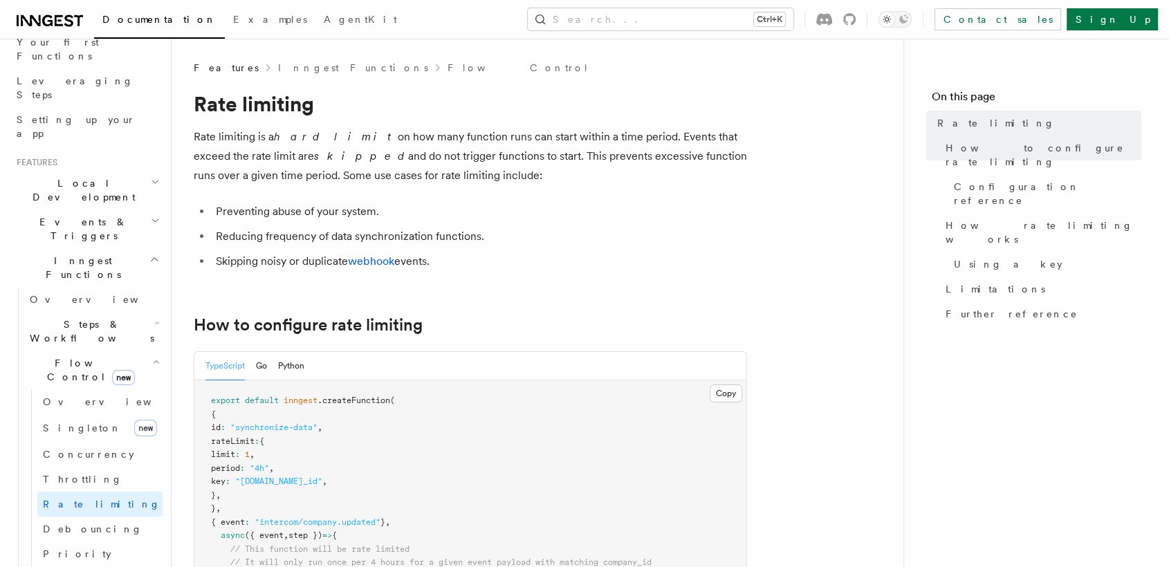
click at [129, 312] on h2 "Steps & Workflows" at bounding box center [93, 331] width 138 height 39
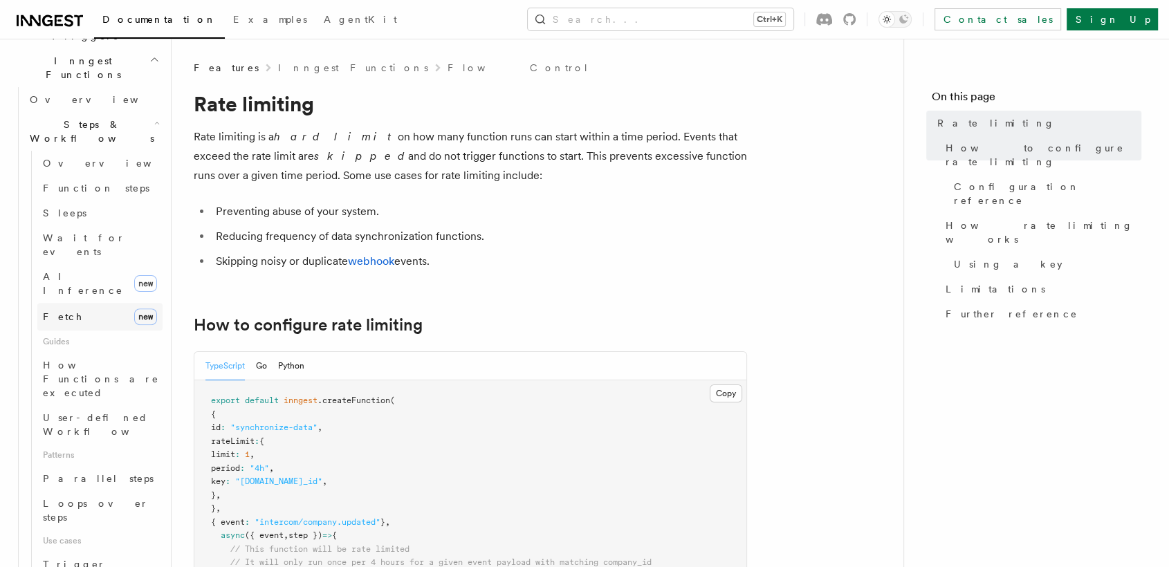
scroll to position [410, 0]
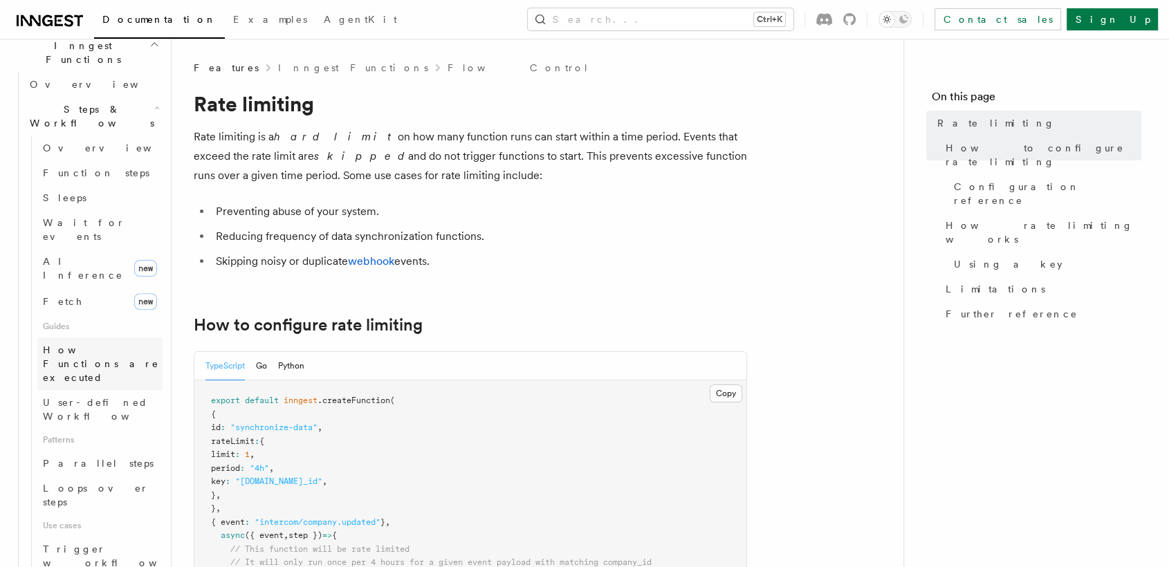
click at [116, 345] on span "How Functions are executed" at bounding box center [101, 364] width 116 height 39
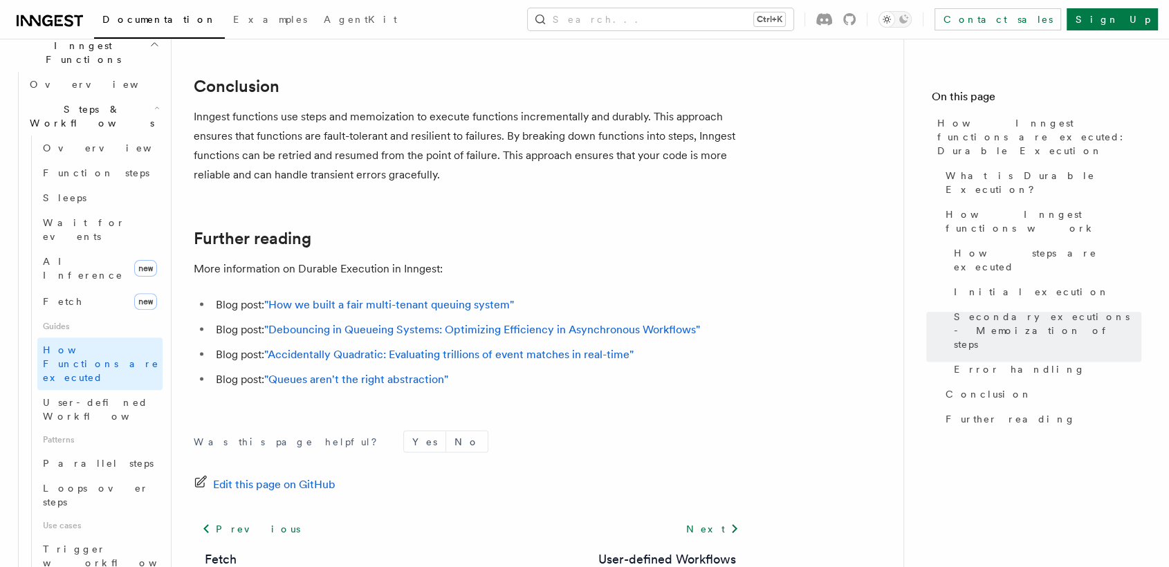
scroll to position [2675, 0]
click at [114, 451] on link "Parallel steps" at bounding box center [99, 463] width 125 height 25
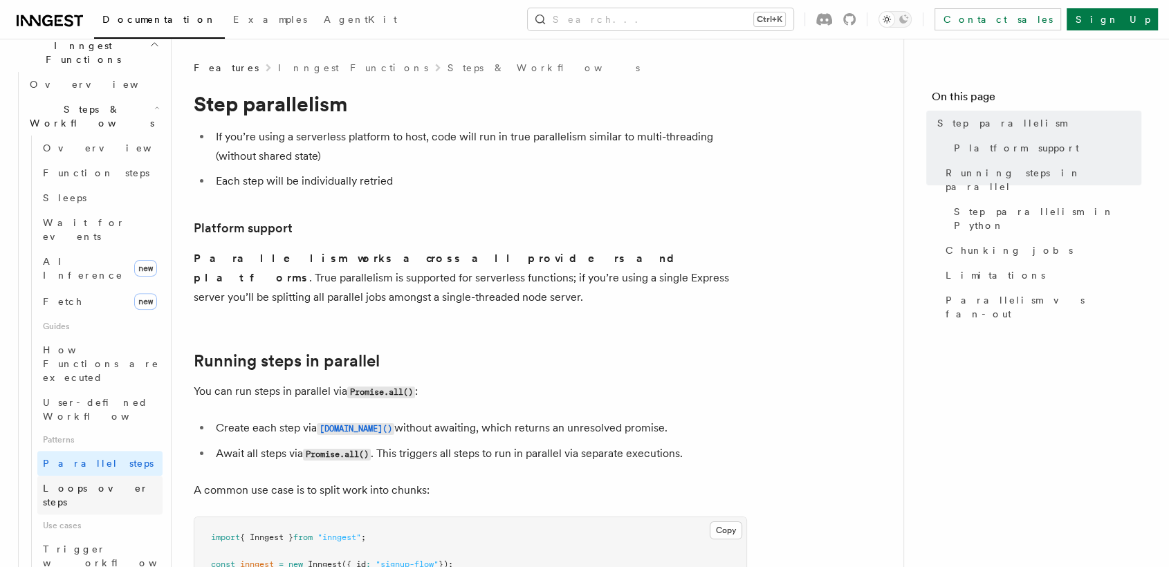
click at [114, 476] on link "Loops over steps" at bounding box center [99, 495] width 125 height 39
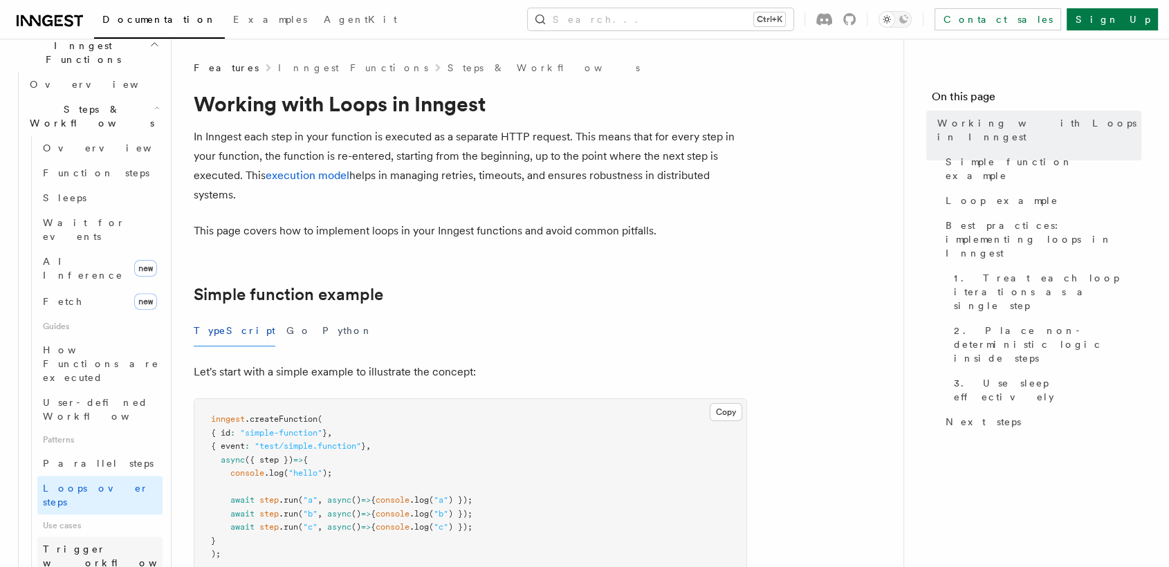
click at [104, 542] on span "Trigger workflows from Retool" at bounding box center [119, 563] width 152 height 42
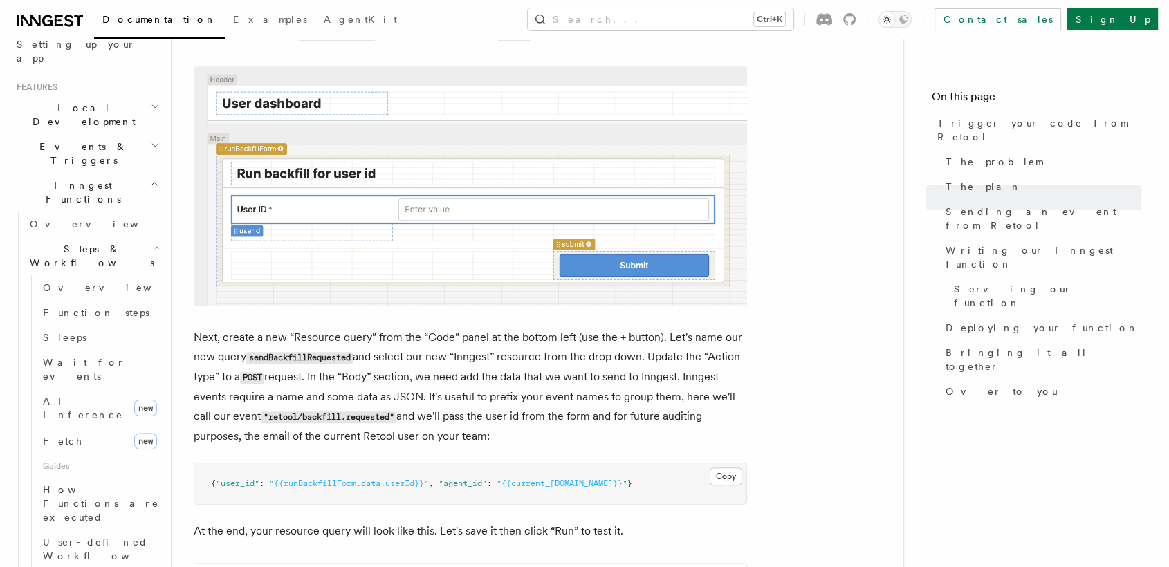
scroll to position [250, 0]
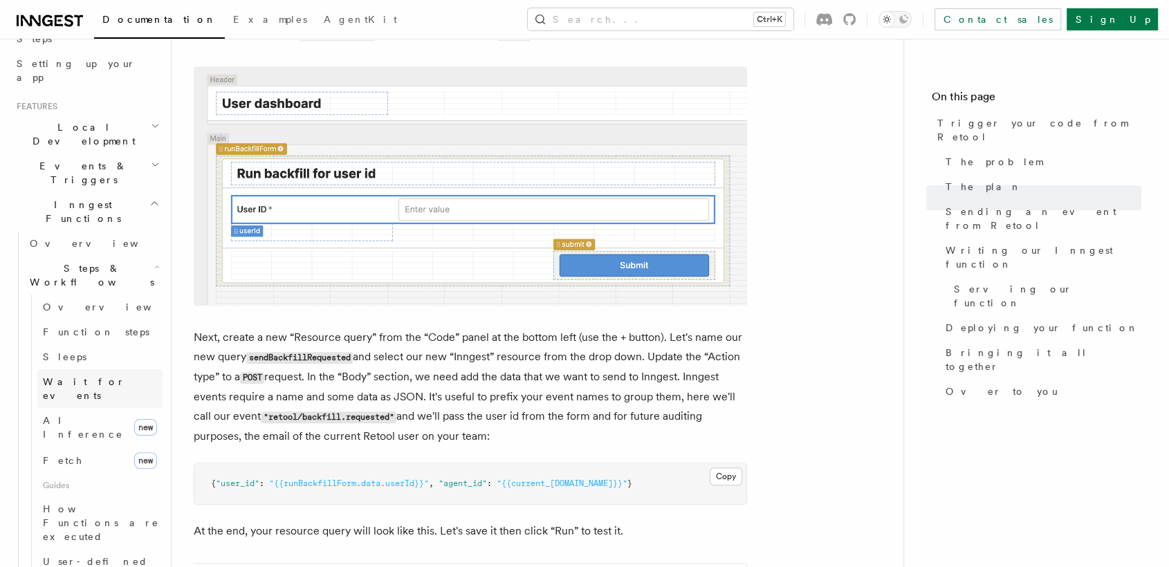
click at [99, 376] on span "Wait for events" at bounding box center [84, 388] width 82 height 25
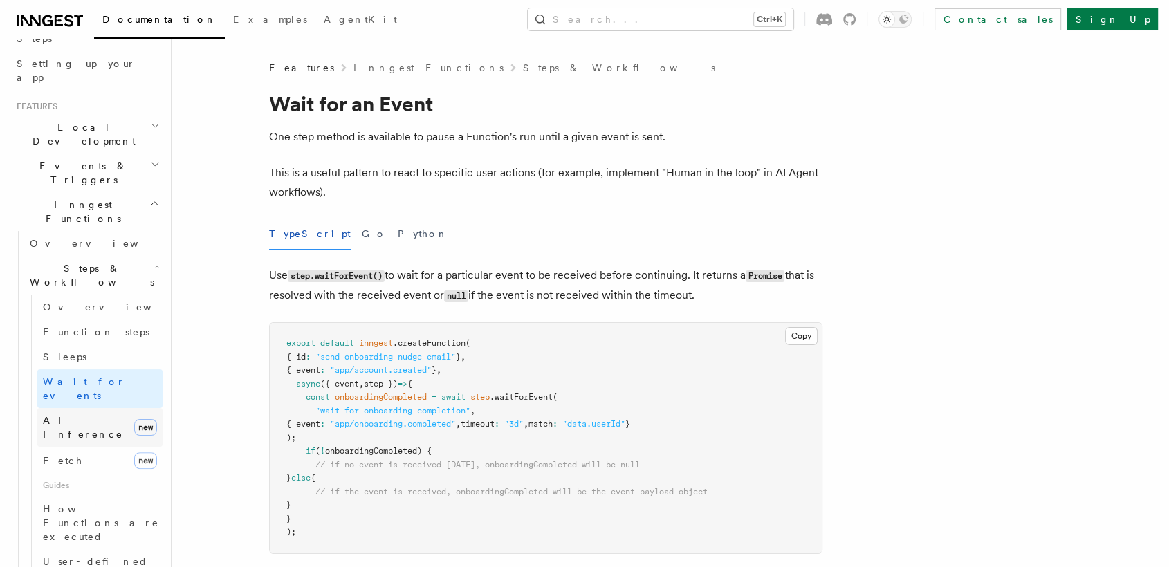
click at [90, 415] on span "AI Inference" at bounding box center [83, 427] width 80 height 25
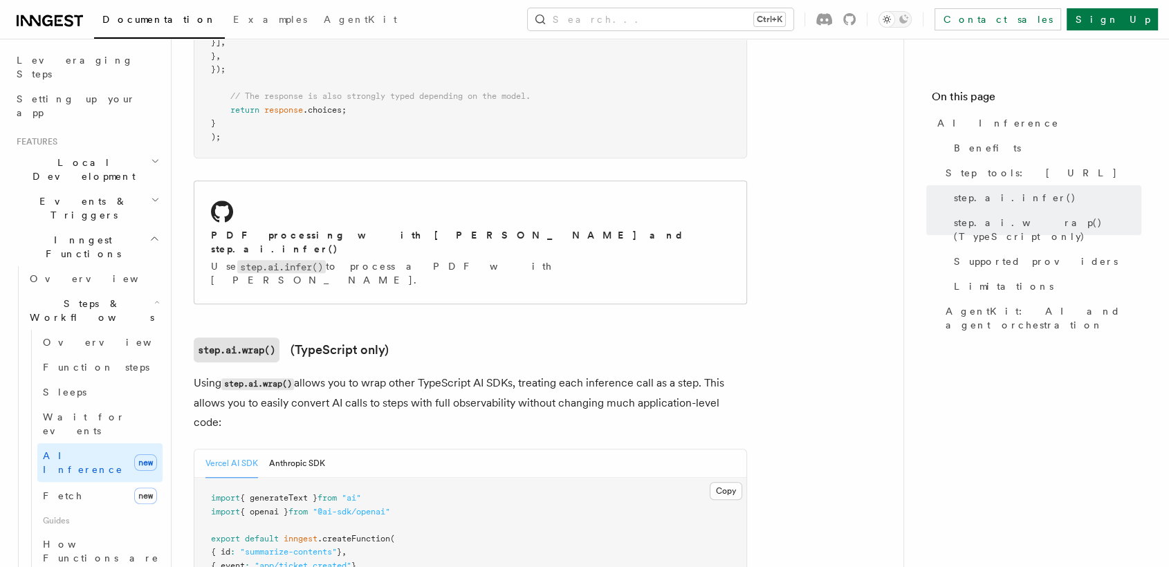
scroll to position [1071, 0]
click at [149, 233] on icon "button" at bounding box center [154, 238] width 10 height 11
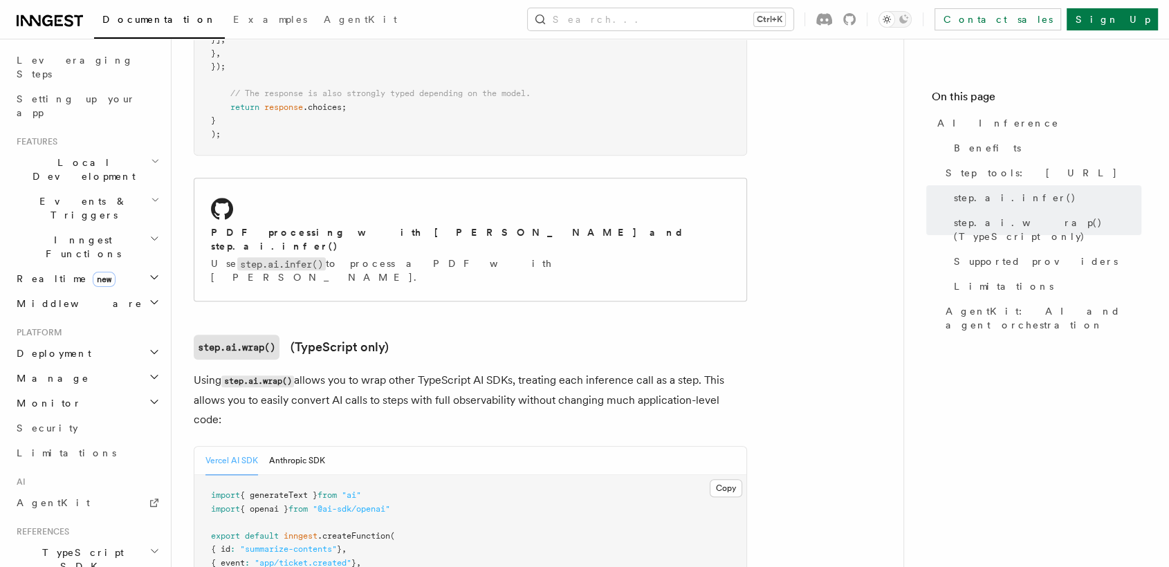
click at [149, 297] on icon "button" at bounding box center [154, 302] width 11 height 11
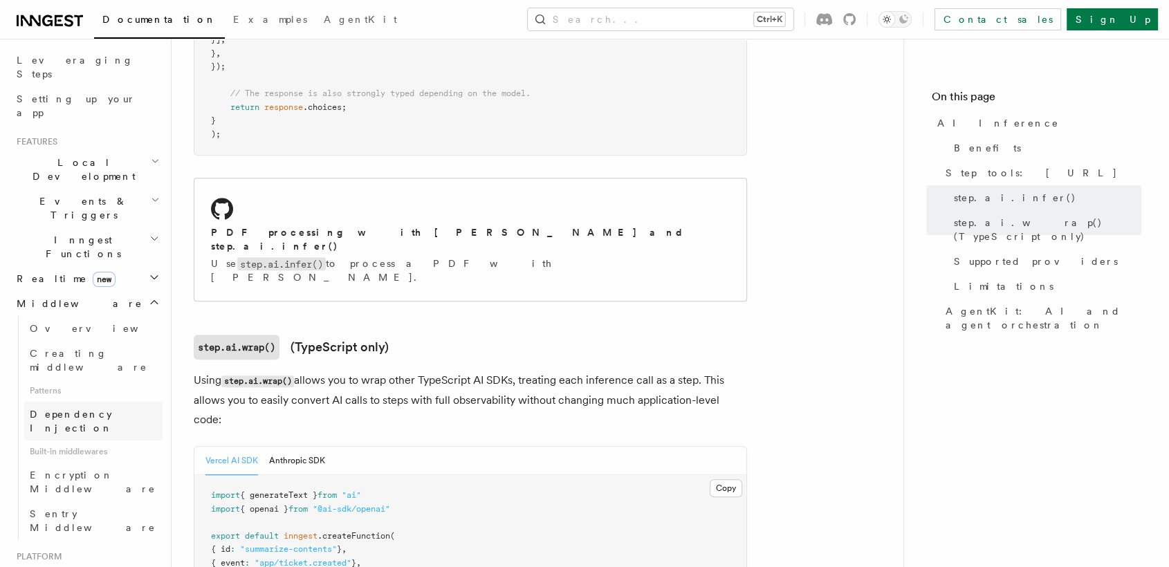
click at [105, 409] on span "Dependency Injection" at bounding box center [71, 421] width 83 height 25
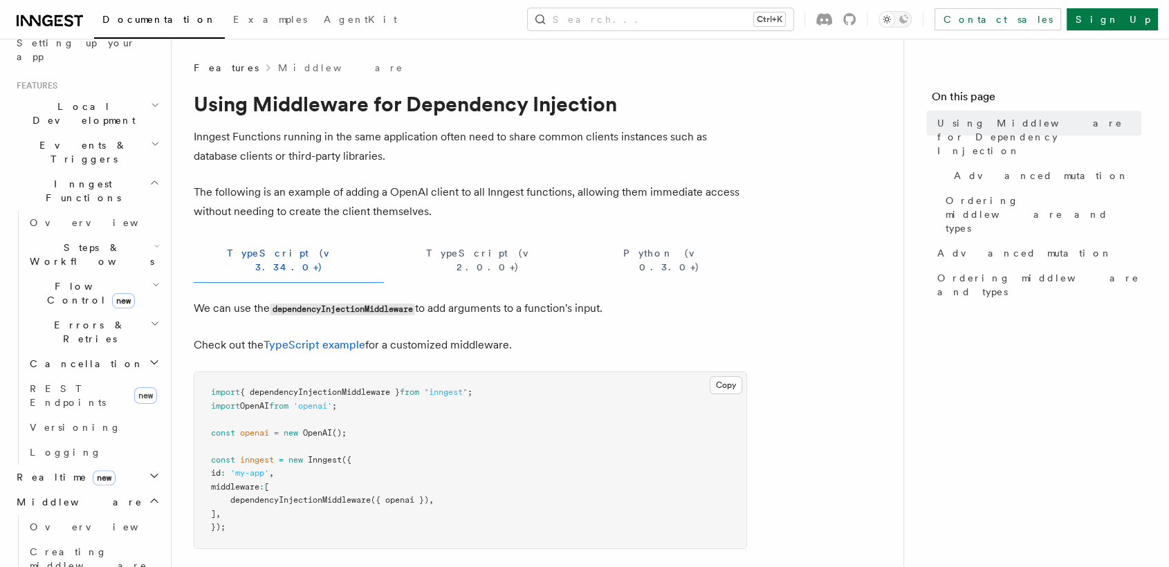
scroll to position [307, 0]
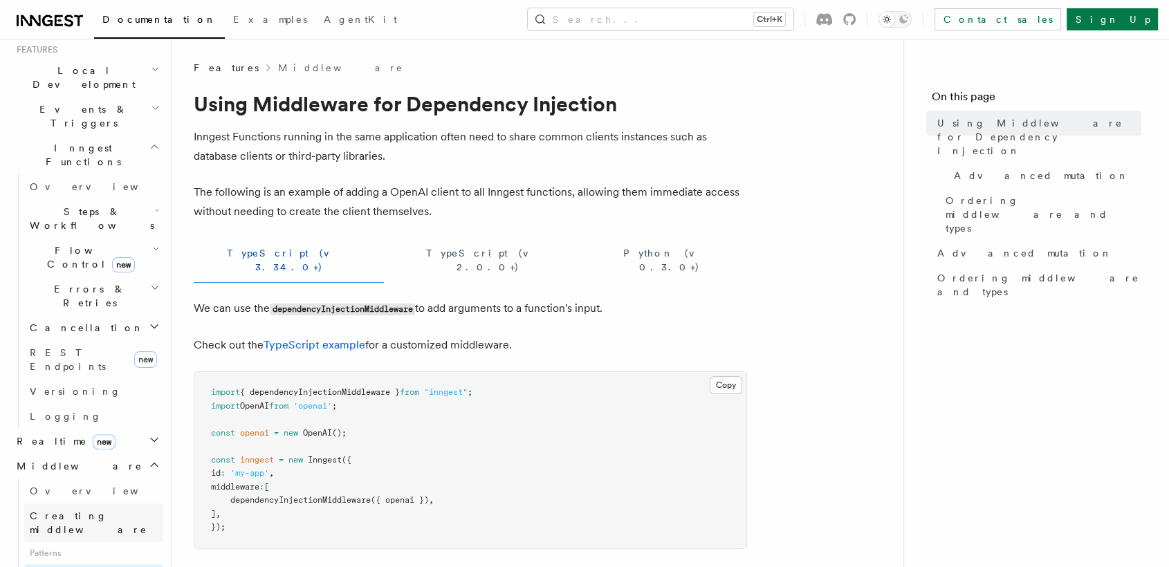
click at [101, 511] on span "Creating middleware" at bounding box center [89, 523] width 118 height 25
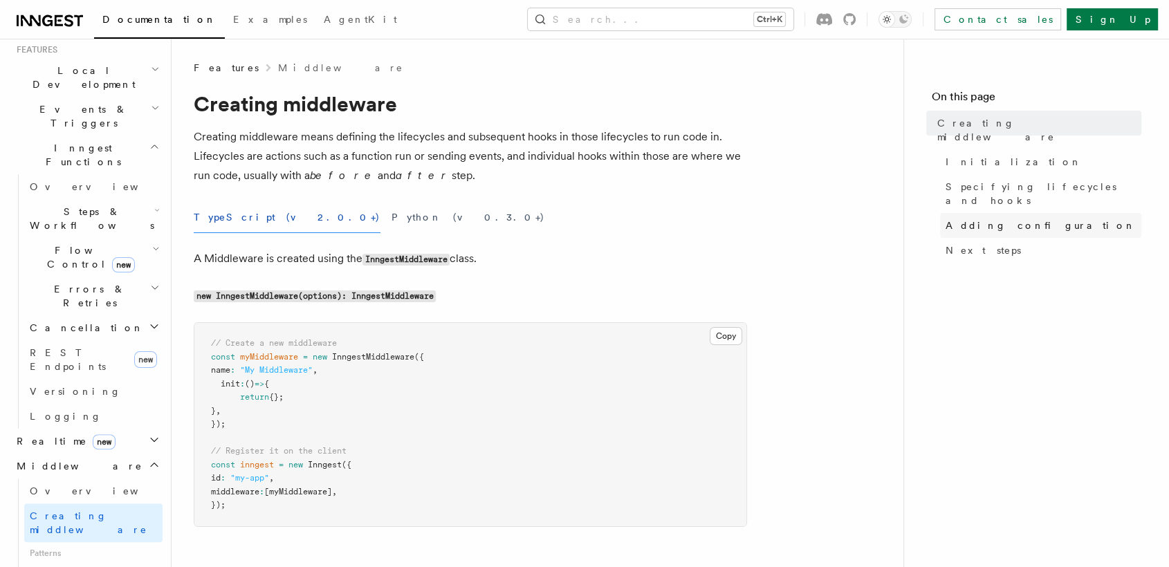
click at [1010, 219] on span "Adding configuration" at bounding box center [1041, 226] width 190 height 14
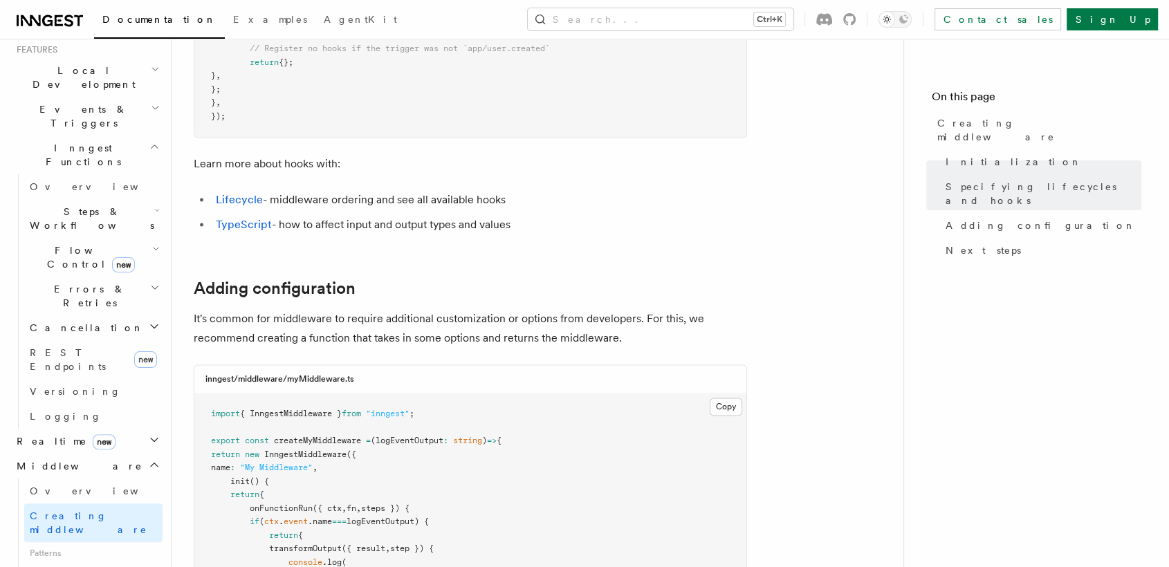
scroll to position [1900, 0]
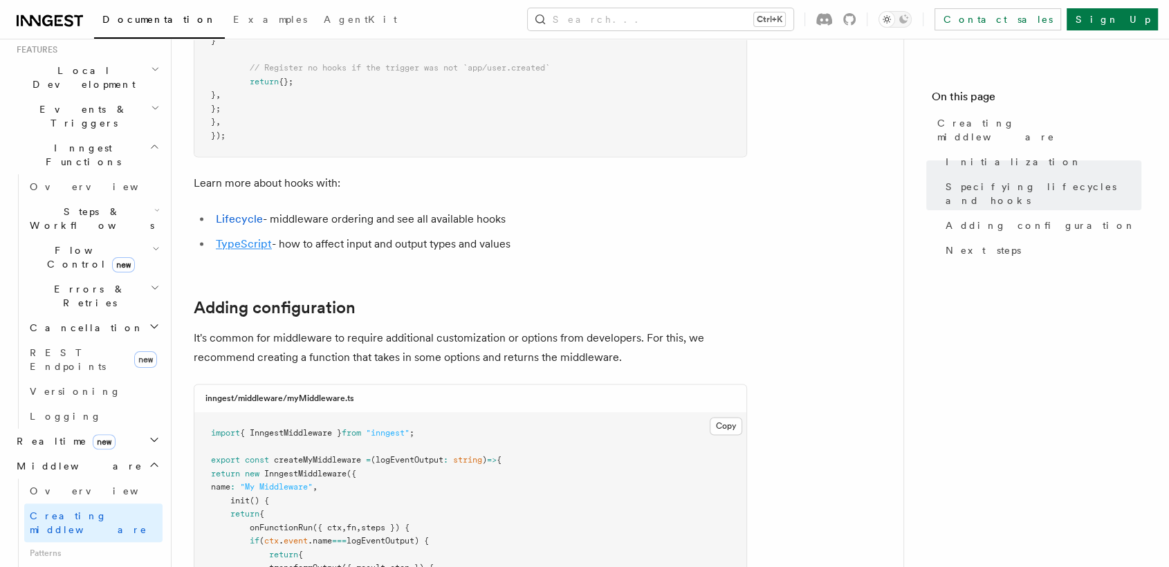
click at [257, 250] on link "TypeScript" at bounding box center [244, 243] width 56 height 13
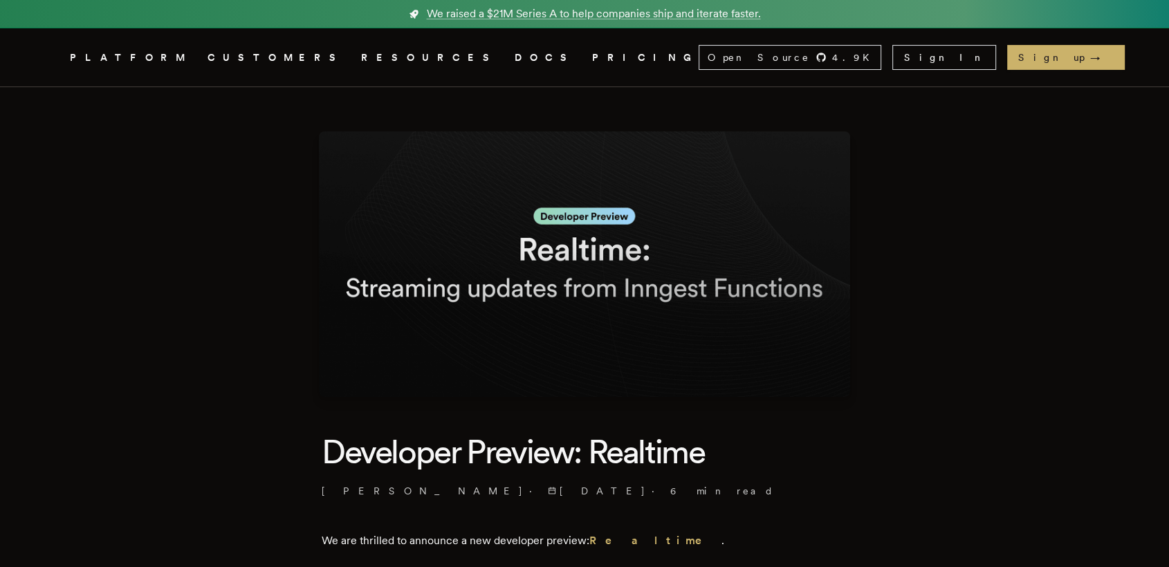
click at [515, 51] on link "DOCS" at bounding box center [545, 57] width 61 height 17
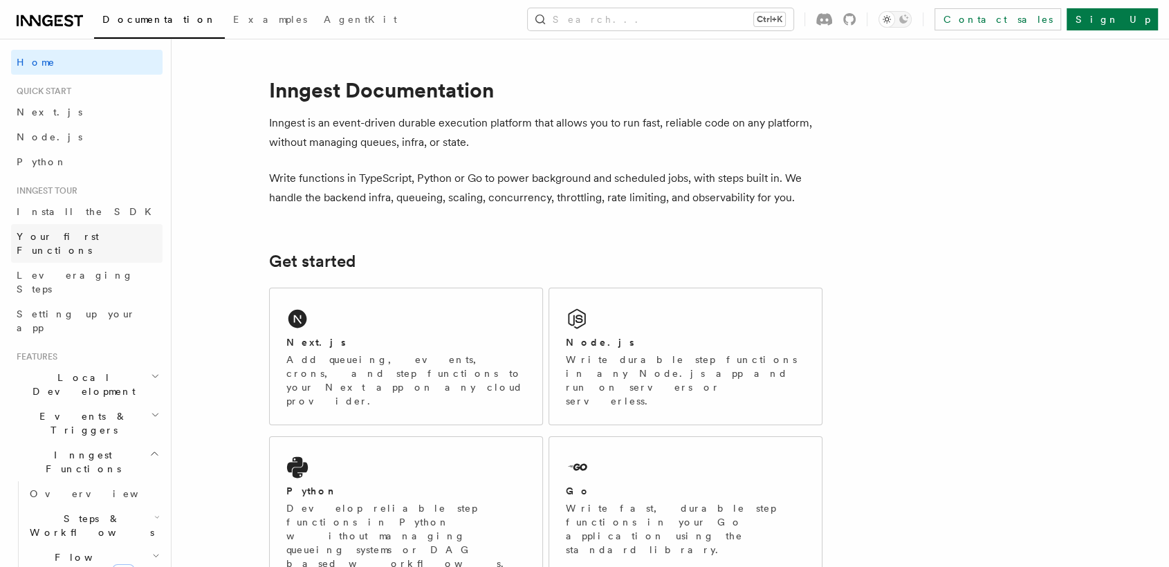
click at [87, 231] on span "Your first Functions" at bounding box center [58, 243] width 82 height 25
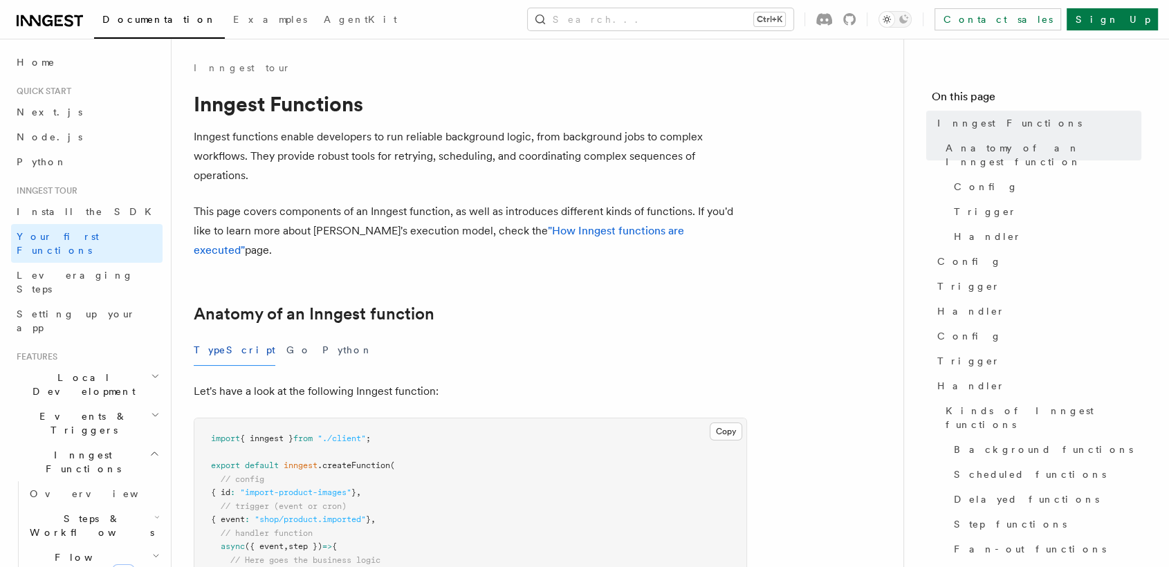
click at [101, 404] on h2 "Events & Triggers" at bounding box center [87, 423] width 152 height 39
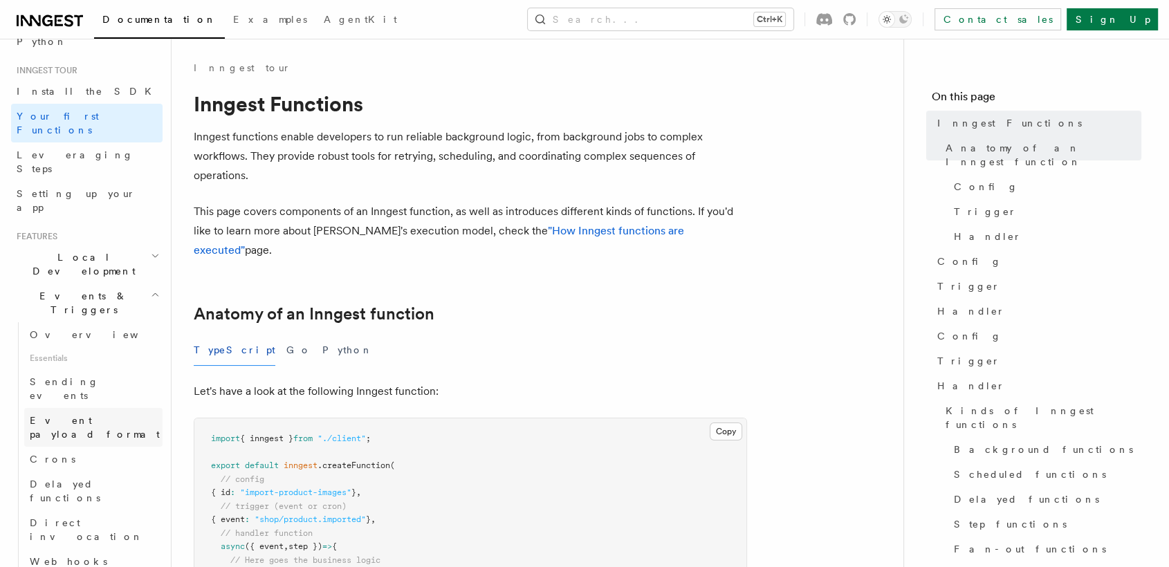
scroll to position [138, 0]
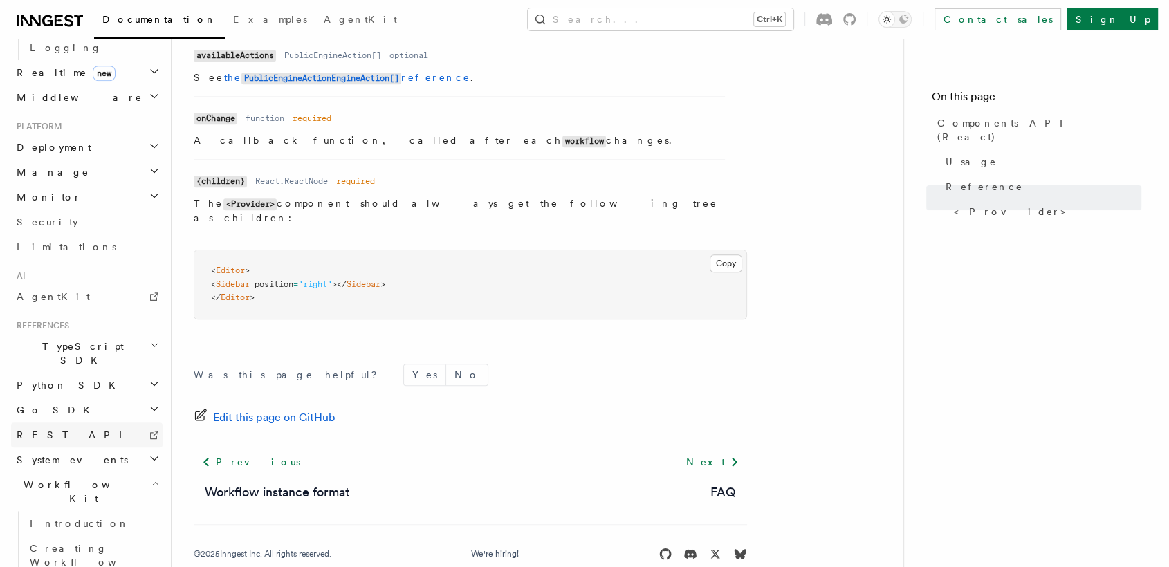
scroll to position [692, 0]
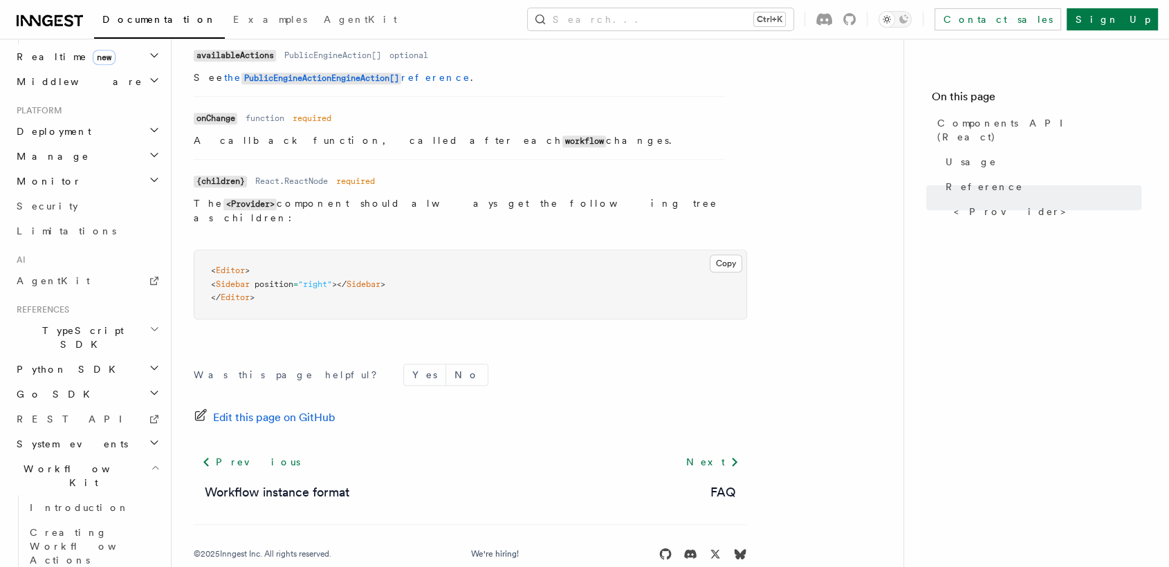
click at [122, 318] on h2 "TypeScript SDK" at bounding box center [87, 337] width 152 height 39
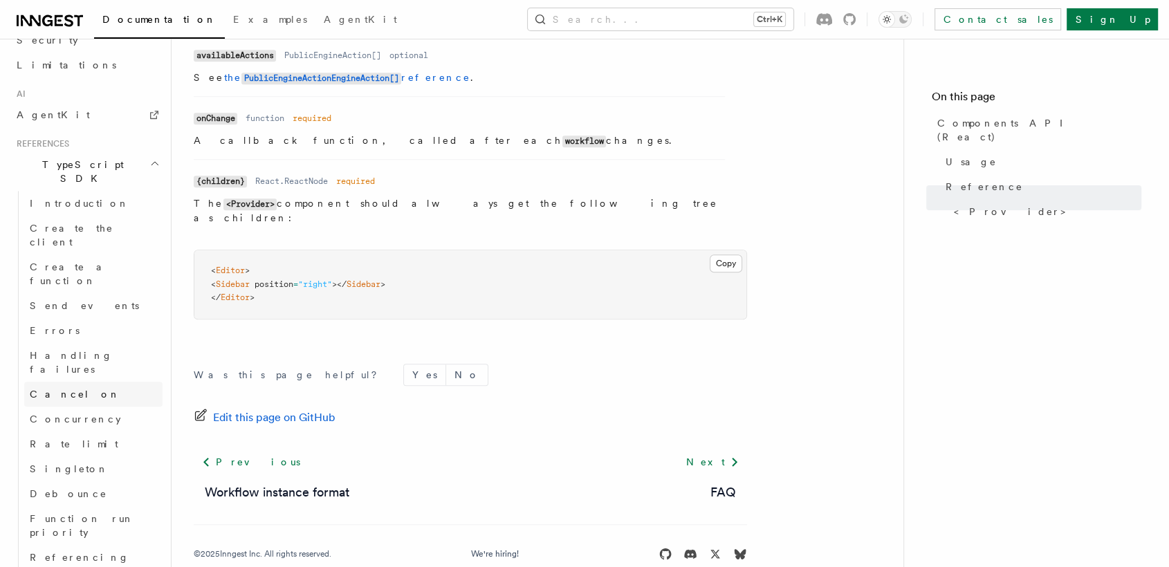
scroll to position [887, 0]
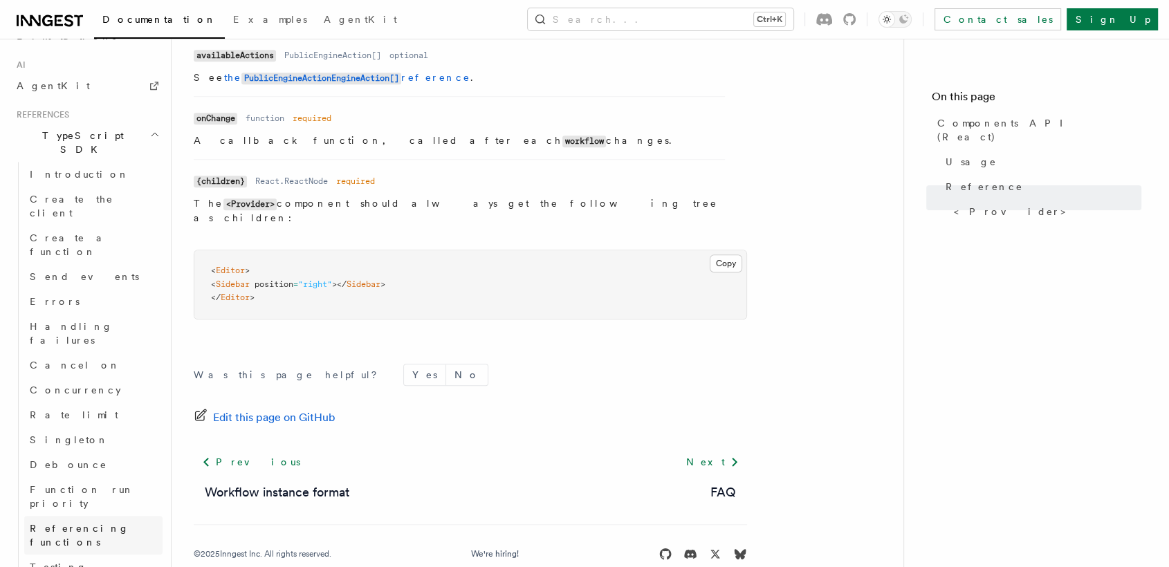
click at [113, 523] on span "Referencing functions" at bounding box center [80, 535] width 100 height 25
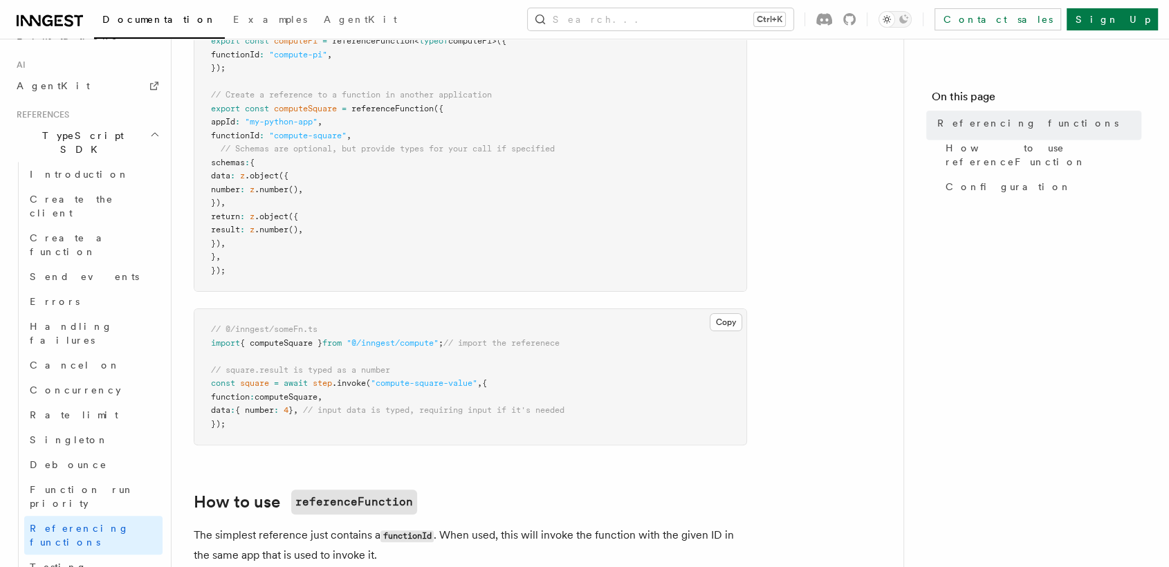
scroll to position [292, 0]
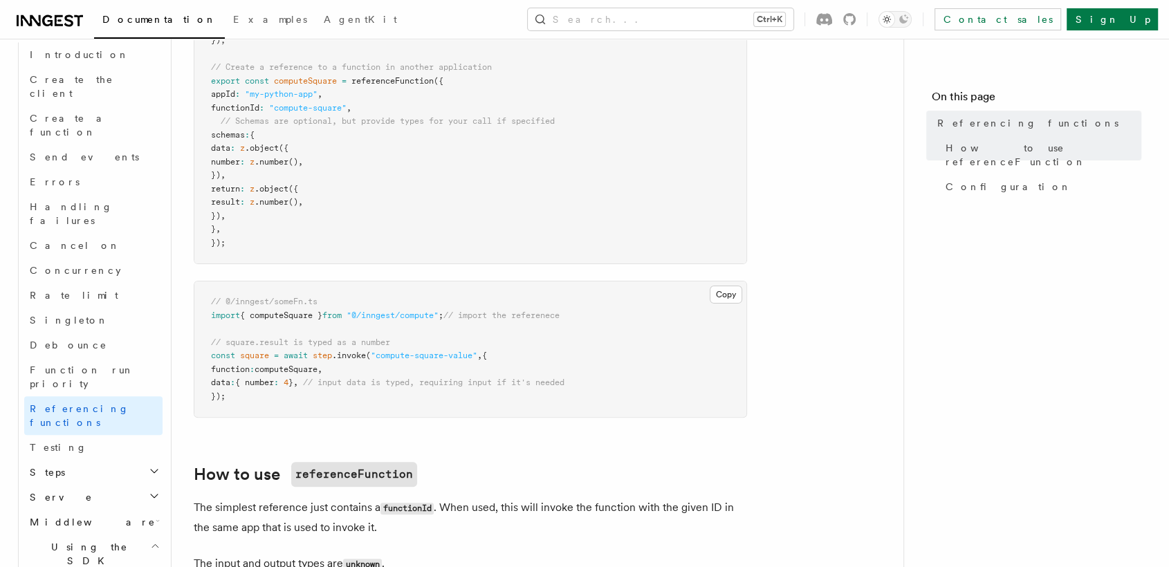
scroll to position [1020, 0]
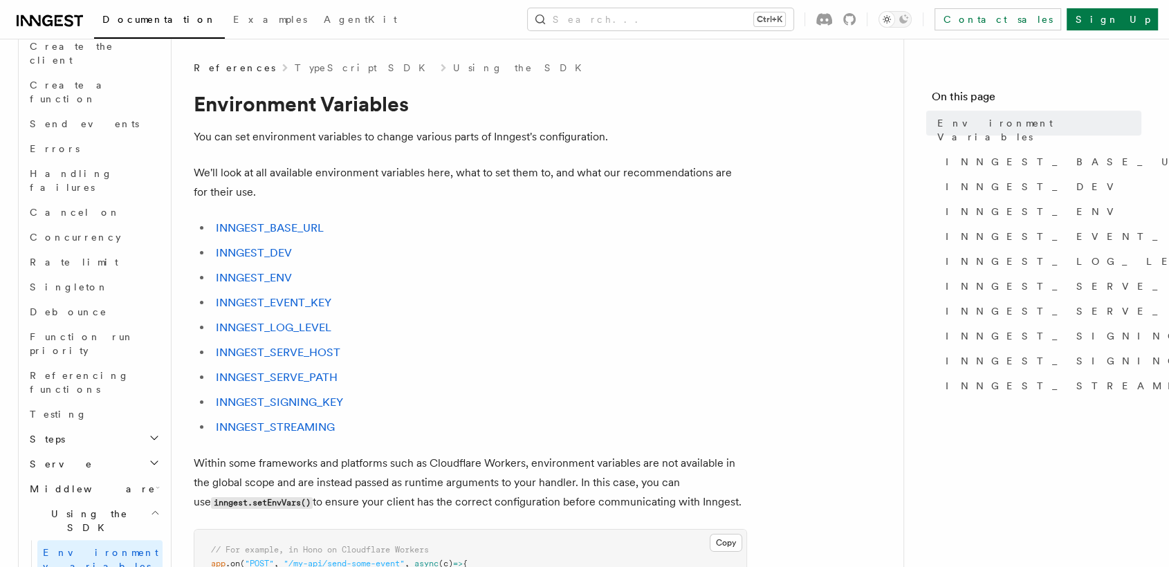
scroll to position [1115, 0]
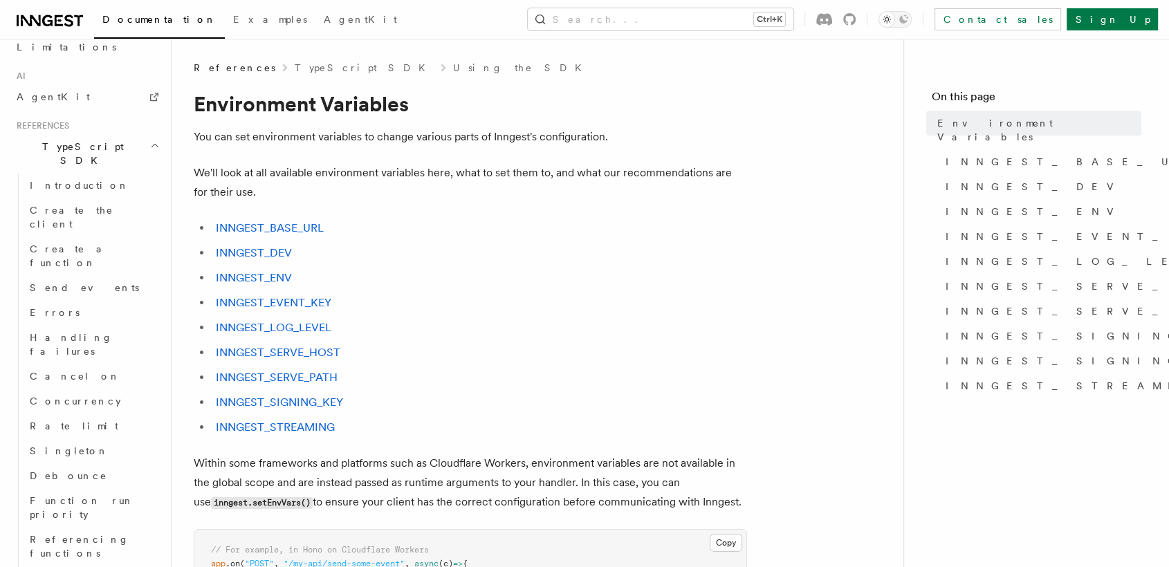
scroll to position [805, 0]
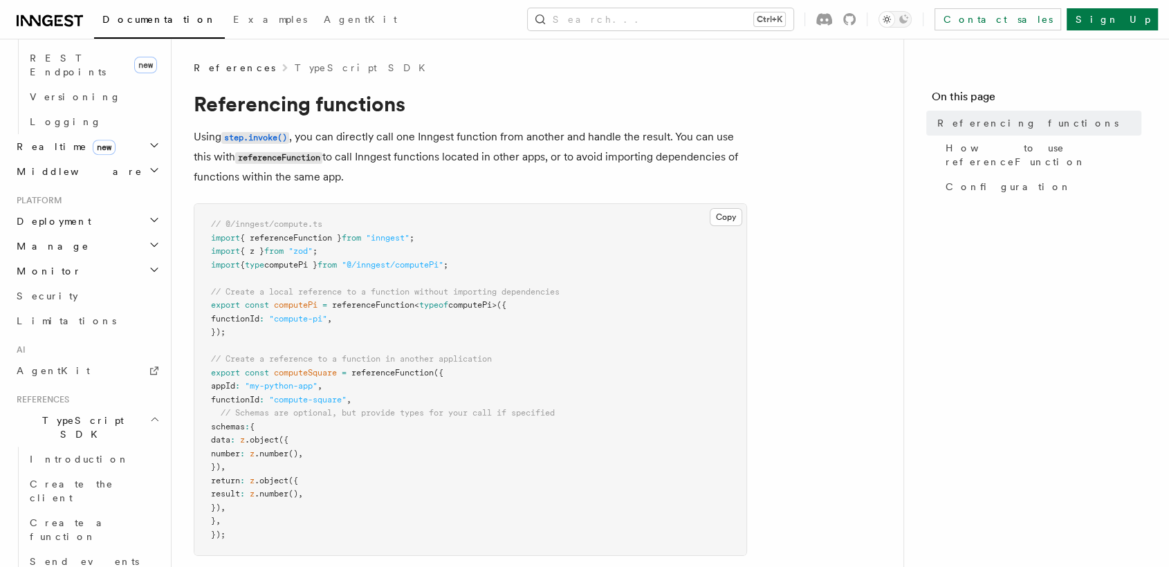
scroll to position [545, 0]
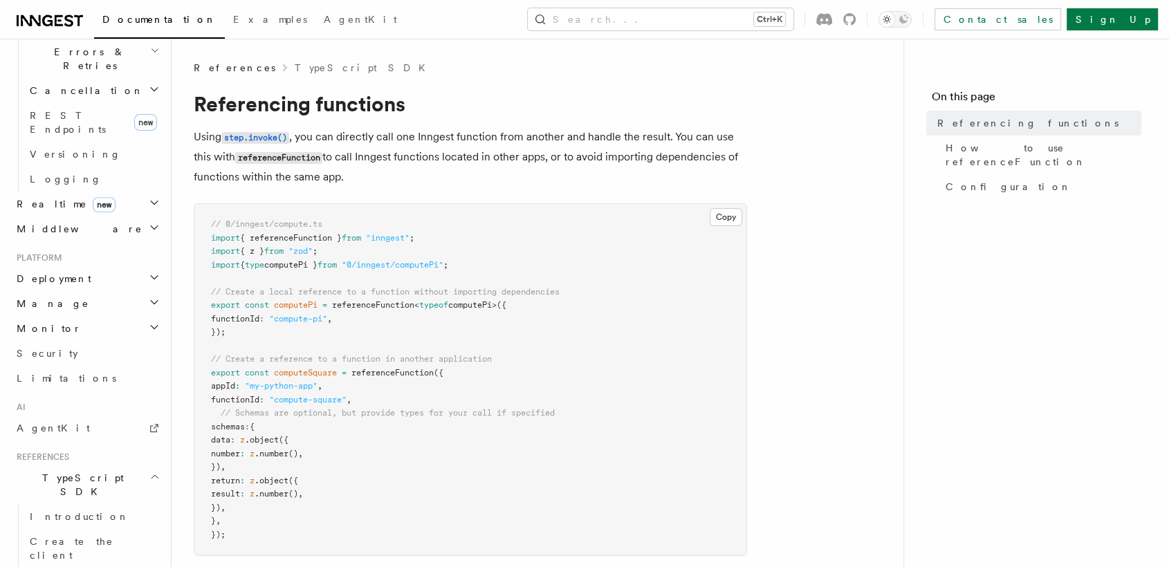
click at [136, 291] on h2 "Manage" at bounding box center [87, 303] width 152 height 25
click at [129, 482] on h2 "Monitor" at bounding box center [87, 494] width 152 height 25
click at [55, 515] on span "Insights" at bounding box center [61, 520] width 63 height 11
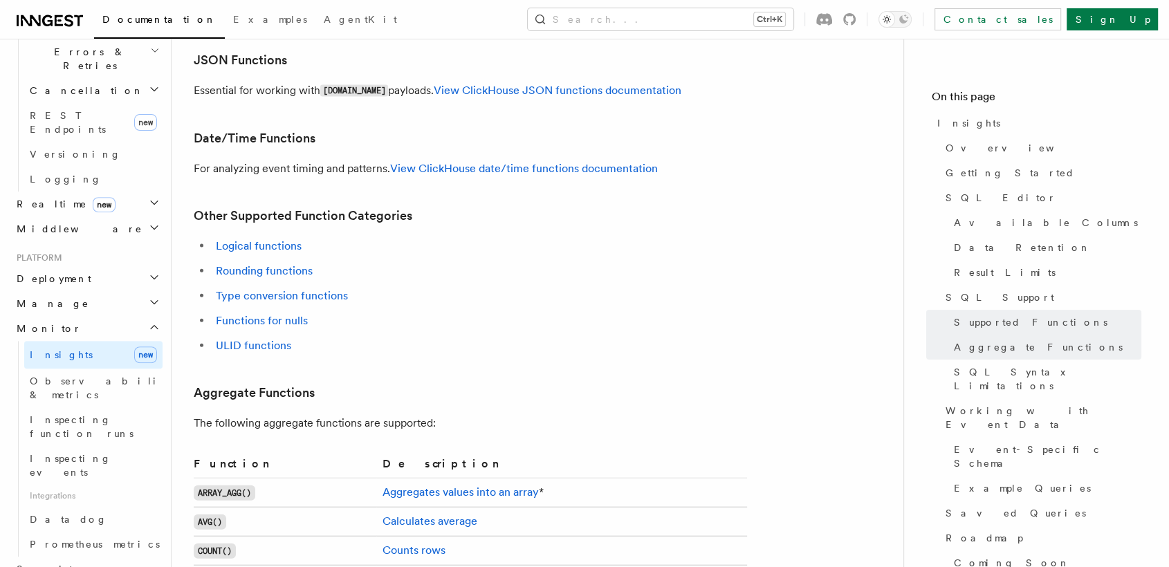
scroll to position [3039, 0]
click at [149, 297] on icon "button" at bounding box center [154, 302] width 11 height 11
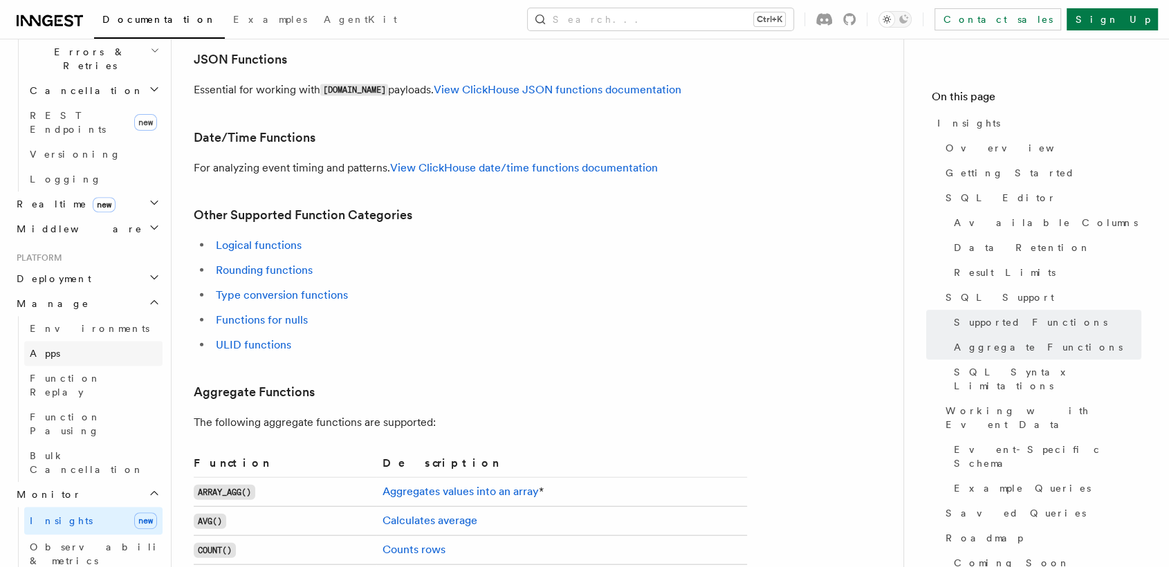
click at [109, 341] on link "Apps" at bounding box center [93, 353] width 138 height 25
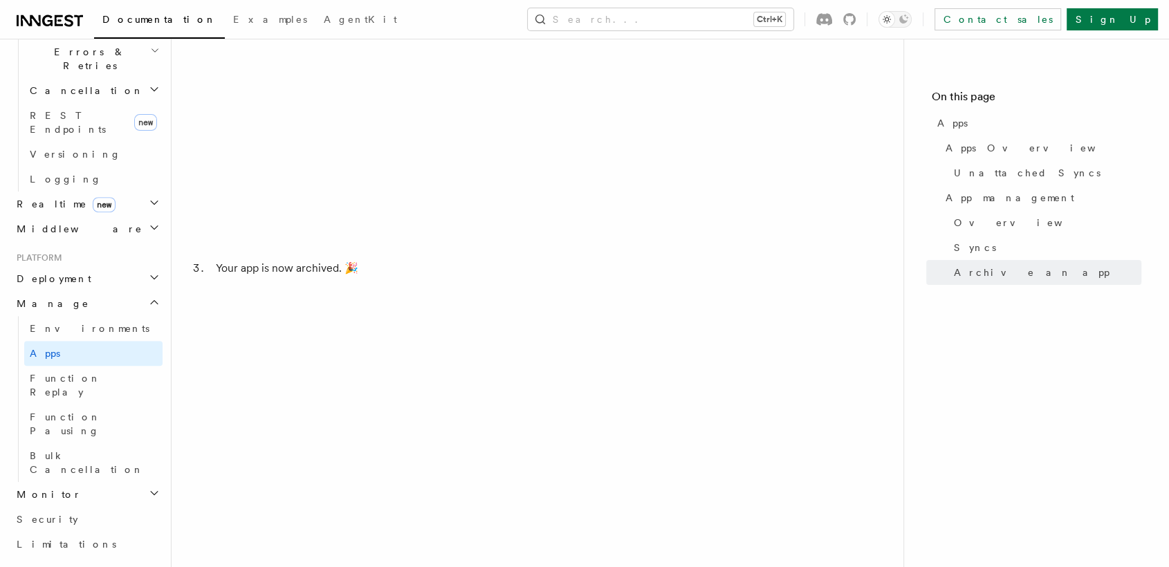
scroll to position [3233, 0]
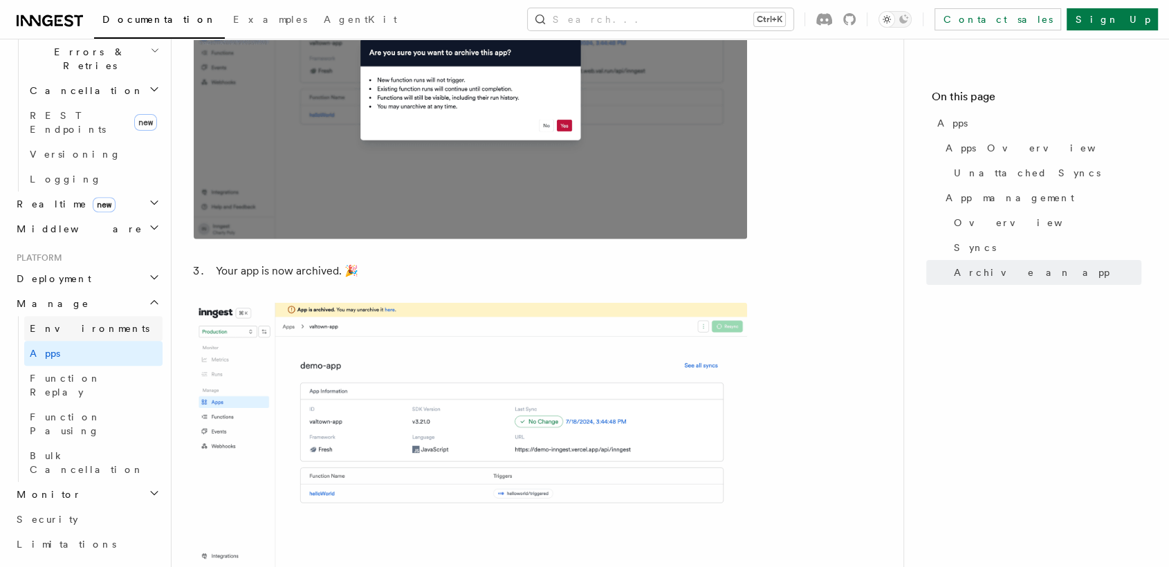
click at [82, 323] on span "Environments" at bounding box center [90, 328] width 120 height 11
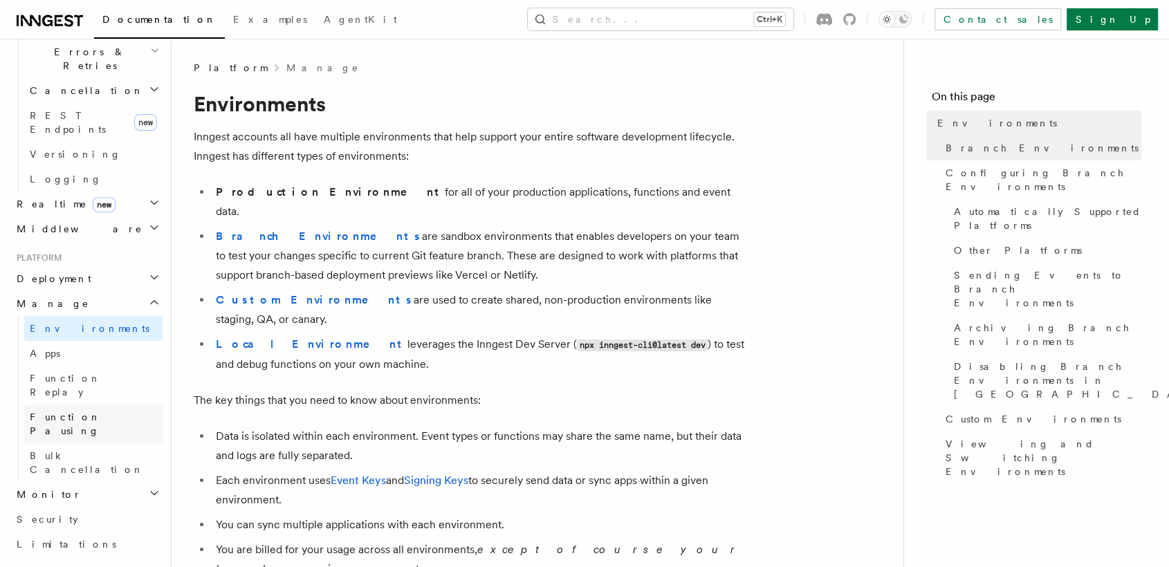
click at [100, 412] on span "Function Pausing" at bounding box center [65, 424] width 71 height 25
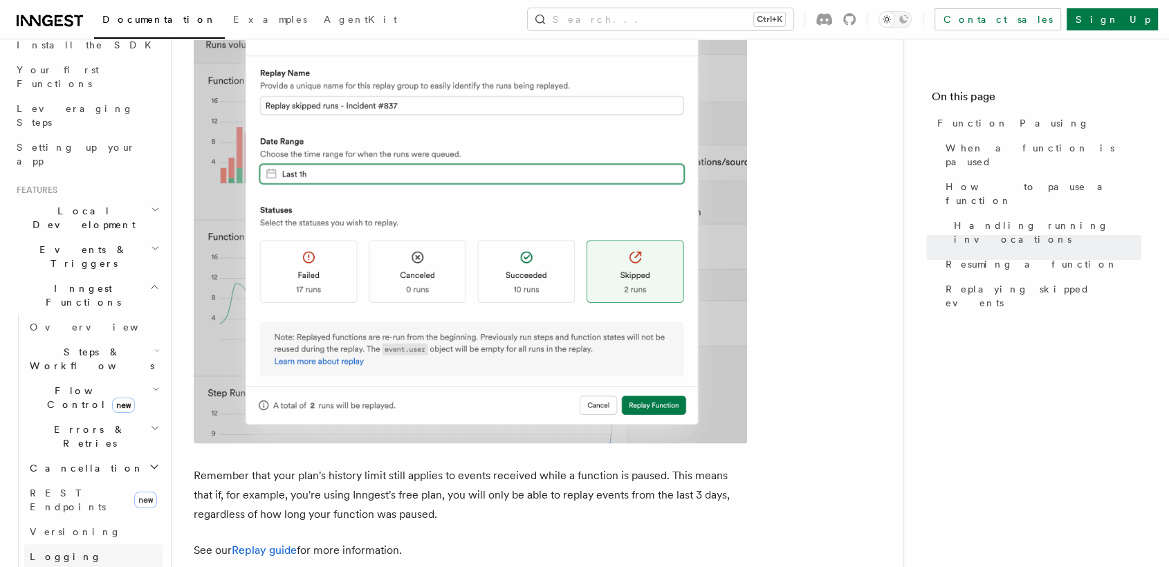
scroll to position [98, 0]
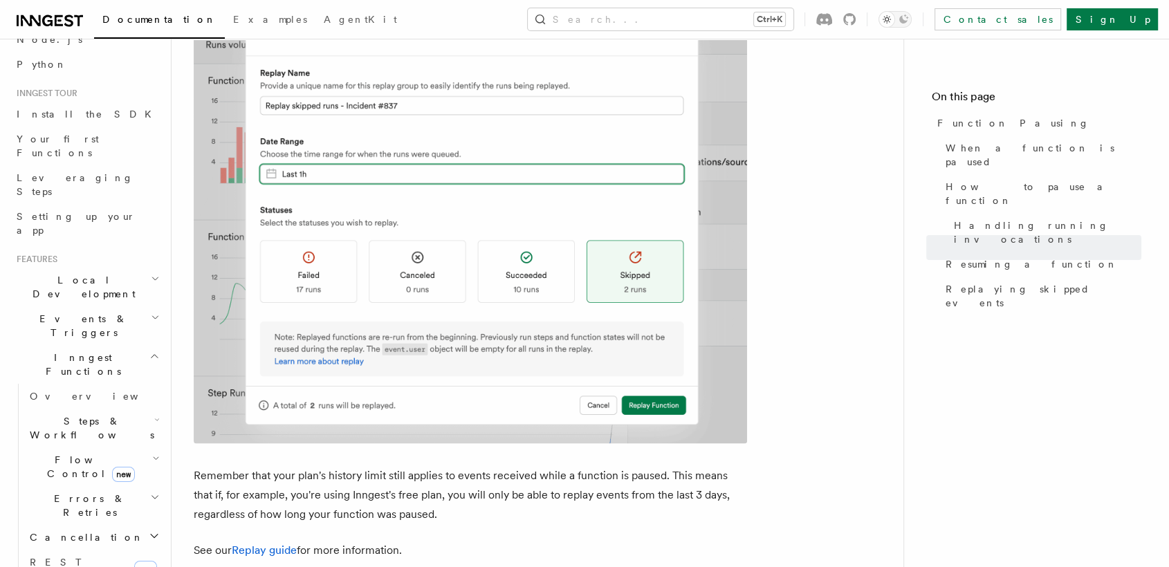
click at [149, 351] on icon "button" at bounding box center [154, 356] width 10 height 11
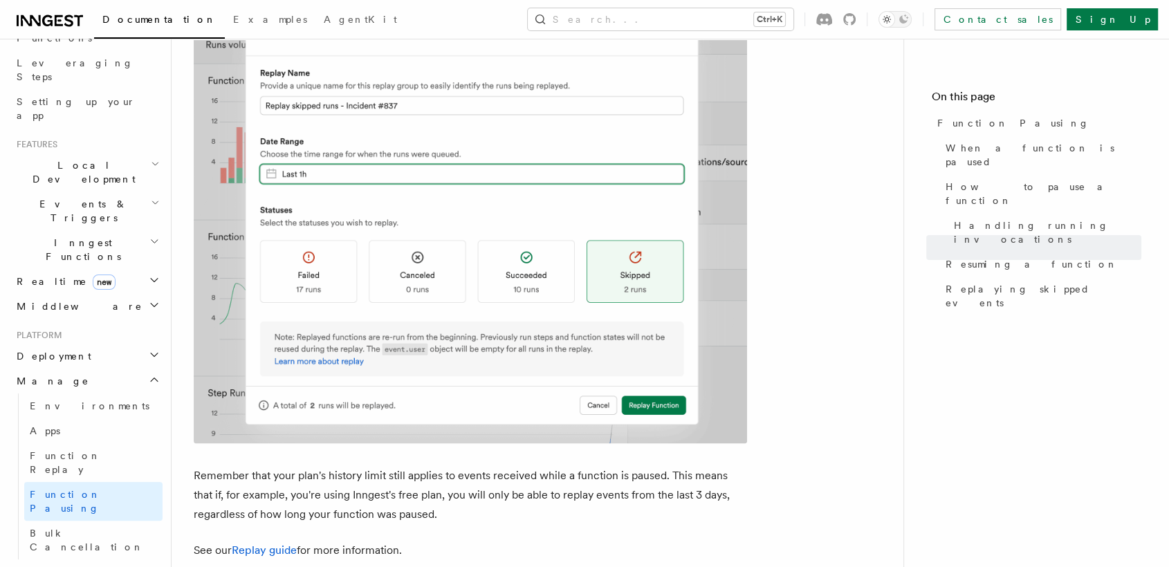
scroll to position [236, 0]
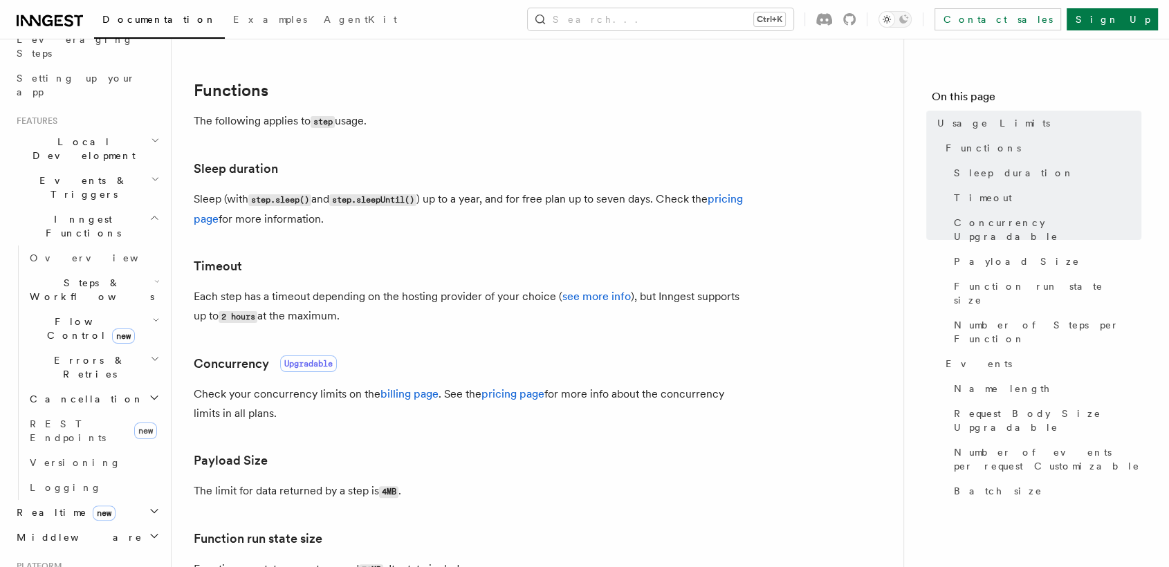
scroll to position [189, 0]
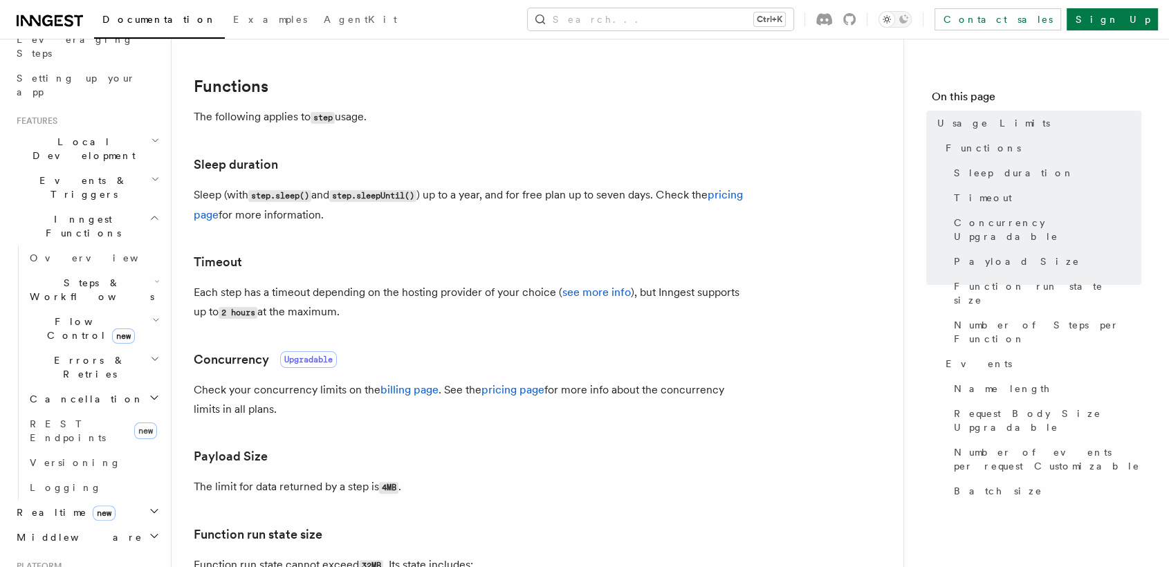
click at [116, 525] on h2 "Middleware" at bounding box center [87, 537] width 152 height 25
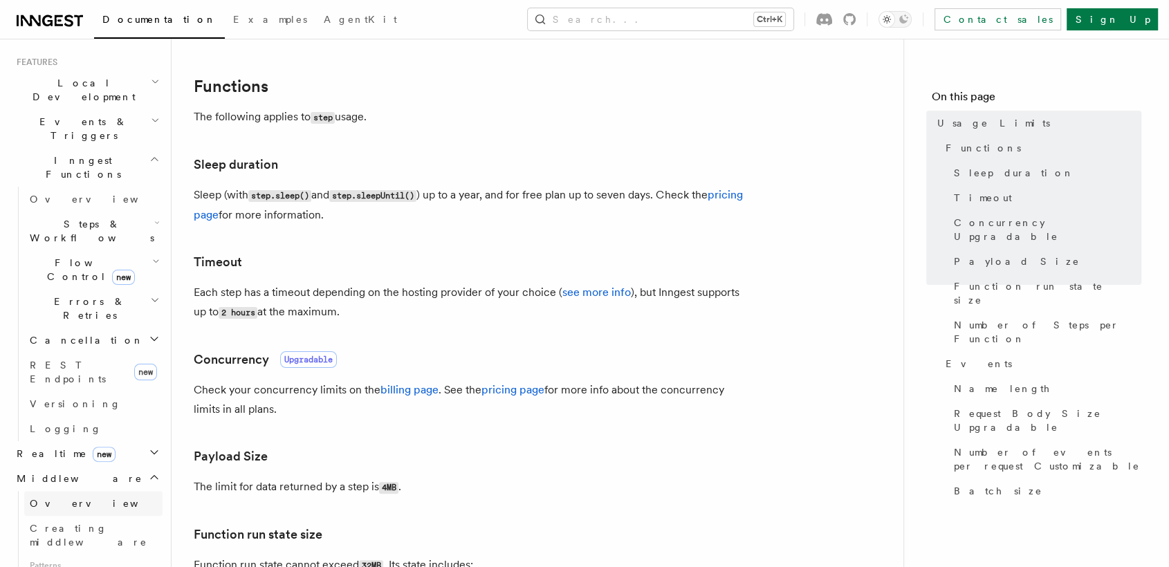
scroll to position [308, 0]
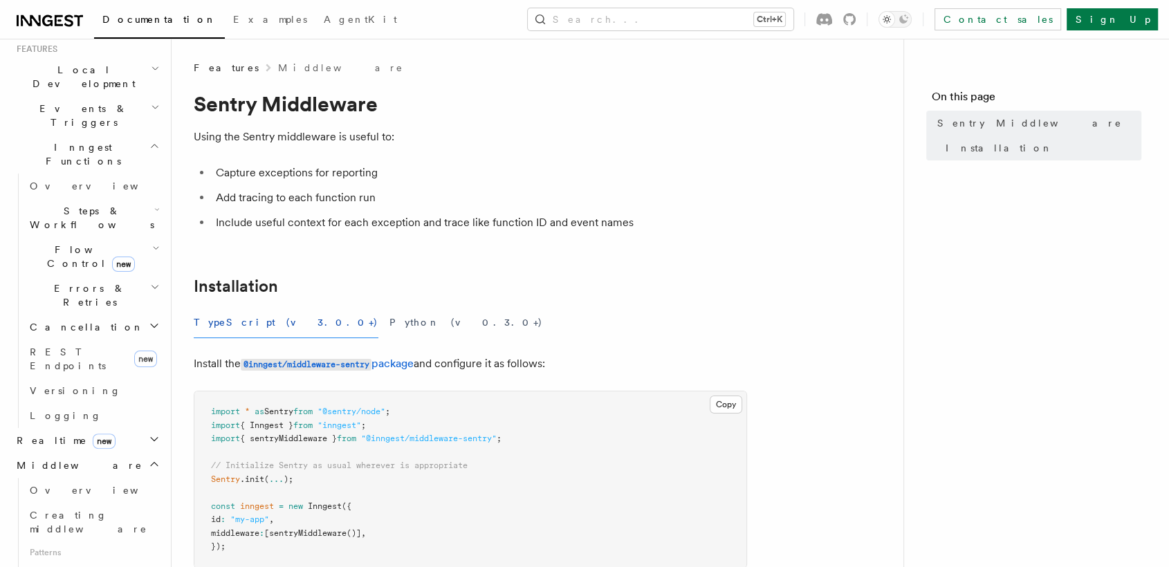
click at [149, 459] on icon "button" at bounding box center [154, 464] width 11 height 11
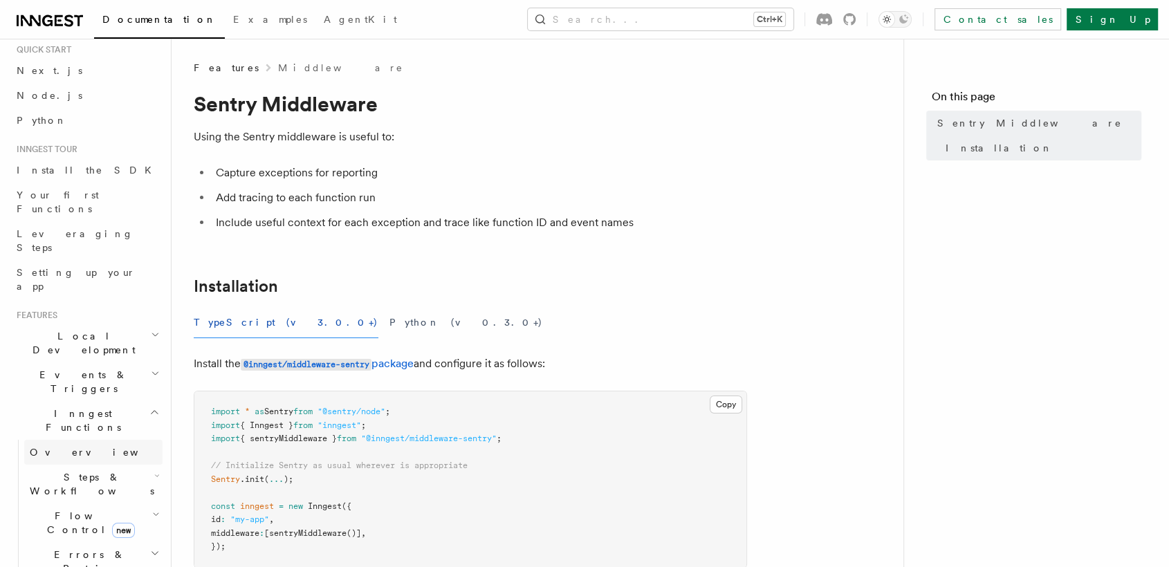
scroll to position [567, 0]
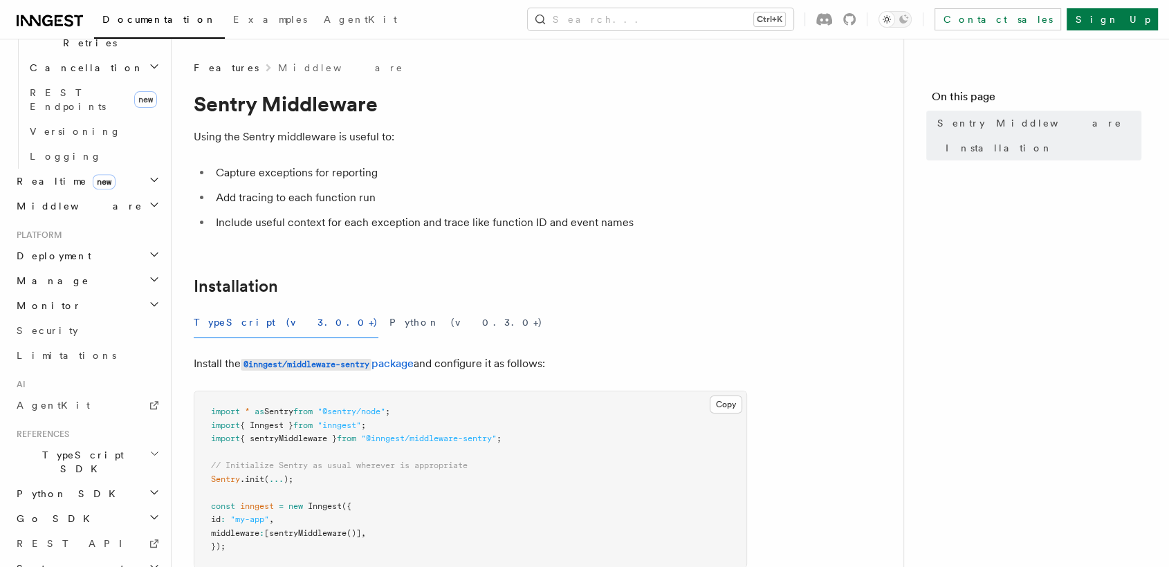
click at [134, 443] on h2 "TypeScript SDK" at bounding box center [87, 462] width 152 height 39
click at [98, 513] on span "Create the client" at bounding box center [72, 525] width 84 height 25
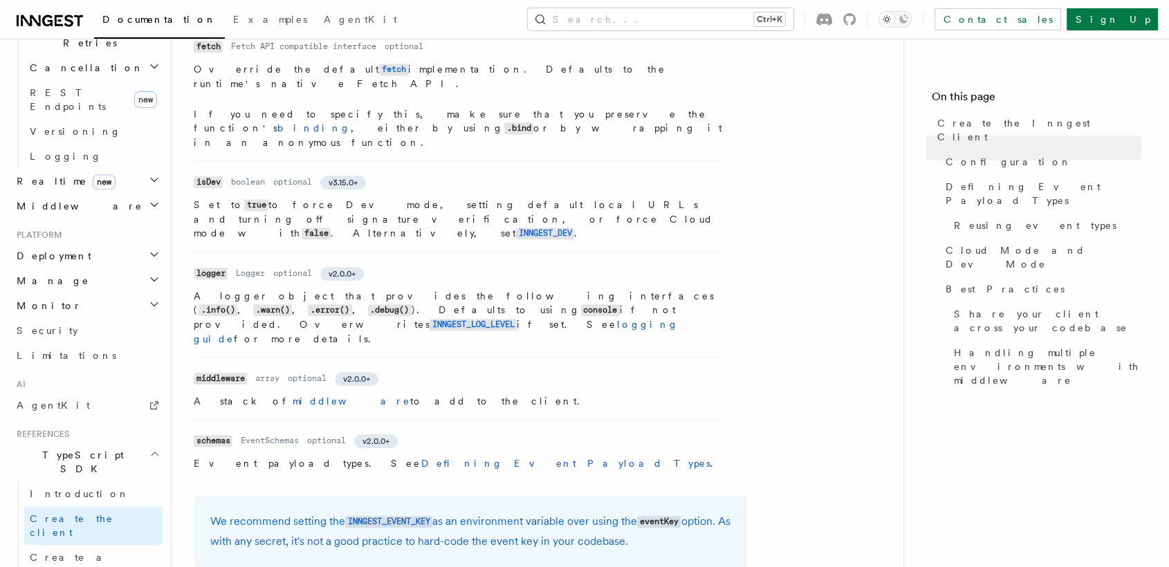
scroll to position [692, 0]
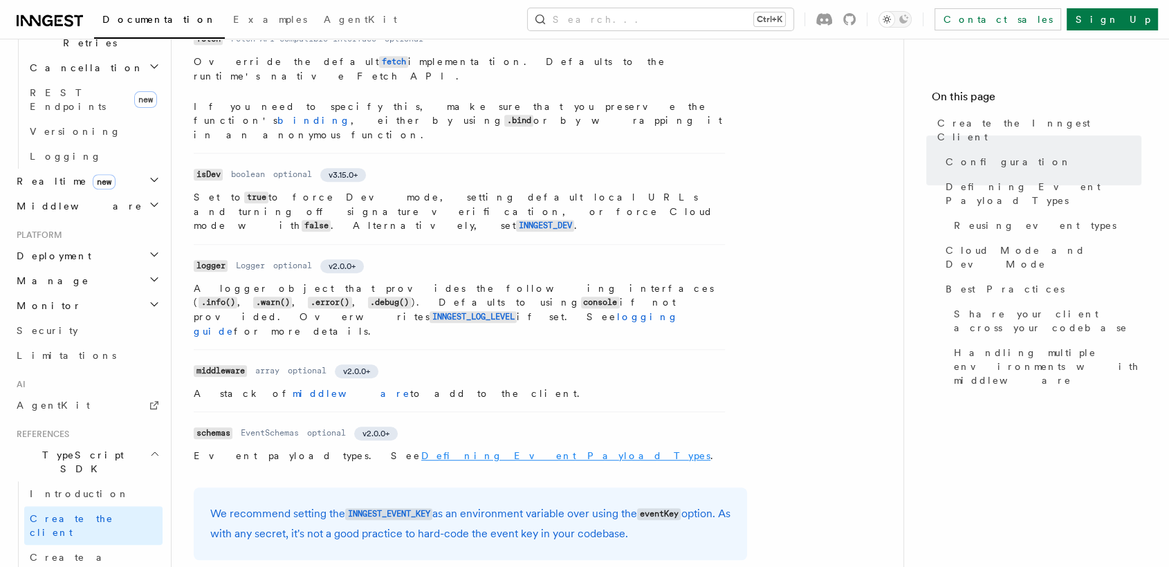
click at [421, 450] on link "Defining Event Payload Types" at bounding box center [565, 455] width 289 height 11
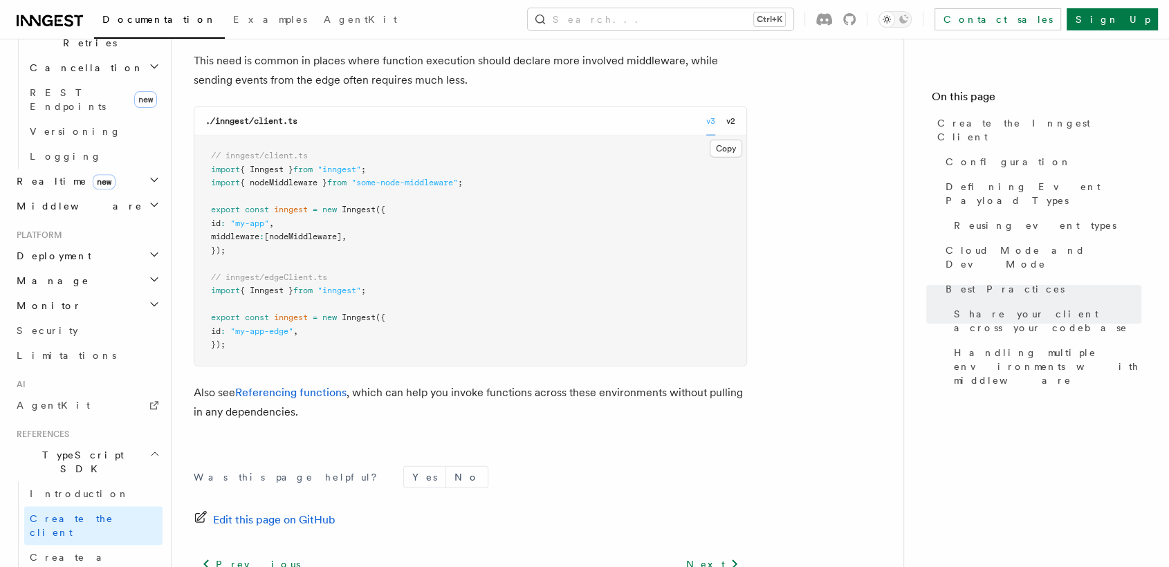
scroll to position [3255, 0]
click at [116, 545] on link "Create a function" at bounding box center [93, 564] width 138 height 39
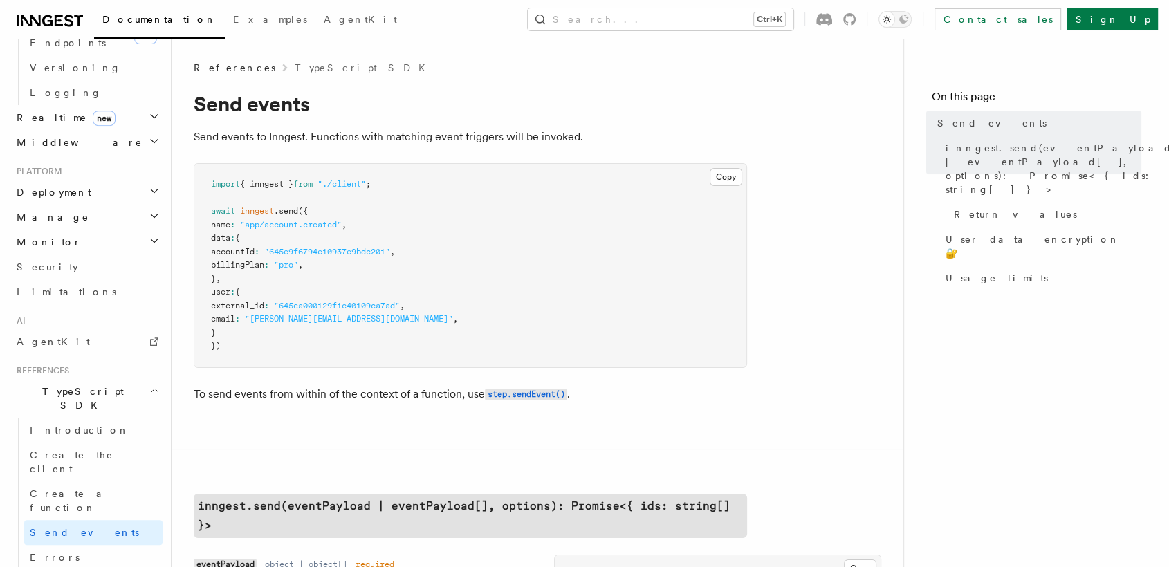
scroll to position [644, 0]
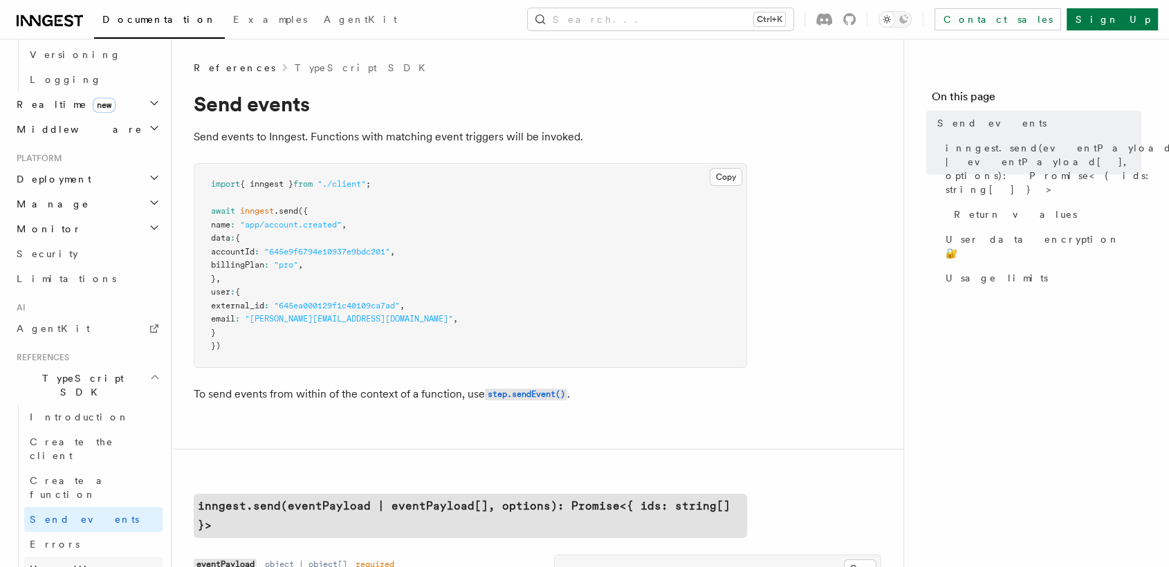
click at [107, 557] on link "Handling failures" at bounding box center [93, 576] width 138 height 39
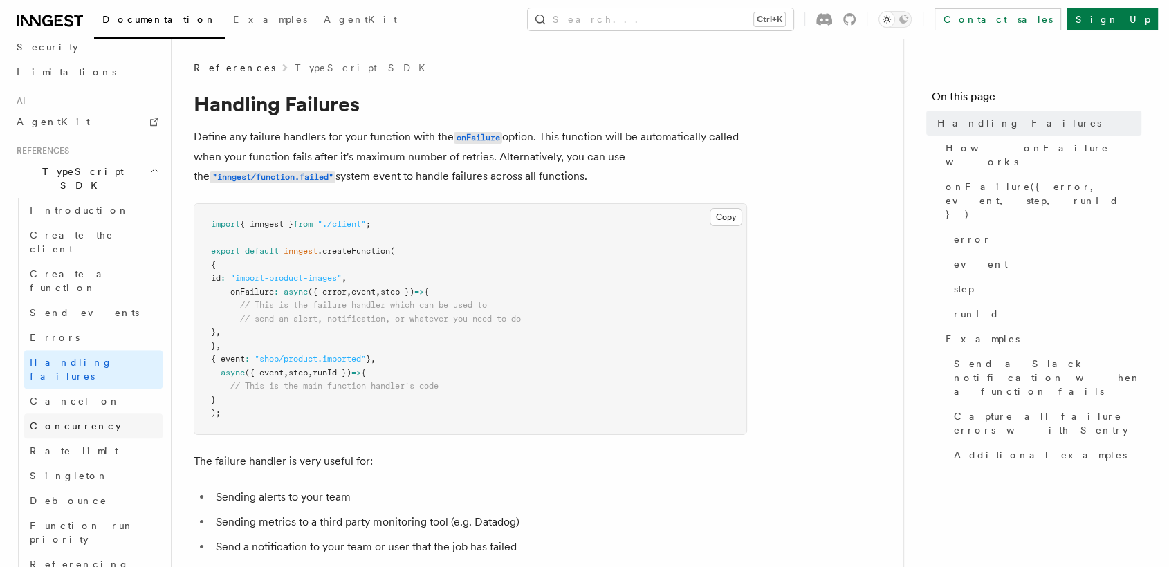
scroll to position [855, 0]
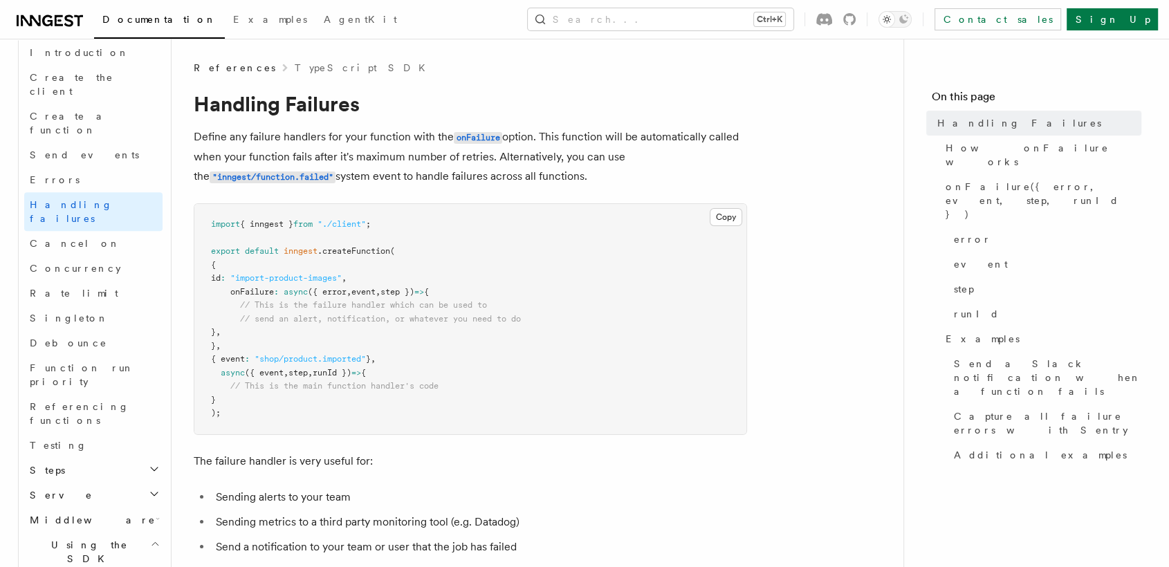
scroll to position [1013, 0]
click at [124, 529] on h2 "Using the SDK" at bounding box center [93, 548] width 138 height 39
click at [134, 529] on h2 "Using the SDK" at bounding box center [93, 548] width 138 height 39
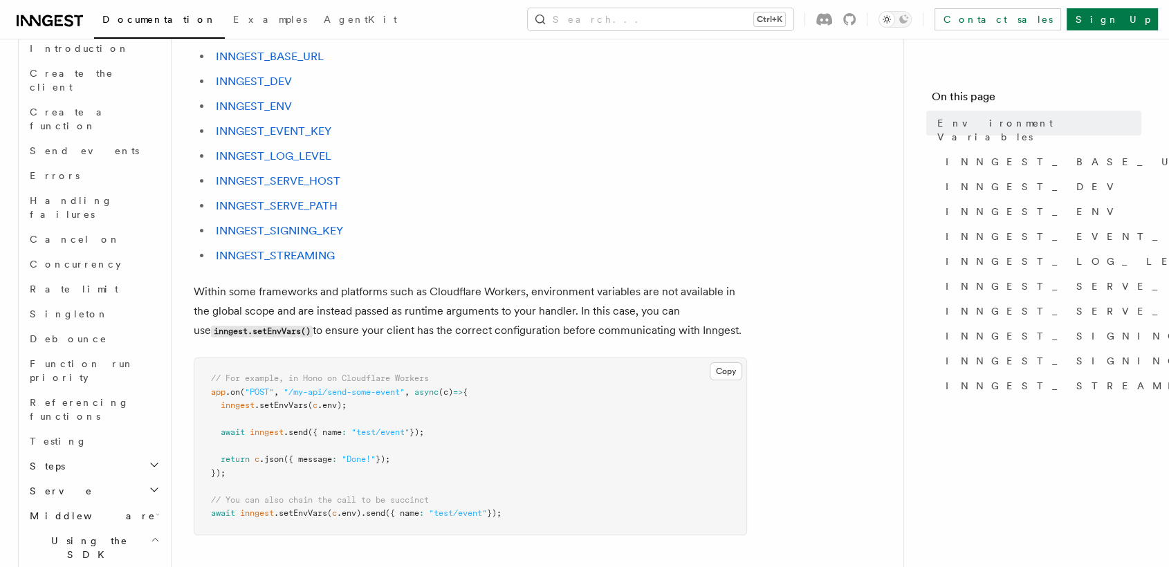
scroll to position [184, 0]
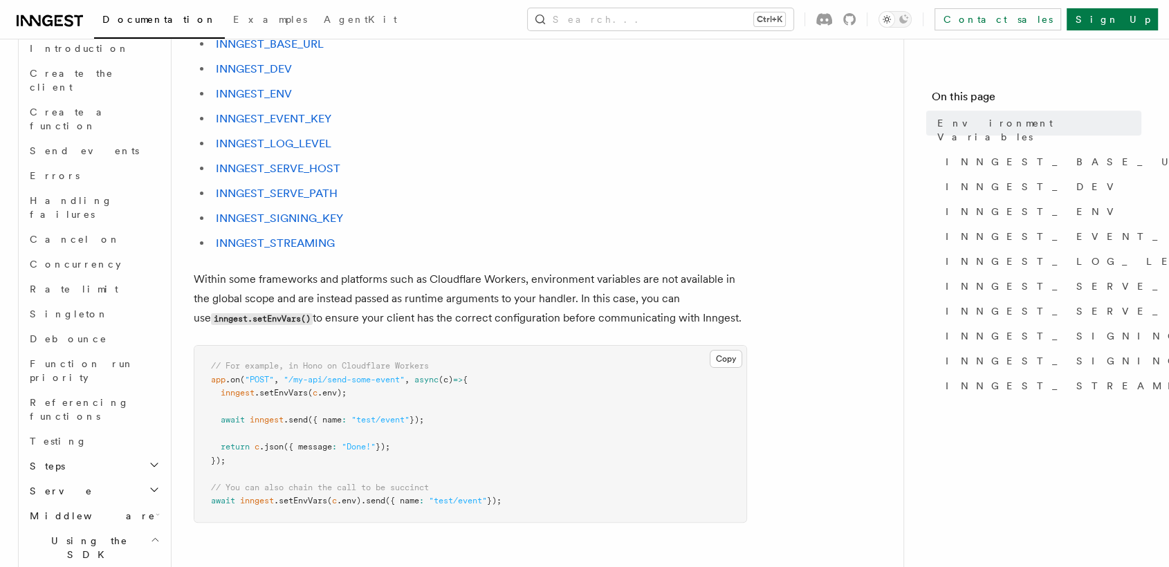
click at [81, 479] on h2 "Serve" at bounding box center [93, 491] width 138 height 25
click at [79, 536] on span "Streaming" at bounding box center [85, 541] width 84 height 11
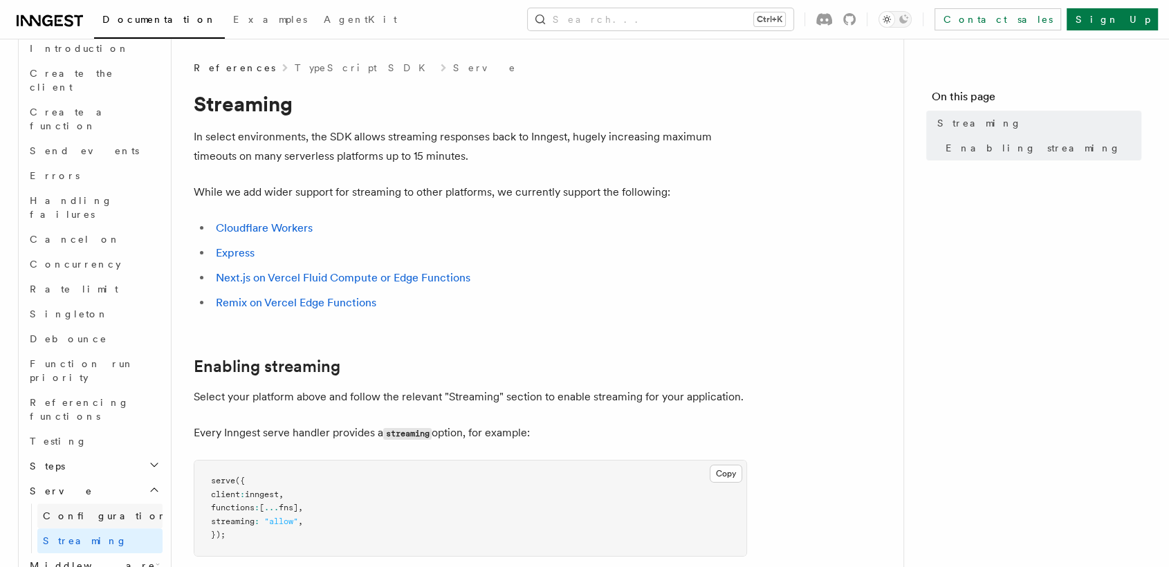
click at [120, 504] on link "Configuration" at bounding box center [99, 516] width 125 height 25
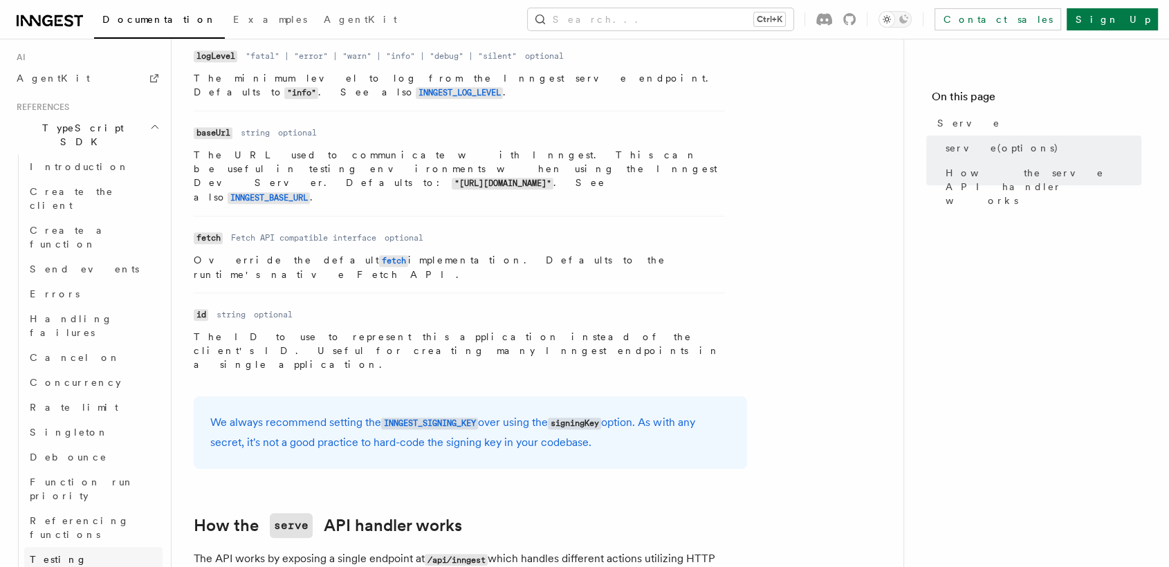
scroll to position [891, 0]
click at [87, 481] on span "Function run priority" at bounding box center [82, 493] width 104 height 25
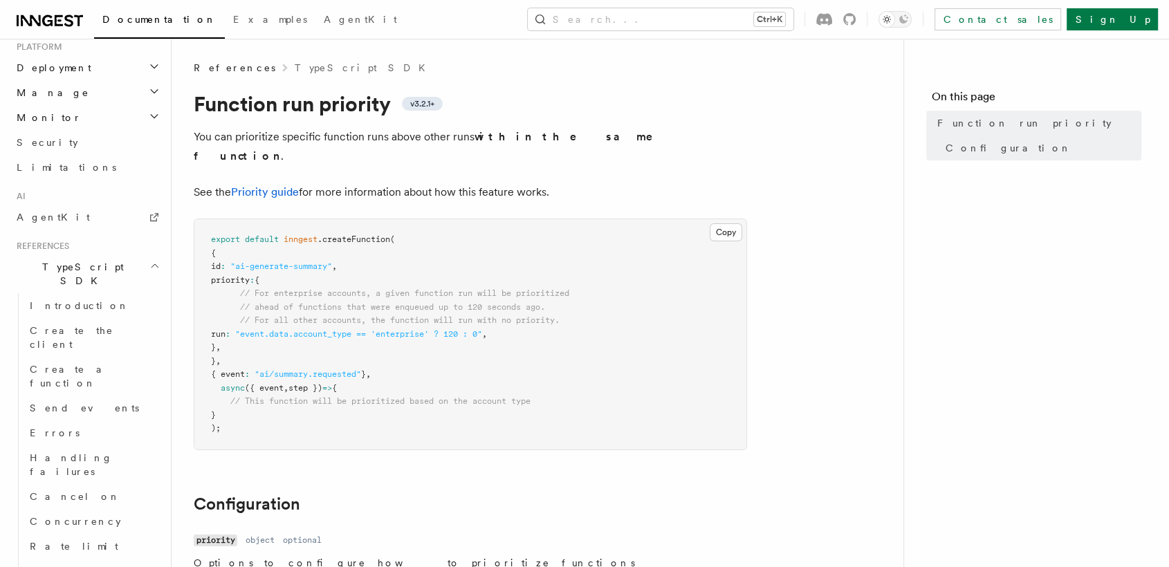
scroll to position [739, 0]
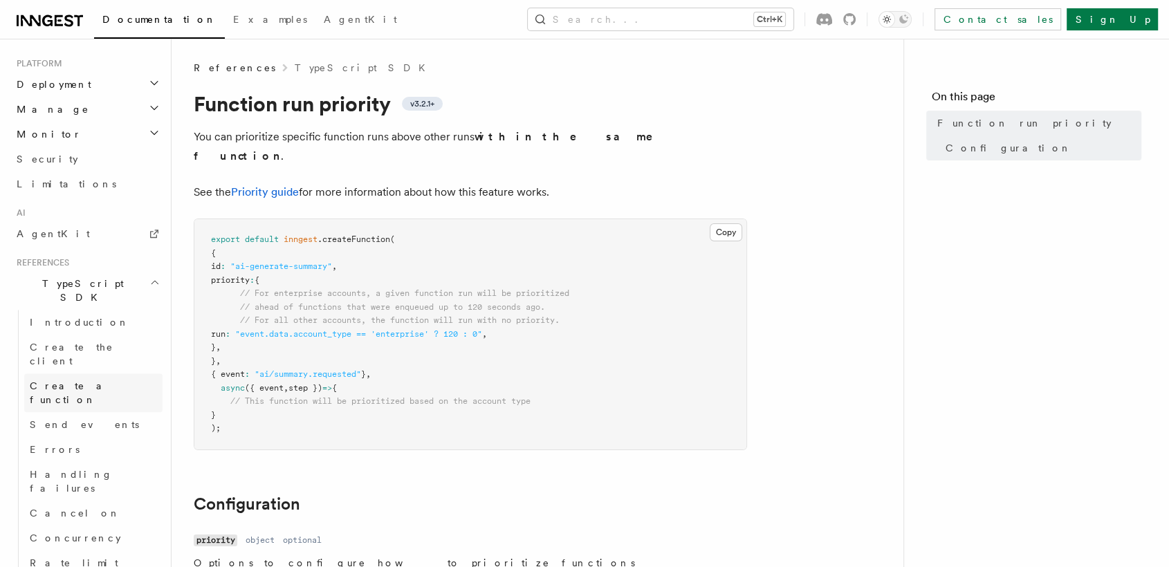
click at [56, 374] on link "Create a function" at bounding box center [93, 393] width 138 height 39
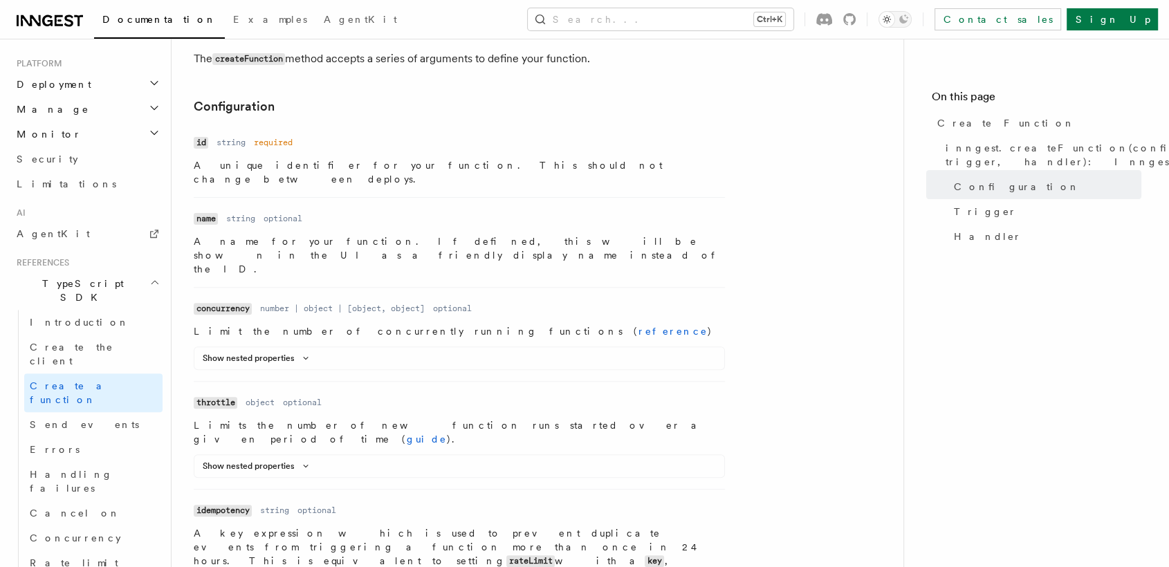
scroll to position [384, 0]
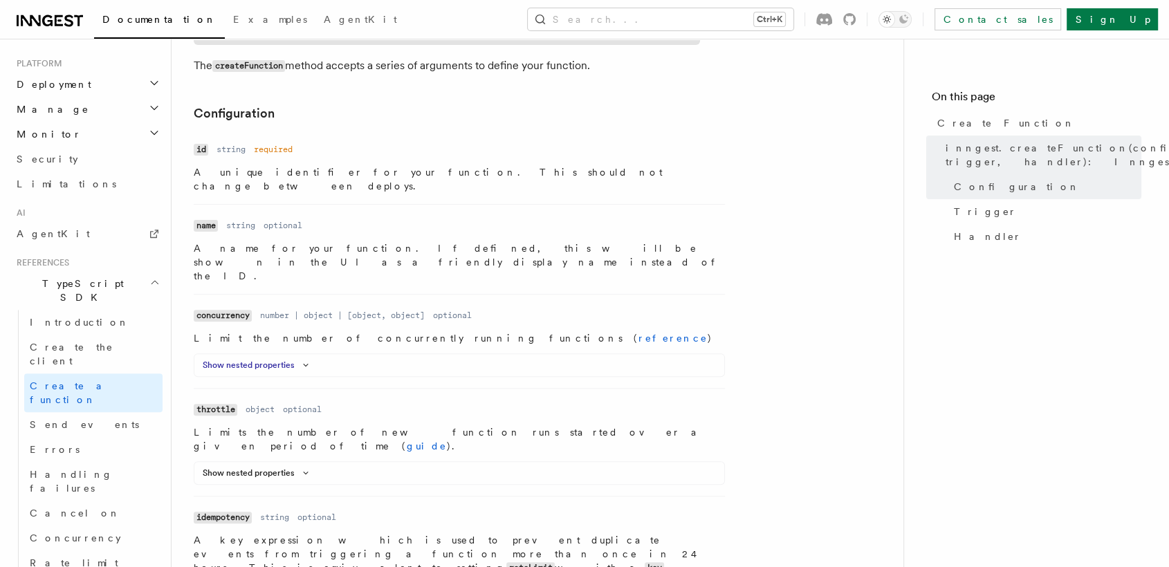
click at [280, 360] on button "Show nested properties" at bounding box center [258, 365] width 111 height 11
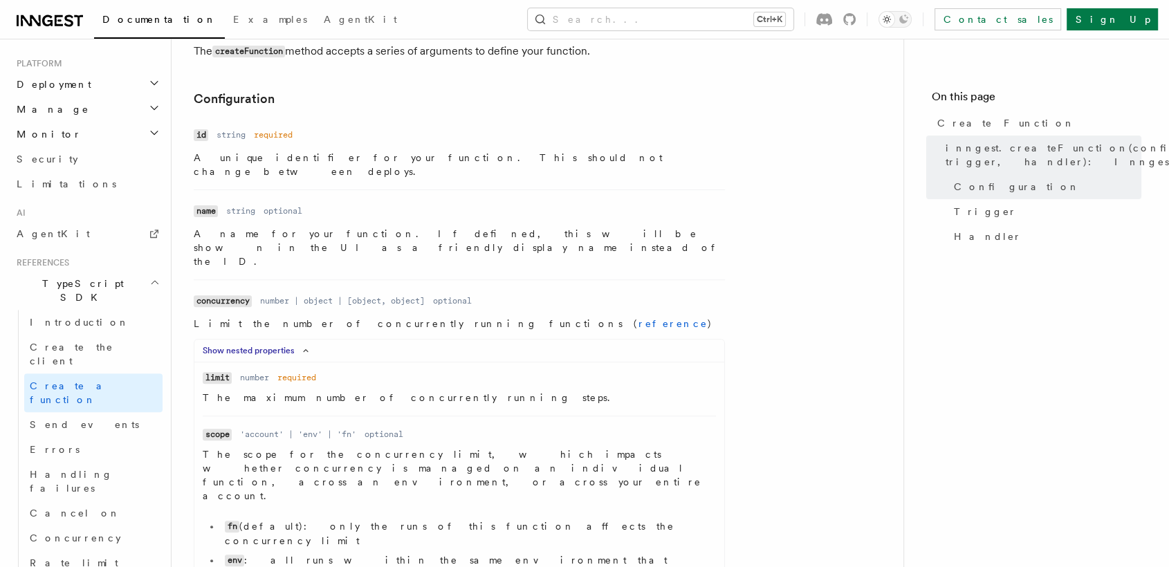
scroll to position [399, 0]
click at [277, 345] on button "Show nested properties" at bounding box center [258, 350] width 111 height 11
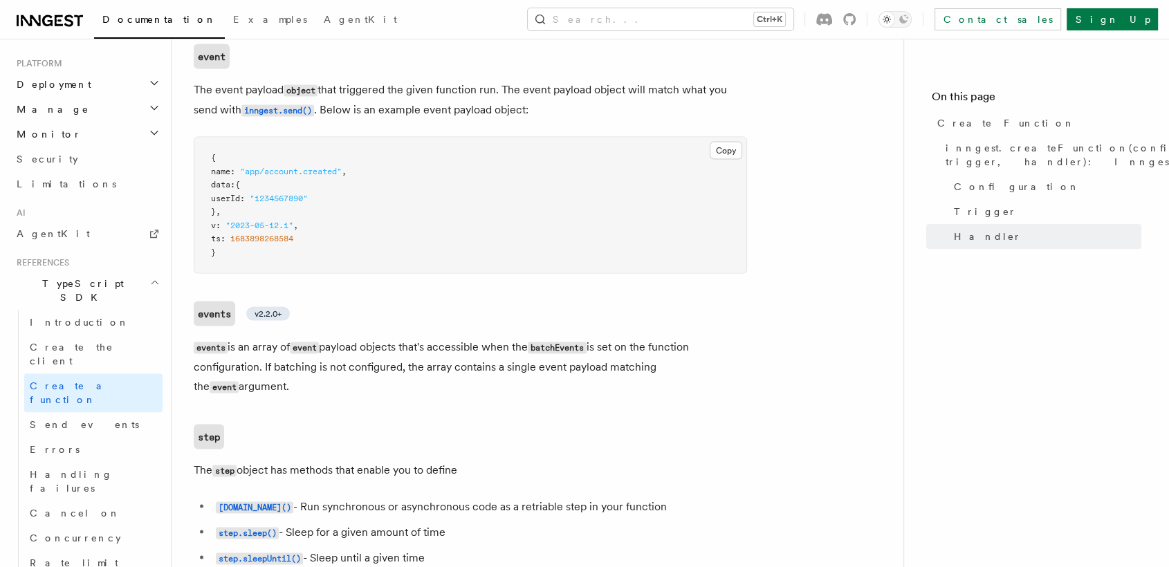
scroll to position [2690, 0]
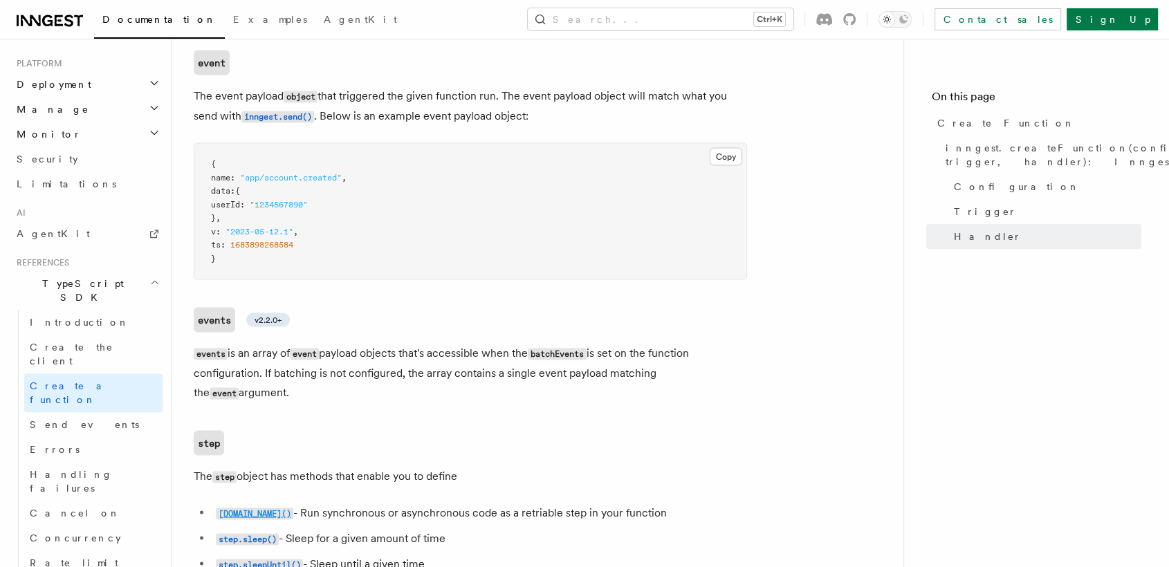
click at [244, 509] on code "step.run()" at bounding box center [254, 515] width 77 height 12
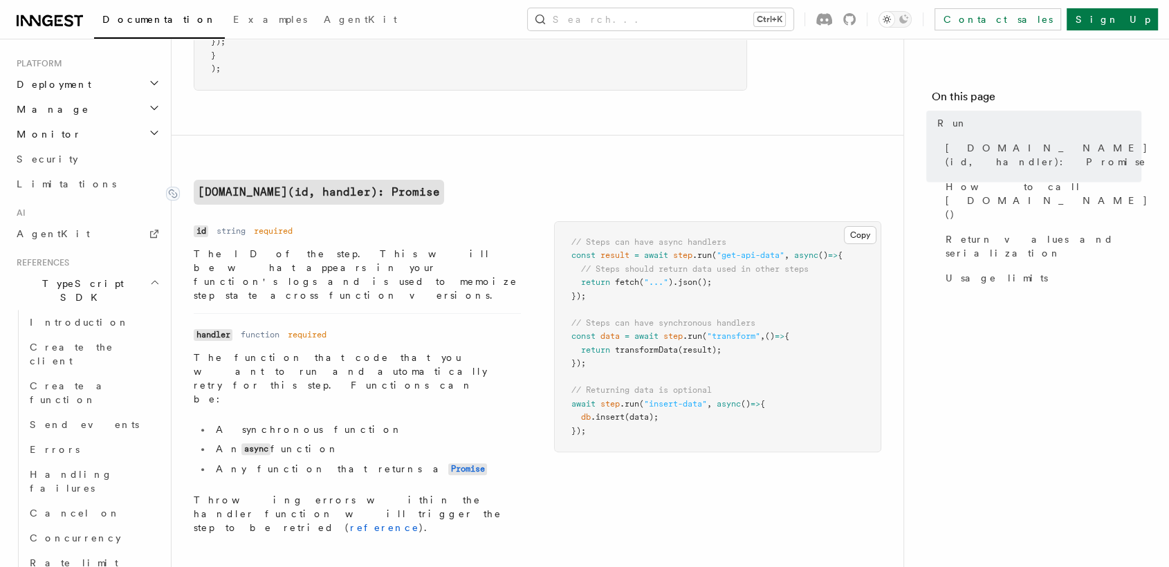
scroll to position [251, 0]
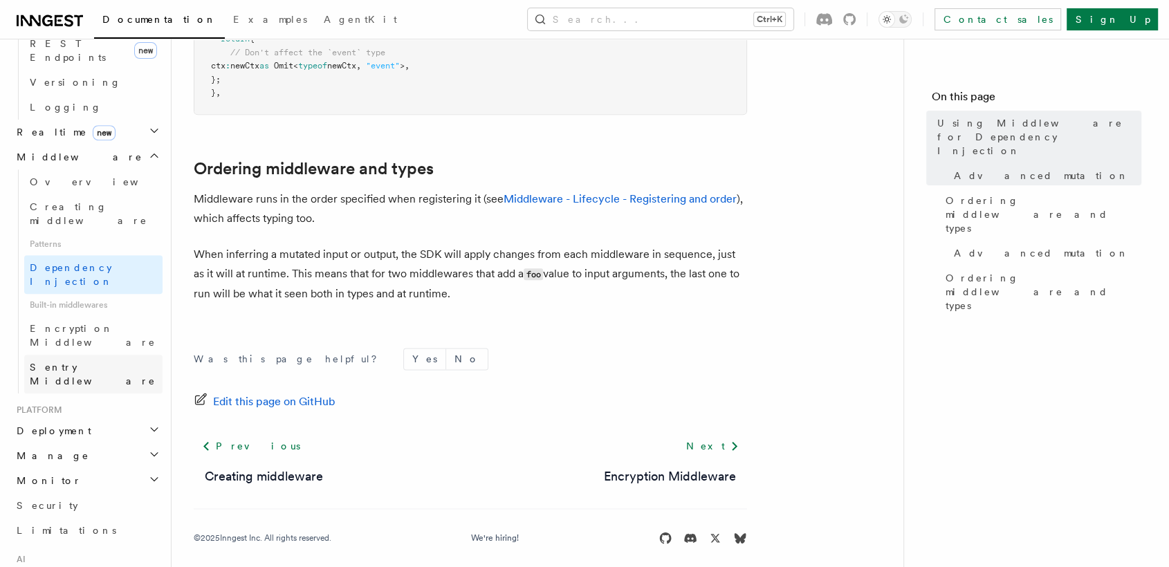
scroll to position [736, 0]
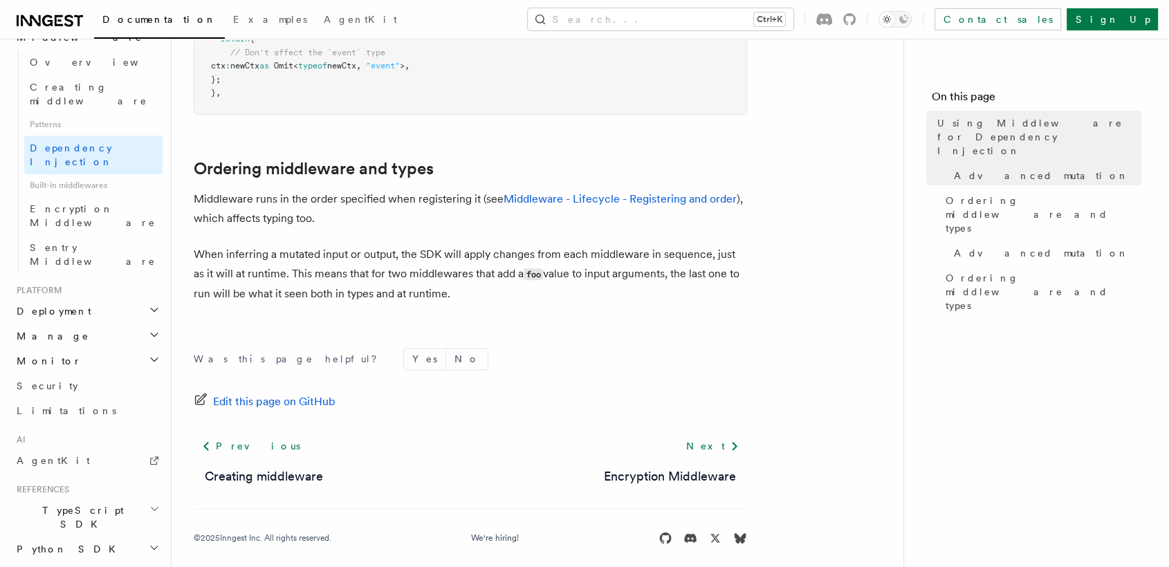
click at [134, 498] on h2 "TypeScript SDK" at bounding box center [87, 517] width 152 height 39
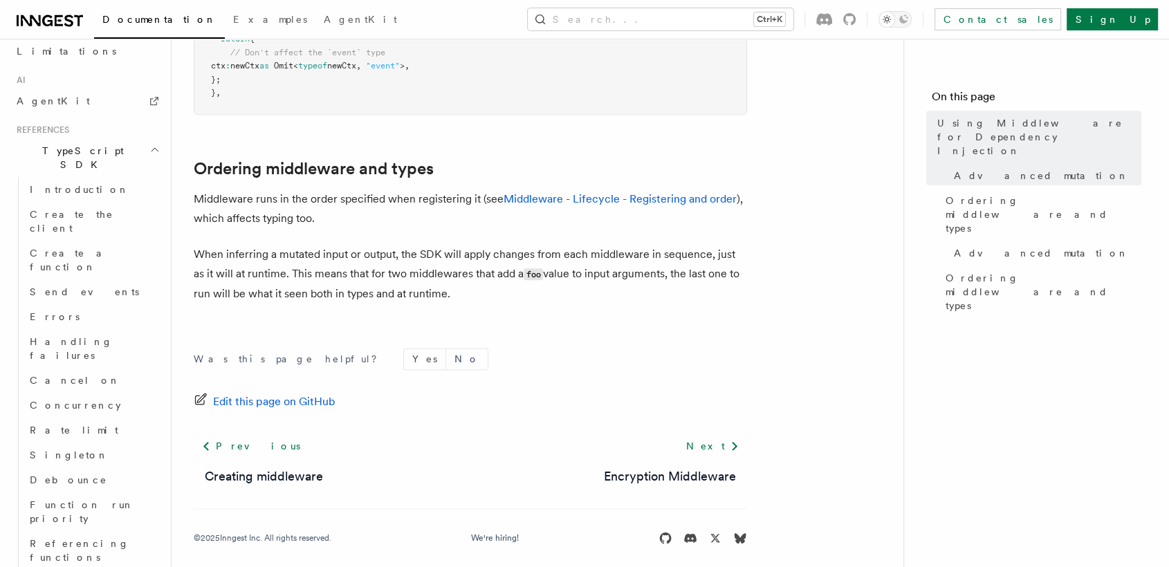
scroll to position [1172, 0]
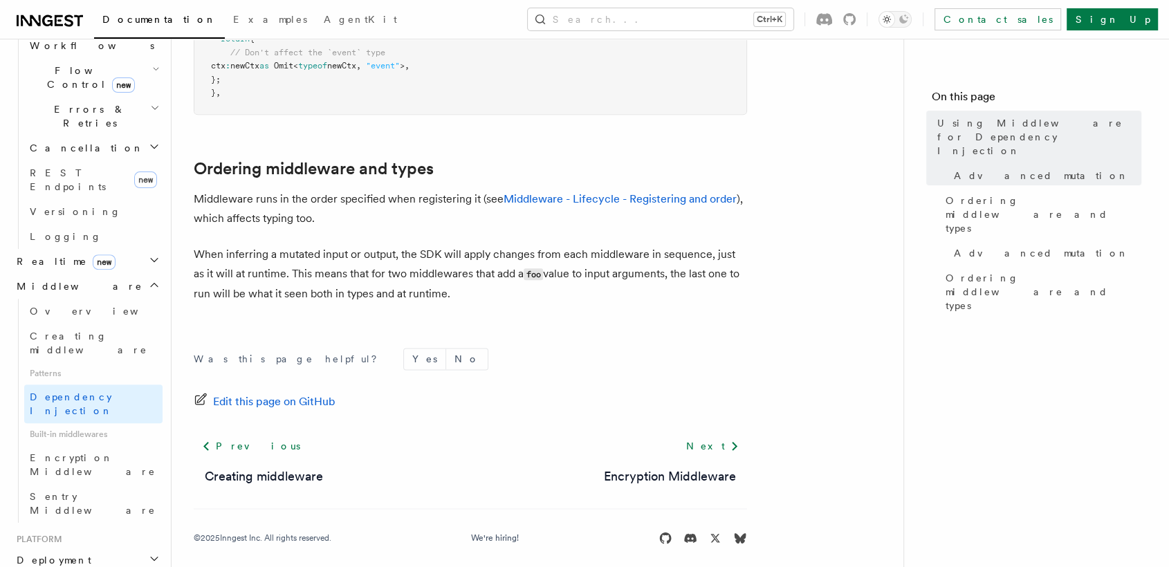
scroll to position [455, 0]
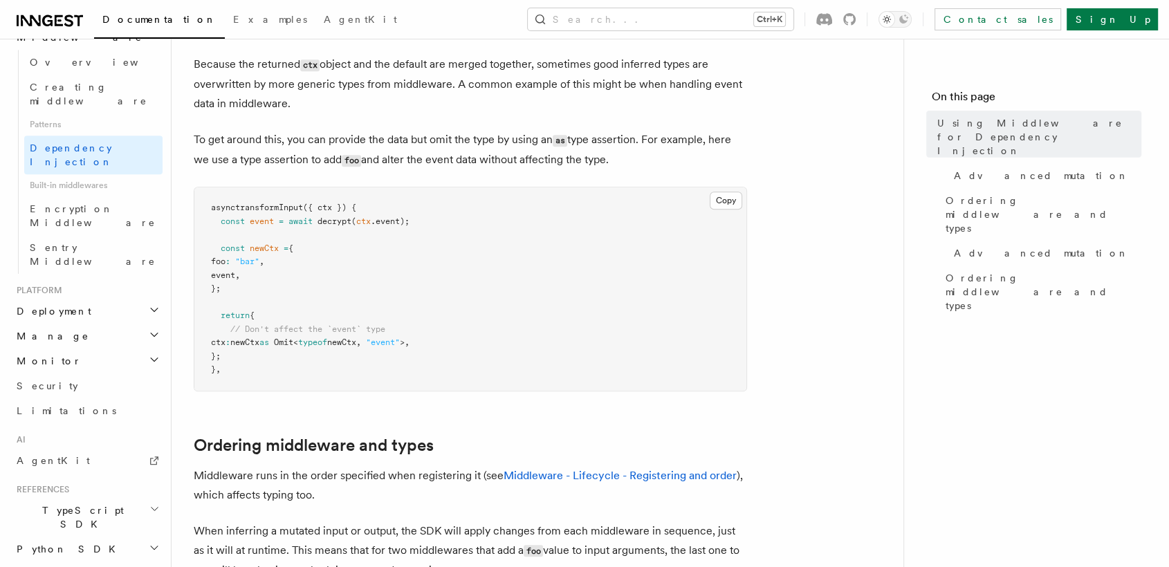
scroll to position [1684, 0]
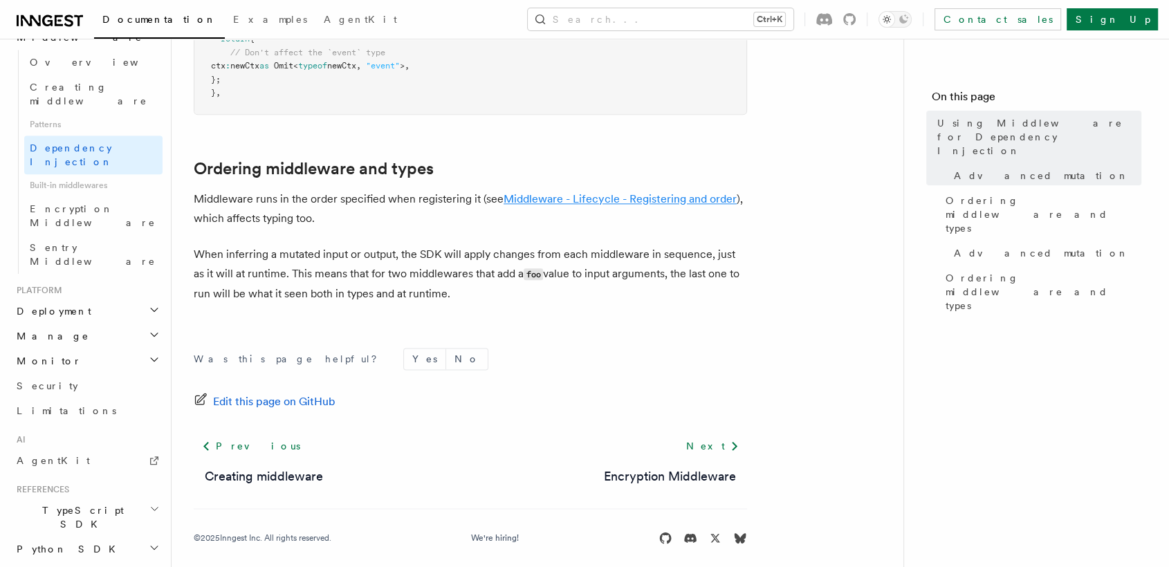
click at [568, 192] on link "Middleware - Lifecycle - Registering and order" at bounding box center [620, 198] width 233 height 13
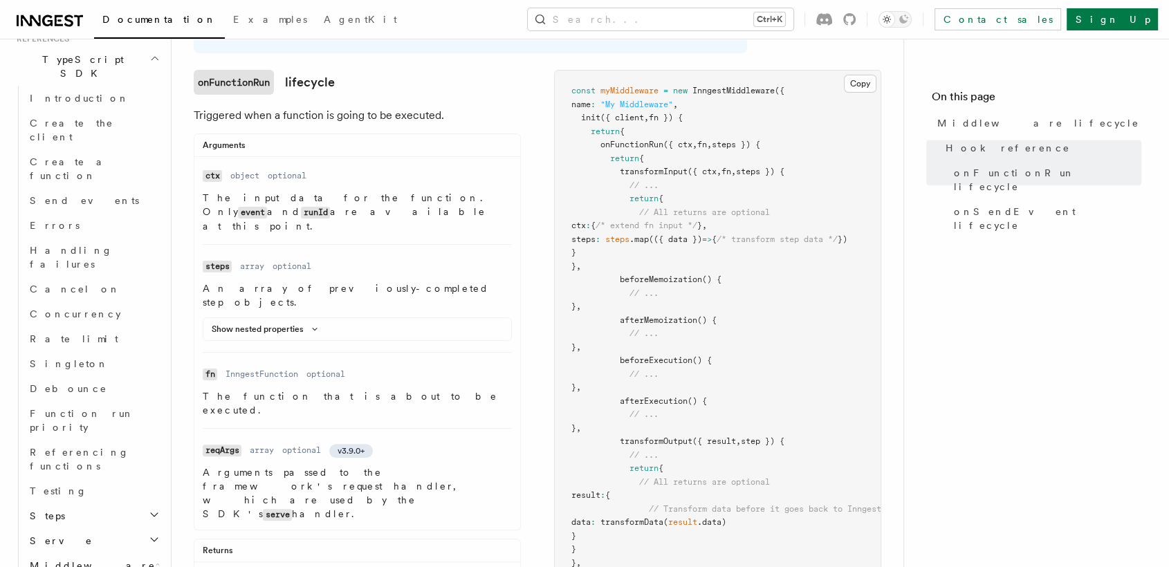
scroll to position [235, 0]
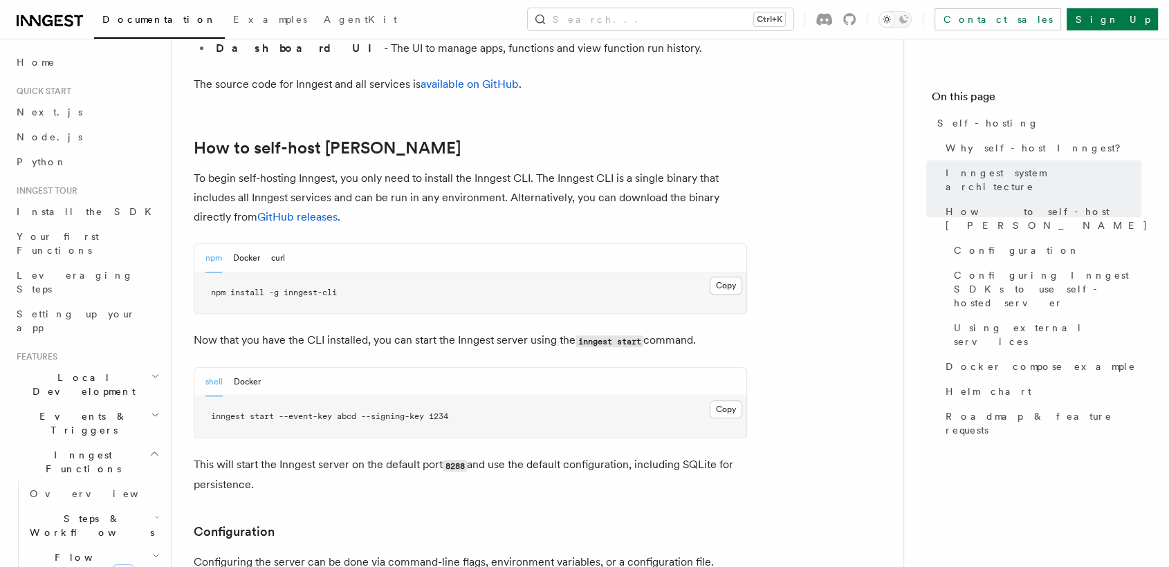
scroll to position [1322, 0]
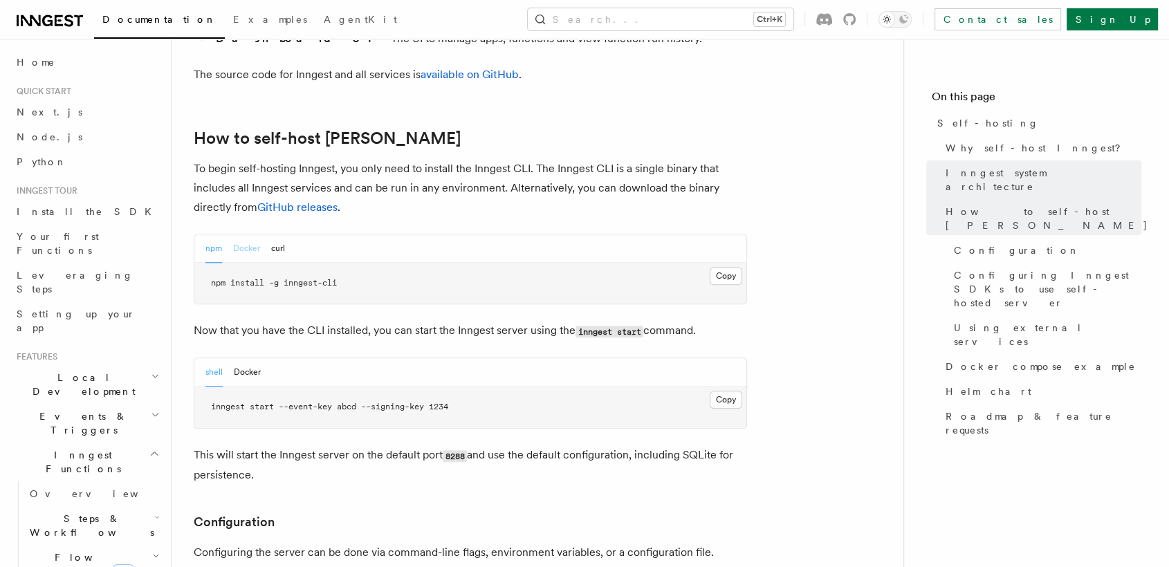
click at [254, 235] on button "Docker" at bounding box center [246, 249] width 27 height 28
click at [212, 235] on button "npm" at bounding box center [214, 249] width 17 height 28
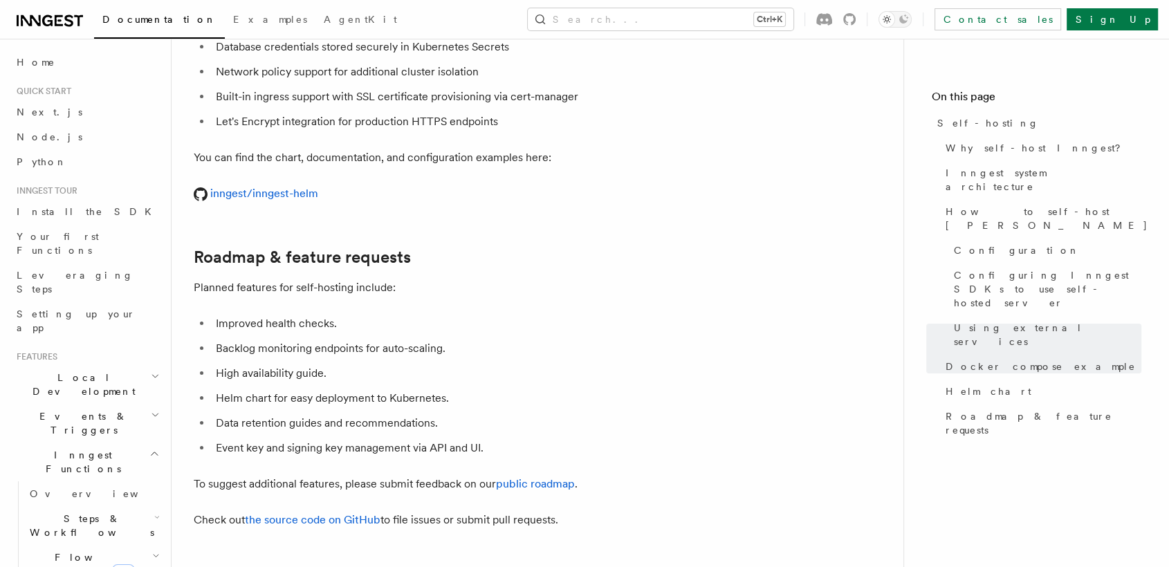
scroll to position [5159, 0]
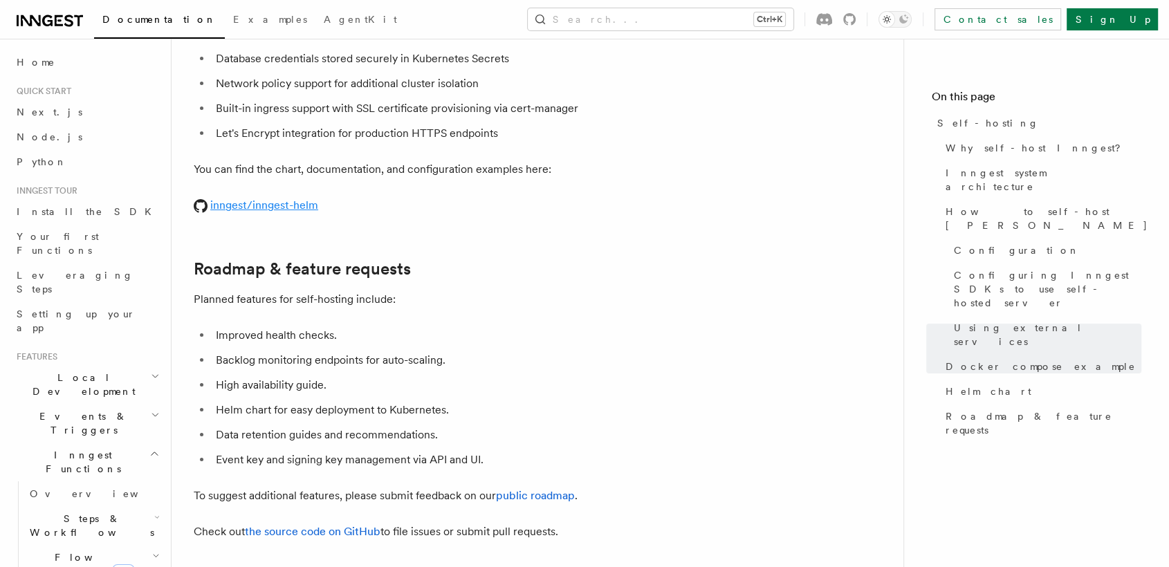
click at [303, 199] on link "inngest/inngest-helm" at bounding box center [256, 205] width 125 height 13
